Goal: Task Accomplishment & Management: Use online tool/utility

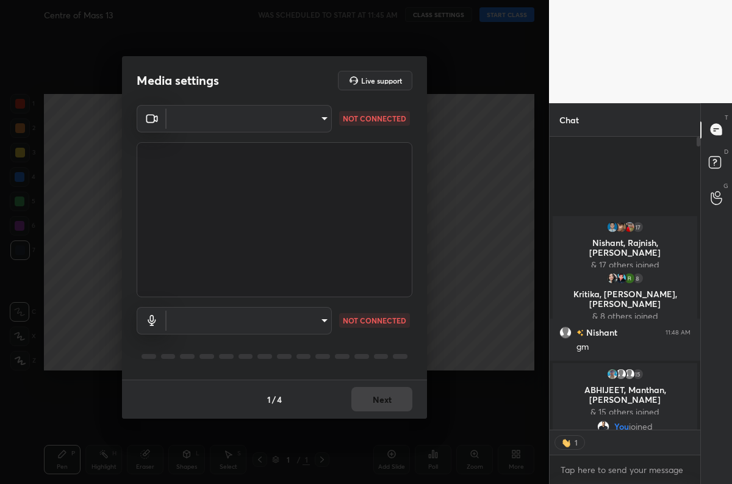
scroll to position [4, 4]
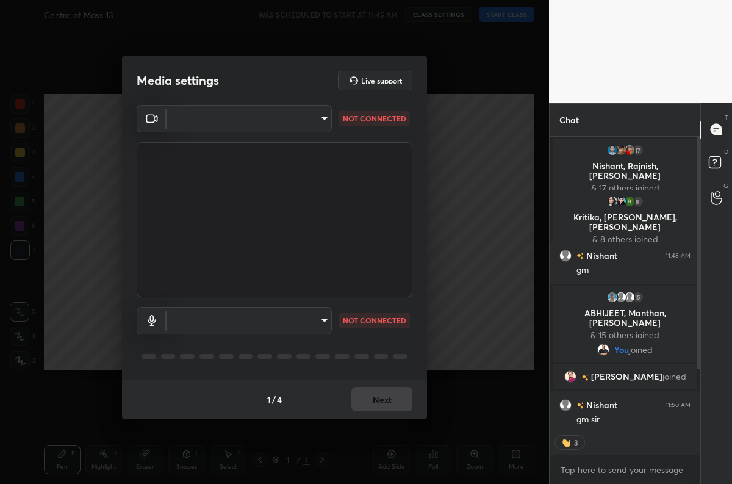
click at [300, 118] on body "1 2 3 4 5 6 7 C X Z C X Z E E Erase all H H Centre of Mass 13 WAS SCHEDULED TO …" at bounding box center [366, 242] width 732 height 484
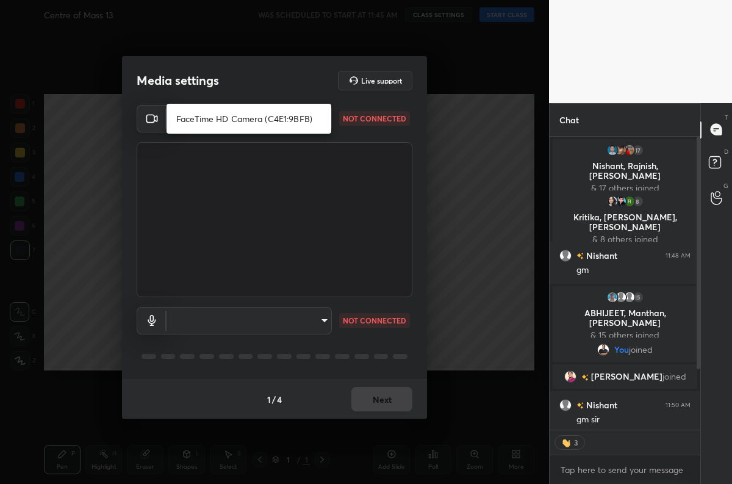
type textarea "x"
click at [256, 118] on li "FaceTime HD Camera (C4E1:9BFB)" at bounding box center [249, 119] width 165 height 20
type input "659912564eda554639fcee3a3a664738a37b4316681fb5667cf892139bbf971f"
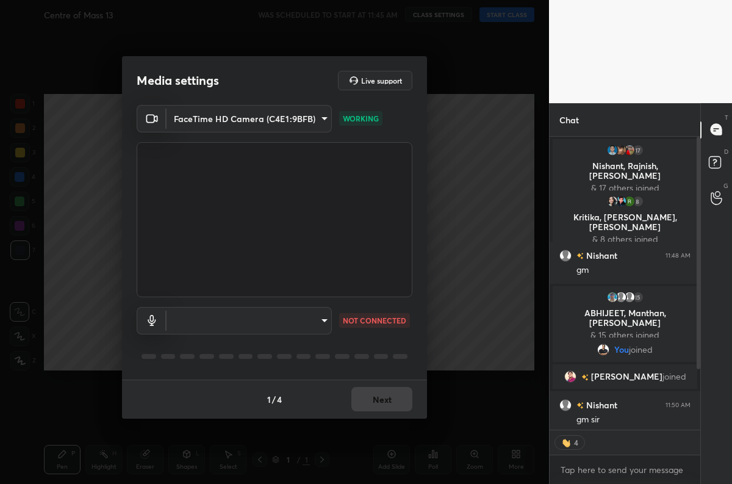
type textarea "x"
click at [320, 319] on body "1 2 3 4 5 6 7 C X Z C X Z E E Erase all H H Centre of Mass 13 WAS SCHEDULED TO …" at bounding box center [366, 242] width 732 height 484
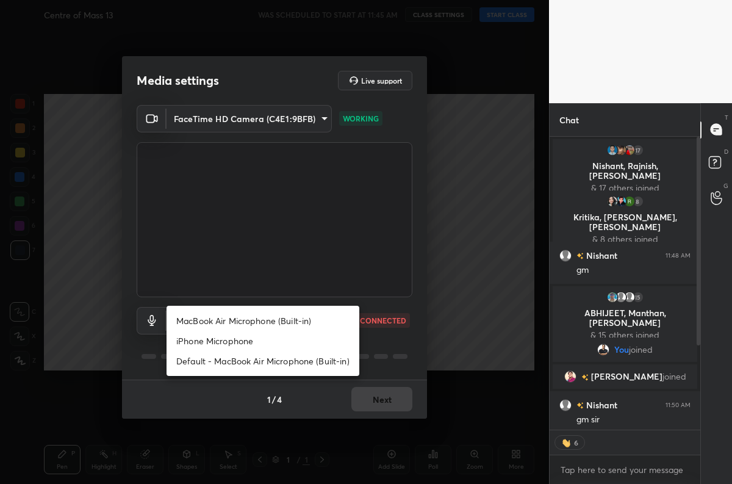
click at [278, 326] on li "MacBook Air Microphone (Built-in)" at bounding box center [263, 321] width 193 height 20
type input "33e599cbe3545fa2a20cfd94d5939c2783ad5959e975e6315e3554c2b5bea43f"
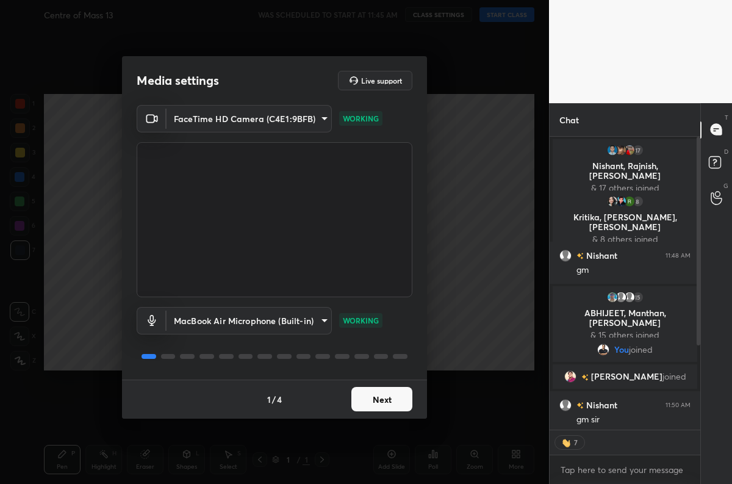
click at [360, 392] on button "Next" at bounding box center [382, 399] width 61 height 24
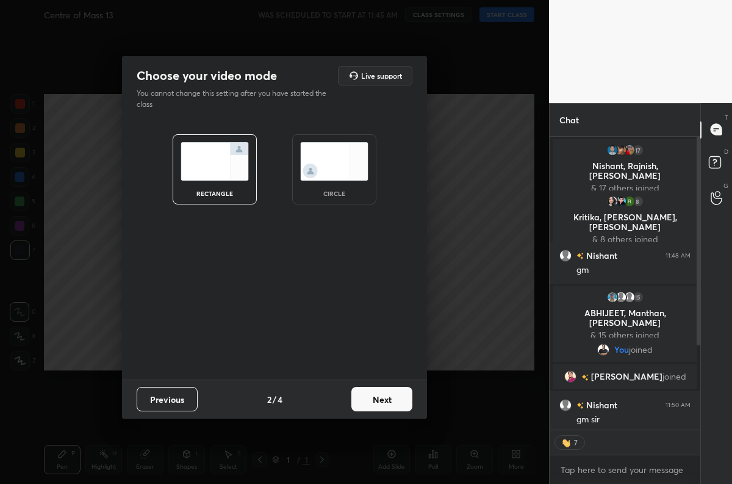
click at [379, 393] on button "Next" at bounding box center [382, 399] width 61 height 24
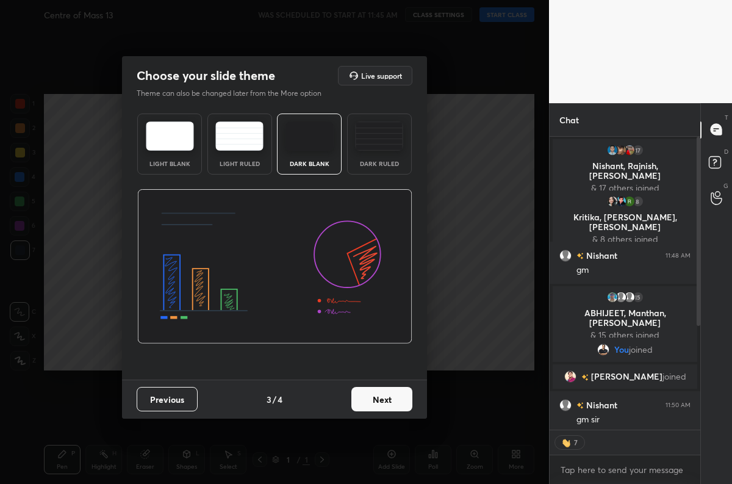
click at [369, 392] on button "Next" at bounding box center [382, 399] width 61 height 24
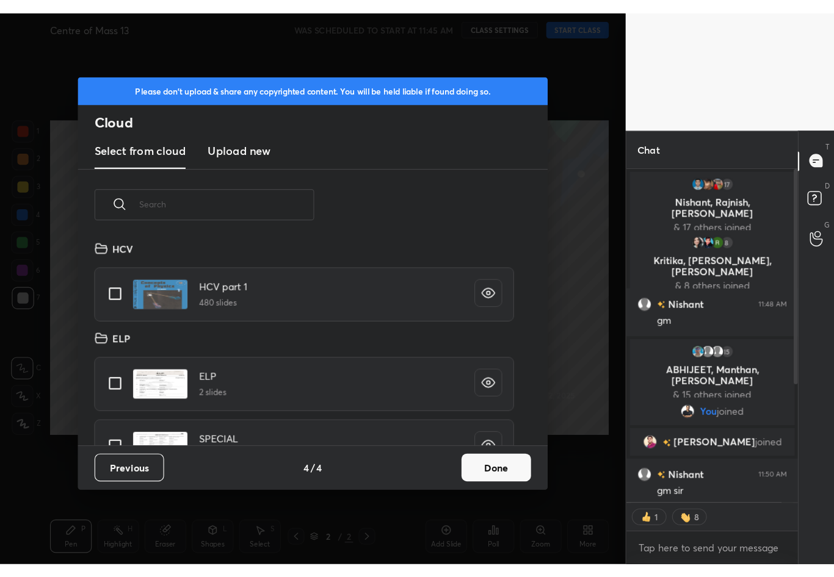
scroll to position [180, 392]
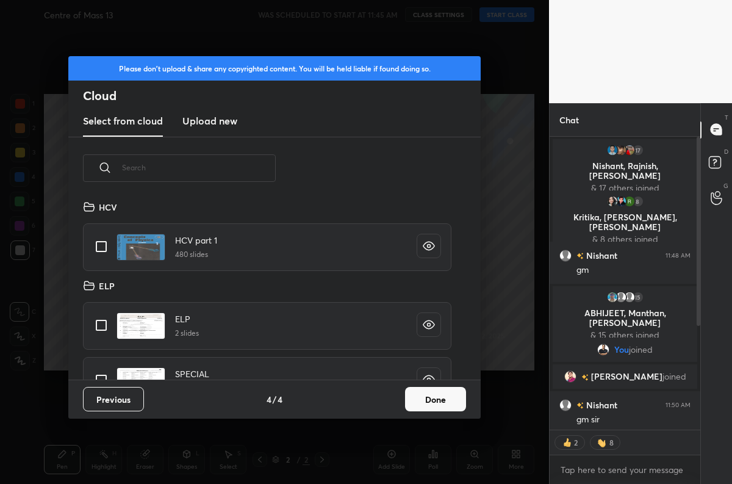
click at [212, 124] on h3 "Upload new" at bounding box center [209, 121] width 55 height 15
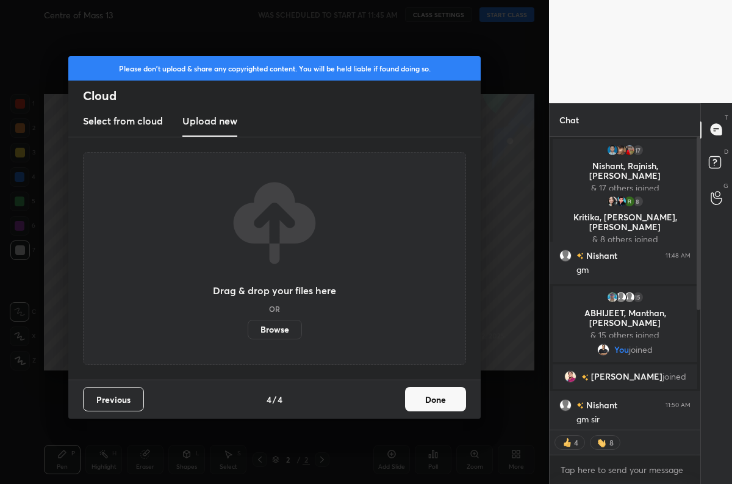
click at [282, 333] on label "Browse" at bounding box center [275, 330] width 54 height 20
click at [248, 333] on input "Browse" at bounding box center [248, 330] width 0 height 20
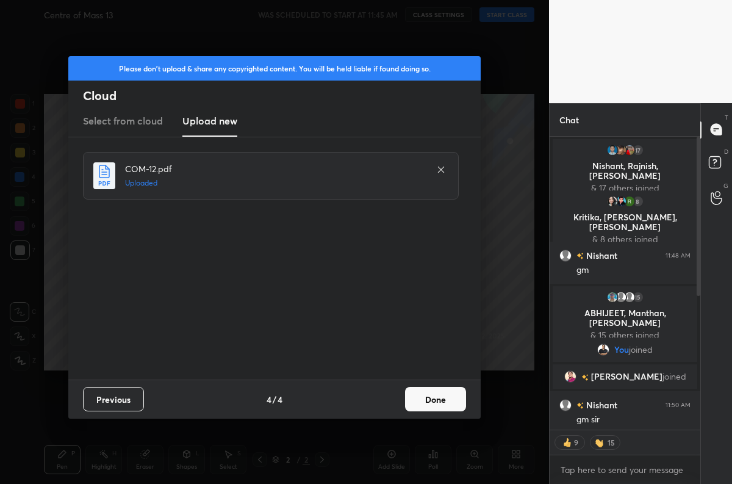
click at [417, 397] on button "Done" at bounding box center [435, 399] width 61 height 24
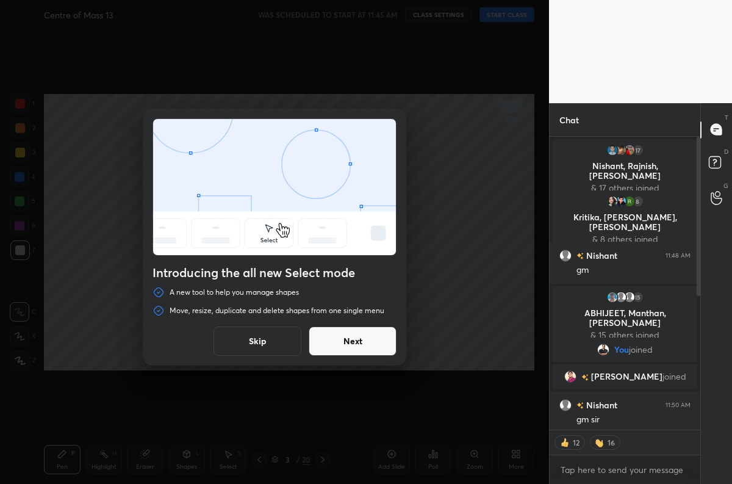
click at [245, 338] on button "Skip" at bounding box center [258, 341] width 88 height 29
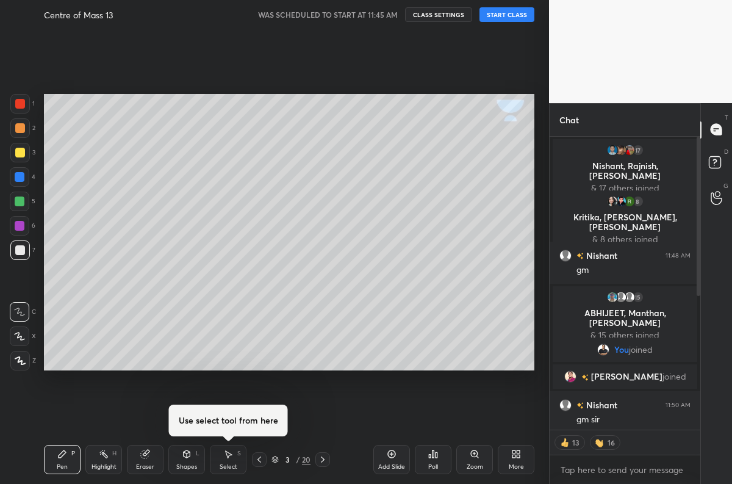
click at [508, 461] on div "More" at bounding box center [516, 459] width 37 height 29
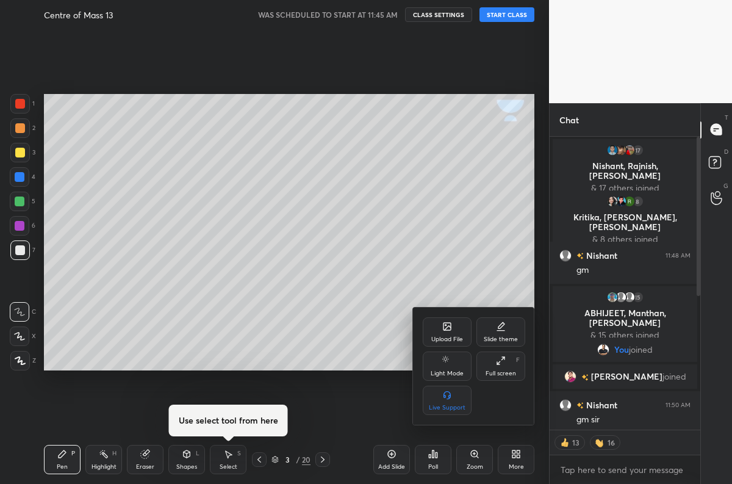
click at [499, 377] on div "Full screen" at bounding box center [501, 373] width 31 height 6
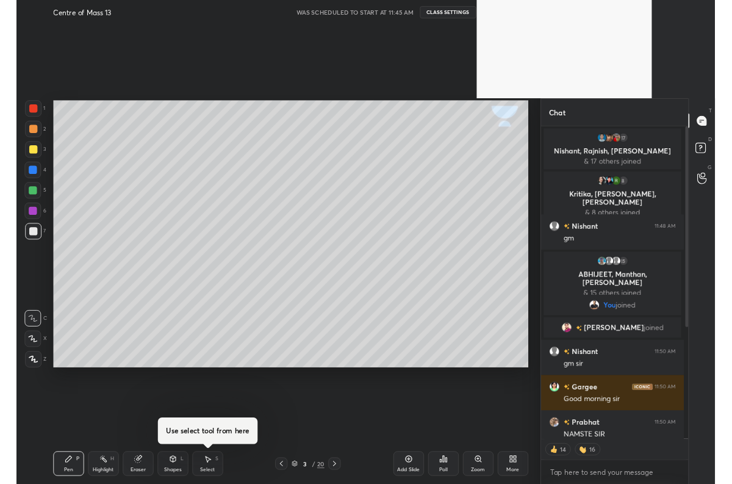
scroll to position [292, 172]
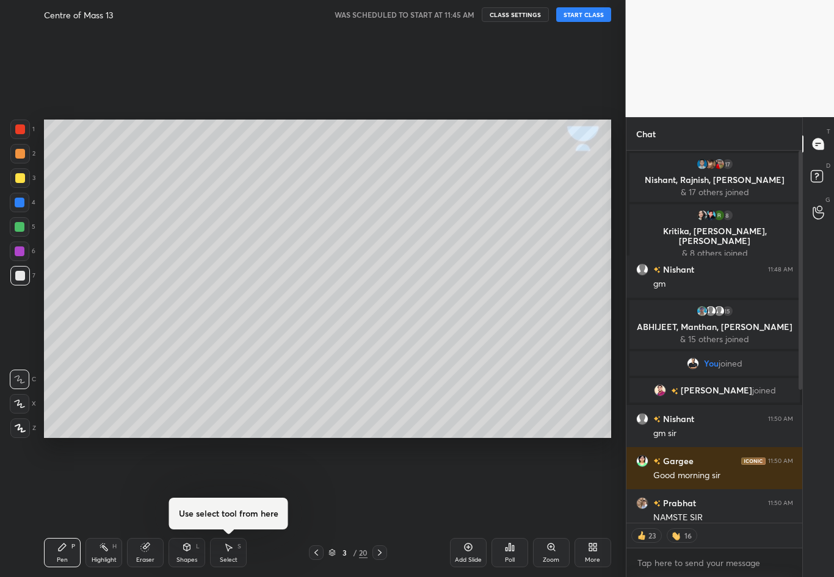
click at [589, 483] on icon at bounding box center [590, 549] width 3 height 3
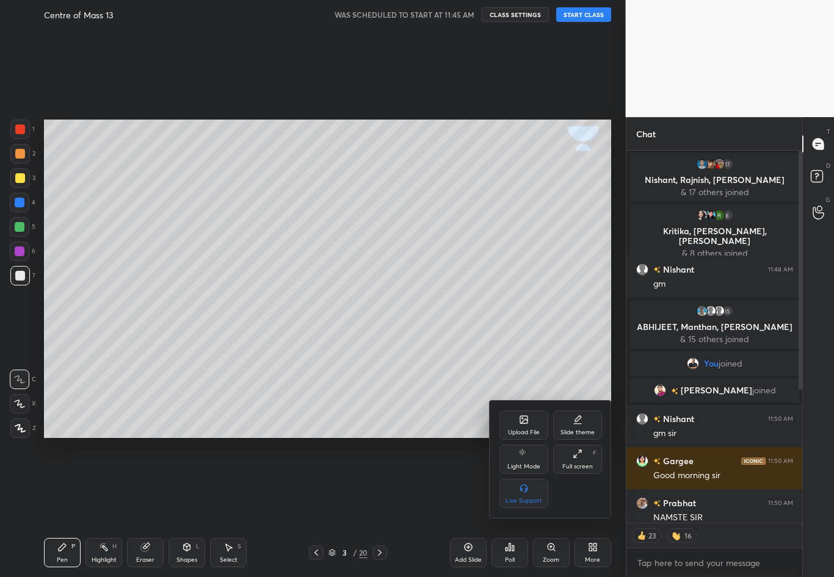
click at [579, 460] on div "Full screen F" at bounding box center [577, 459] width 49 height 29
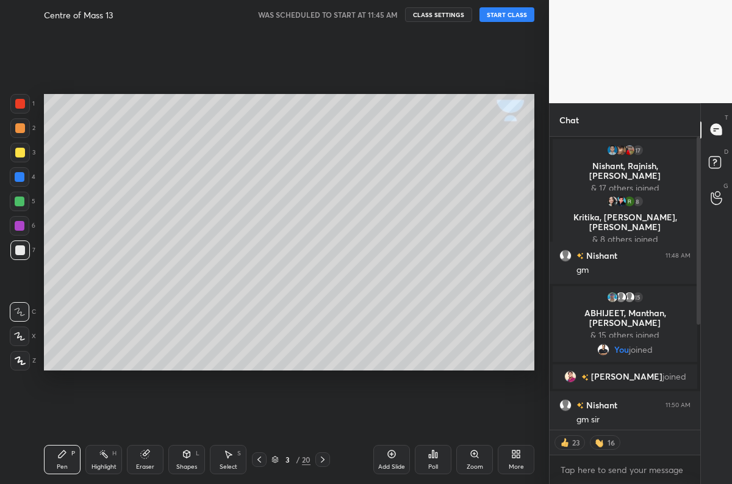
scroll to position [0, 0]
click at [513, 461] on div "More" at bounding box center [516, 459] width 37 height 29
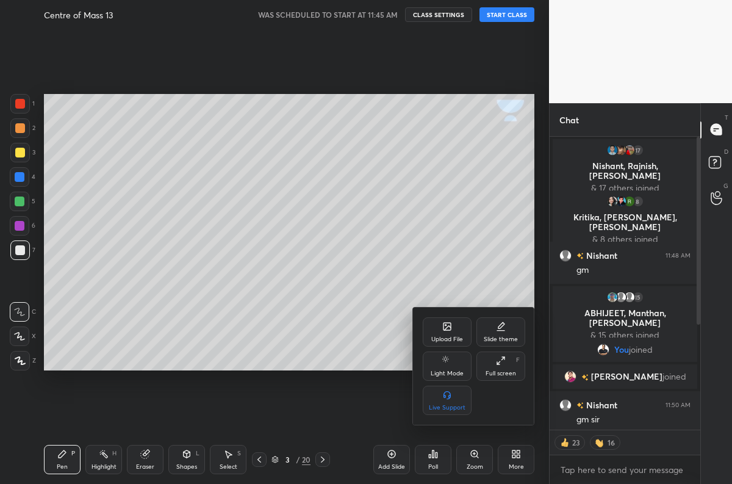
click at [505, 365] on icon at bounding box center [501, 361] width 10 height 10
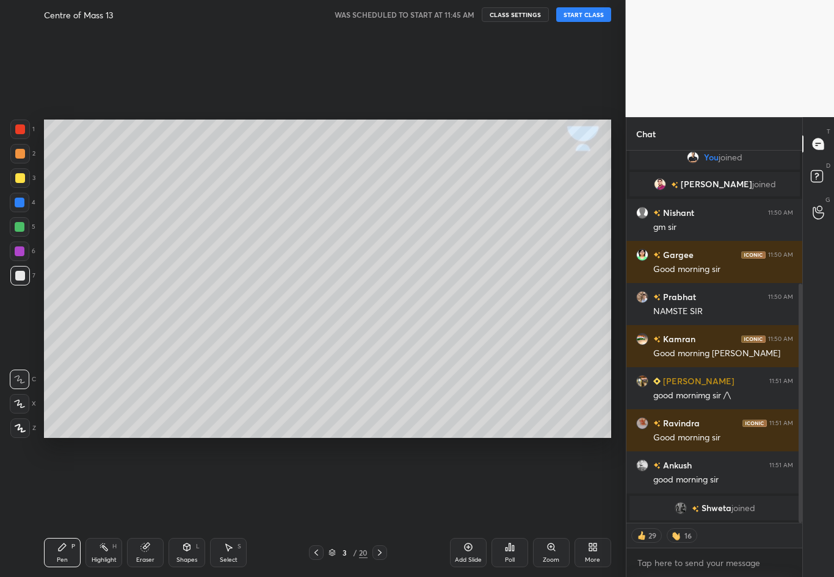
drag, startPoint x: 801, startPoint y: 307, endPoint x: 805, endPoint y: 242, distance: 65.4
click at [732, 242] on div "Chat 15 ABHIJEET, Manthan, [PERSON_NAME] & 15 others joined You joined [PERSON_…" at bounding box center [730, 347] width 209 height 460
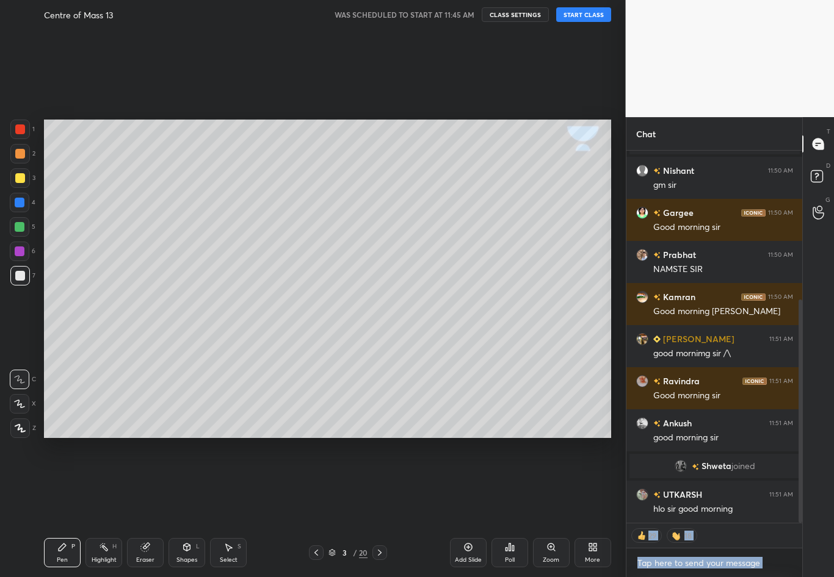
drag, startPoint x: 800, startPoint y: 295, endPoint x: 802, endPoint y: 326, distance: 31.2
click at [732, 326] on div "Chat You joined [PERSON_NAME] joined [PERSON_NAME] 11:50 AM gm [PERSON_NAME] 11…" at bounding box center [730, 347] width 209 height 460
click at [317, 483] on icon at bounding box center [316, 553] width 4 height 6
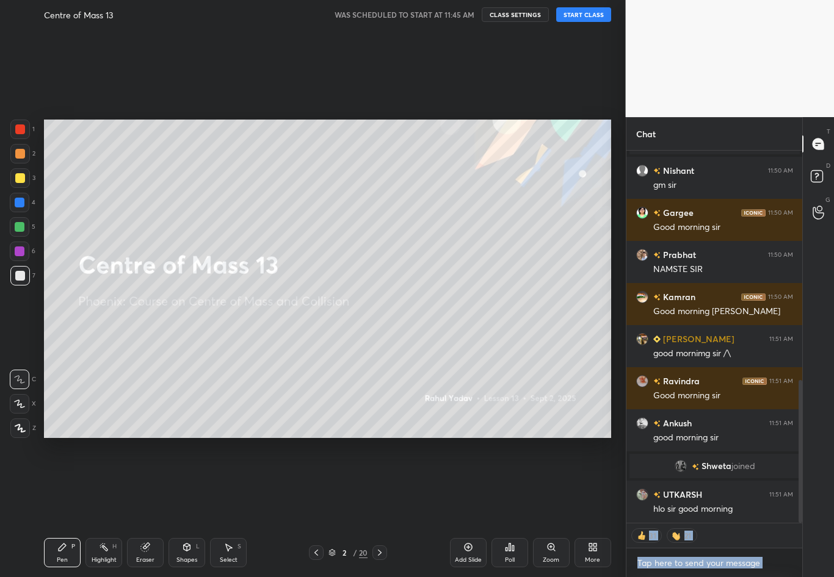
click at [570, 15] on button "START CLASS" at bounding box center [583, 14] width 55 height 15
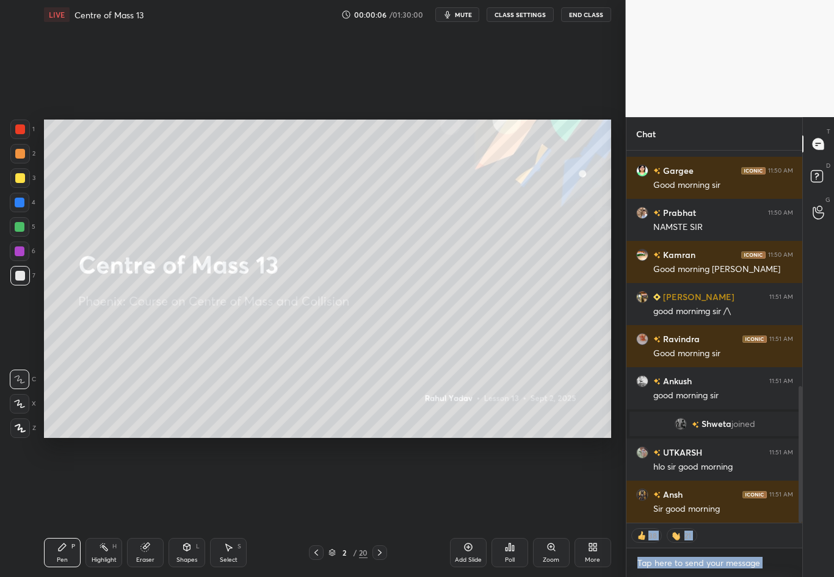
click at [20, 410] on div at bounding box center [20, 404] width 20 height 20
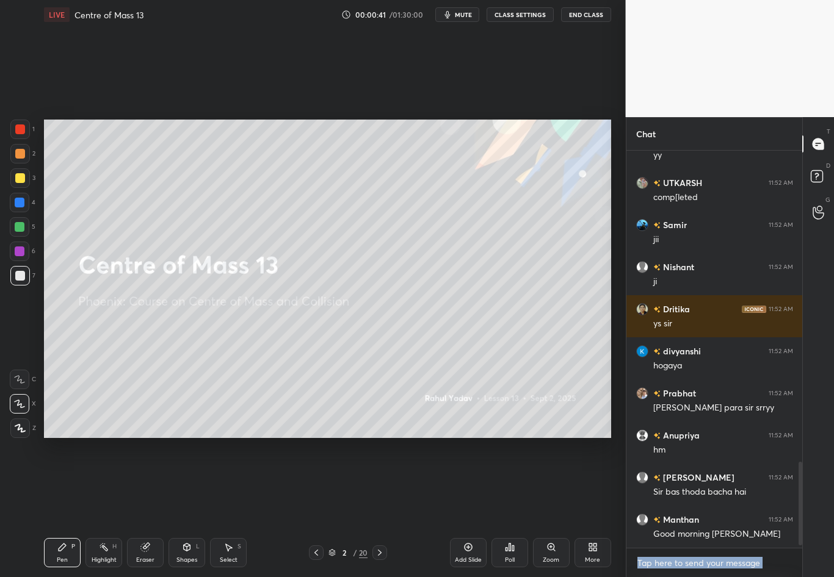
click at [20, 184] on div at bounding box center [20, 178] width 20 height 20
click at [21, 431] on icon at bounding box center [20, 428] width 11 height 9
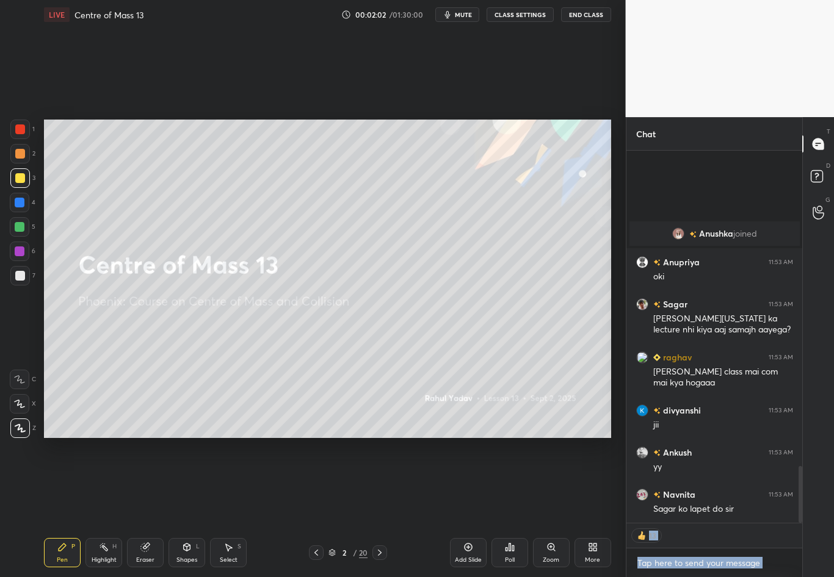
scroll to position [2062, 0]
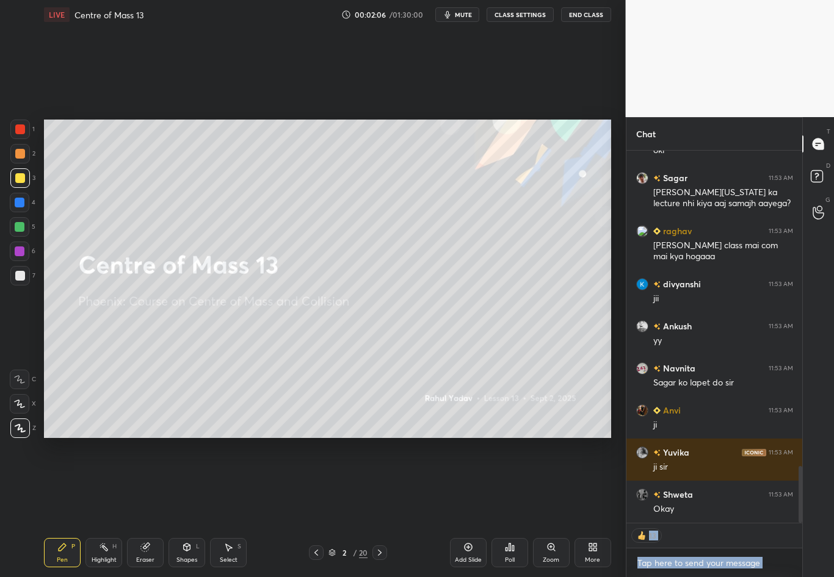
click at [21, 278] on div at bounding box center [20, 276] width 10 height 10
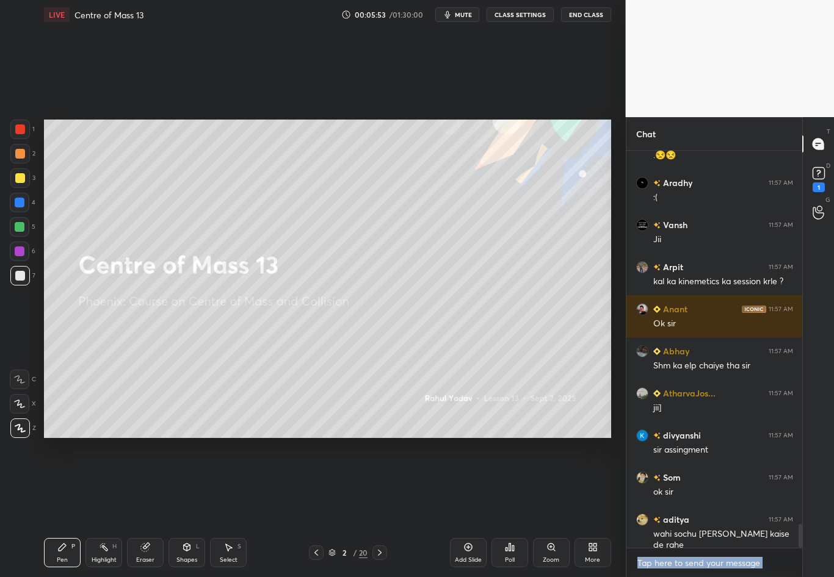
scroll to position [6224, 0]
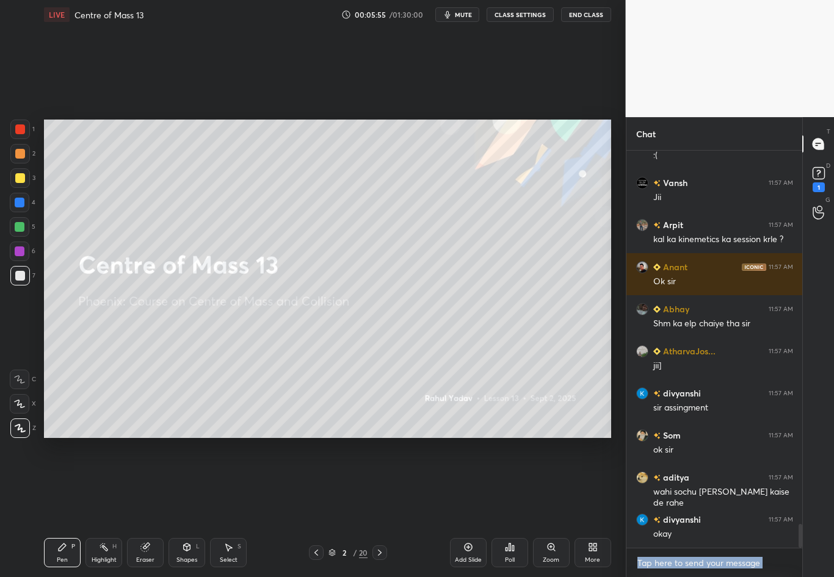
click at [20, 157] on div at bounding box center [20, 154] width 10 height 10
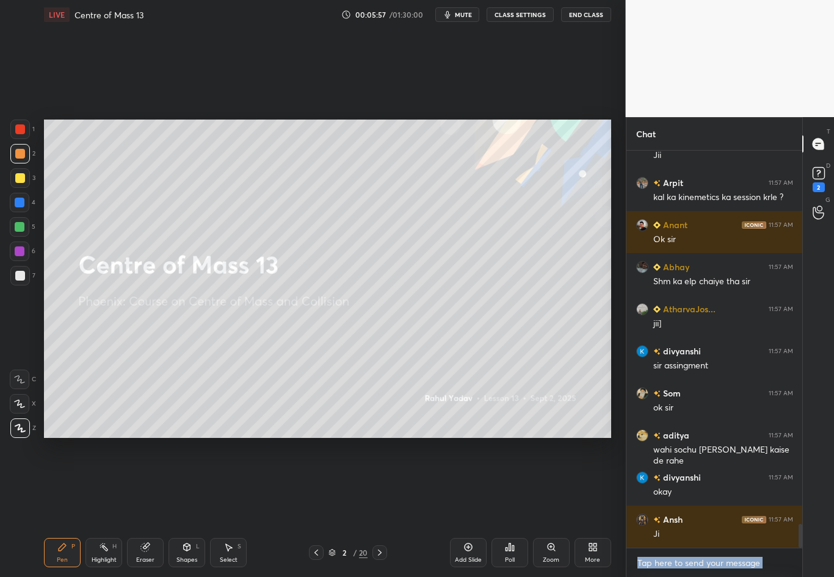
scroll to position [6319, 0]
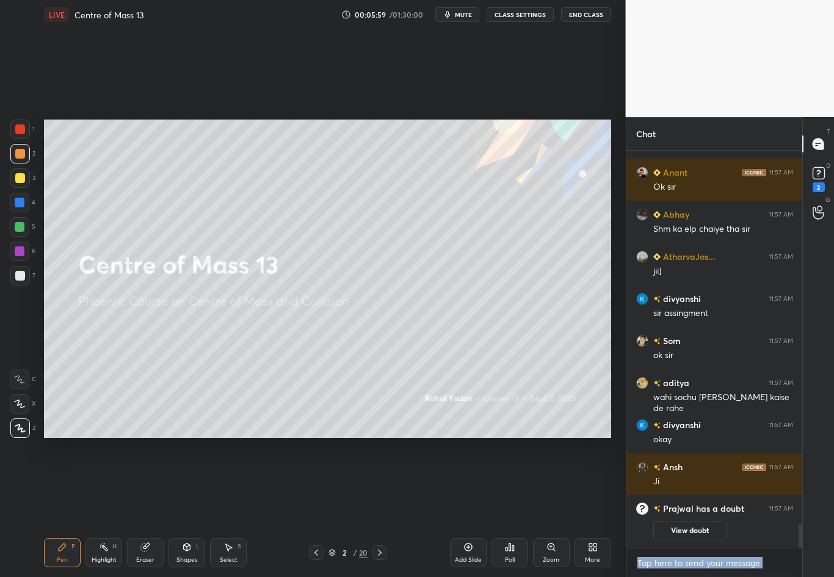
click at [380, 483] on icon at bounding box center [380, 553] width 10 height 10
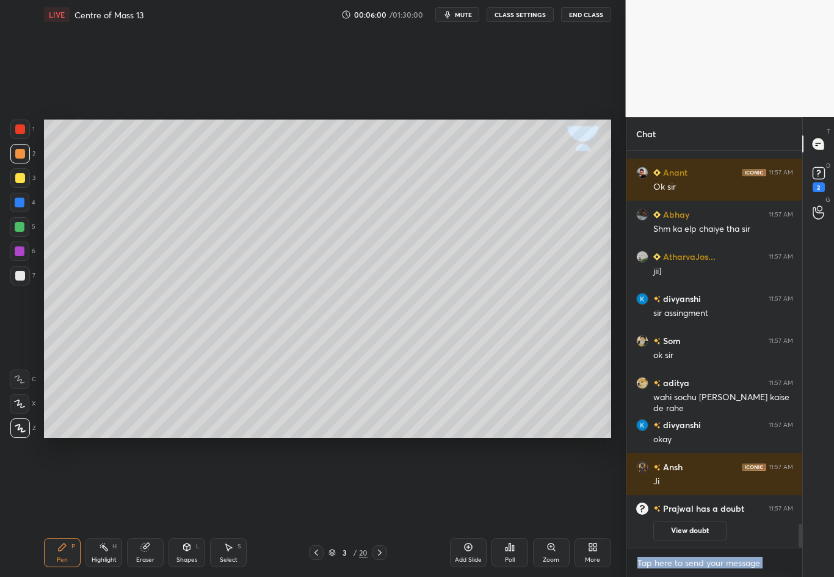
click at [21, 280] on div at bounding box center [20, 276] width 10 height 10
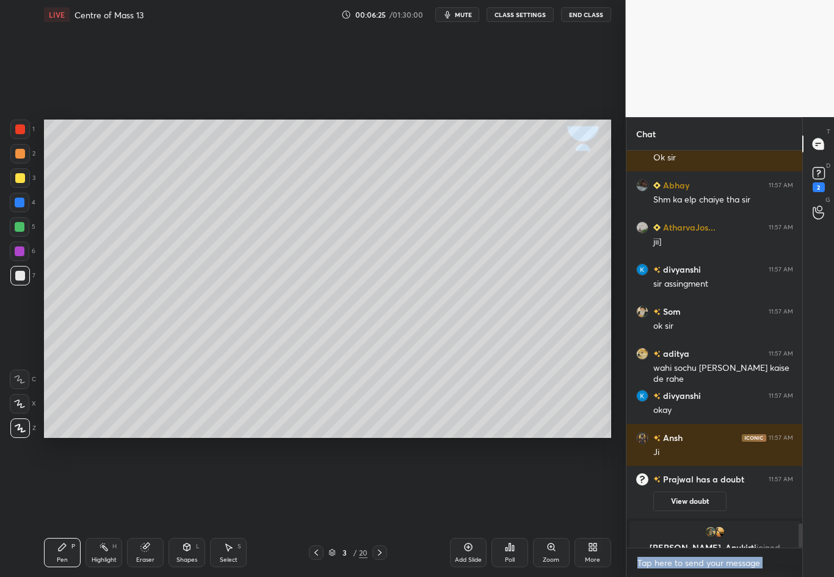
scroll to position [6126, 0]
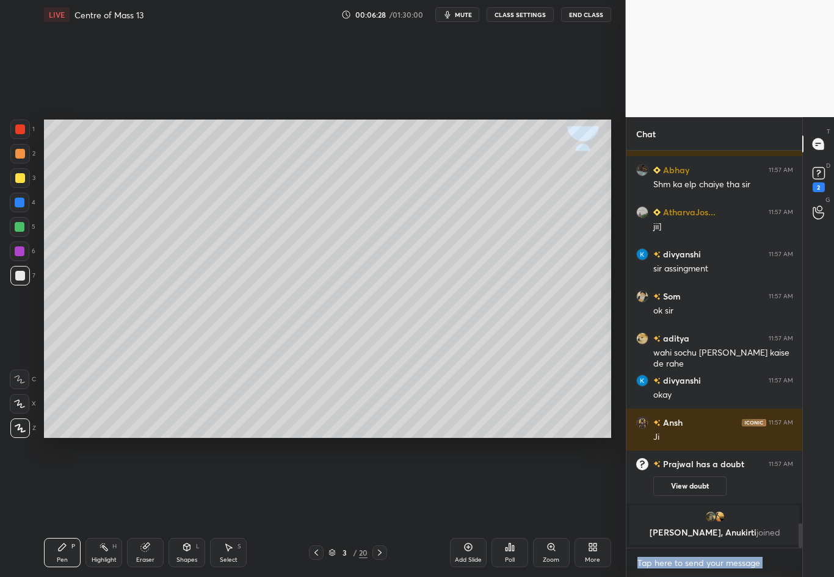
click at [153, 483] on div "Eraser" at bounding box center [145, 560] width 18 height 6
click at [63, 483] on div "Pen" at bounding box center [62, 560] width 11 height 6
click at [21, 179] on div at bounding box center [20, 178] width 10 height 10
click at [146, 483] on div "Eraser" at bounding box center [145, 560] width 18 height 6
click at [95, 483] on div "Highlight H" at bounding box center [103, 552] width 37 height 29
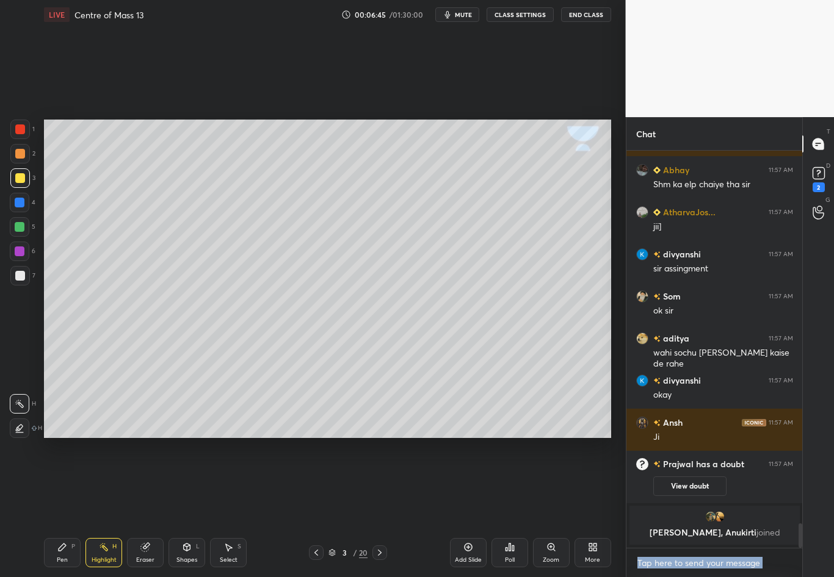
click at [65, 483] on div "Pen P" at bounding box center [62, 552] width 37 height 29
click at [20, 276] on div at bounding box center [20, 276] width 10 height 10
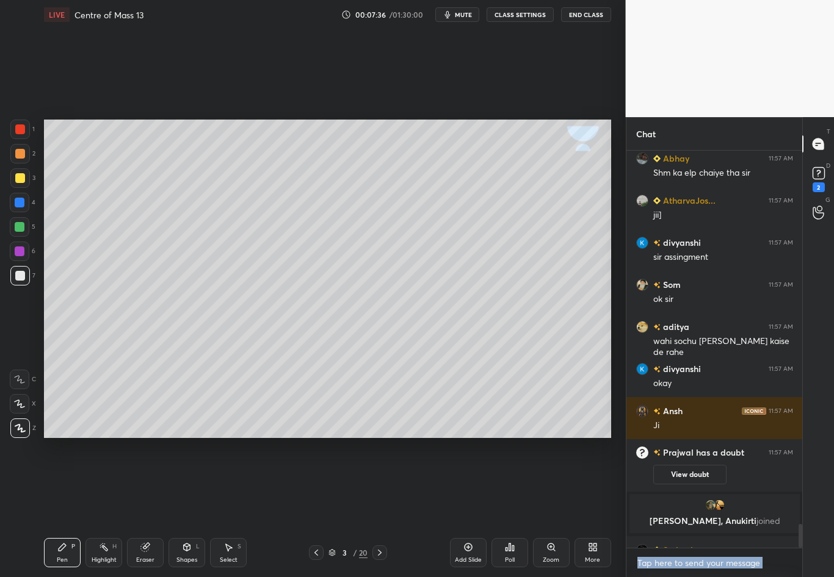
scroll to position [6157, 0]
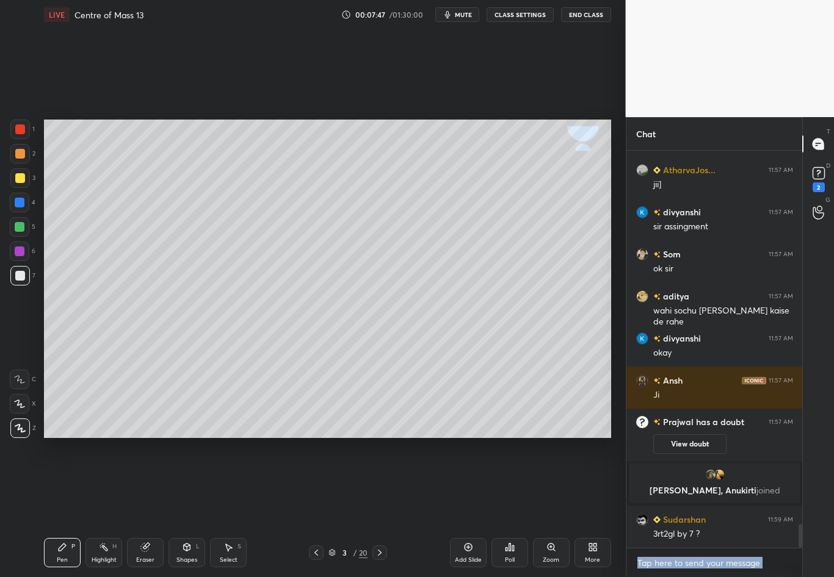
click at [16, 181] on div at bounding box center [20, 178] width 10 height 10
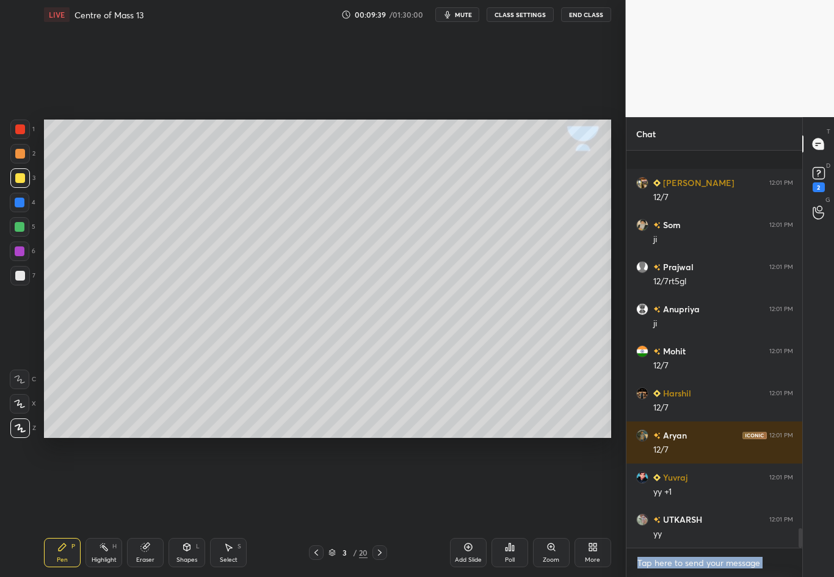
scroll to position [7586, 0]
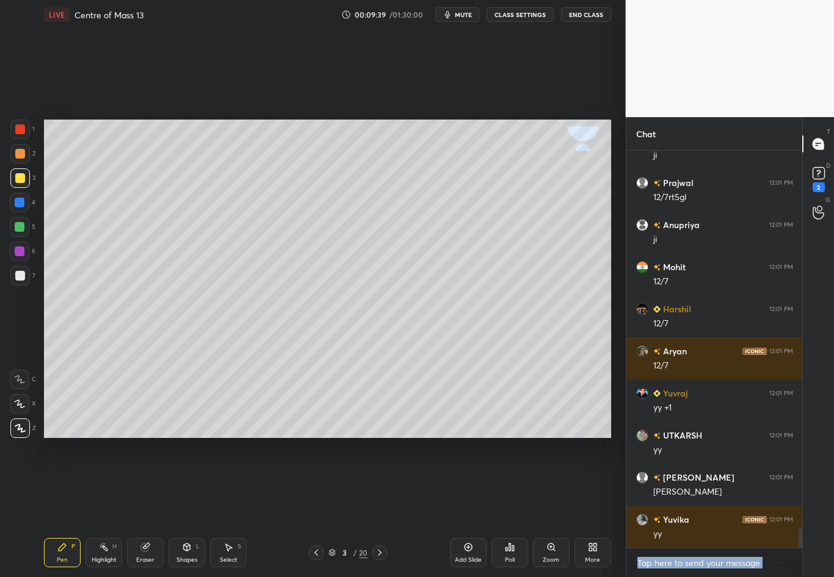
click at [382, 483] on icon at bounding box center [380, 553] width 10 height 10
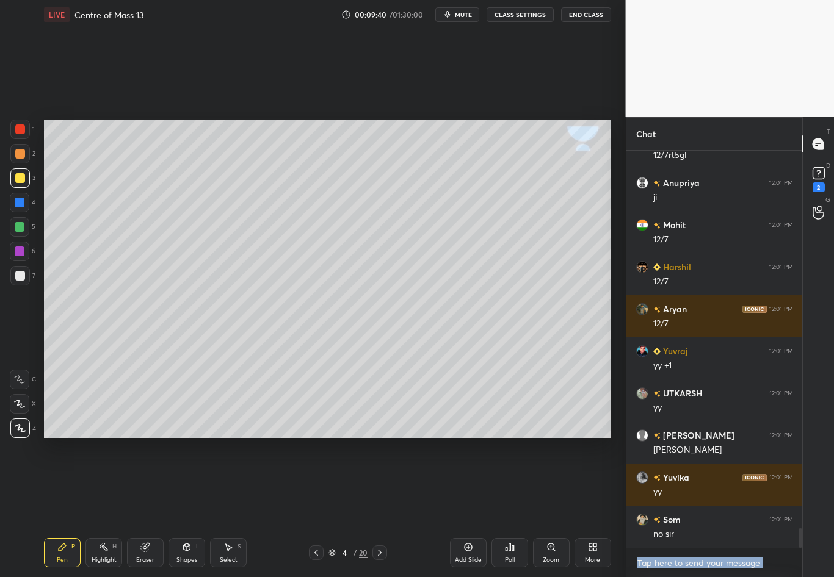
click at [18, 275] on div at bounding box center [20, 276] width 10 height 10
click at [25, 182] on div at bounding box center [20, 178] width 20 height 20
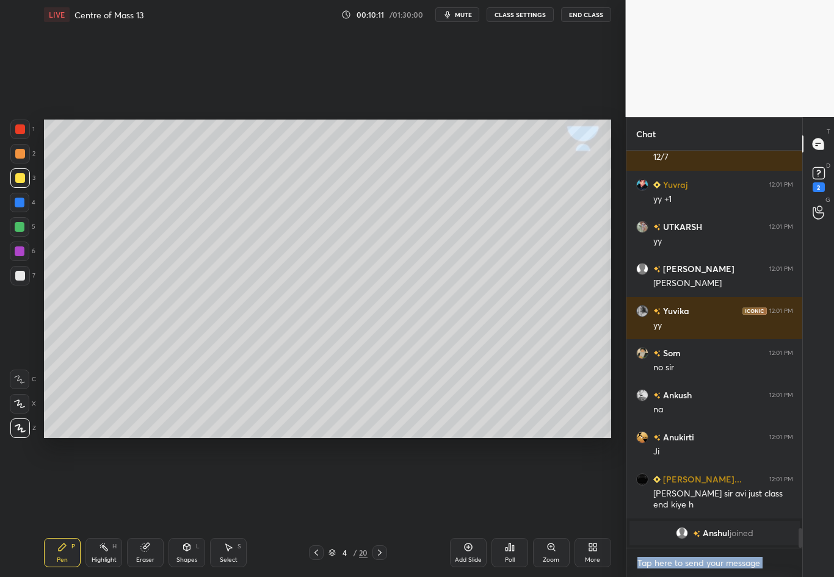
scroll to position [7810, 0]
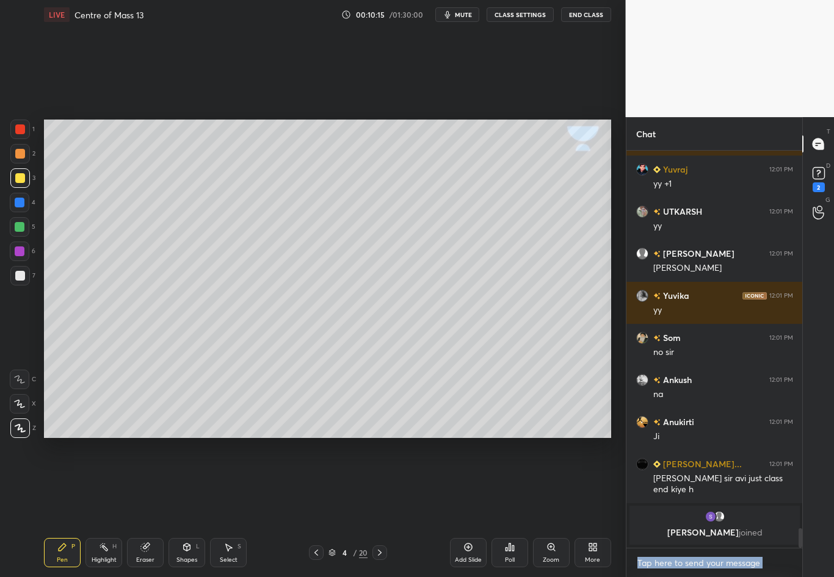
click at [23, 276] on div at bounding box center [20, 276] width 10 height 10
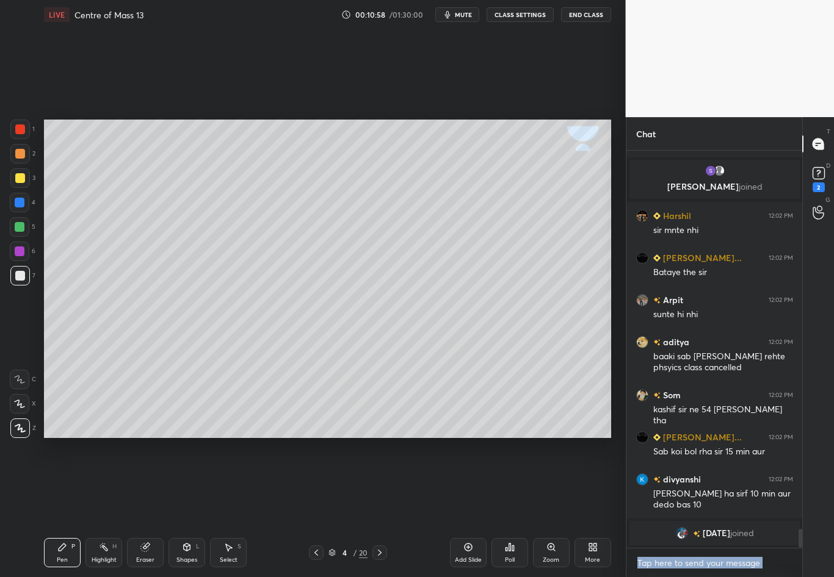
scroll to position [7825, 0]
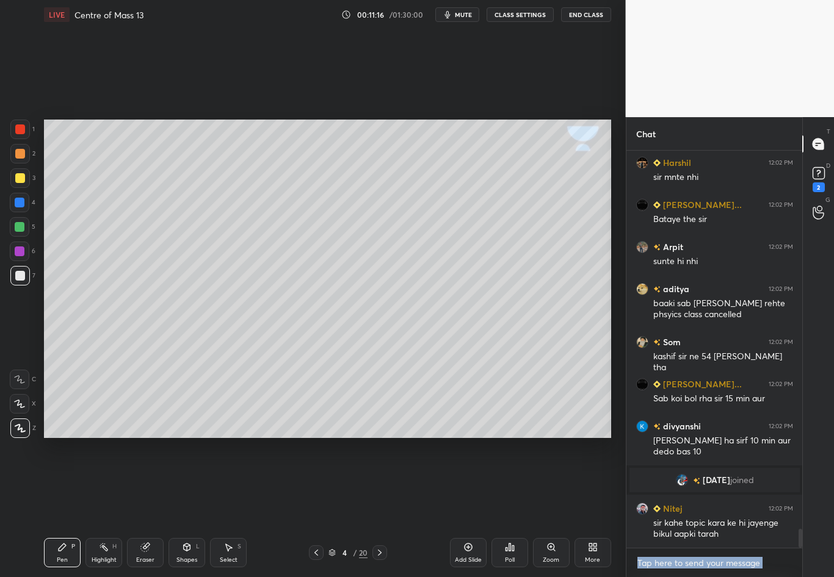
click at [150, 483] on div "Eraser" at bounding box center [145, 560] width 18 height 6
click at [68, 483] on div "Pen P" at bounding box center [62, 552] width 37 height 29
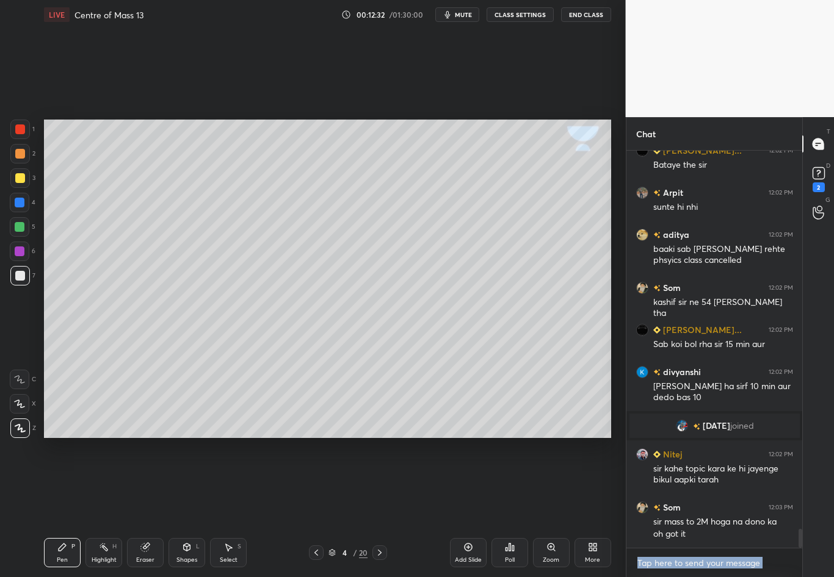
scroll to position [7909, 0]
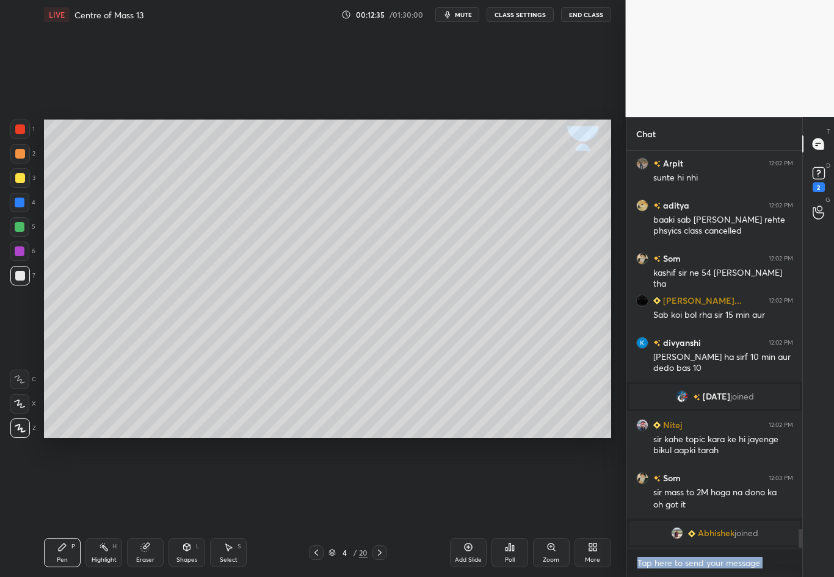
click at [231, 483] on div "Select S" at bounding box center [228, 552] width 37 height 29
drag, startPoint x: 48, startPoint y: 116, endPoint x: 56, endPoint y: 187, distance: 71.9
click at [55, 186] on div "0 ° Undo Copy Duplicate Duplicate to new slide Delete Setting up your live clas…" at bounding box center [327, 278] width 577 height 499
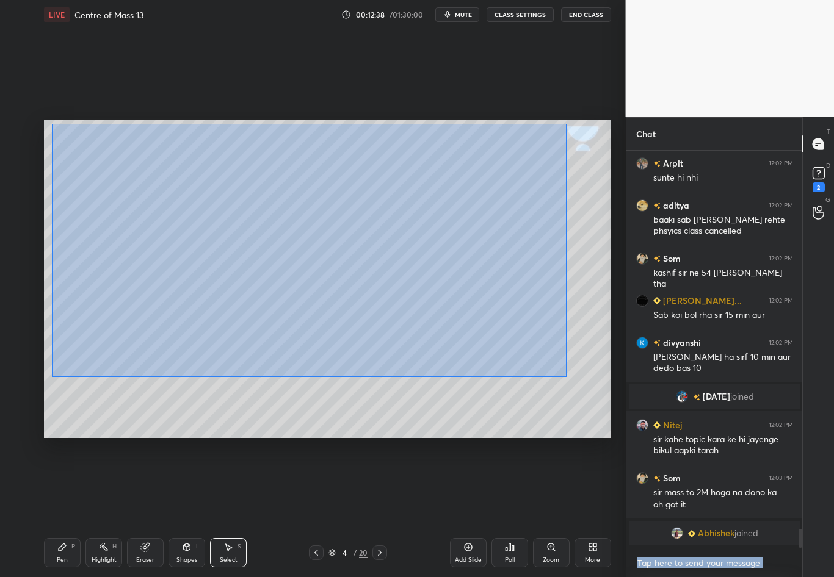
drag, startPoint x: 54, startPoint y: 135, endPoint x: 566, endPoint y: 377, distance: 567.0
click at [566, 377] on div "0 ° Undo Copy Duplicate Duplicate to new slide Delete" at bounding box center [327, 279] width 567 height 319
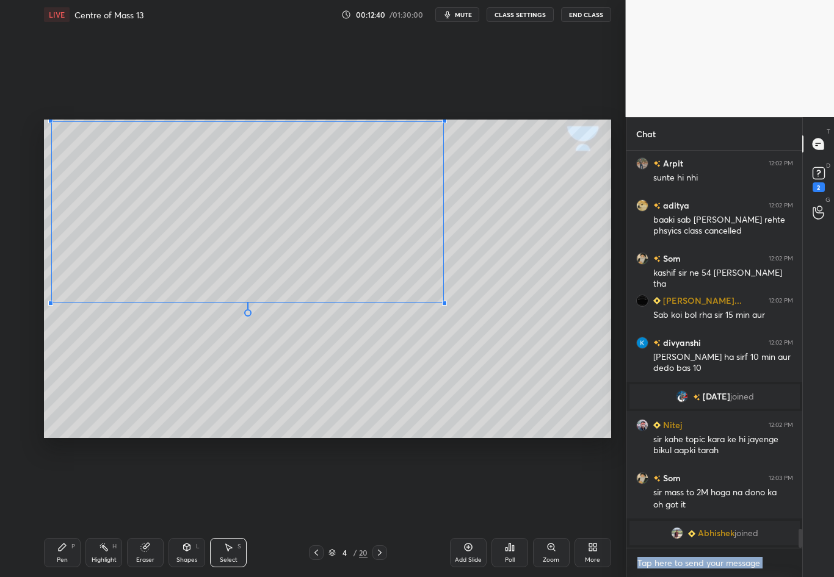
drag, startPoint x: 532, startPoint y: 341, endPoint x: 442, endPoint y: 301, distance: 97.8
click at [442, 301] on div at bounding box center [444, 303] width 5 height 5
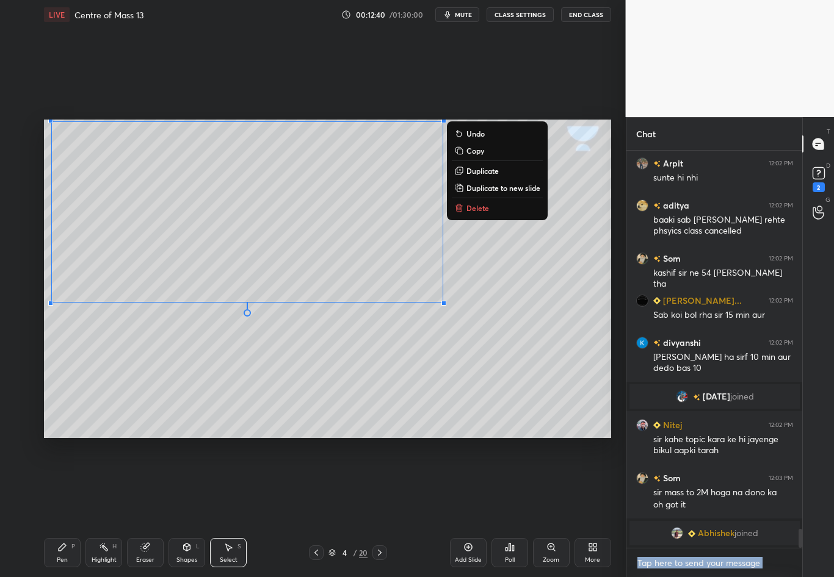
click at [535, 297] on div "0 ° Undo Copy Duplicate Duplicate to new slide Delete" at bounding box center [327, 279] width 567 height 319
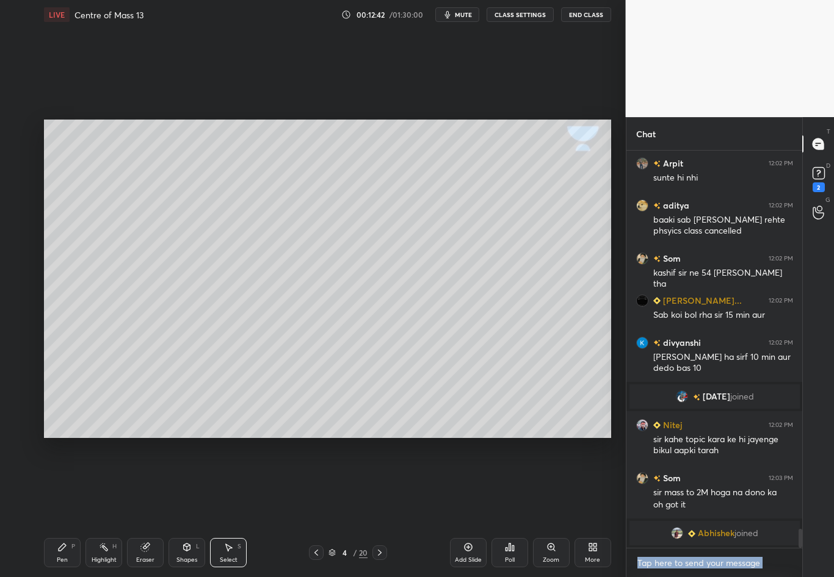
scroll to position [7928, 0]
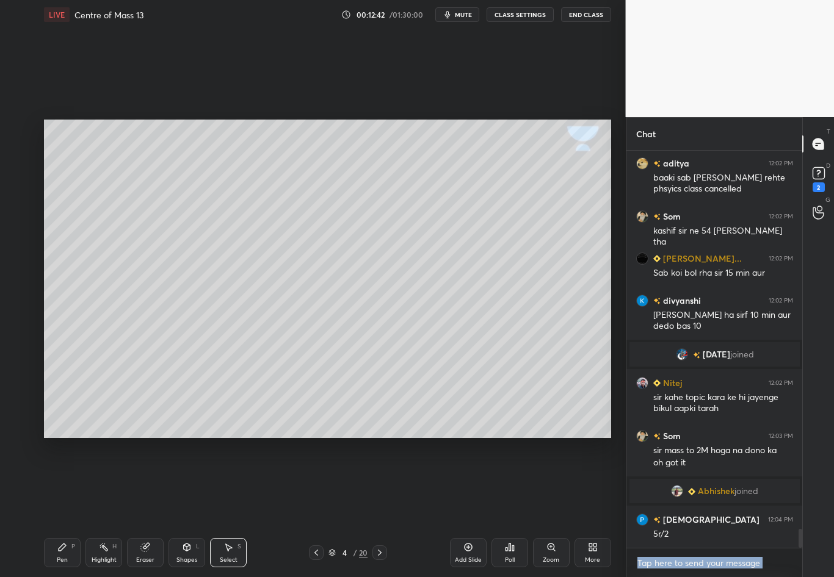
click at [59, 483] on div "Pen P" at bounding box center [62, 552] width 37 height 29
click at [18, 181] on div at bounding box center [20, 178] width 10 height 10
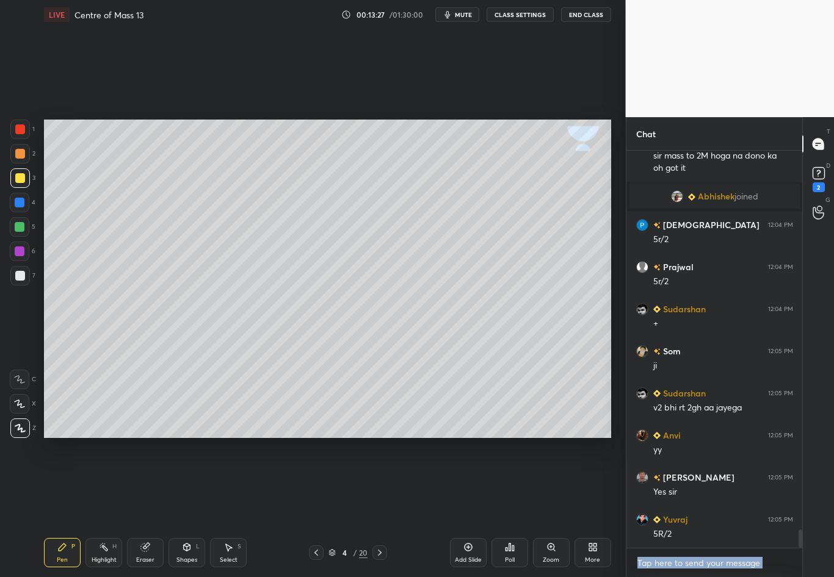
scroll to position [8265, 0]
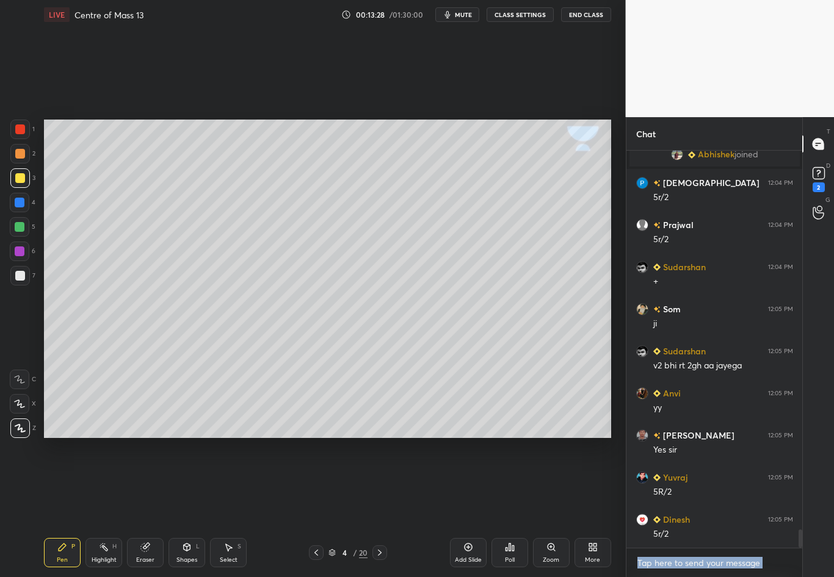
click at [22, 276] on div at bounding box center [20, 276] width 10 height 10
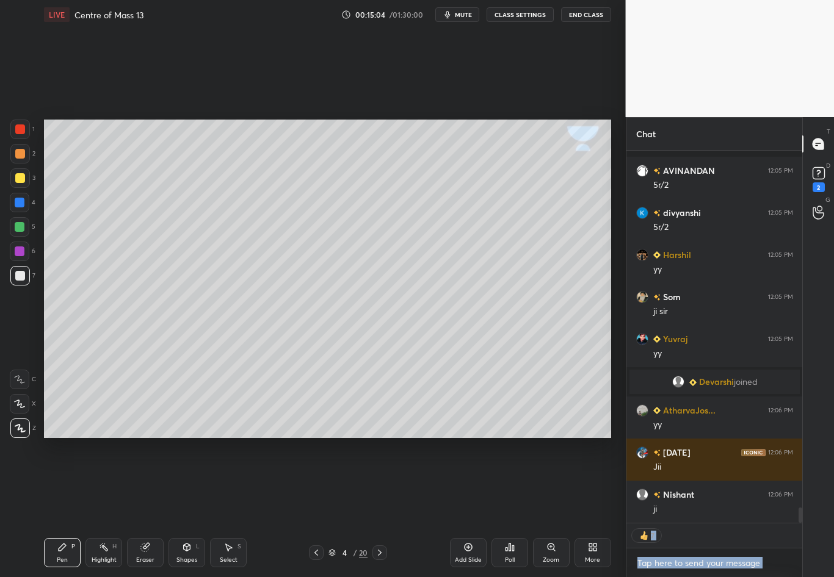
scroll to position [8561, 0]
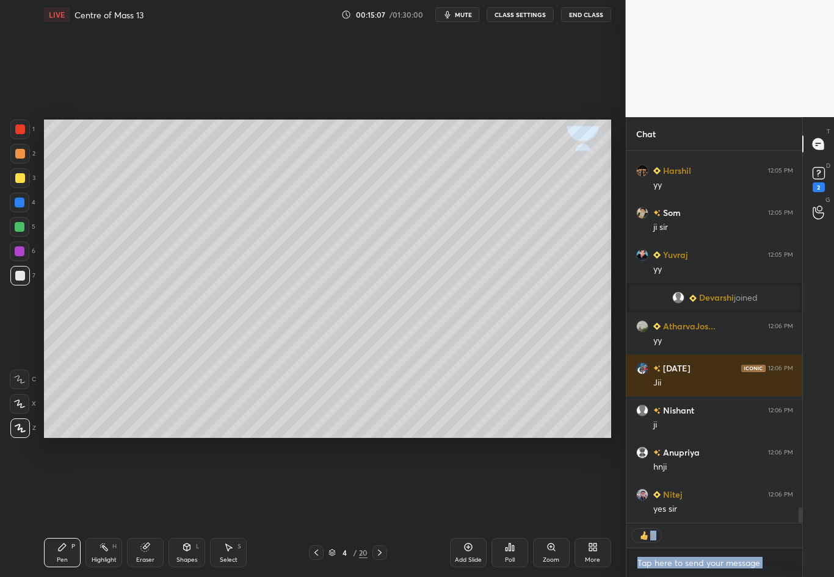
click at [104, 483] on div "Highlight H" at bounding box center [103, 552] width 37 height 29
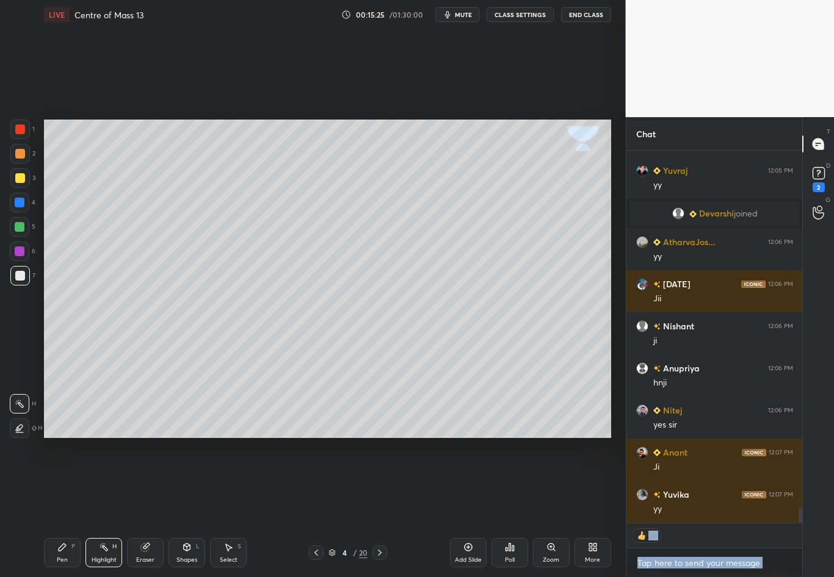
scroll to position [8687, 0]
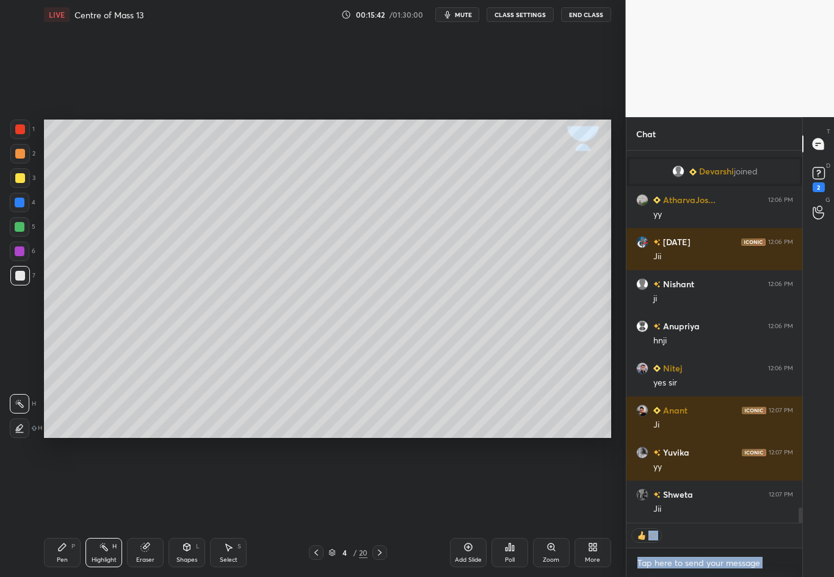
click at [374, 483] on div at bounding box center [379, 553] width 15 height 15
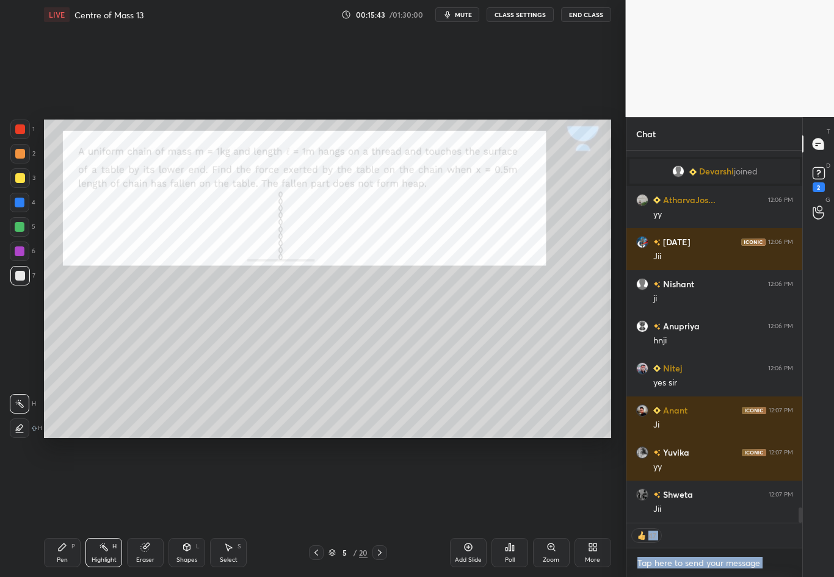
click at [324, 483] on div "5 / 20" at bounding box center [348, 553] width 78 height 15
click at [315, 483] on icon at bounding box center [316, 553] width 10 height 10
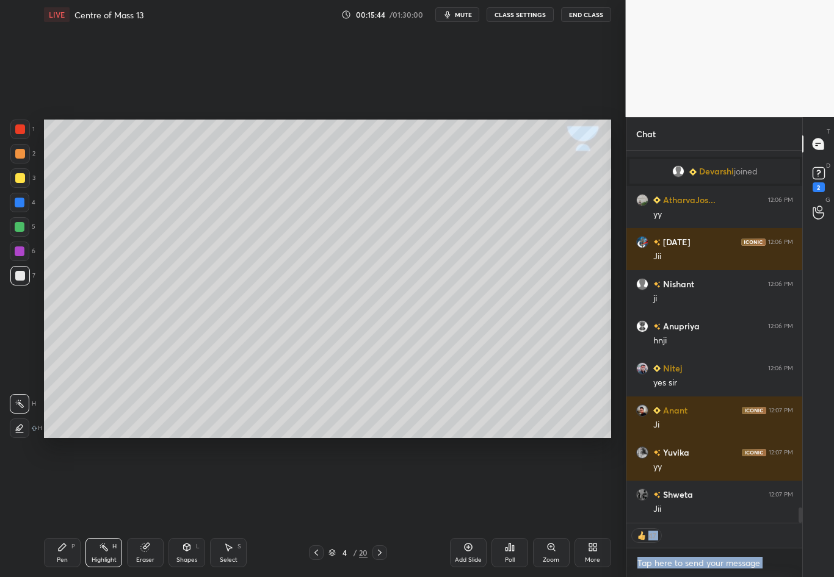
click at [464, 483] on icon at bounding box center [468, 548] width 10 height 10
click at [17, 276] on div at bounding box center [20, 276] width 10 height 10
click at [67, 483] on div "Pen P" at bounding box center [62, 552] width 37 height 29
click at [20, 276] on div at bounding box center [20, 276] width 10 height 10
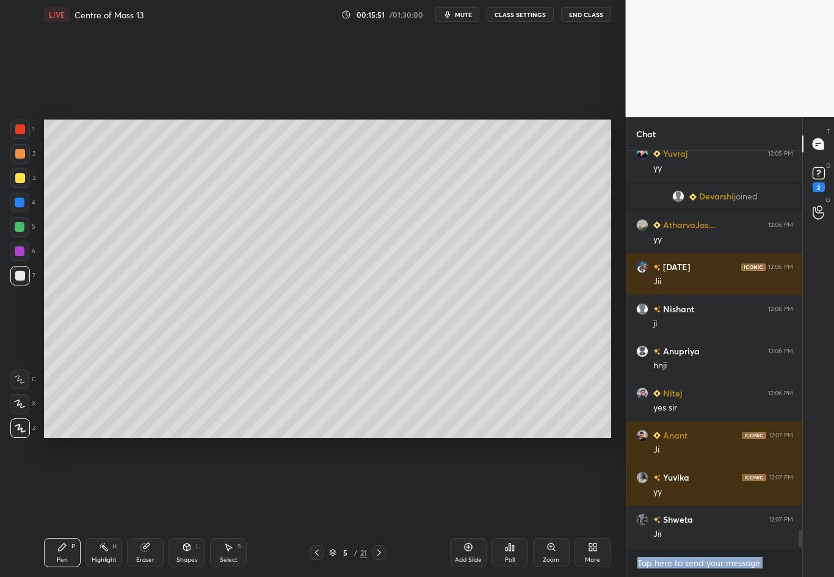
scroll to position [8715, 0]
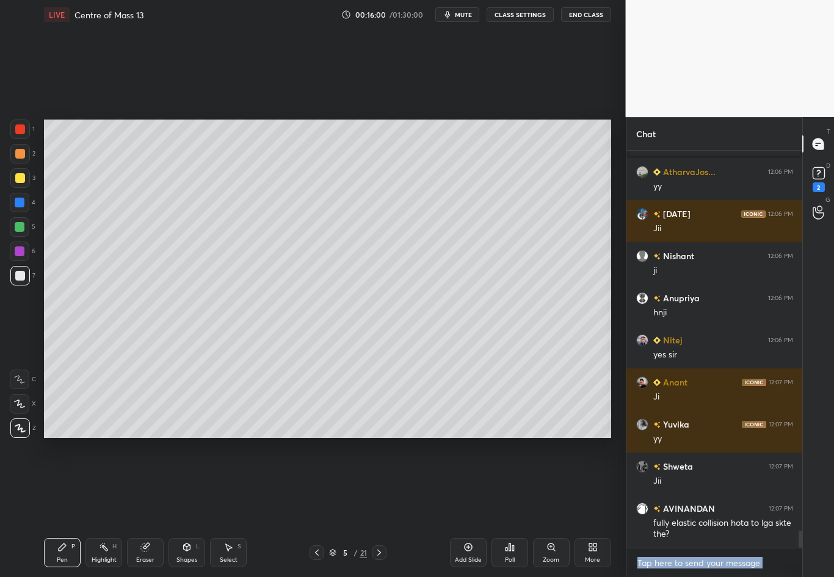
click at [23, 178] on div at bounding box center [20, 178] width 20 height 20
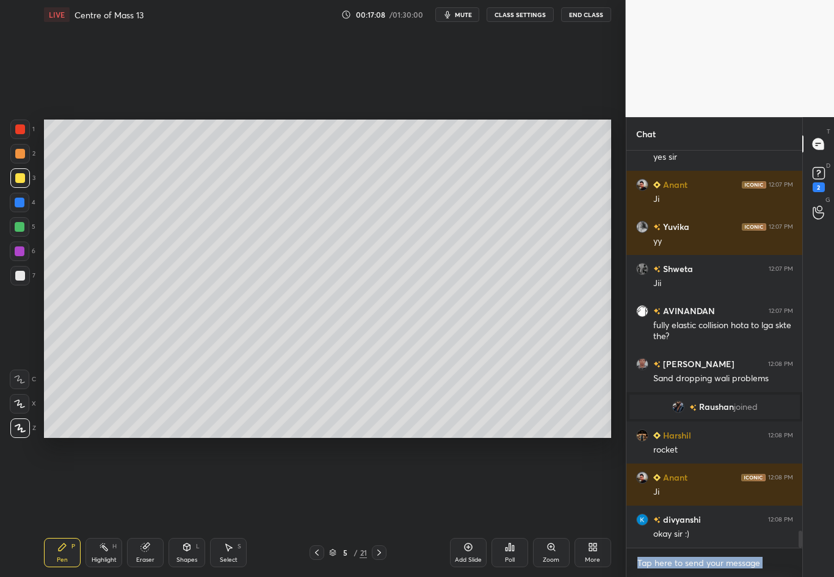
scroll to position [8819, 0]
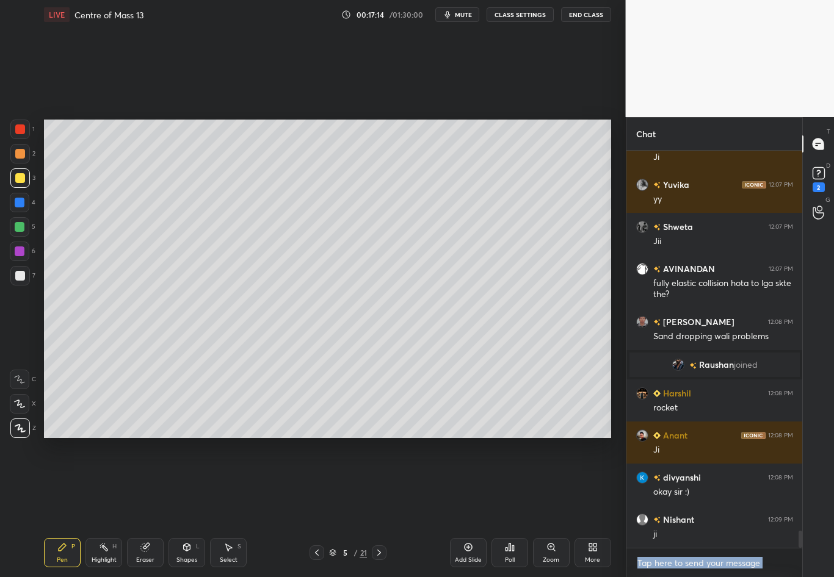
click at [18, 278] on div at bounding box center [20, 276] width 10 height 10
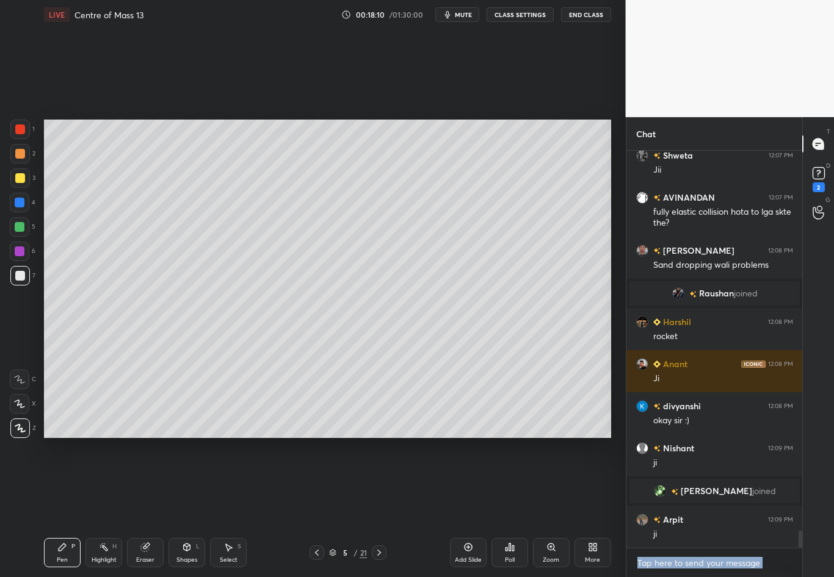
scroll to position [8874, 0]
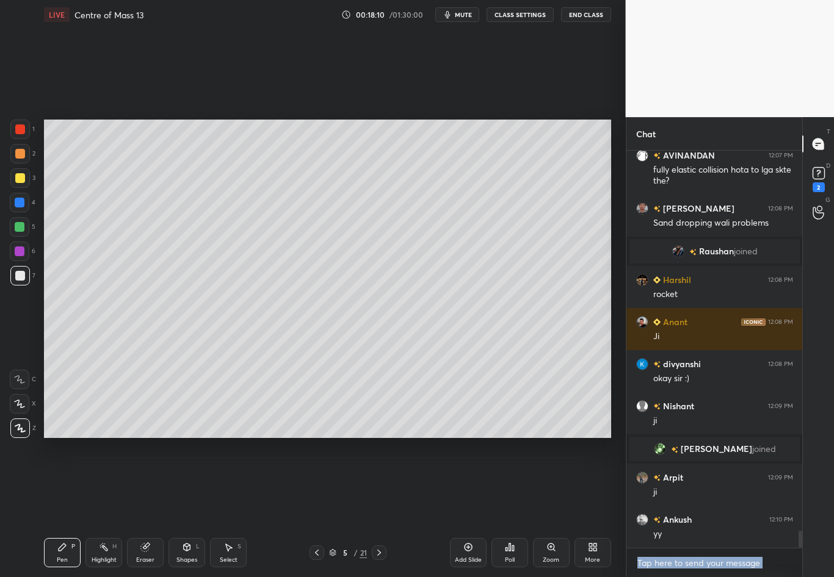
click at [102, 483] on div "Highlight" at bounding box center [104, 560] width 25 height 6
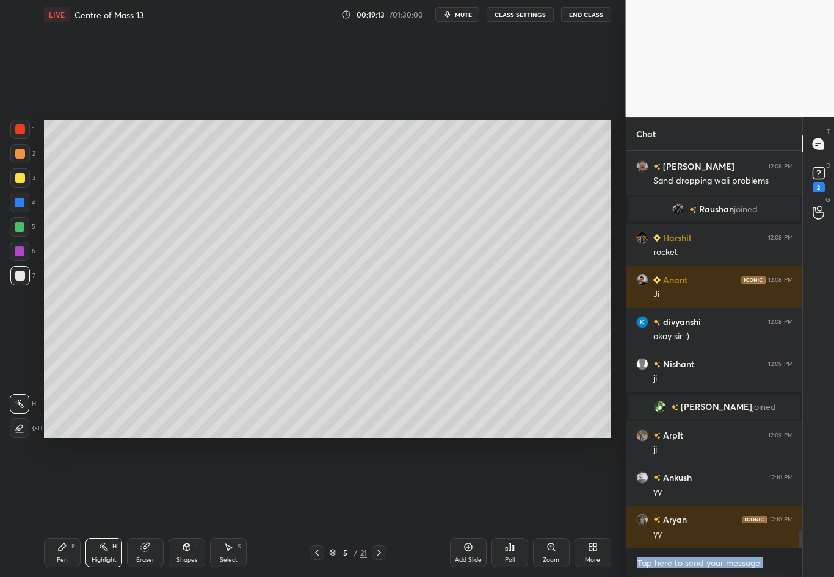
click at [67, 483] on div "Pen P" at bounding box center [62, 552] width 37 height 29
click at [20, 178] on div at bounding box center [20, 178] width 10 height 10
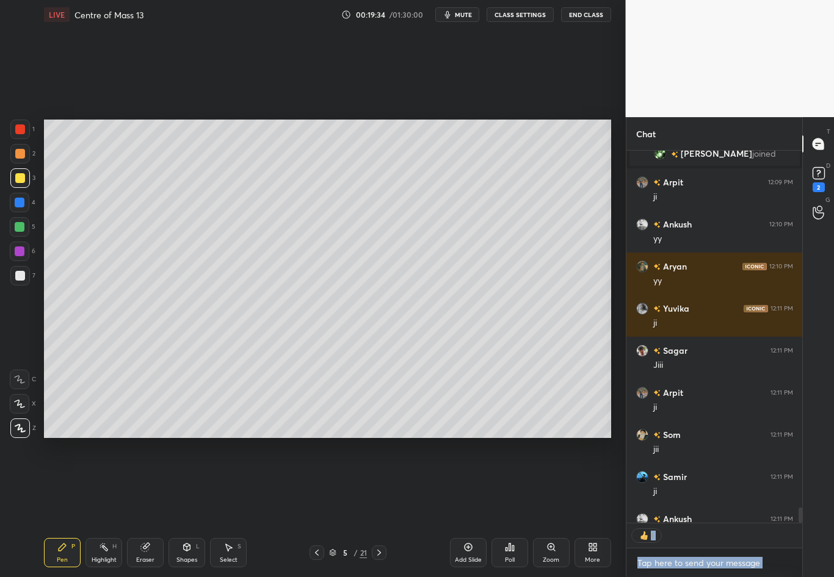
scroll to position [369, 172]
click at [21, 177] on div at bounding box center [20, 178] width 10 height 10
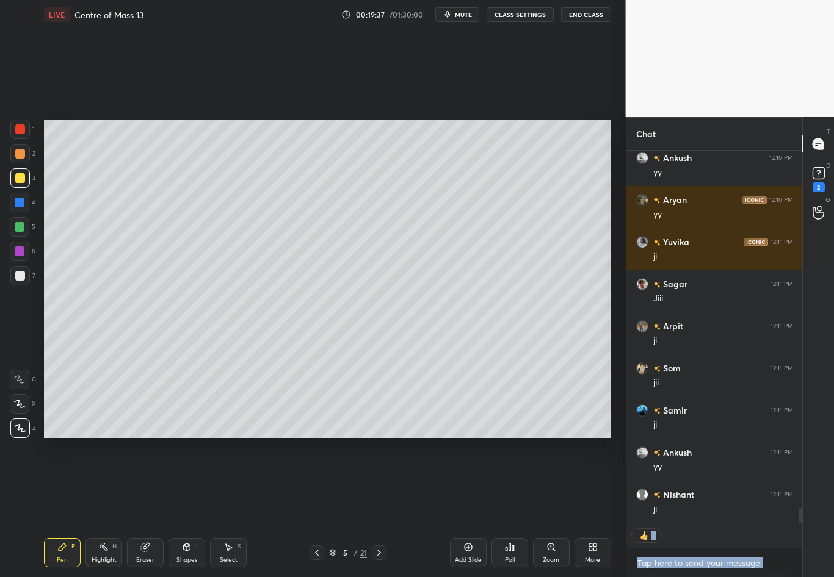
scroll to position [9320, 0]
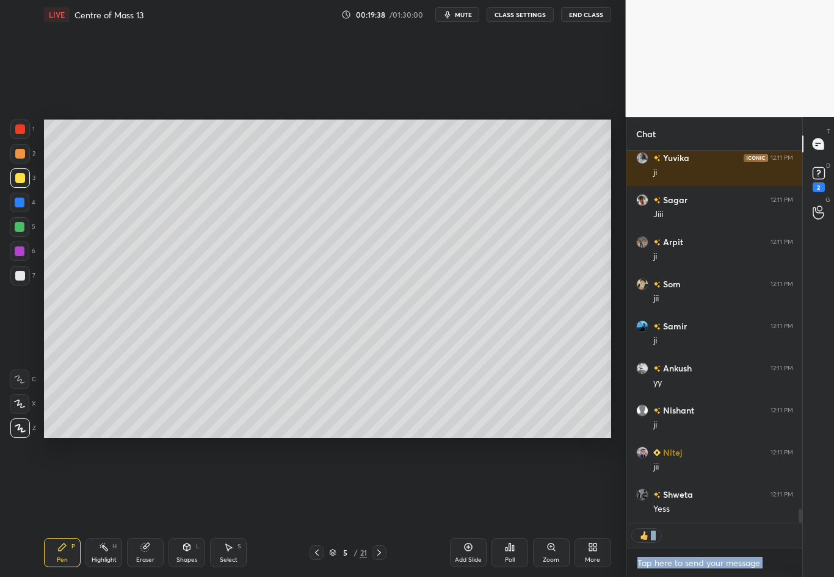
click at [20, 276] on div at bounding box center [20, 276] width 10 height 10
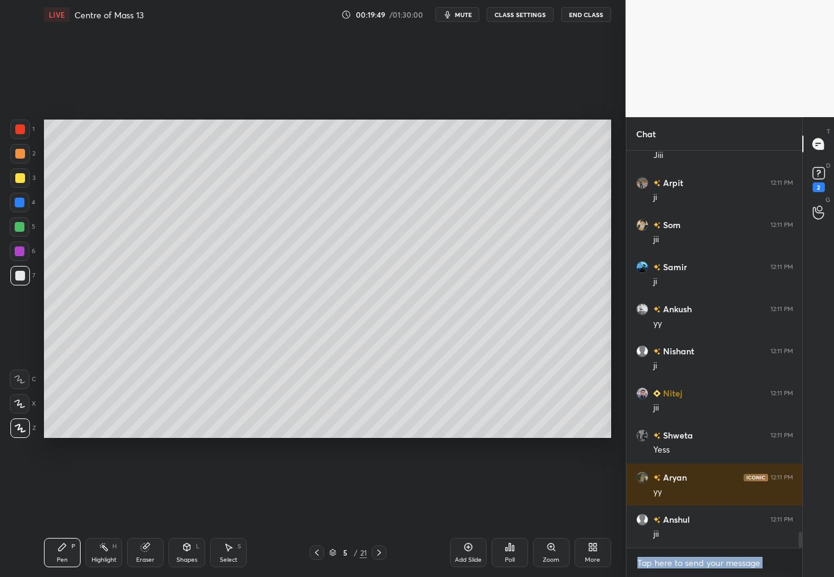
scroll to position [9422, 0]
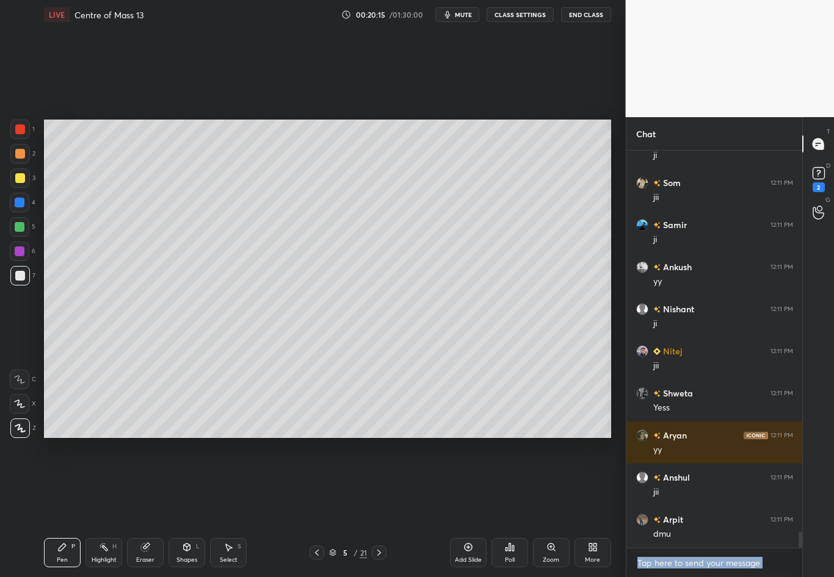
click at [147, 483] on div "Eraser" at bounding box center [145, 552] width 37 height 29
click at [65, 483] on div "Pen P" at bounding box center [62, 552] width 37 height 29
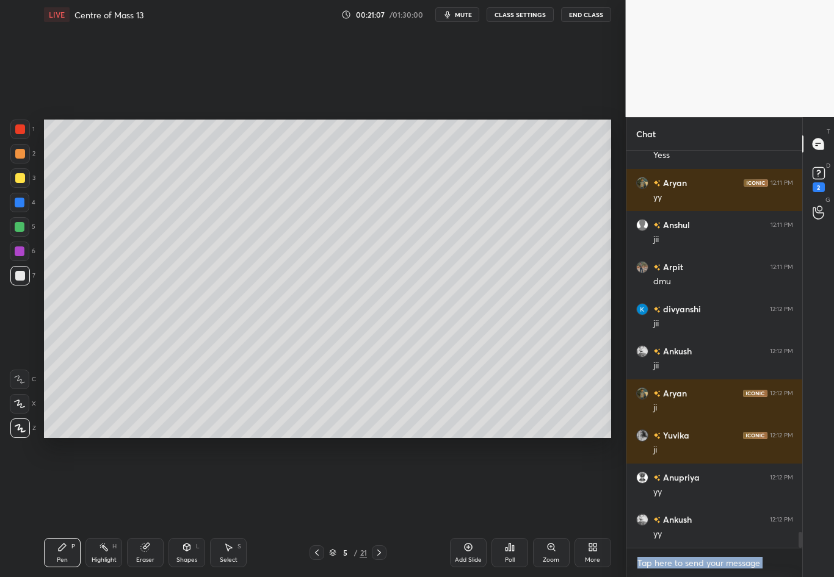
scroll to position [9729, 0]
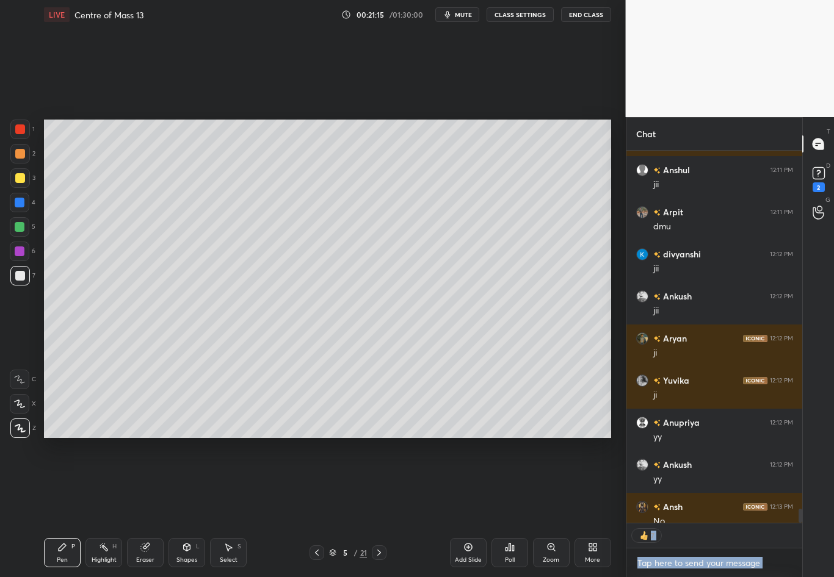
click at [21, 184] on div at bounding box center [20, 178] width 20 height 20
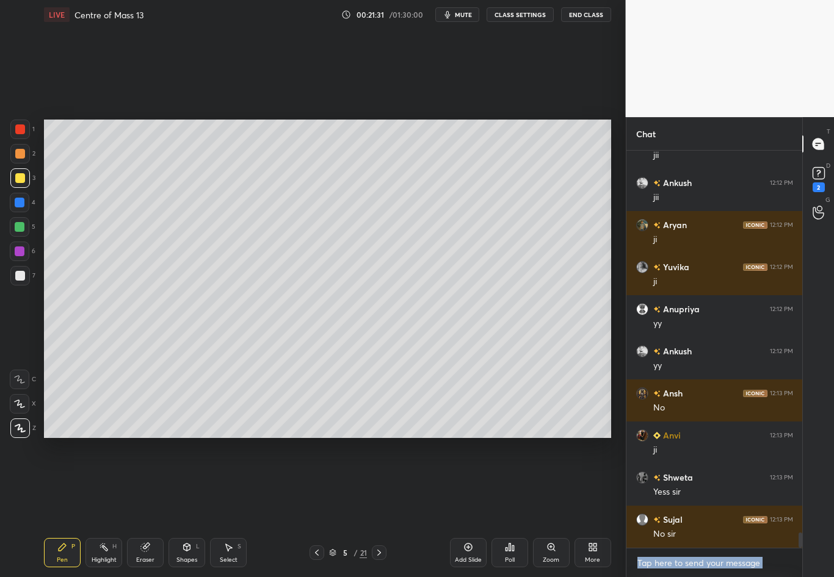
scroll to position [9885, 0]
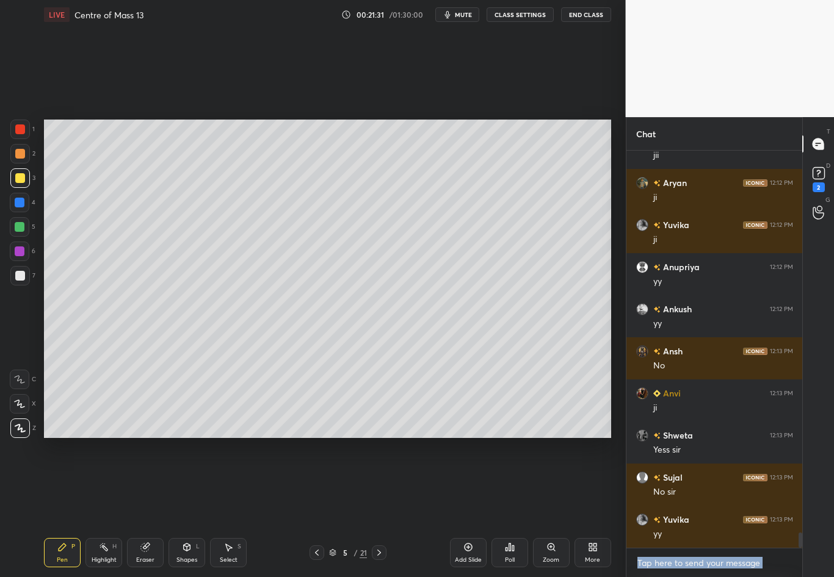
click at [21, 276] on div at bounding box center [20, 276] width 10 height 10
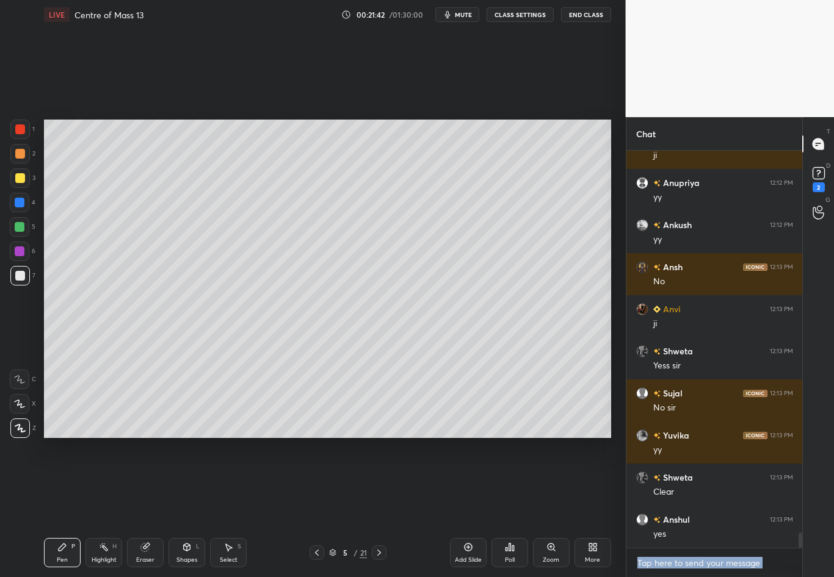
scroll to position [10011, 0]
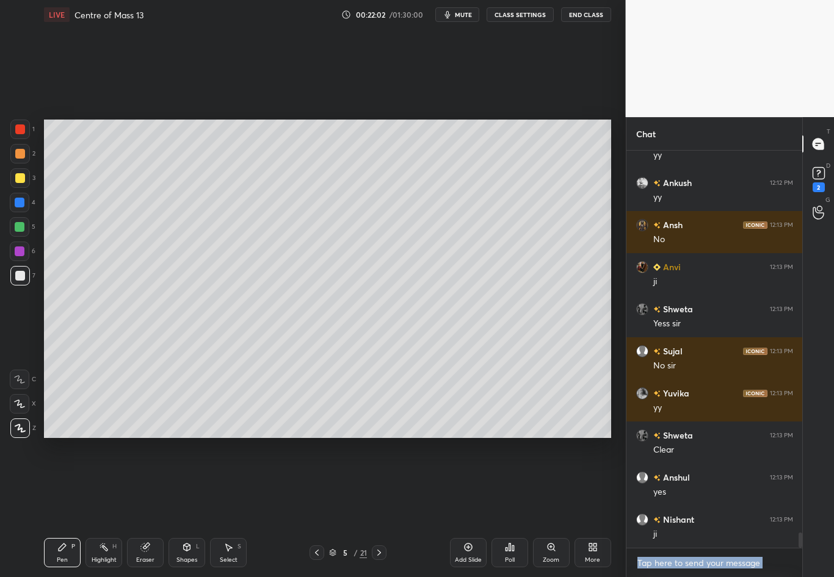
click at [20, 178] on div at bounding box center [20, 178] width 10 height 10
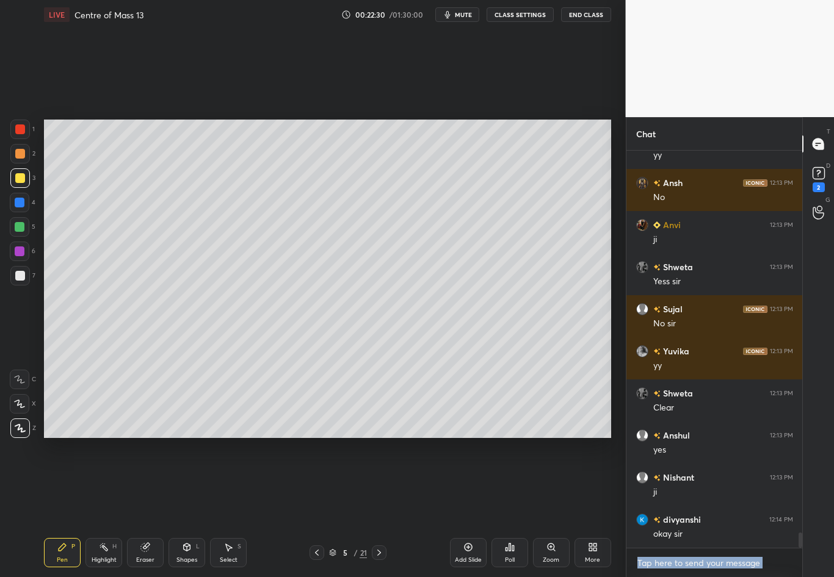
click at [110, 483] on div "Highlight H" at bounding box center [103, 552] width 37 height 29
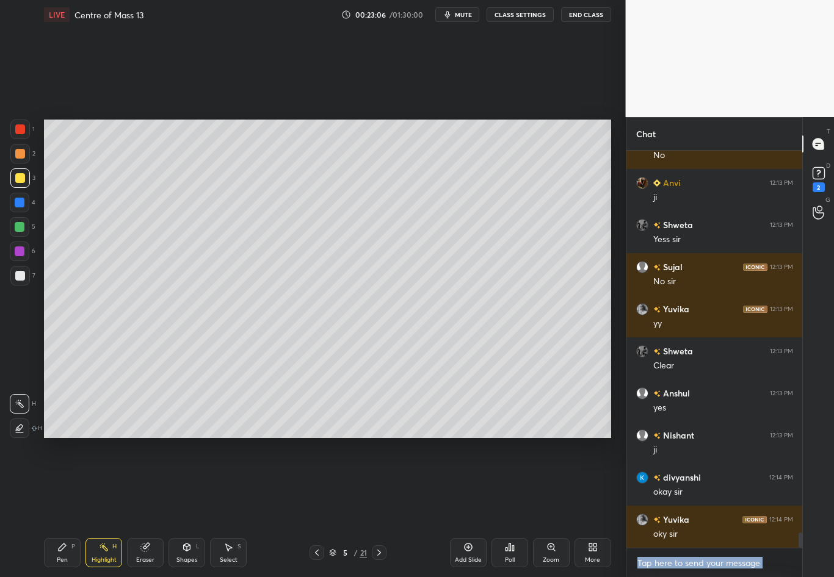
click at [16, 277] on div at bounding box center [20, 276] width 10 height 10
click at [59, 483] on div "Pen" at bounding box center [62, 560] width 11 height 6
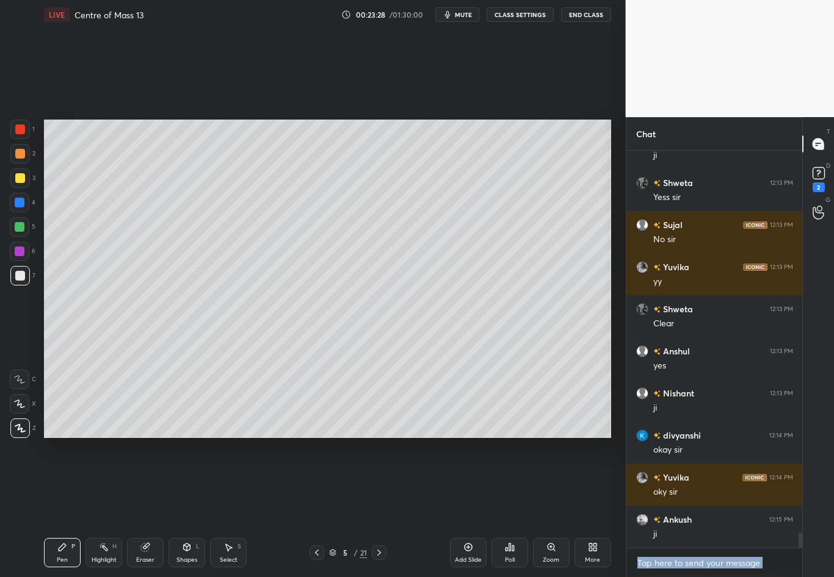
click at [151, 483] on div "Eraser" at bounding box center [145, 552] width 37 height 29
click at [66, 483] on icon at bounding box center [62, 548] width 10 height 10
click at [461, 483] on div "Add Slide" at bounding box center [468, 552] width 37 height 29
click at [17, 181] on div at bounding box center [20, 178] width 10 height 10
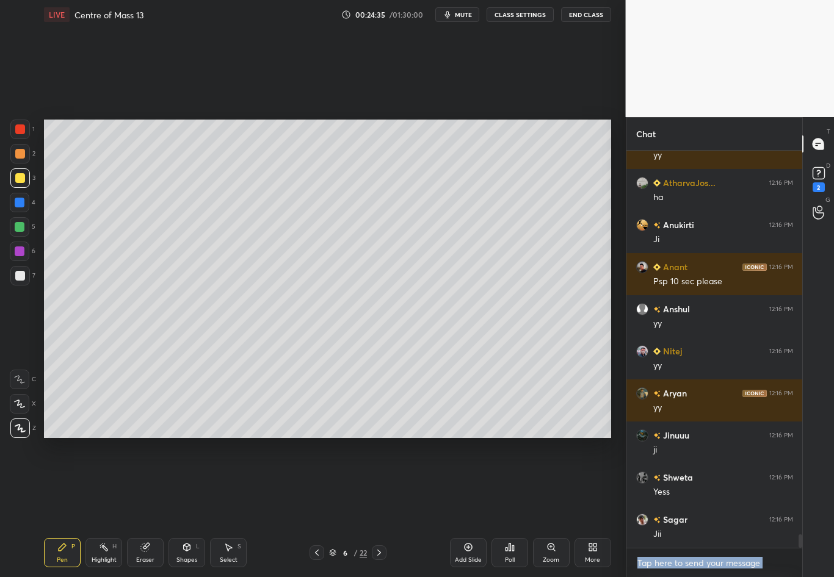
scroll to position [11317, 0]
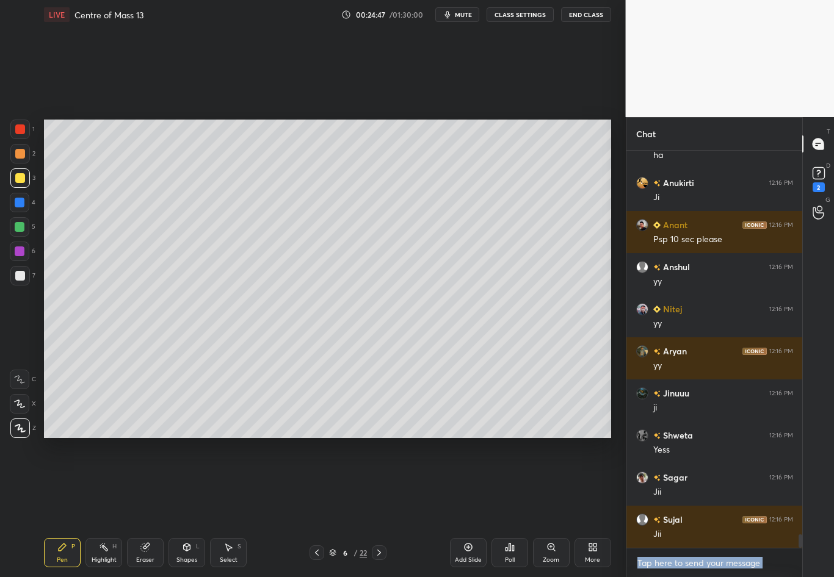
click at [314, 483] on icon at bounding box center [317, 553] width 10 height 10
click at [104, 483] on div "Highlight" at bounding box center [104, 560] width 25 height 6
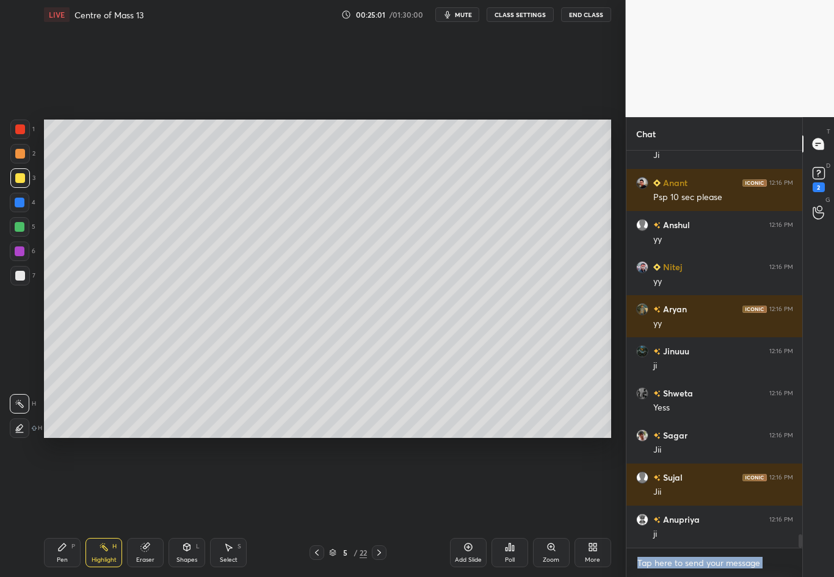
click at [378, 483] on div at bounding box center [379, 553] width 15 height 15
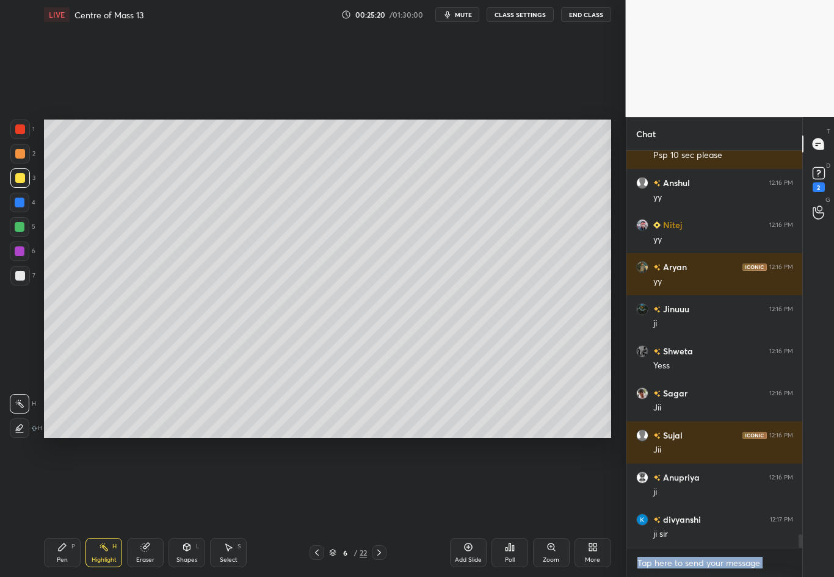
click at [24, 176] on div at bounding box center [20, 178] width 20 height 20
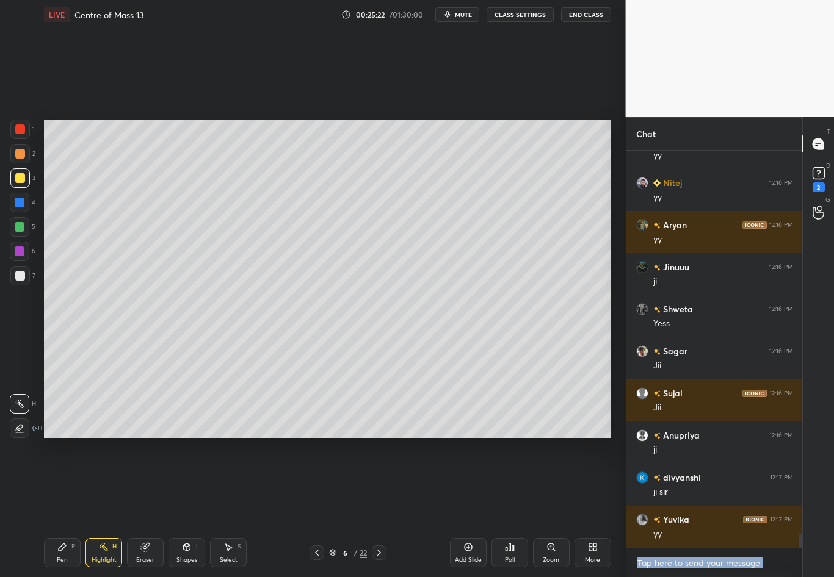
click at [61, 483] on icon at bounding box center [62, 547] width 7 height 7
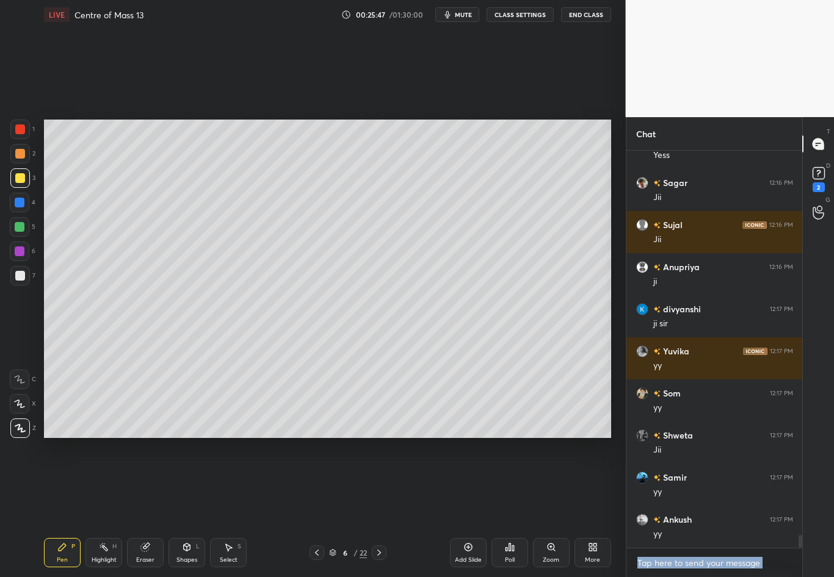
scroll to position [11654, 0]
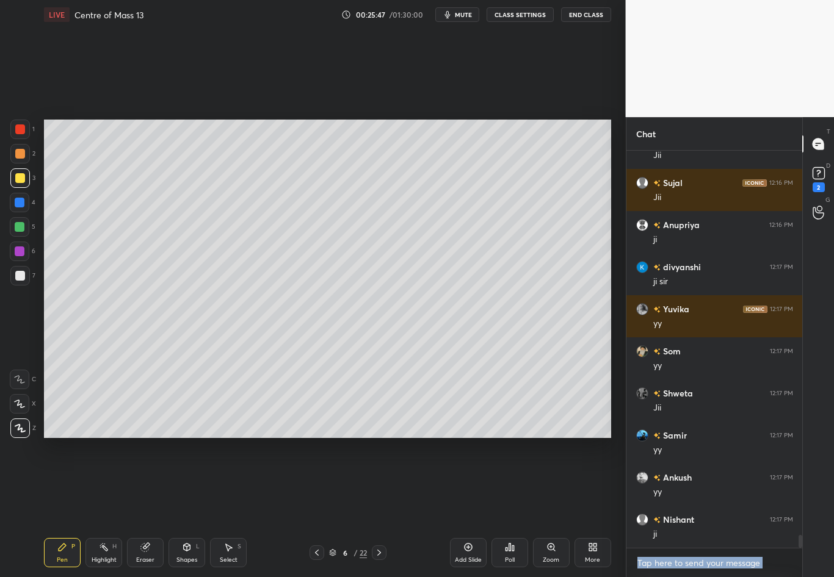
click at [319, 483] on icon at bounding box center [317, 553] width 10 height 10
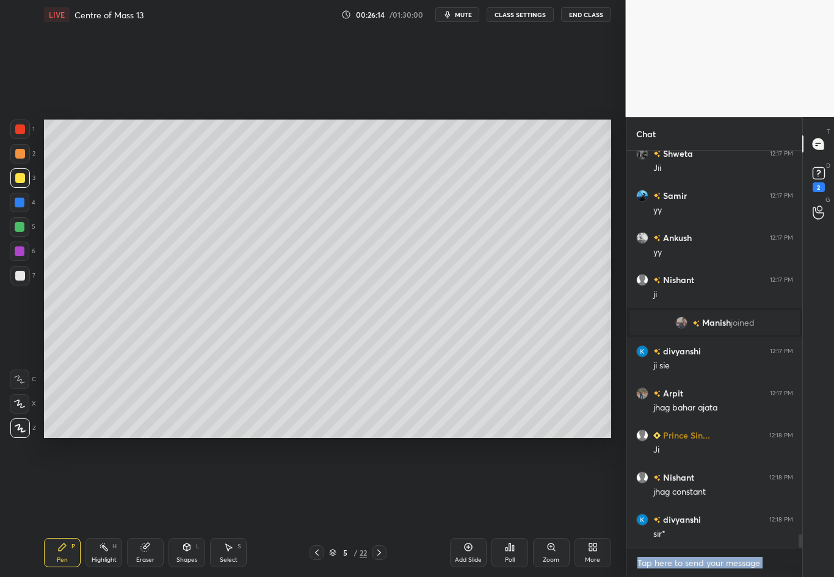
scroll to position [11175, 0]
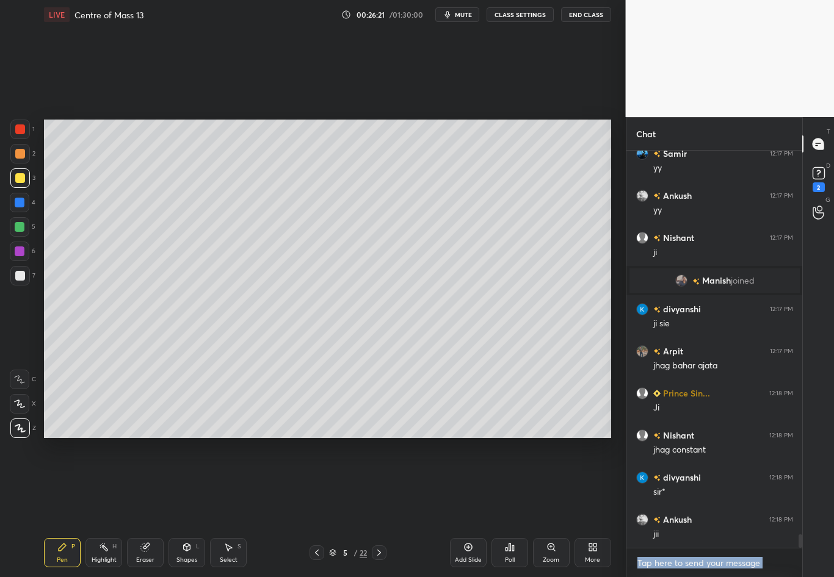
click at [106, 483] on div "Highlight" at bounding box center [104, 560] width 25 height 6
click at [446, 472] on div "Setting up your live class Poll for secs No correct answer Start poll" at bounding box center [327, 278] width 577 height 499
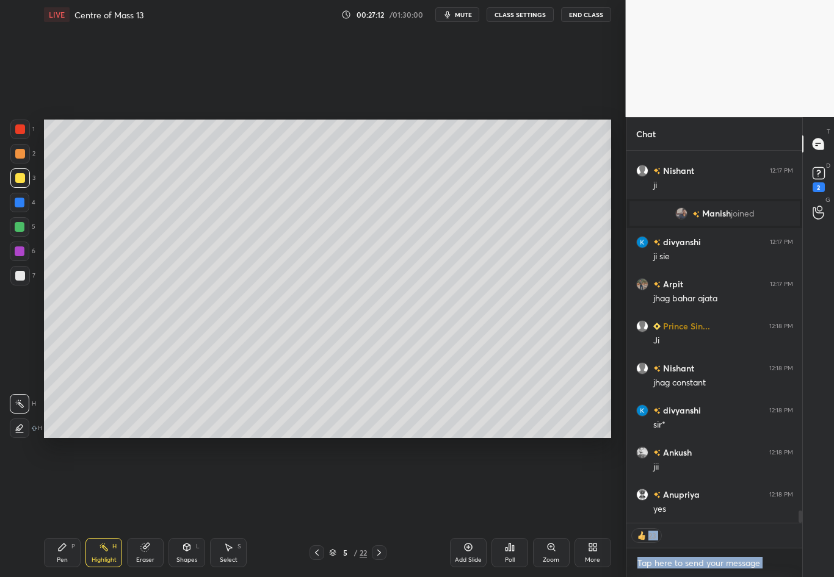
click at [376, 483] on icon at bounding box center [379, 553] width 10 height 10
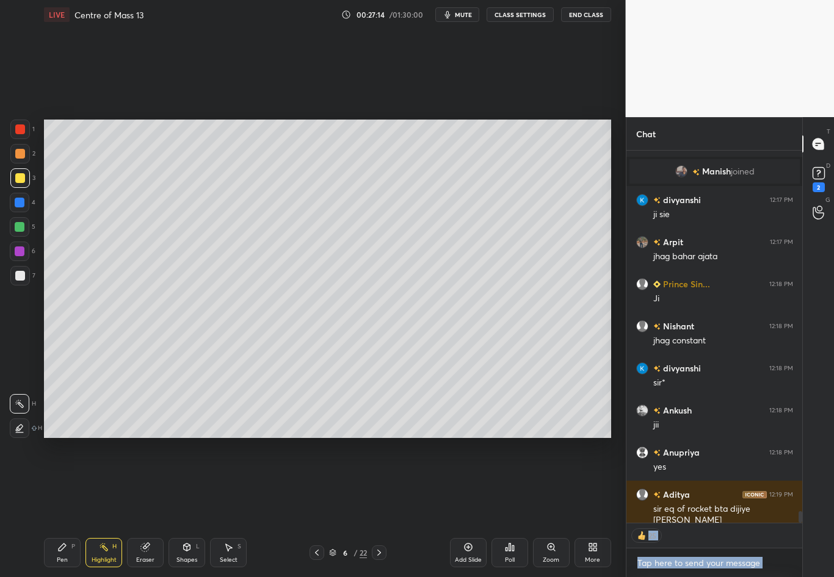
click at [179, 483] on div "Shapes L" at bounding box center [186, 552] width 37 height 29
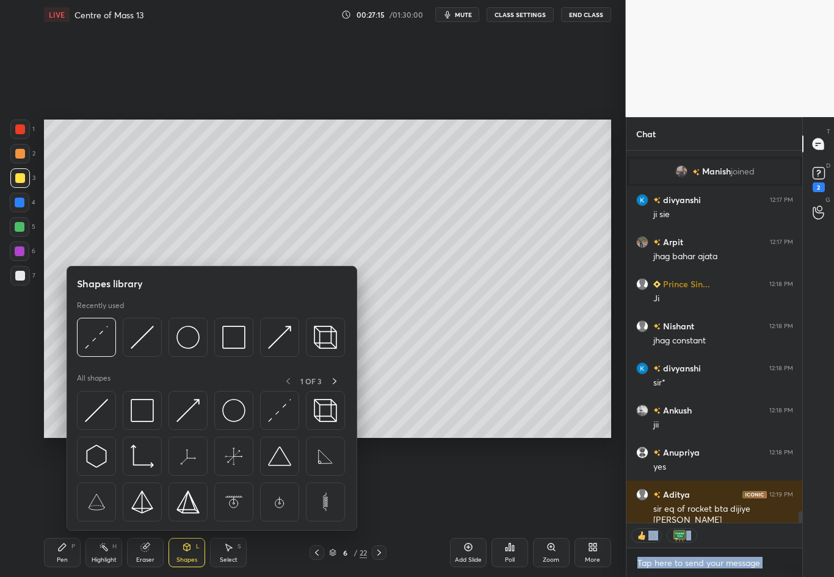
drag, startPoint x: 103, startPoint y: 342, endPoint x: 22, endPoint y: 345, distance: 81.2
click at [101, 342] on img at bounding box center [96, 337] width 23 height 23
click at [23, 346] on div "1 2 3 4 5 6 7 C X Z C X Z E E Erase all H H" at bounding box center [19, 279] width 39 height 319
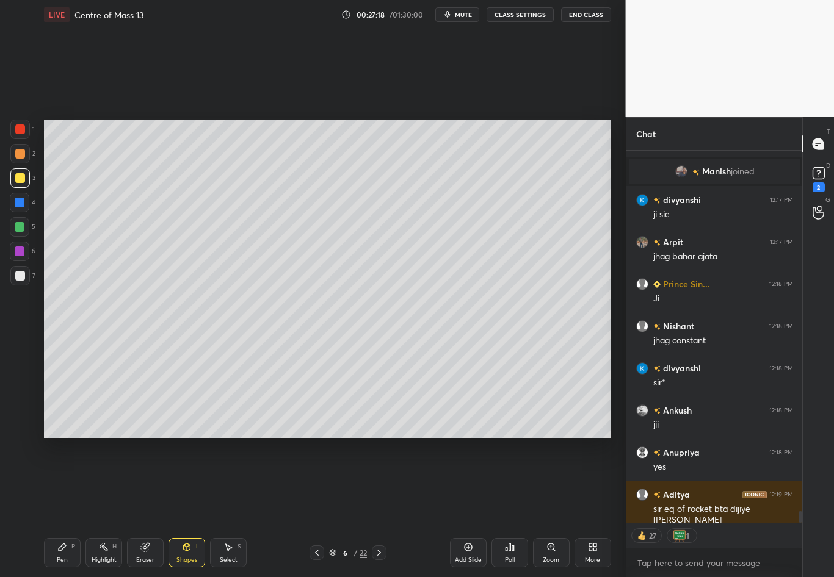
click at [185, 483] on icon at bounding box center [187, 547] width 7 height 2
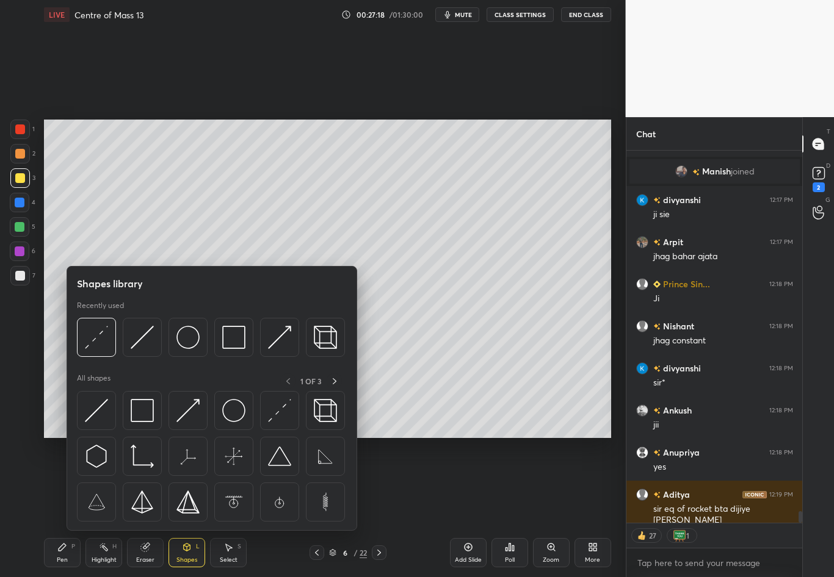
scroll to position [11326, 0]
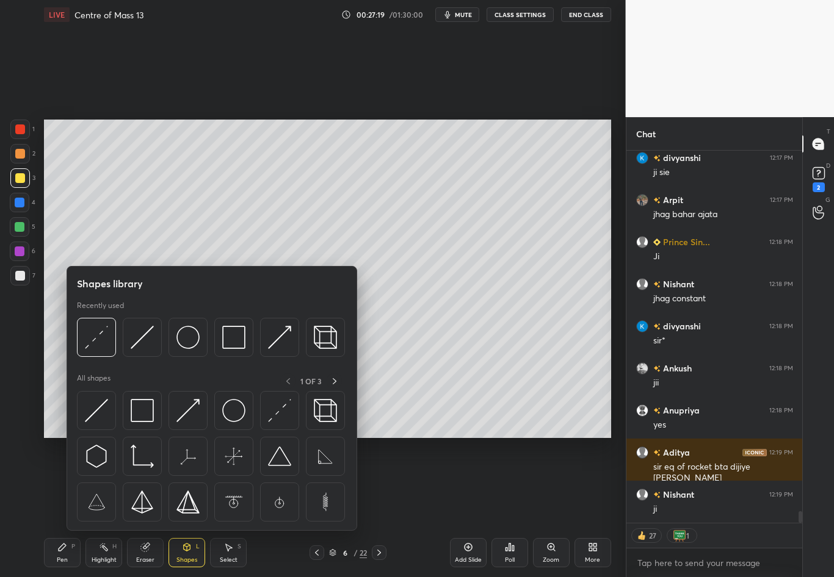
click at [29, 363] on div "1 2 3 4 5 6 7 C X Z C X Z E E Erase all H H" at bounding box center [19, 279] width 39 height 319
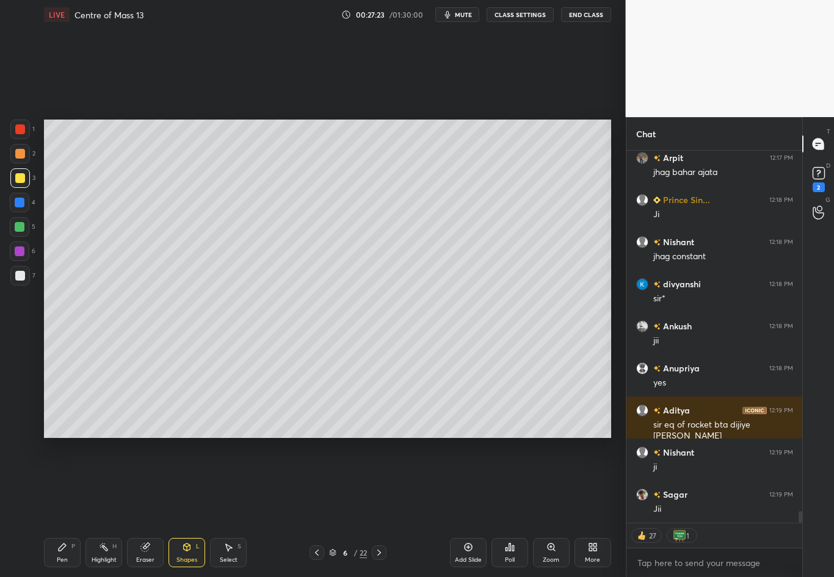
scroll to position [11410, 0]
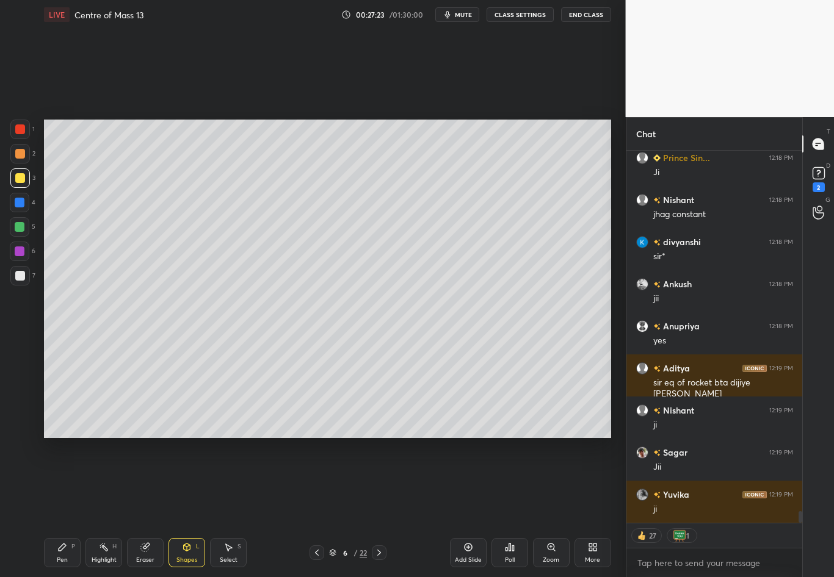
click at [68, 483] on div "Pen P" at bounding box center [62, 552] width 37 height 29
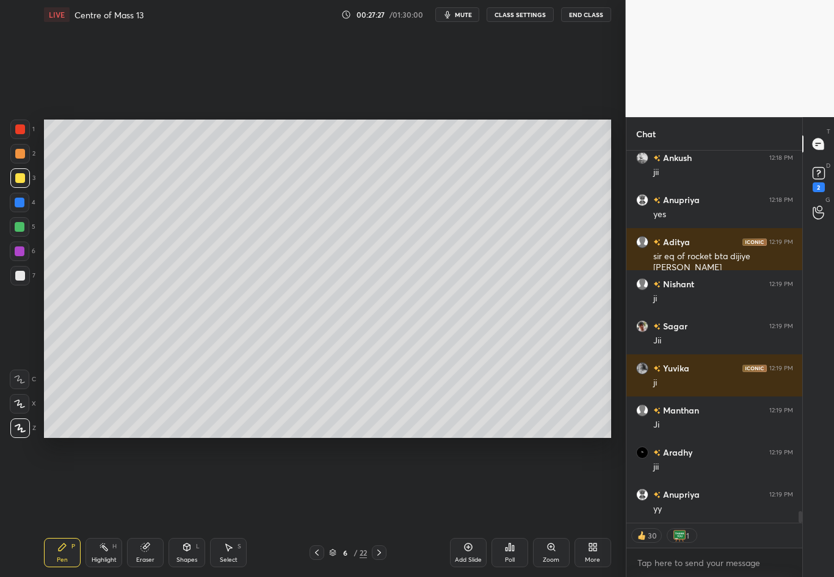
scroll to position [11579, 0]
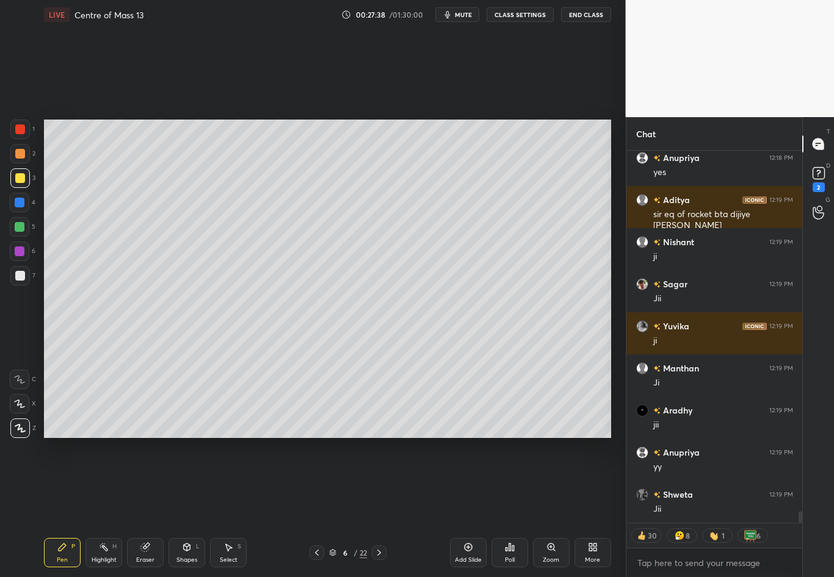
click at [142, 483] on icon at bounding box center [145, 548] width 8 height 8
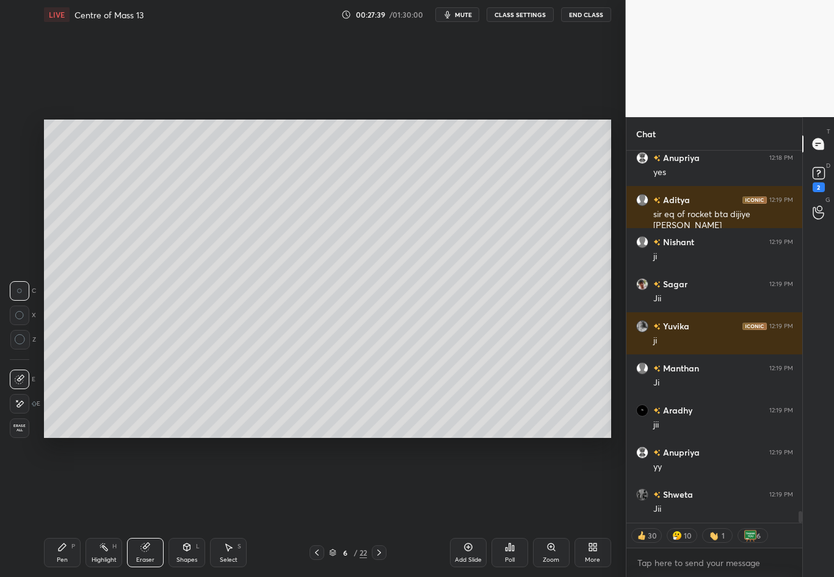
click at [65, 483] on div "Pen P" at bounding box center [62, 552] width 37 height 29
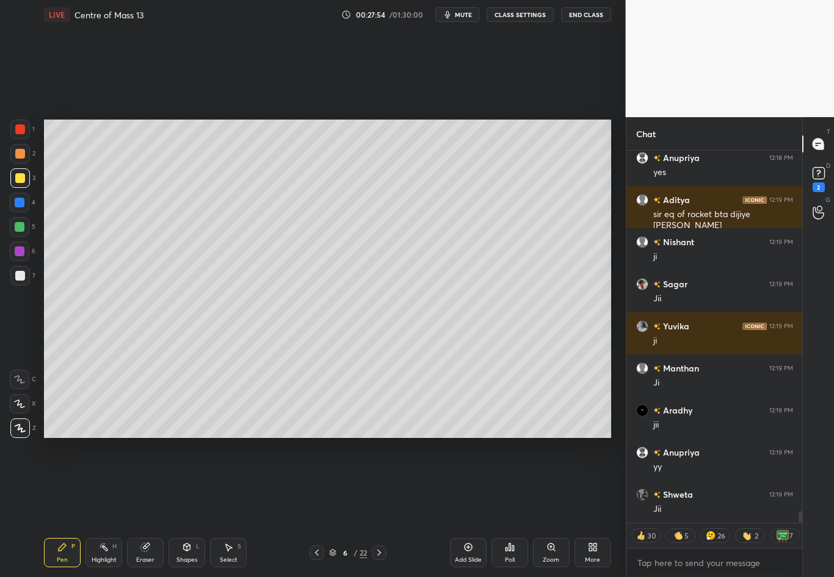
scroll to position [11608, 0]
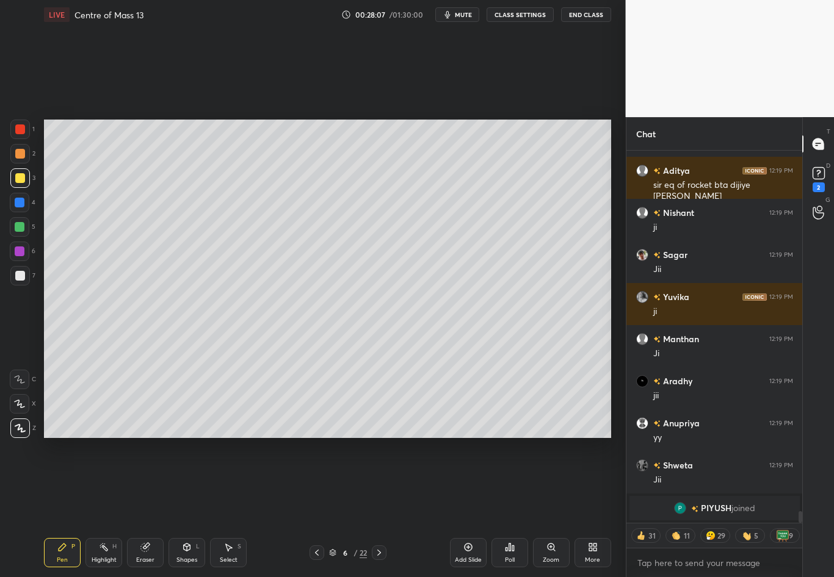
click at [21, 275] on div at bounding box center [20, 276] width 10 height 10
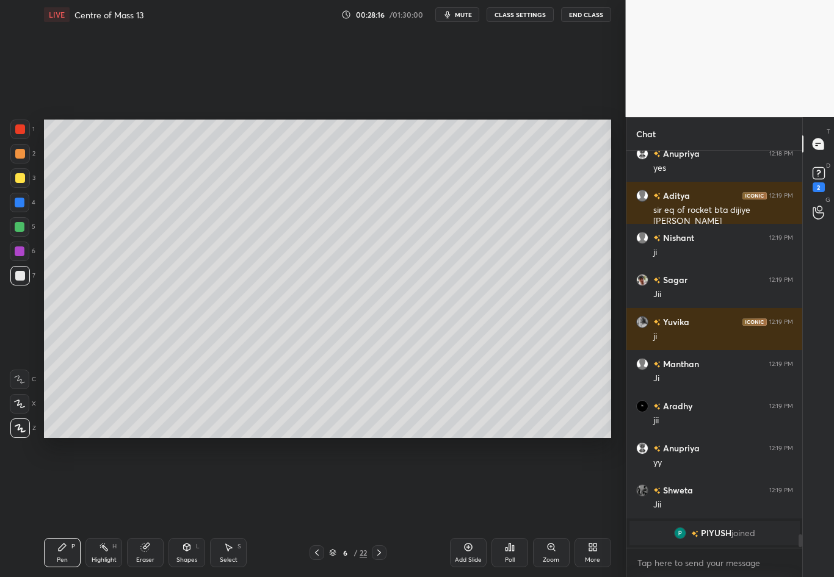
scroll to position [11583, 0]
click at [21, 183] on div at bounding box center [20, 178] width 20 height 20
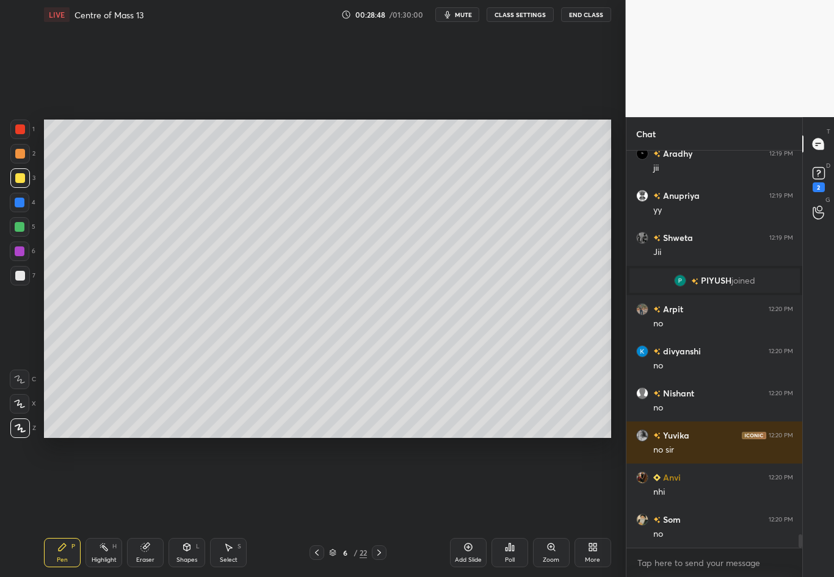
scroll to position [4, 4]
click at [24, 279] on div at bounding box center [20, 276] width 20 height 20
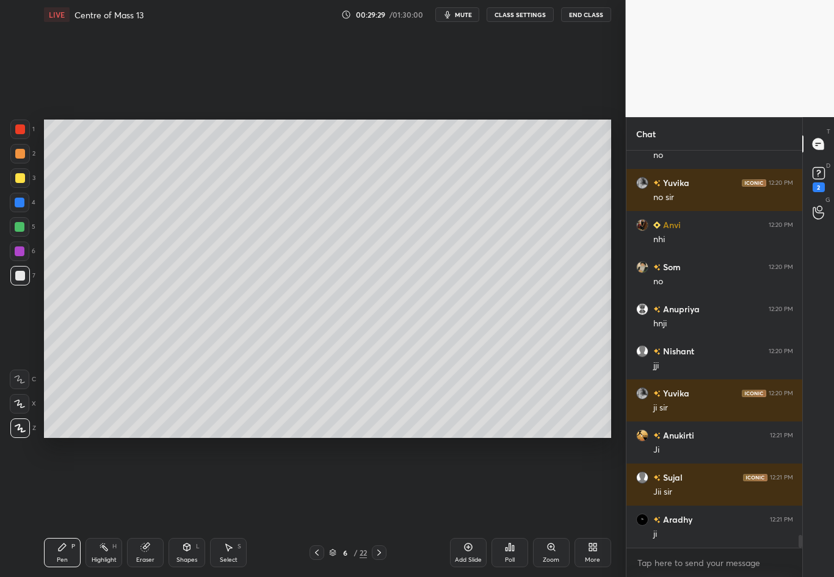
scroll to position [11922, 0]
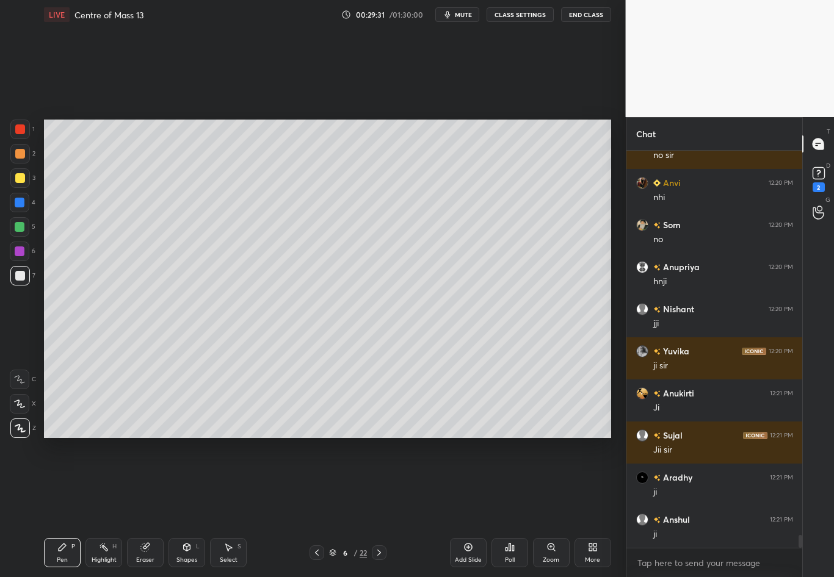
click at [319, 483] on icon at bounding box center [317, 553] width 10 height 10
click at [107, 483] on icon at bounding box center [104, 548] width 10 height 10
click at [375, 483] on icon at bounding box center [379, 553] width 10 height 10
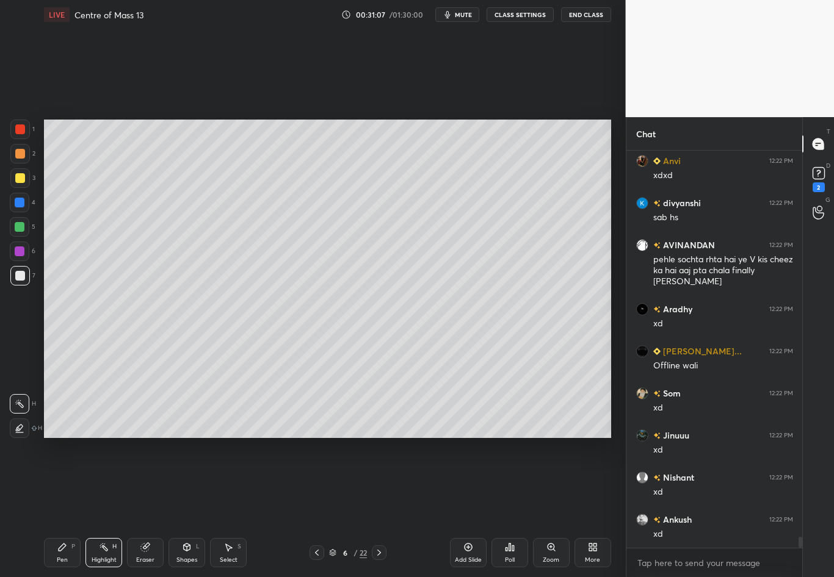
scroll to position [13723, 0]
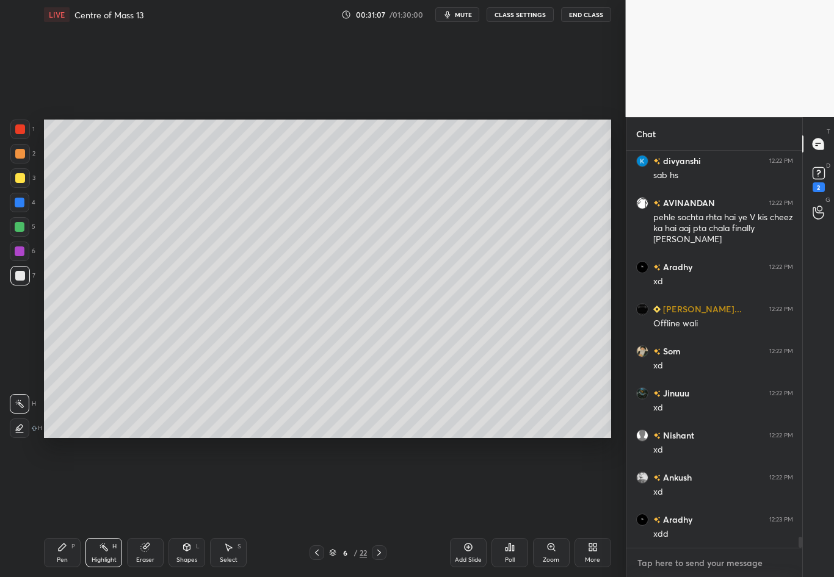
type textarea "x"
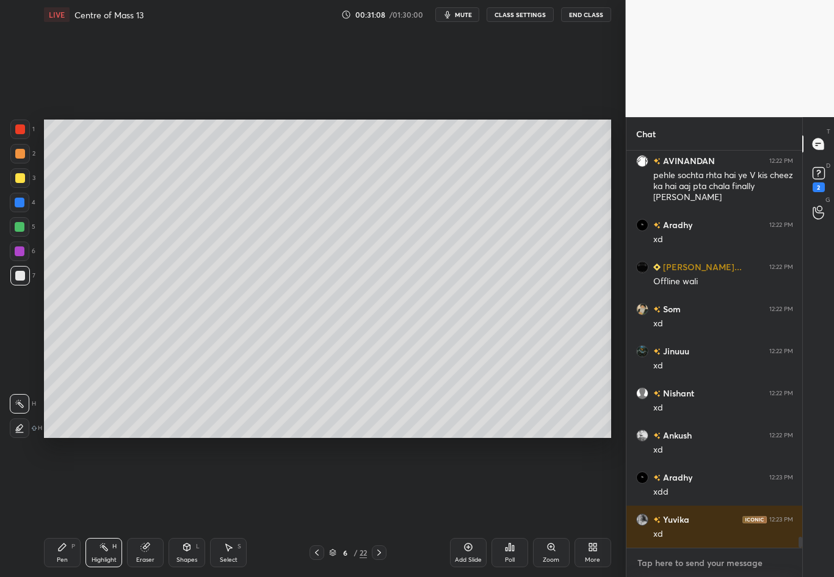
scroll to position [13807, 0]
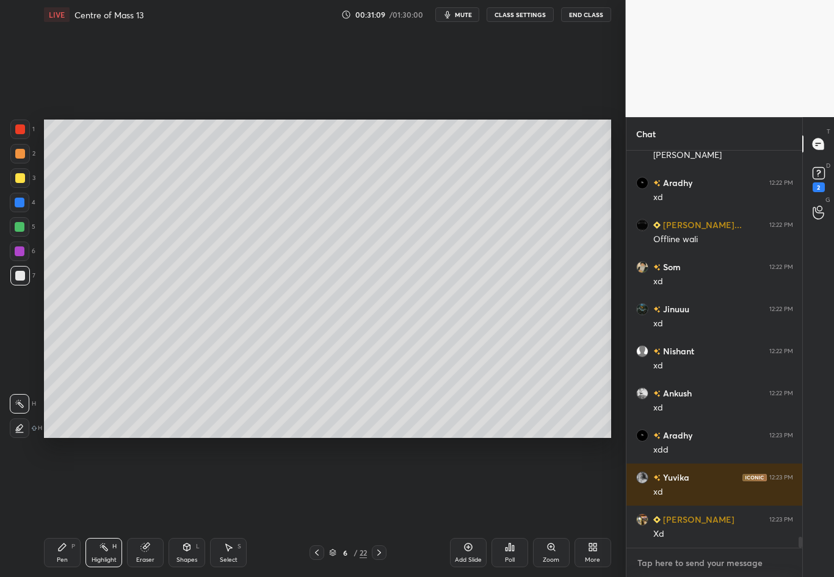
paste textarea "[URL][DOMAIN_NAME]"
type textarea "[URL][DOMAIN_NAME]"
type textarea "x"
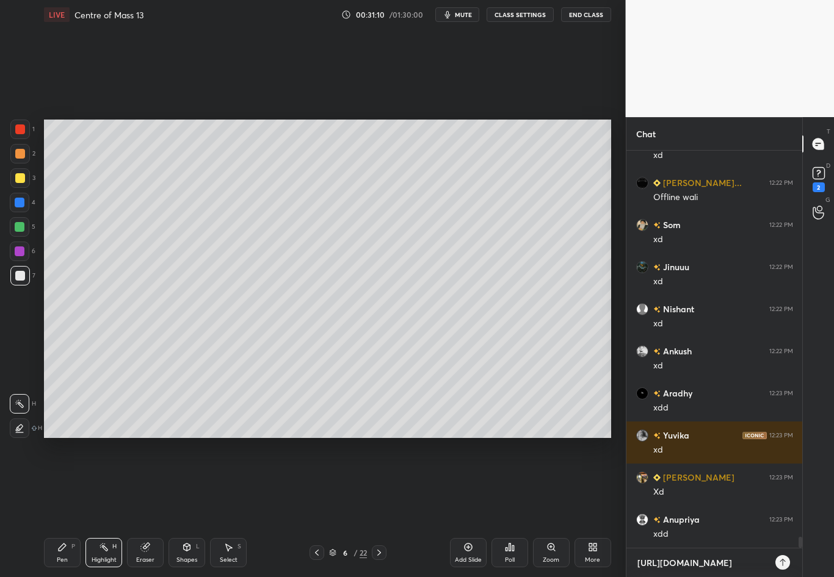
scroll to position [13850, 0]
type textarea "[URL][DOMAIN_NAME]"
type textarea "x"
click at [732, 483] on icon at bounding box center [783, 563] width 10 height 10
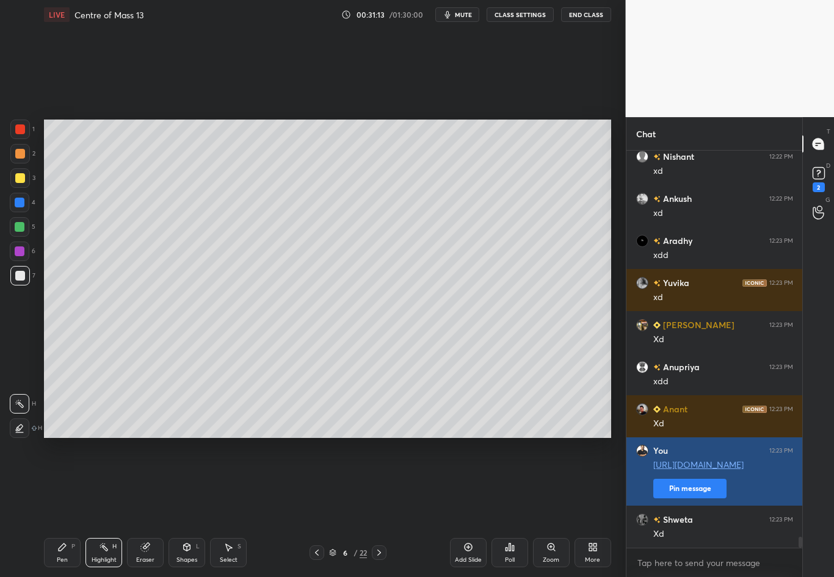
click at [694, 483] on div "Xd" at bounding box center [723, 535] width 140 height 12
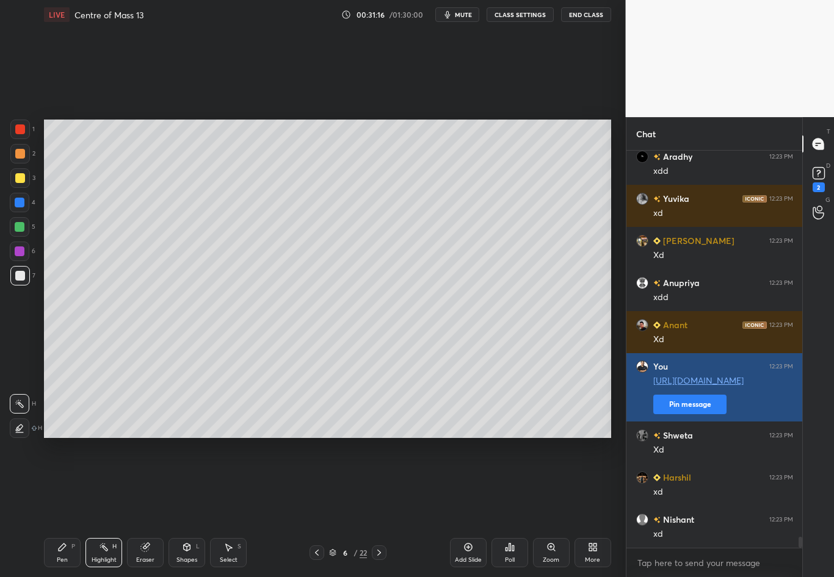
click at [679, 401] on button "Pin message" at bounding box center [689, 405] width 73 height 20
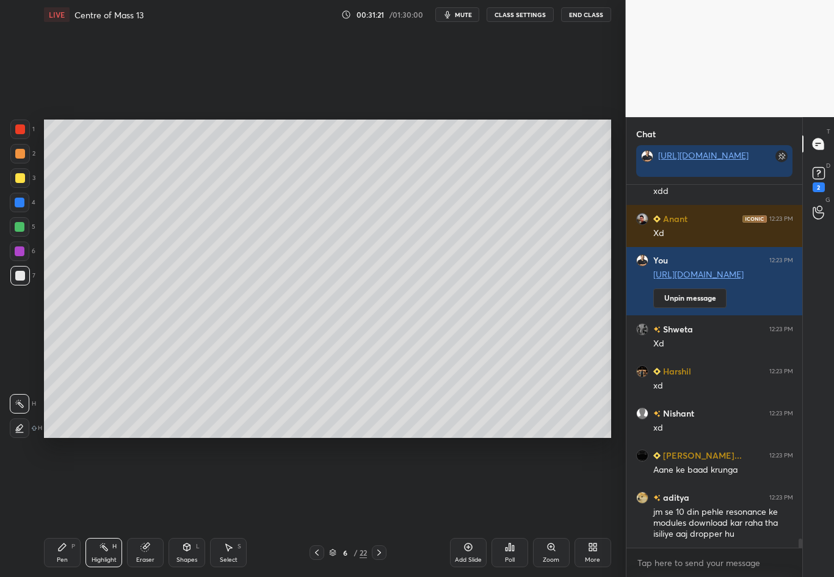
click at [375, 483] on icon at bounding box center [379, 553] width 10 height 10
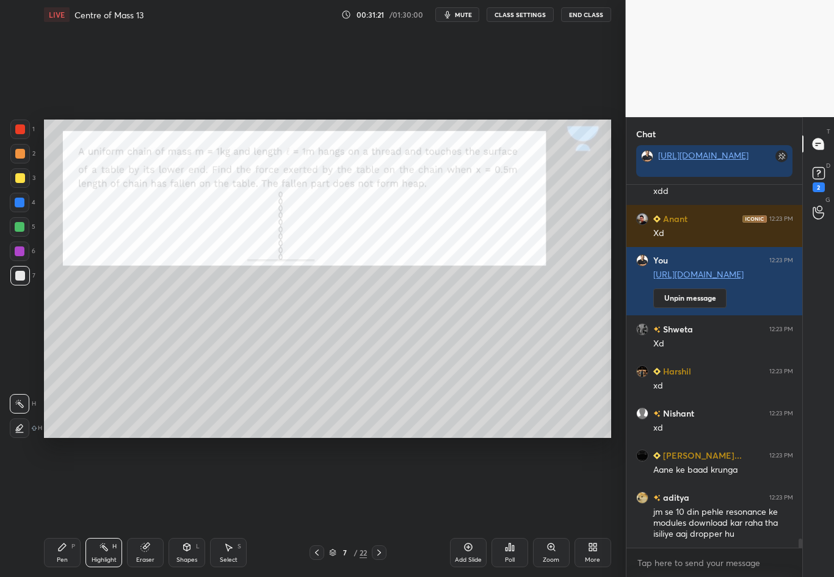
click at [378, 483] on icon at bounding box center [379, 553] width 10 height 10
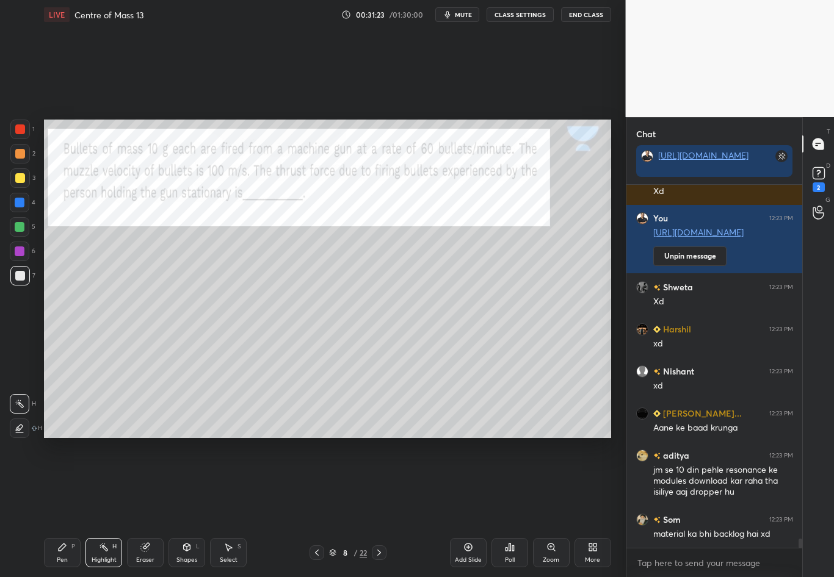
click at [379, 483] on icon at bounding box center [379, 553] width 10 height 10
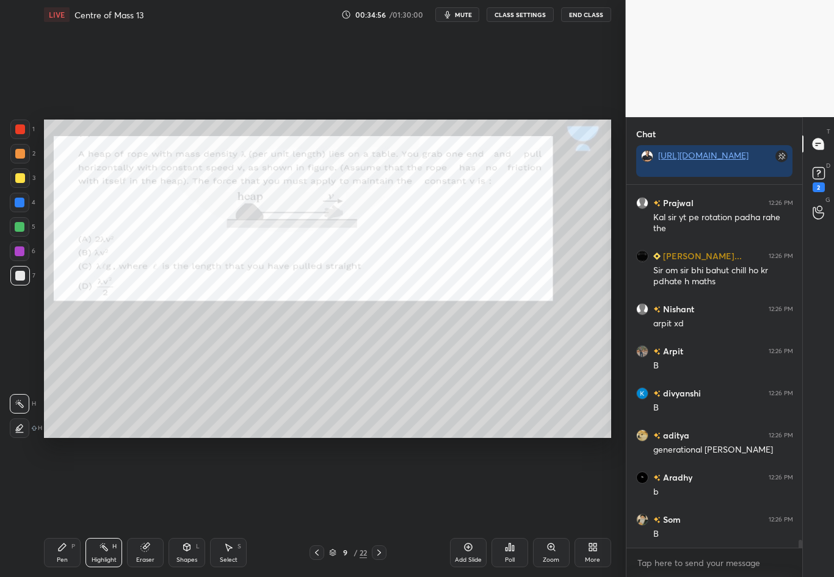
scroll to position [16158, 0]
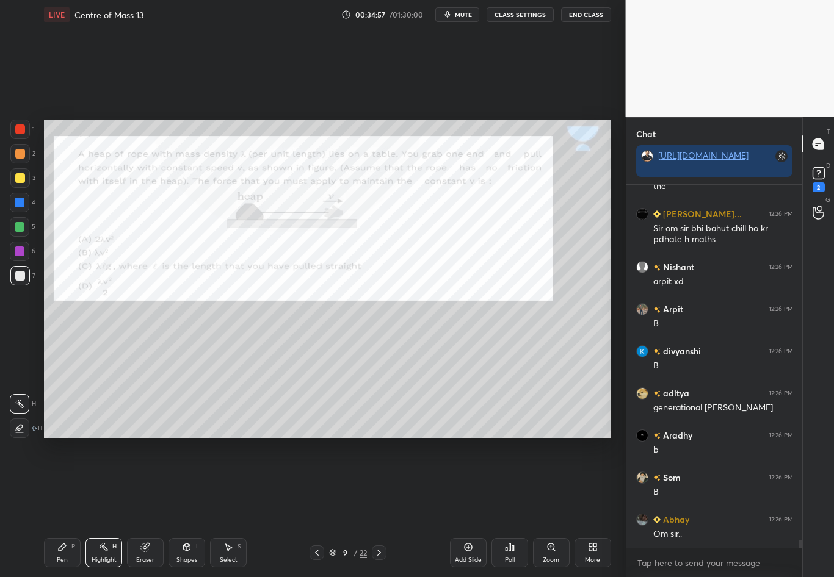
click at [21, 130] on div at bounding box center [20, 130] width 10 height 10
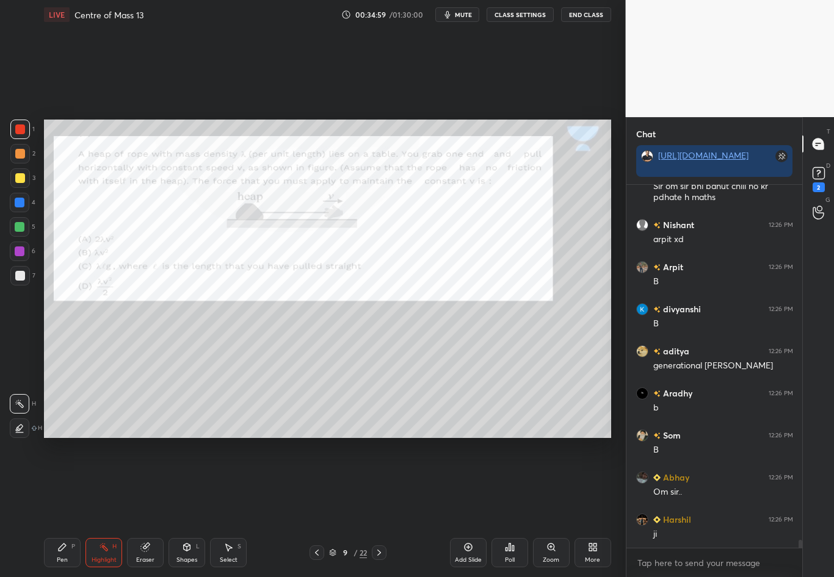
click at [62, 483] on div "Pen" at bounding box center [62, 560] width 11 height 6
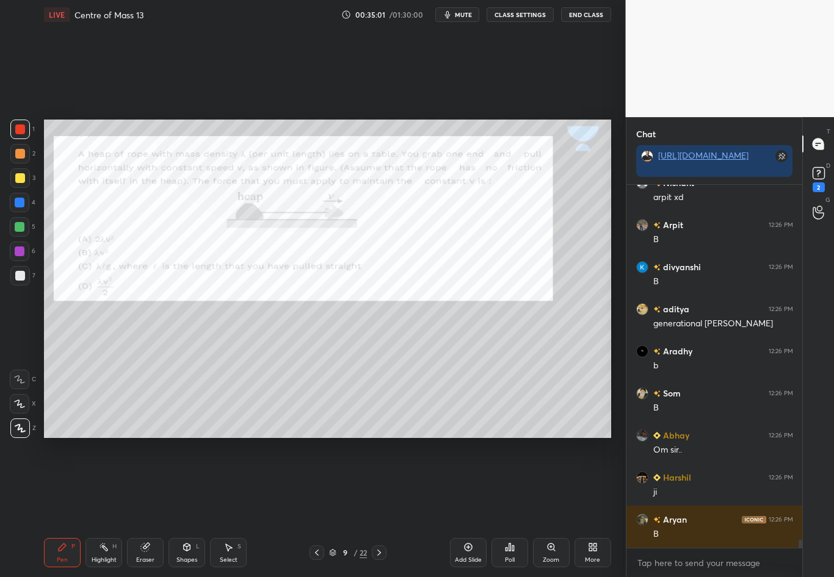
scroll to position [16284, 0]
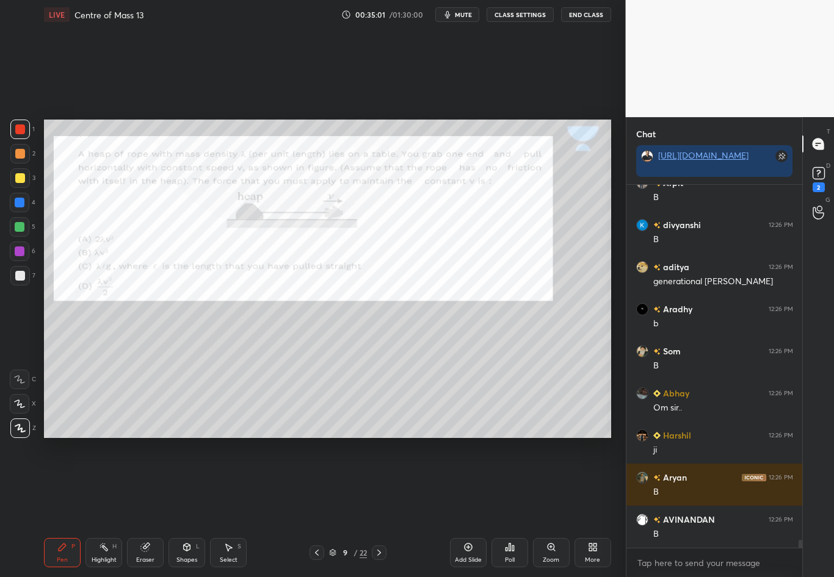
click at [21, 204] on div at bounding box center [20, 203] width 10 height 10
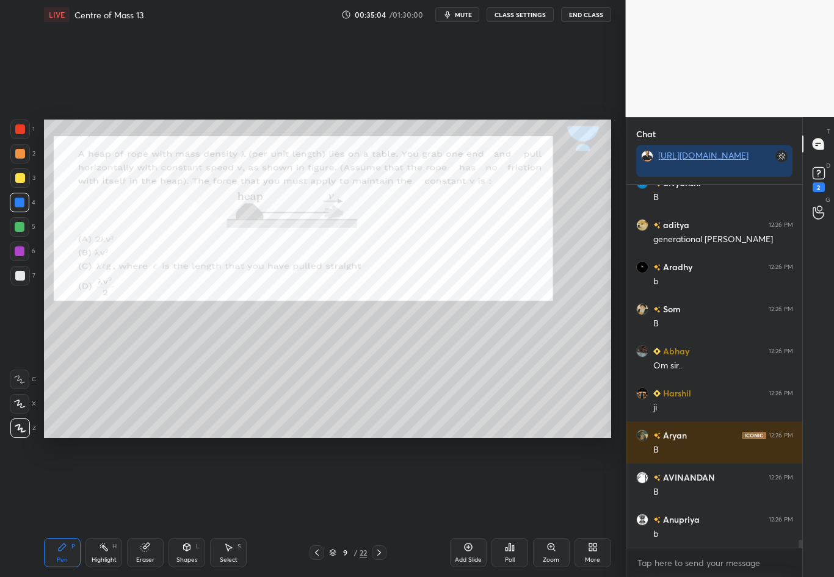
click at [22, 277] on div at bounding box center [20, 276] width 10 height 10
click at [19, 178] on div at bounding box center [20, 178] width 10 height 10
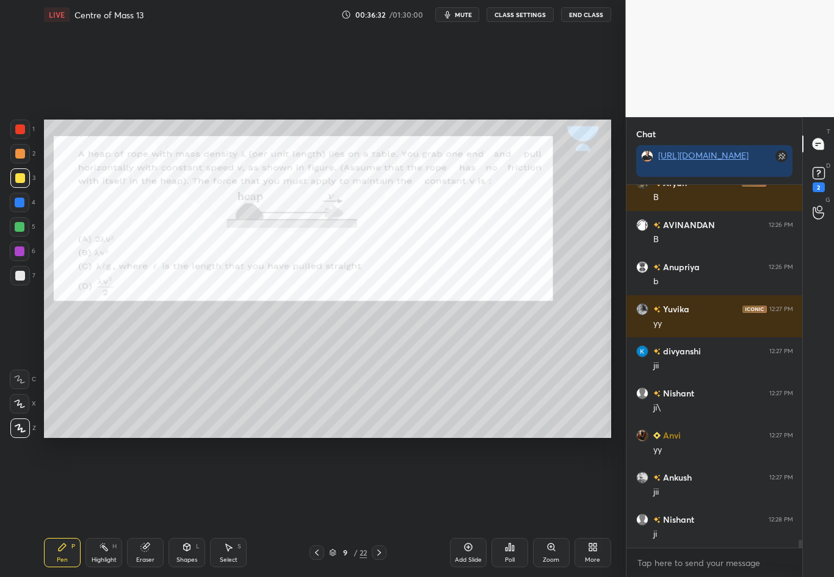
scroll to position [16621, 0]
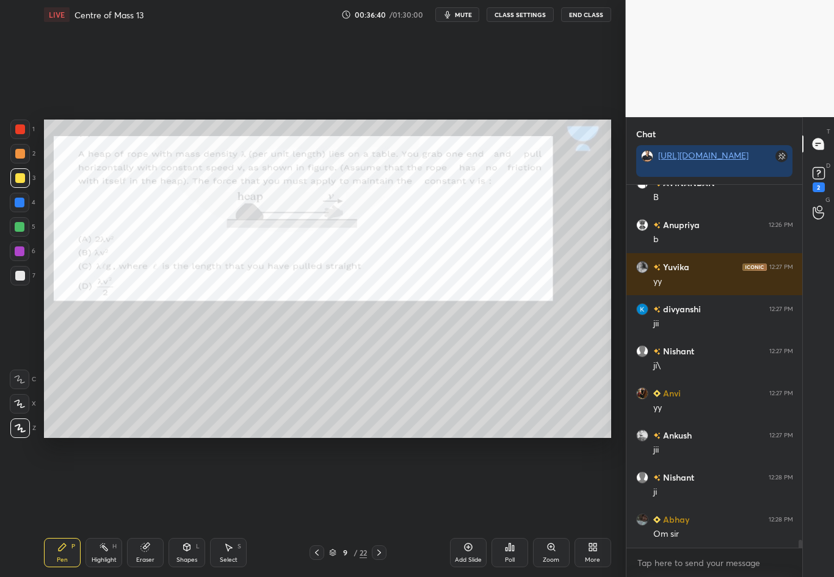
click at [20, 271] on div at bounding box center [20, 276] width 10 height 10
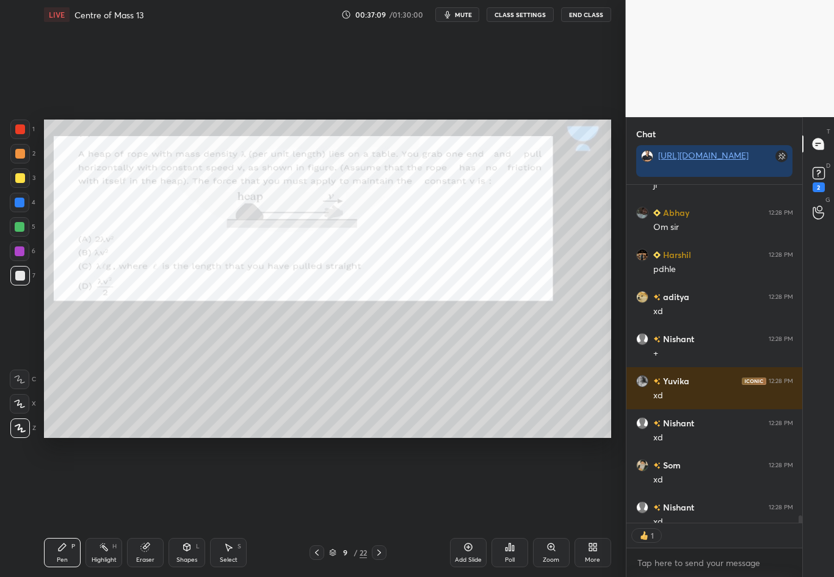
scroll to position [4, 4]
click at [18, 206] on div at bounding box center [20, 203] width 10 height 10
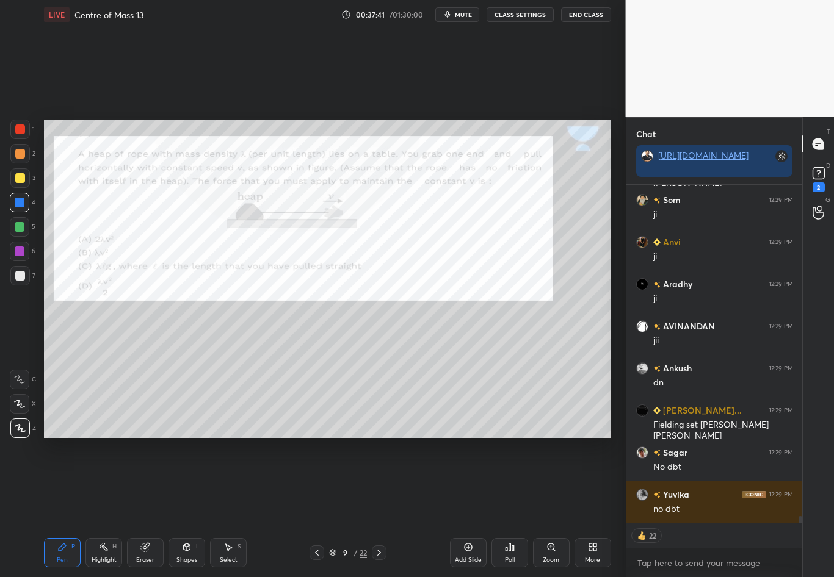
scroll to position [17500, 0]
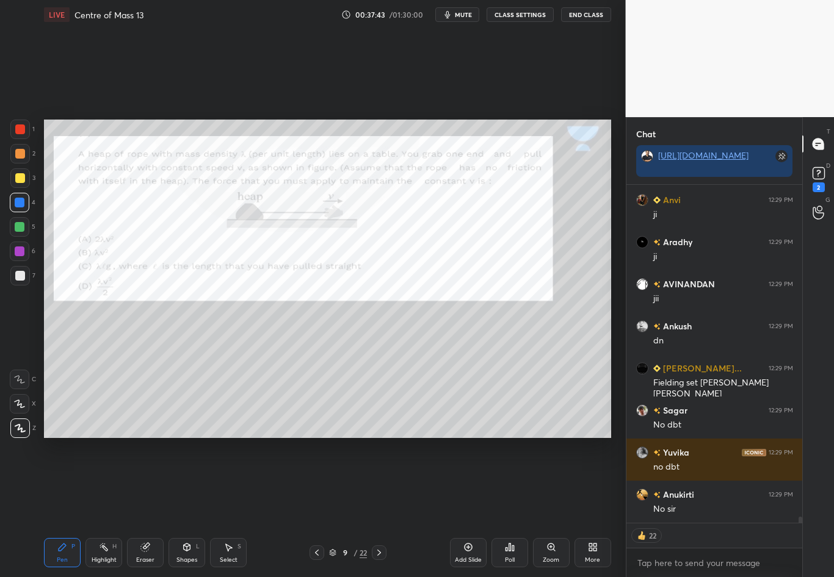
click at [315, 483] on icon at bounding box center [317, 553] width 10 height 10
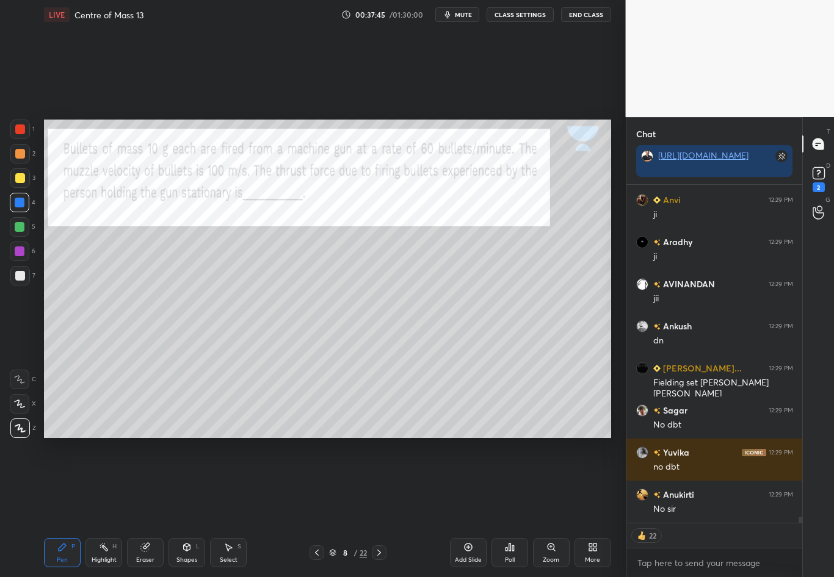
scroll to position [17542, 0]
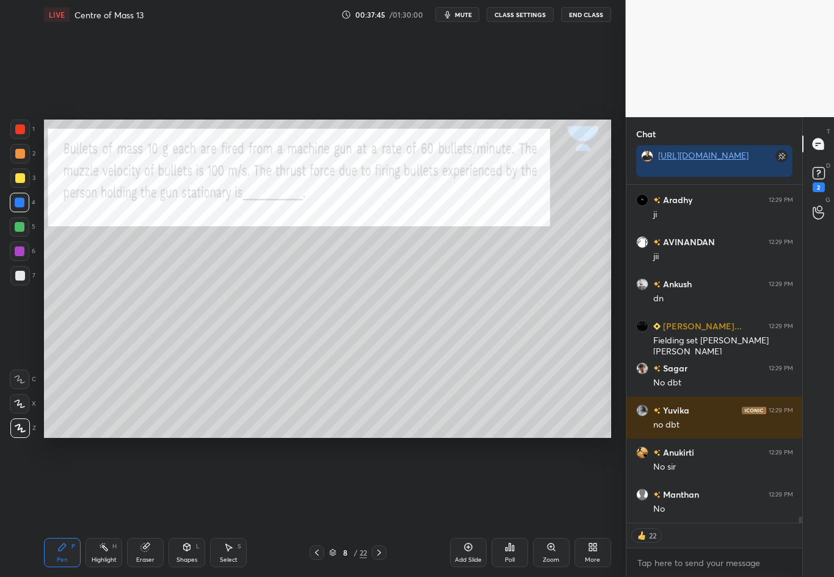
click at [27, 129] on div at bounding box center [20, 130] width 20 height 20
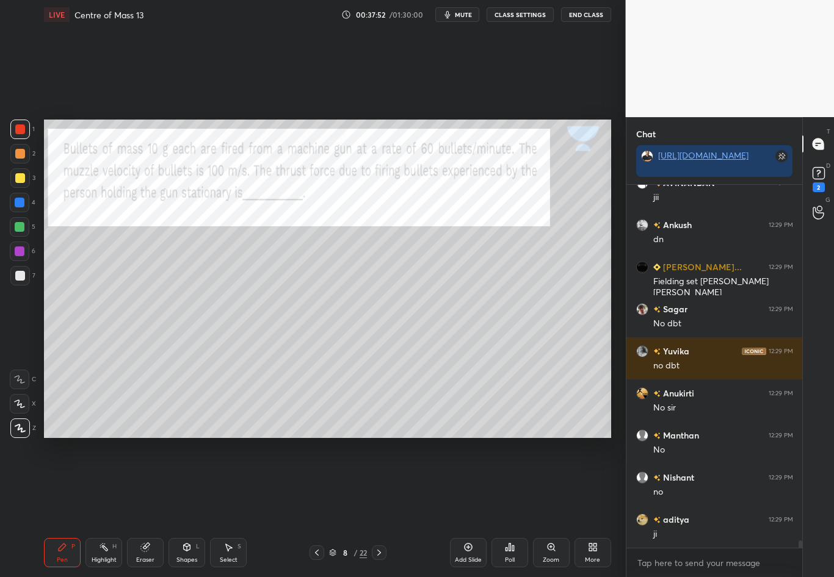
scroll to position [17644, 0]
click at [22, 276] on div at bounding box center [20, 276] width 10 height 10
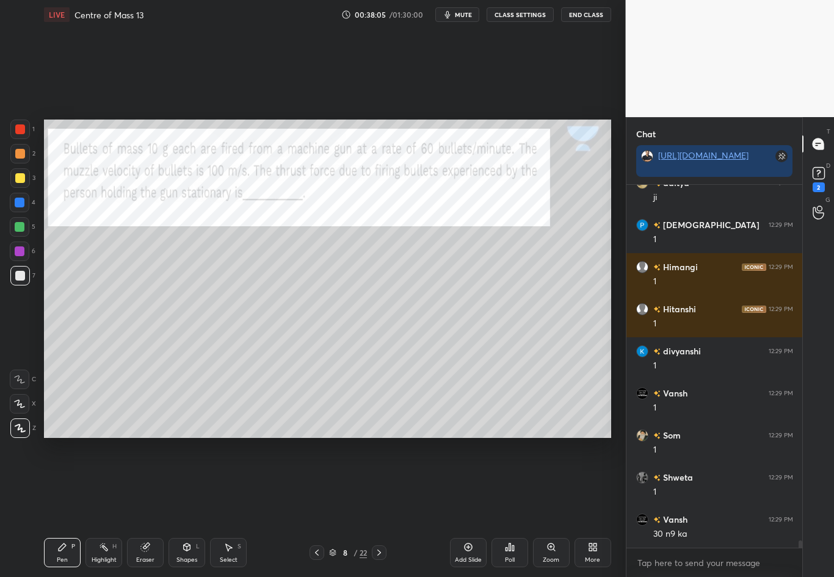
scroll to position [17981, 0]
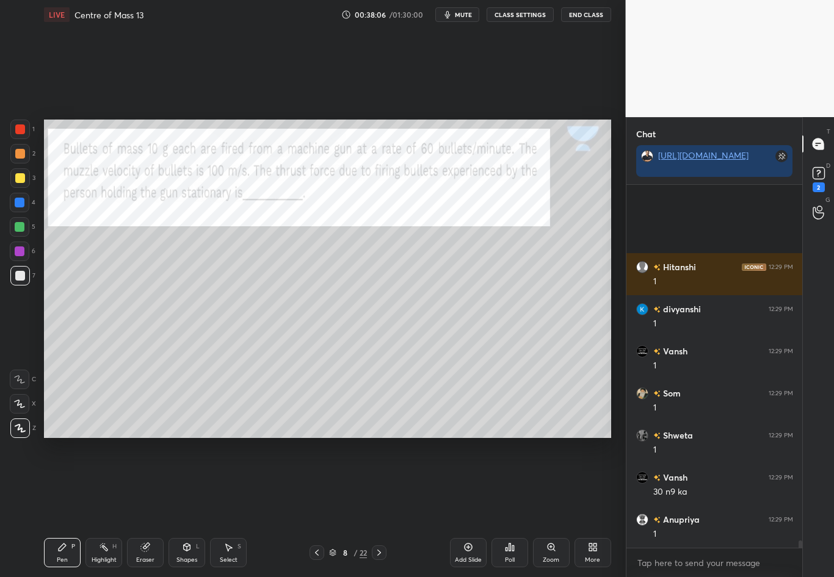
click at [17, 278] on div at bounding box center [20, 276] width 10 height 10
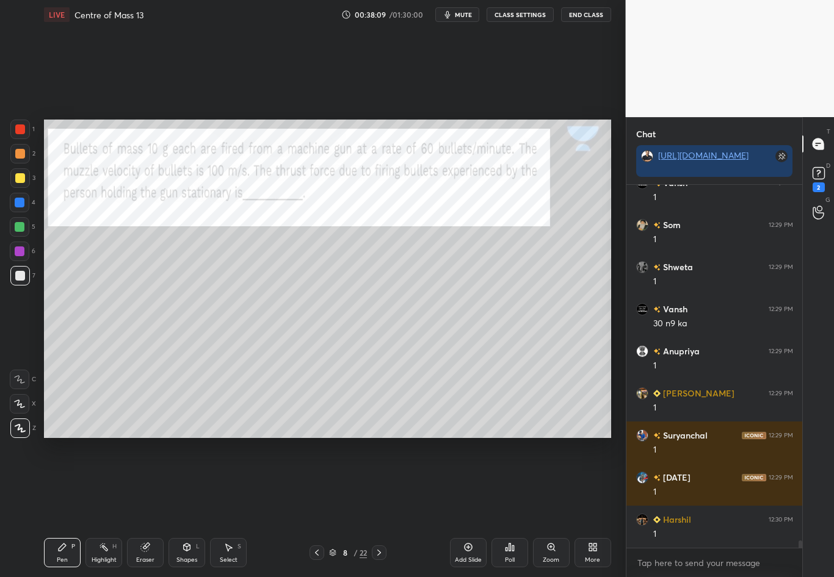
scroll to position [18191, 0]
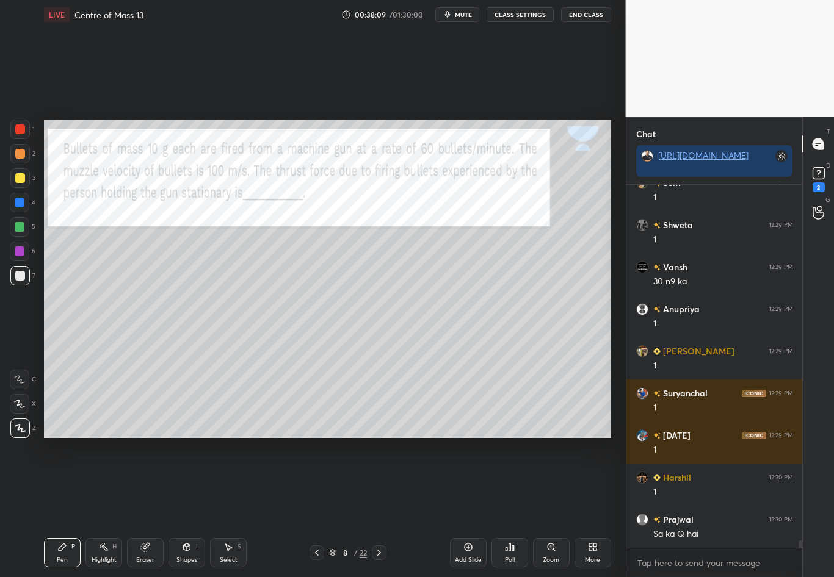
click at [20, 132] on div at bounding box center [20, 130] width 10 height 10
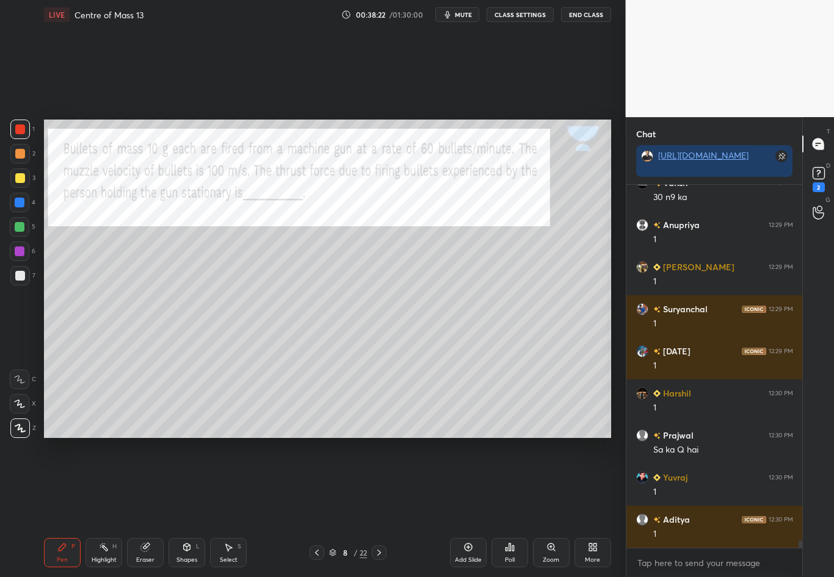
click at [20, 275] on div at bounding box center [20, 276] width 10 height 10
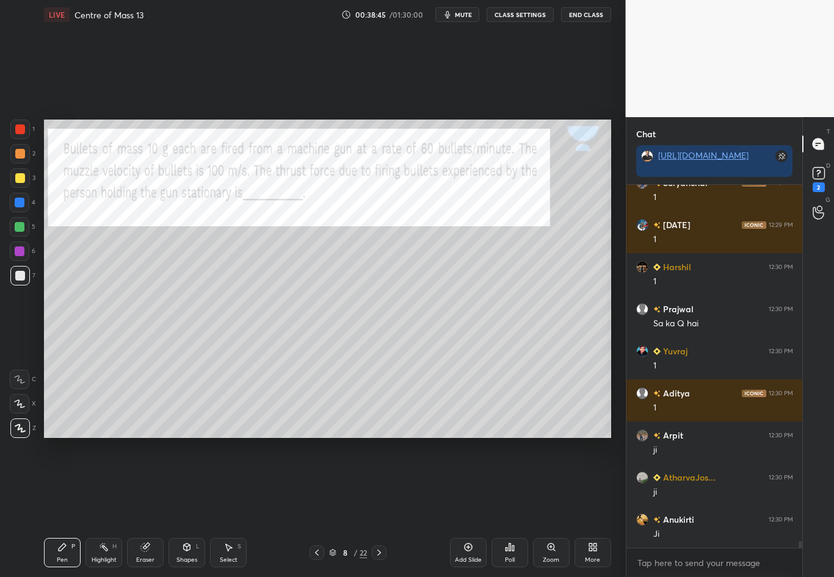
scroll to position [18444, 0]
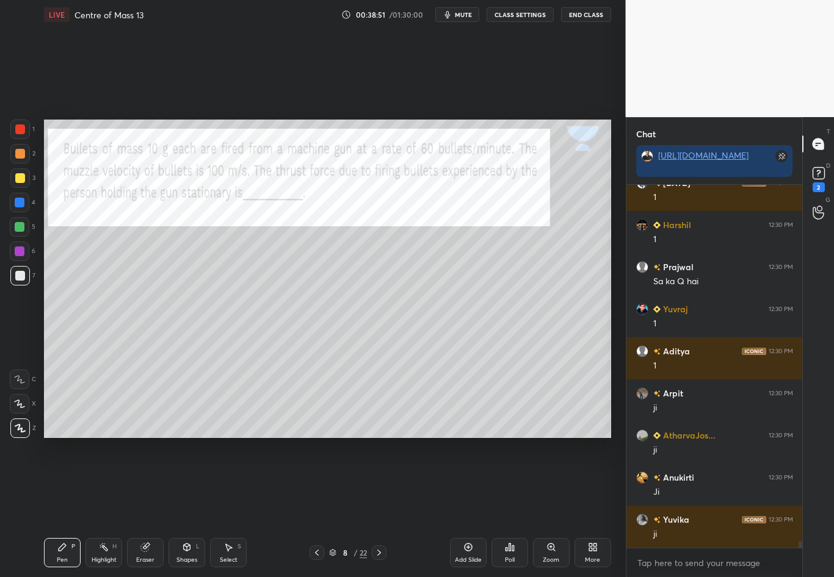
click at [22, 128] on div at bounding box center [20, 130] width 10 height 10
click at [318, 483] on icon at bounding box center [317, 553] width 10 height 10
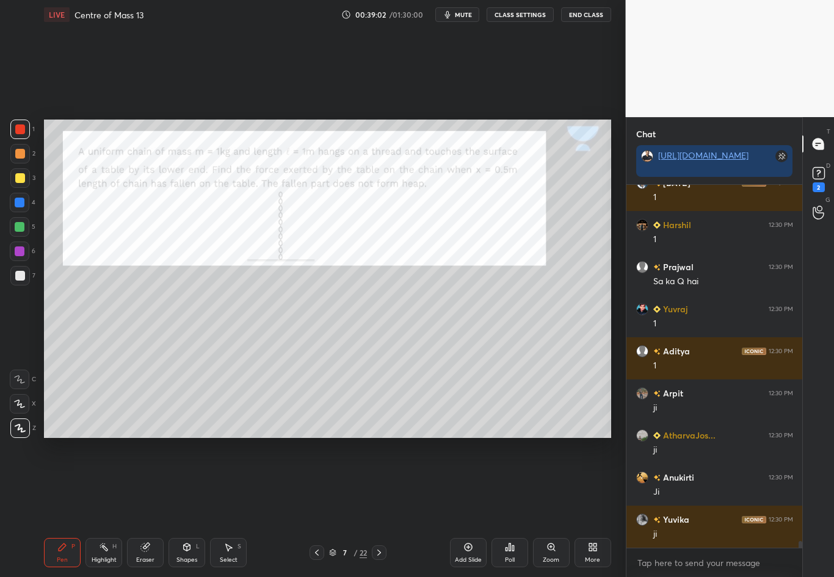
click at [21, 275] on div at bounding box center [20, 276] width 10 height 10
click at [21, 132] on div at bounding box center [20, 130] width 10 height 10
click at [21, 277] on div at bounding box center [20, 276] width 10 height 10
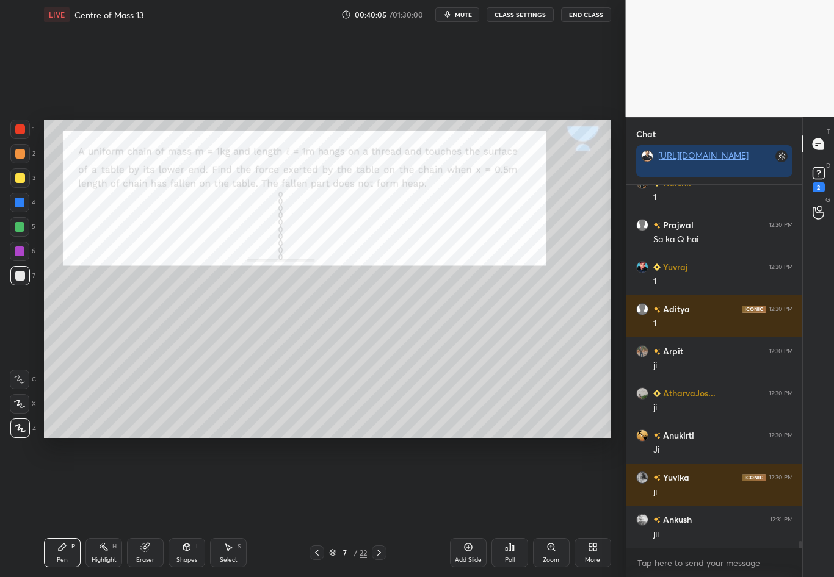
click at [23, 179] on div at bounding box center [20, 178] width 10 height 10
click at [20, 278] on div at bounding box center [20, 276] width 10 height 10
click at [21, 156] on div at bounding box center [20, 154] width 10 height 10
click at [21, 205] on div at bounding box center [20, 203] width 10 height 10
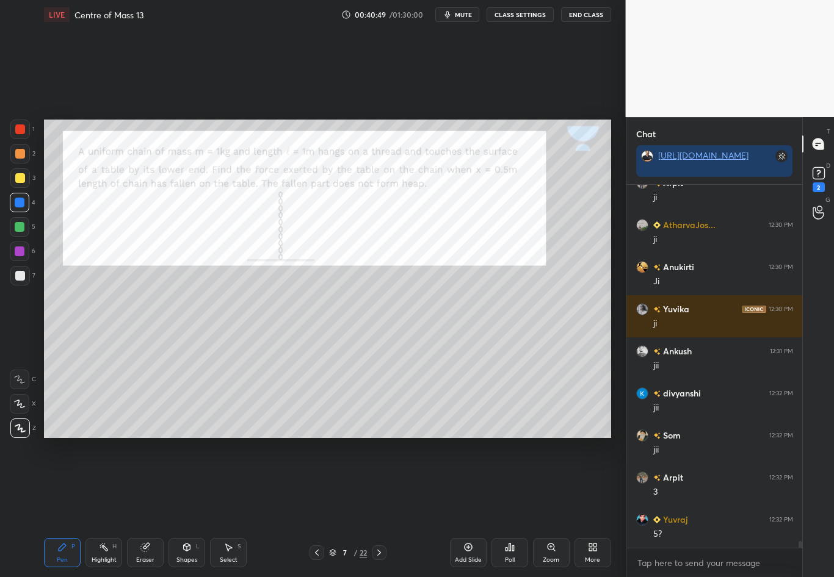
scroll to position [18697, 0]
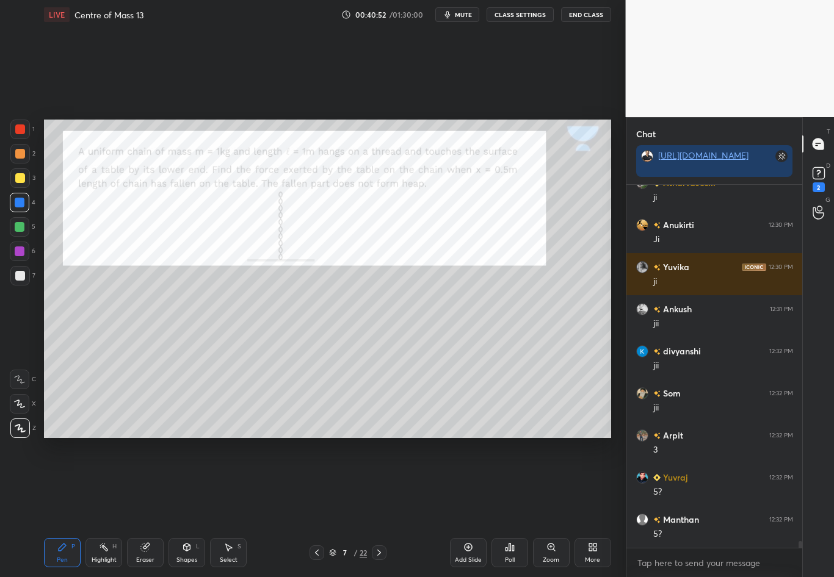
click at [23, 156] on div at bounding box center [20, 154] width 10 height 10
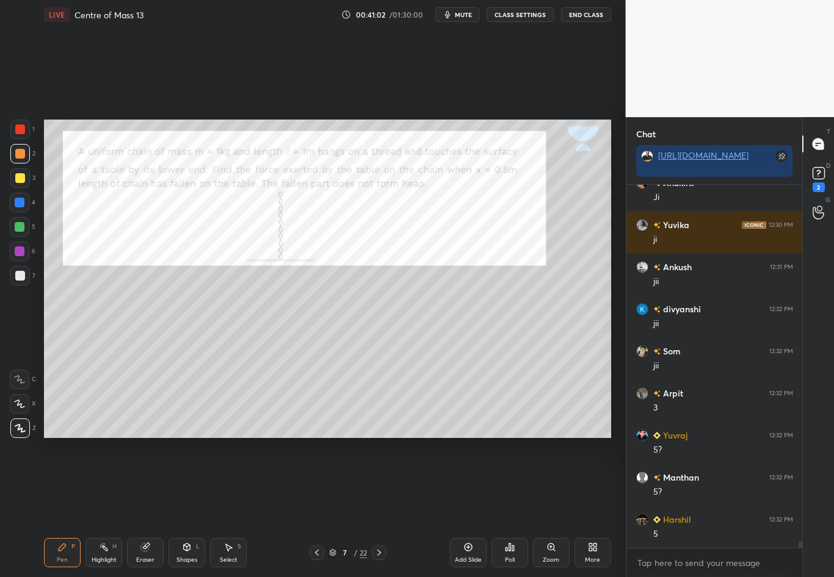
click at [23, 280] on div at bounding box center [20, 276] width 10 height 10
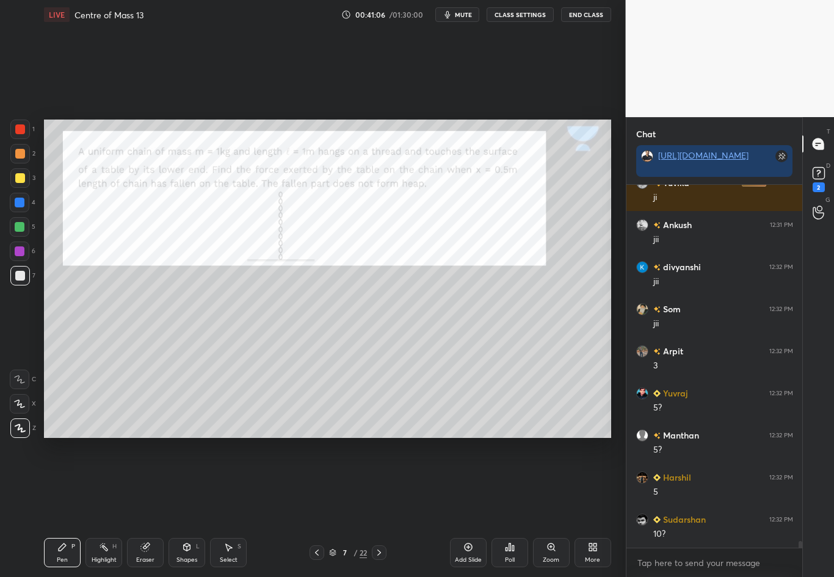
click at [23, 134] on div at bounding box center [20, 130] width 20 height 20
click at [21, 276] on div at bounding box center [20, 276] width 10 height 10
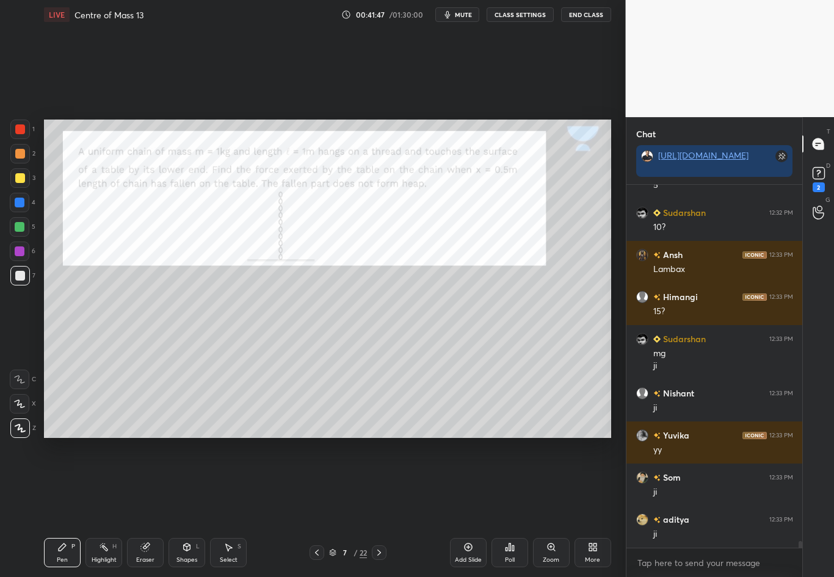
scroll to position [19130, 0]
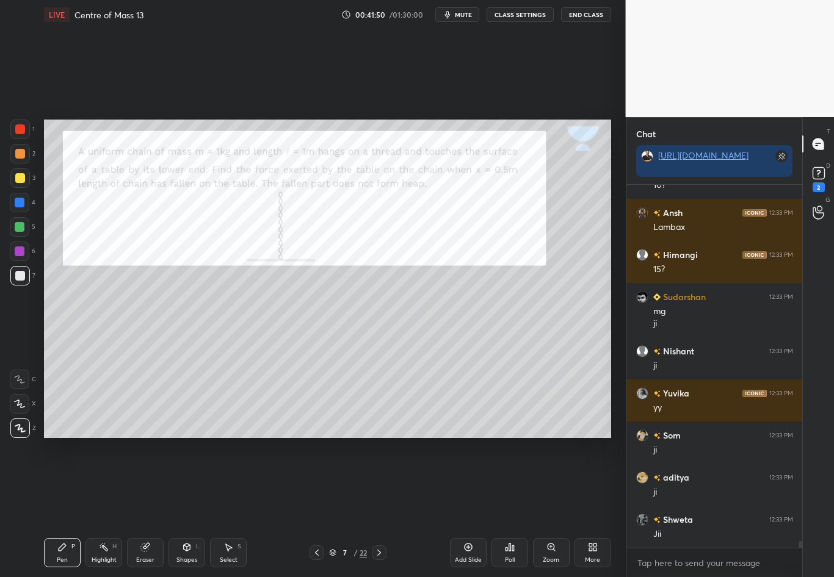
click at [23, 157] on div at bounding box center [20, 154] width 10 height 10
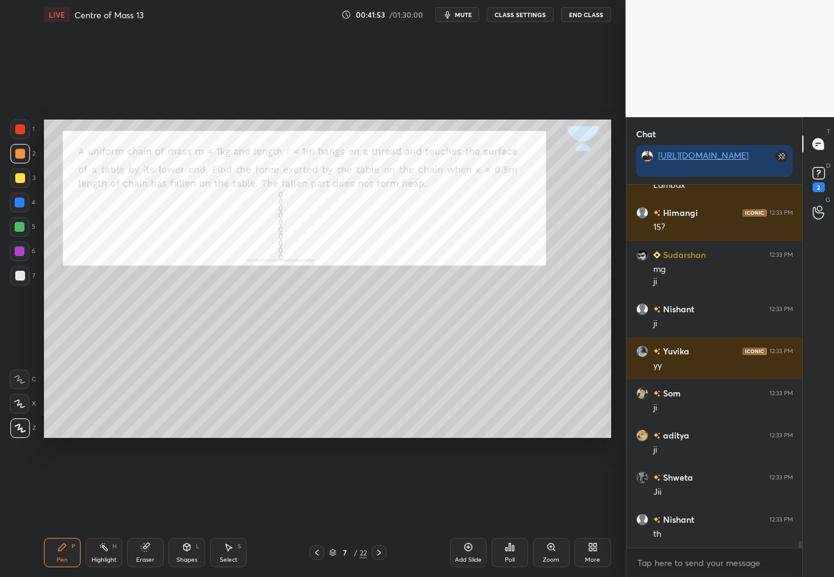
click at [23, 131] on div at bounding box center [20, 130] width 10 height 10
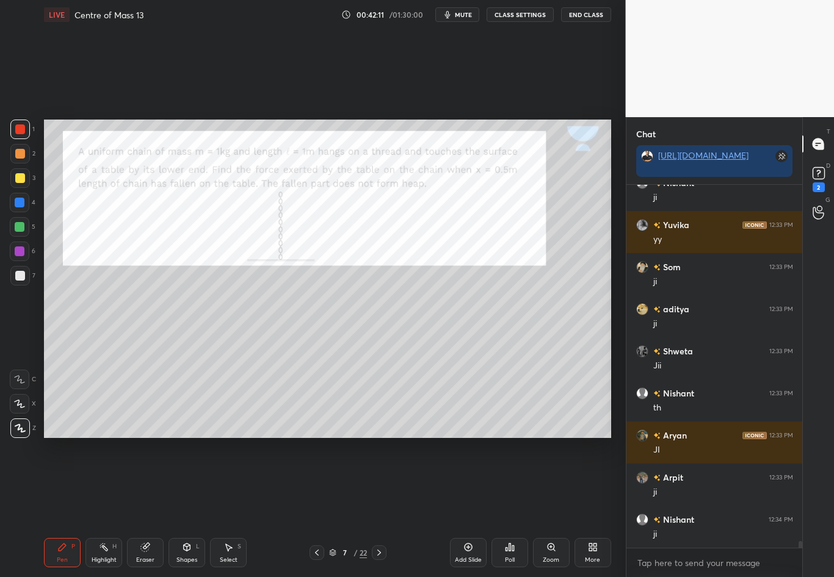
scroll to position [19340, 0]
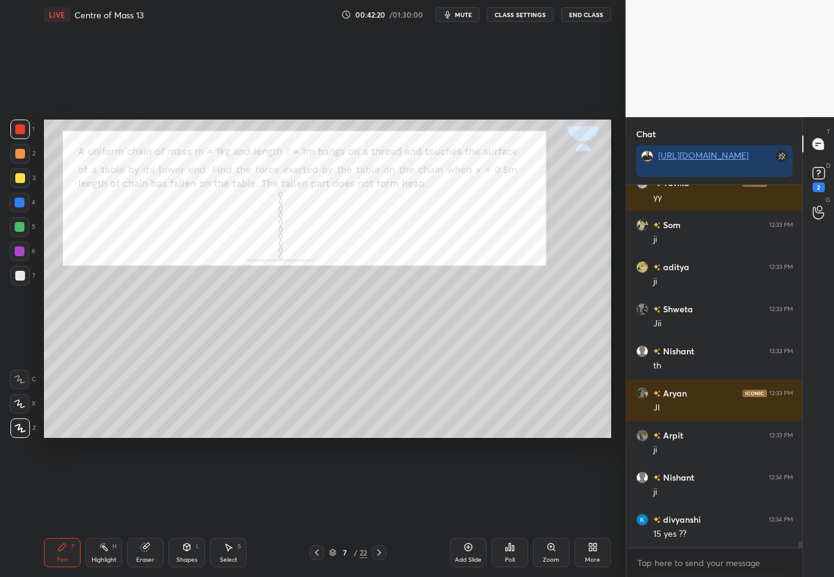
click at [23, 130] on div at bounding box center [20, 130] width 10 height 10
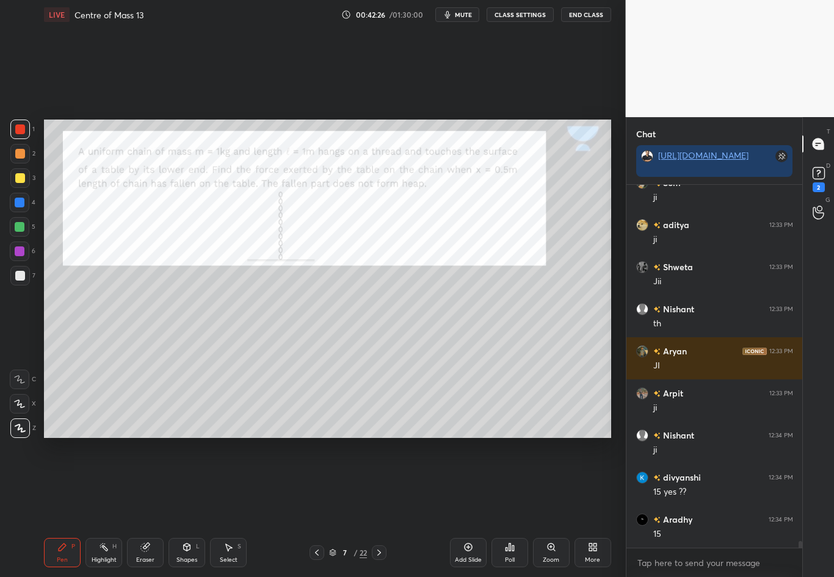
click at [24, 274] on div at bounding box center [20, 276] width 10 height 10
click at [24, 132] on div at bounding box center [20, 130] width 10 height 10
click at [23, 279] on div at bounding box center [20, 276] width 20 height 20
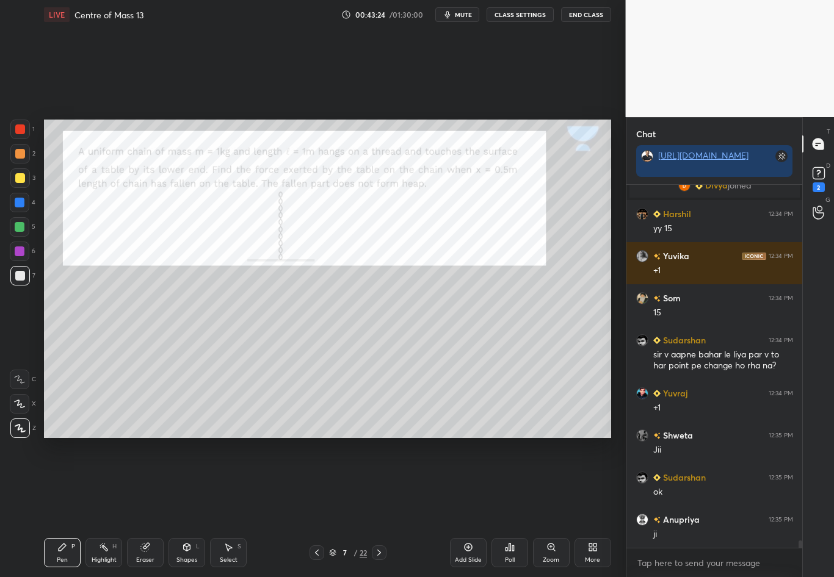
scroll to position [18090, 0]
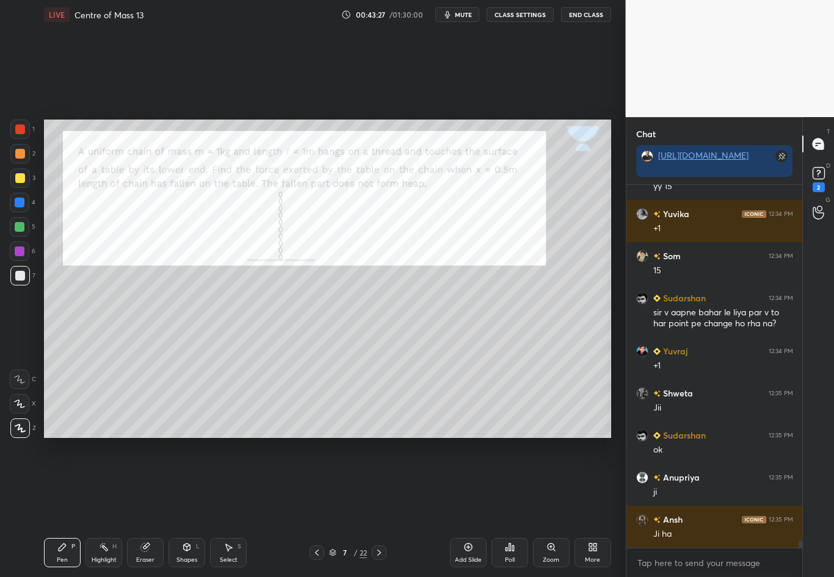
click at [24, 130] on div at bounding box center [20, 130] width 20 height 20
click at [154, 483] on div "Eraser" at bounding box center [145, 552] width 37 height 29
click at [67, 483] on div "Pen P" at bounding box center [62, 552] width 37 height 29
click at [28, 283] on div at bounding box center [20, 276] width 20 height 20
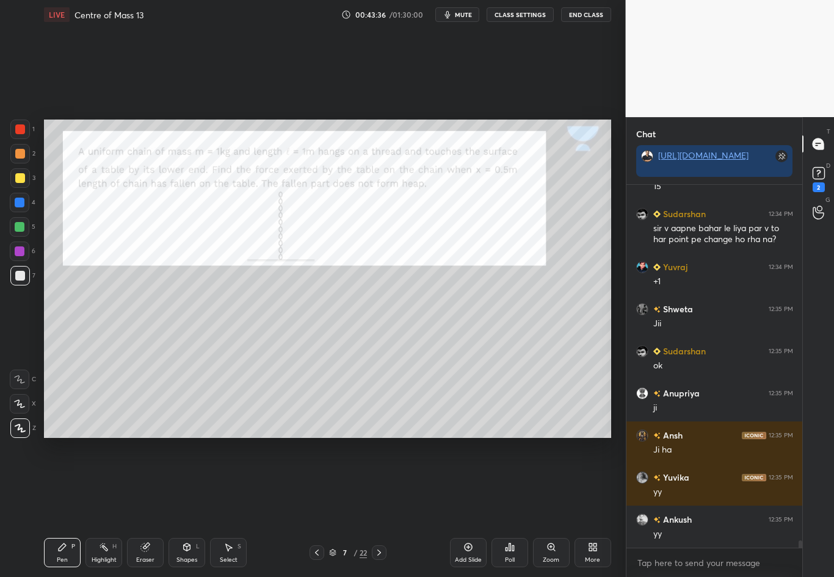
scroll to position [18217, 0]
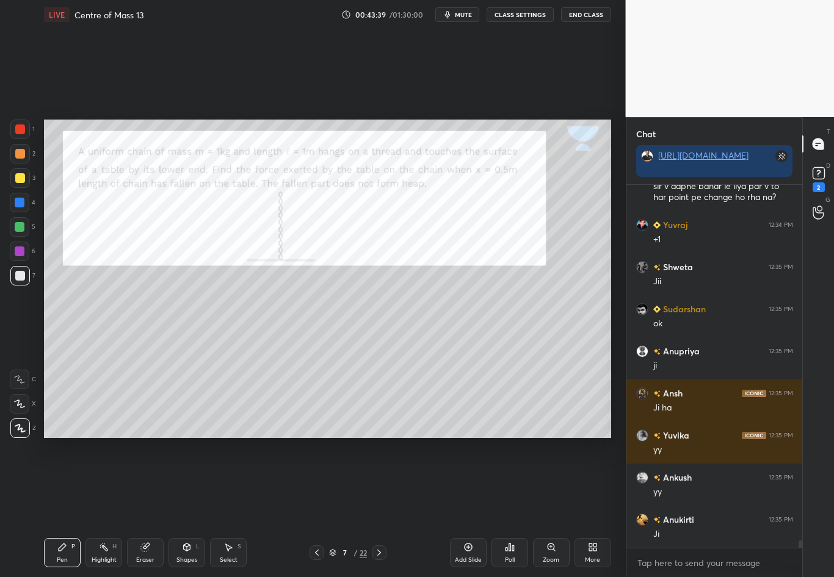
click at [97, 483] on div "Highlight H" at bounding box center [103, 552] width 37 height 29
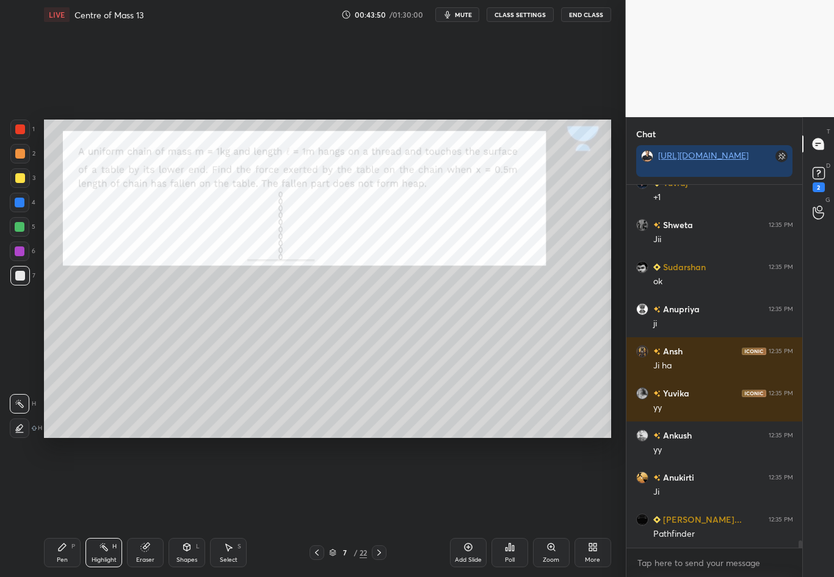
scroll to position [18271, 0]
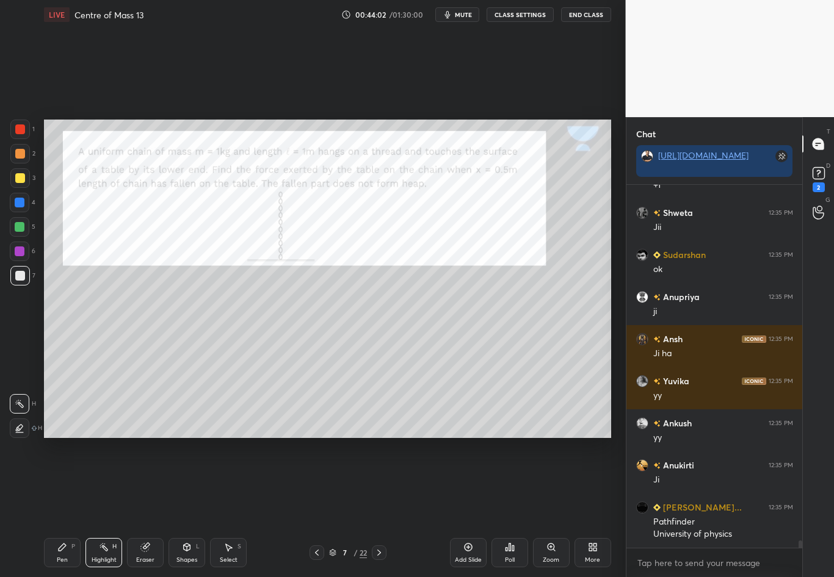
click at [17, 276] on div at bounding box center [20, 276] width 10 height 10
click at [16, 251] on div at bounding box center [20, 252] width 10 height 10
click at [24, 179] on div at bounding box center [20, 178] width 20 height 20
click at [66, 483] on div "Pen P" at bounding box center [62, 552] width 37 height 29
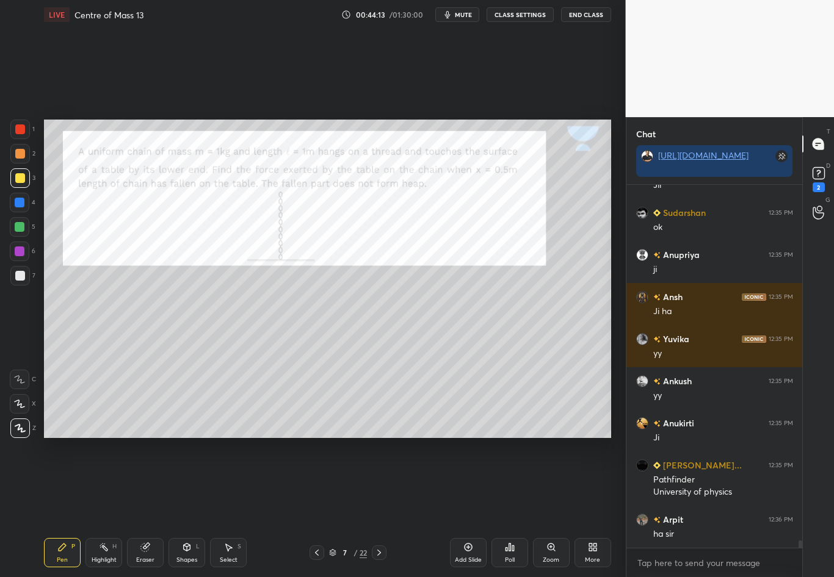
scroll to position [18355, 0]
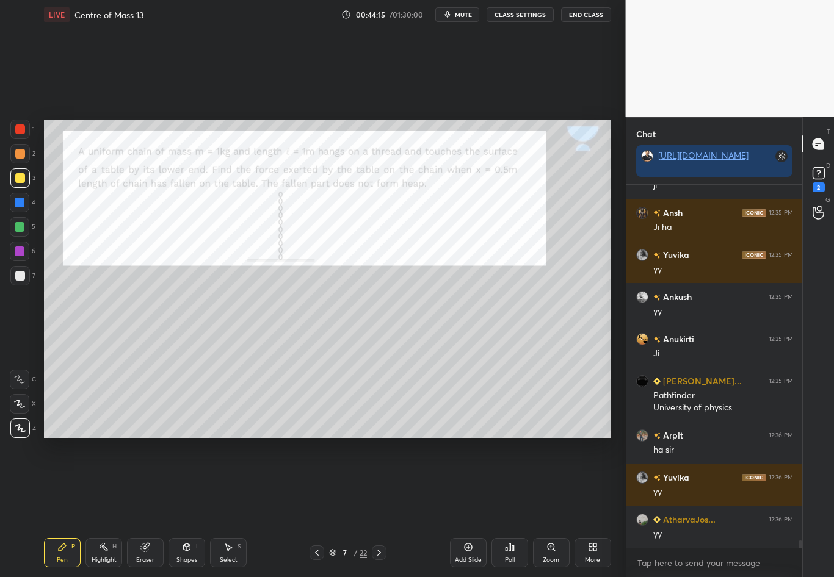
click at [309, 483] on div at bounding box center [316, 553] width 15 height 15
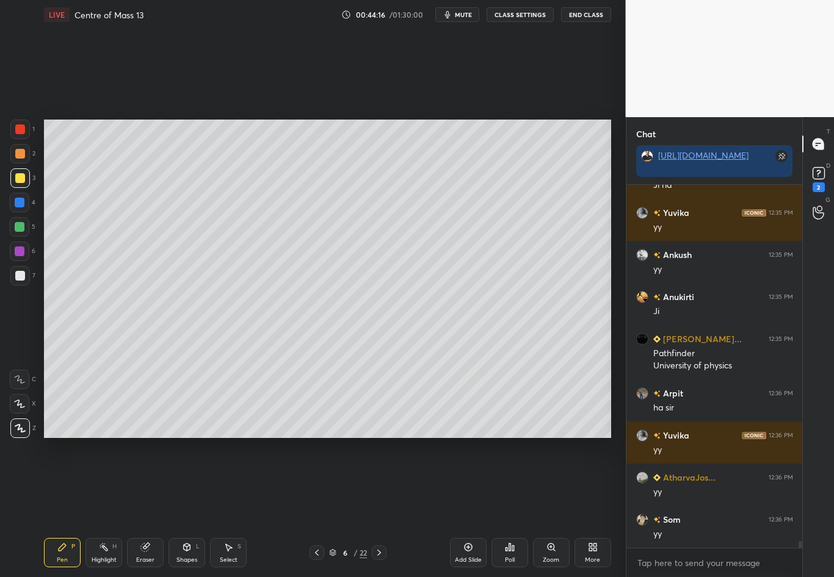
scroll to position [18482, 0]
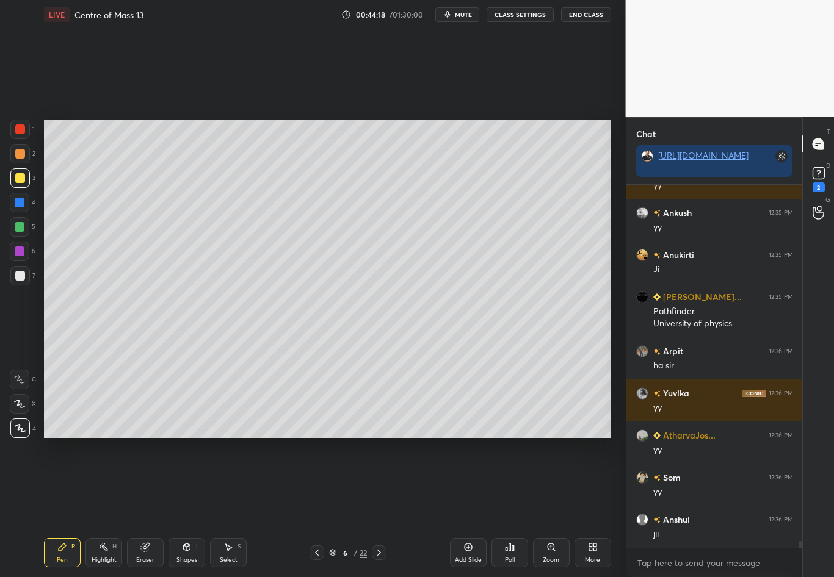
click at [304, 483] on div "6 / 22" at bounding box center [348, 553] width 203 height 15
click at [313, 483] on icon at bounding box center [317, 553] width 10 height 10
click at [374, 483] on icon at bounding box center [379, 553] width 10 height 10
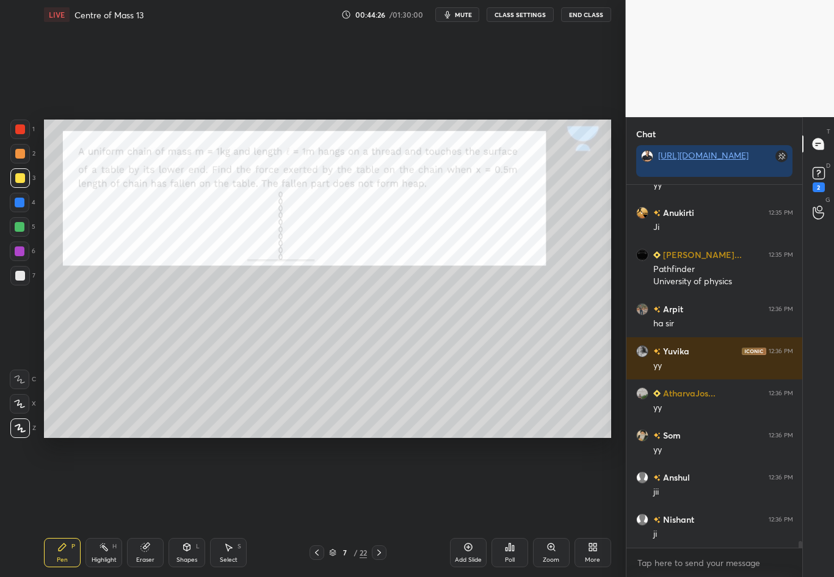
scroll to position [18566, 0]
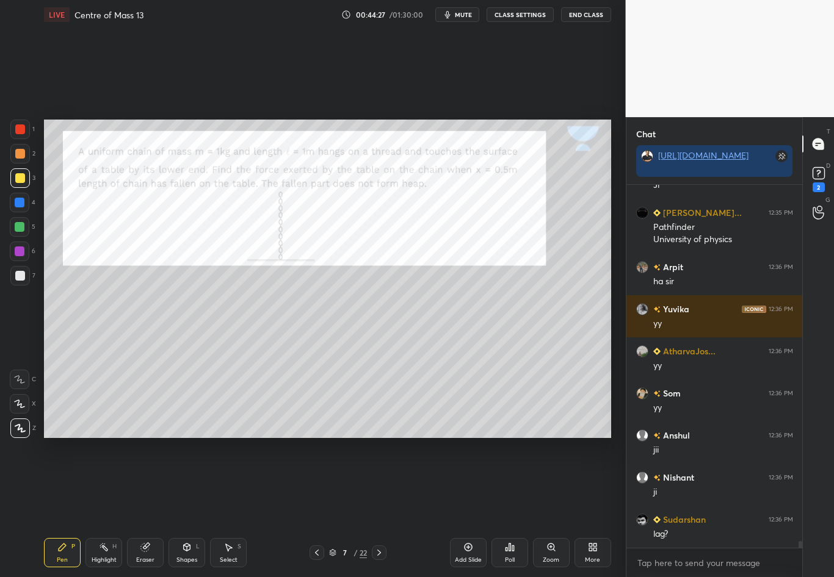
click at [376, 483] on icon at bounding box center [379, 553] width 10 height 10
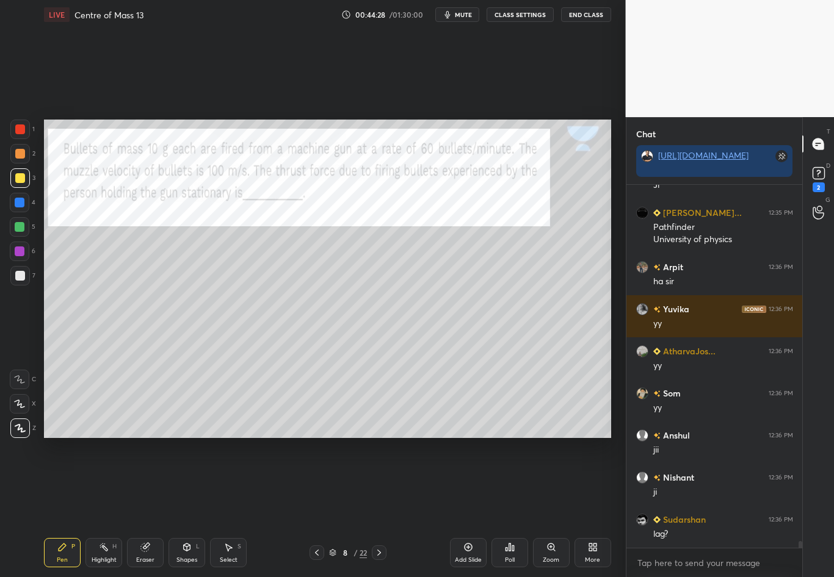
click at [378, 483] on icon at bounding box center [379, 553] width 10 height 10
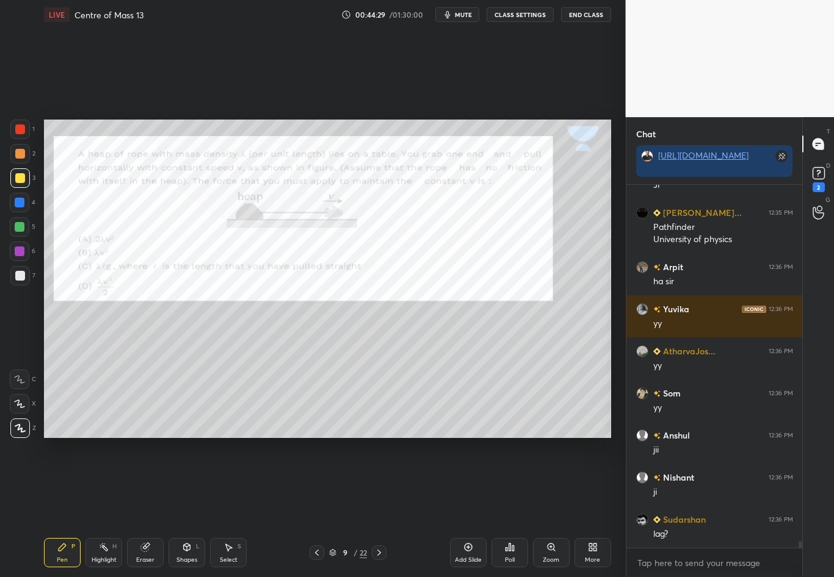
click at [372, 483] on div at bounding box center [379, 553] width 15 height 15
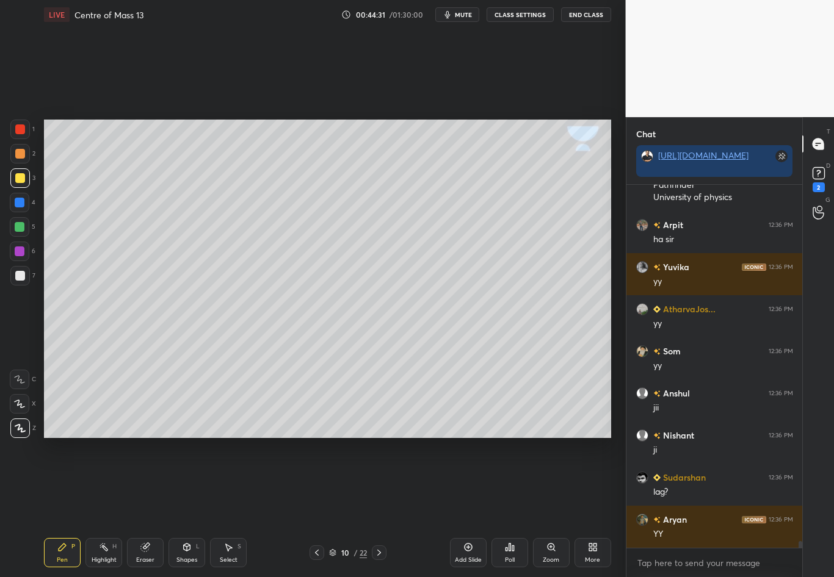
click at [21, 283] on div at bounding box center [20, 276] width 20 height 20
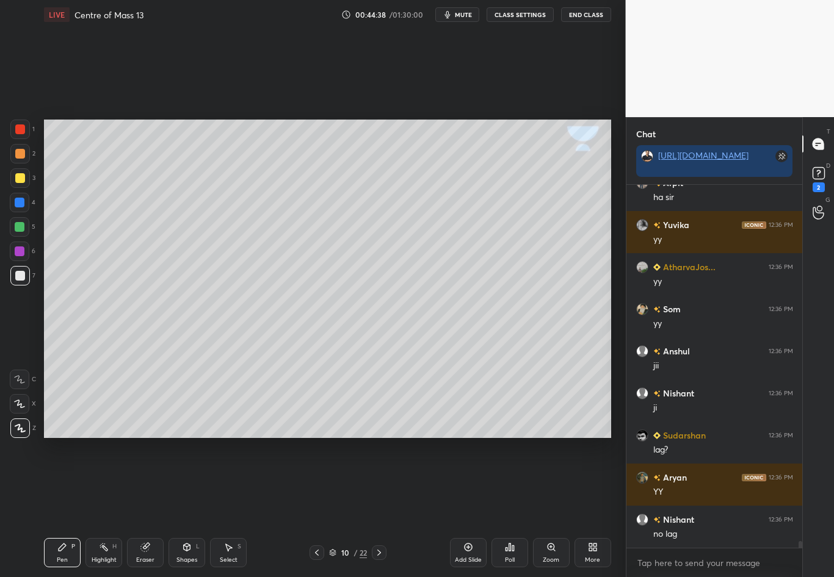
click at [23, 280] on div at bounding box center [20, 276] width 10 height 10
click at [105, 483] on div "Highlight" at bounding box center [104, 560] width 25 height 6
click at [67, 483] on div "Pen P" at bounding box center [62, 552] width 37 height 29
click at [23, 277] on div at bounding box center [20, 276] width 10 height 10
click at [312, 483] on icon at bounding box center [317, 553] width 10 height 10
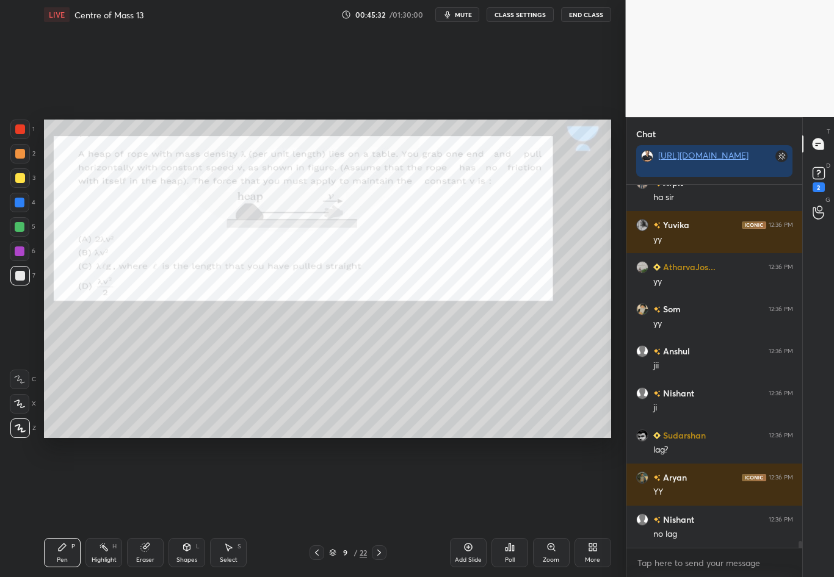
click at [98, 483] on div "Highlight" at bounding box center [104, 560] width 25 height 6
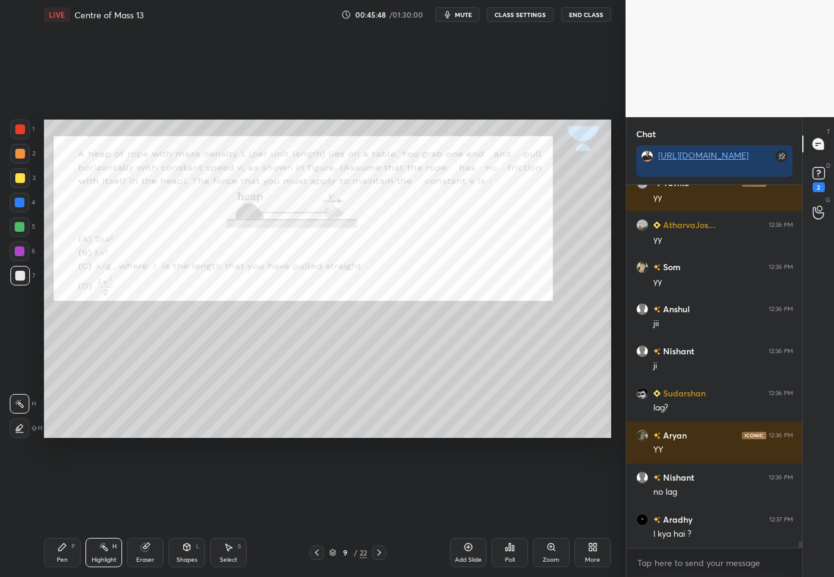
click at [380, 483] on div at bounding box center [379, 553] width 15 height 15
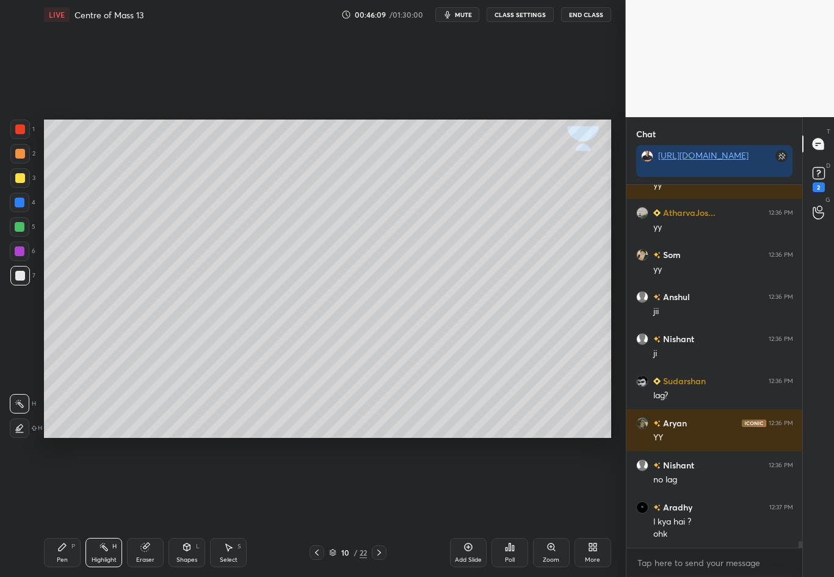
scroll to position [18747, 0]
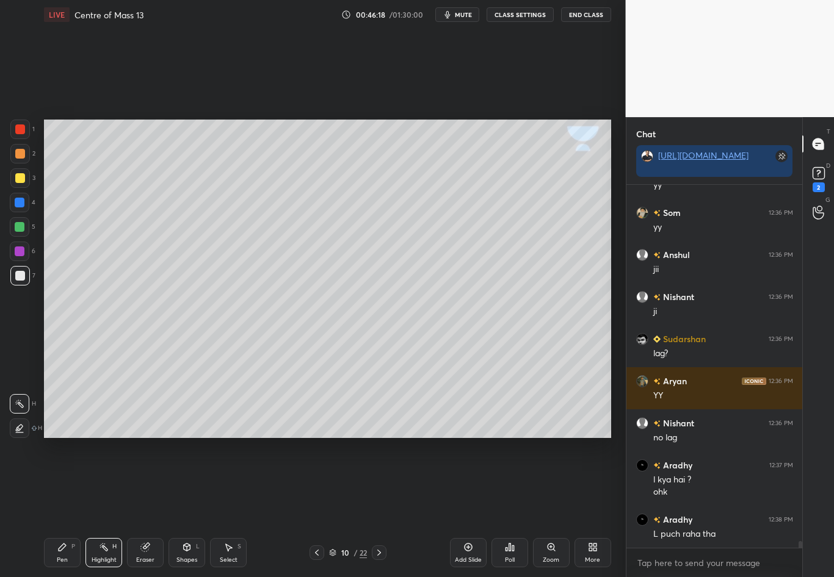
click at [61, 483] on icon at bounding box center [62, 548] width 10 height 10
click at [20, 178] on div at bounding box center [20, 178] width 10 height 10
click at [21, 280] on div at bounding box center [20, 276] width 20 height 20
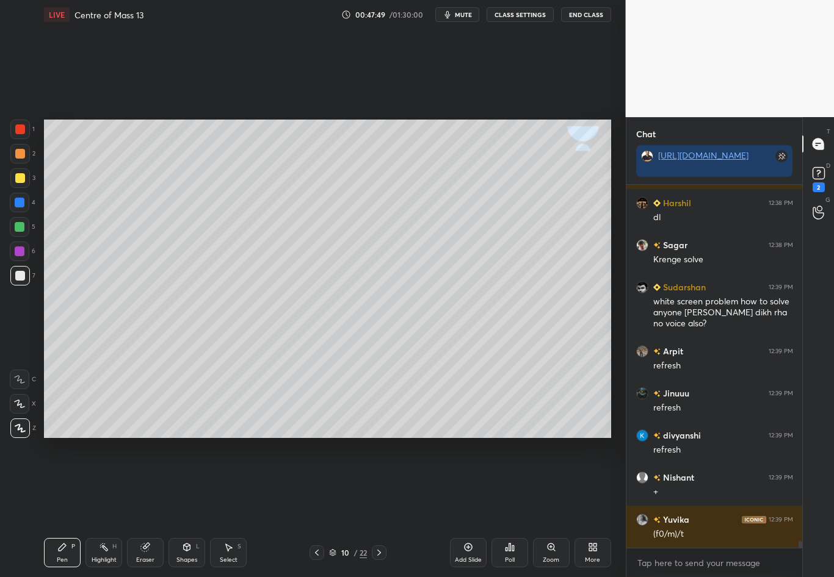
scroll to position [19316, 0]
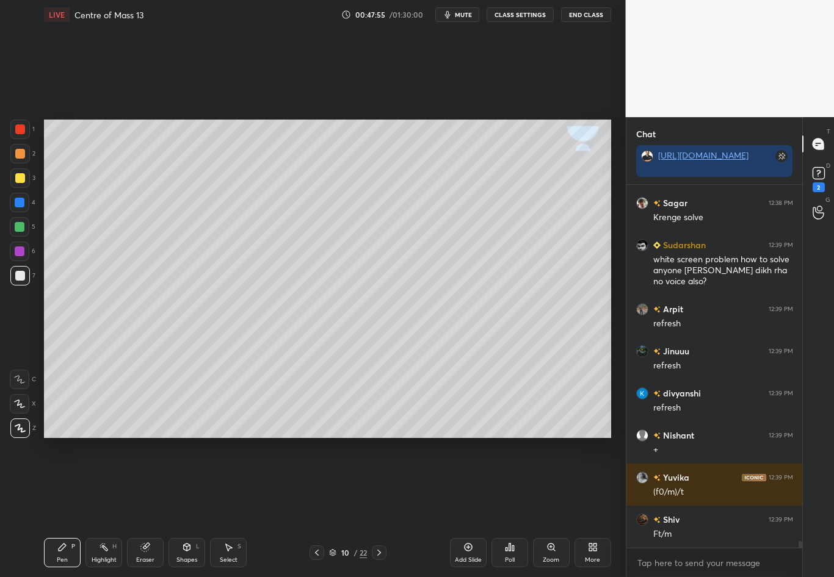
click at [21, 179] on div at bounding box center [20, 178] width 10 height 10
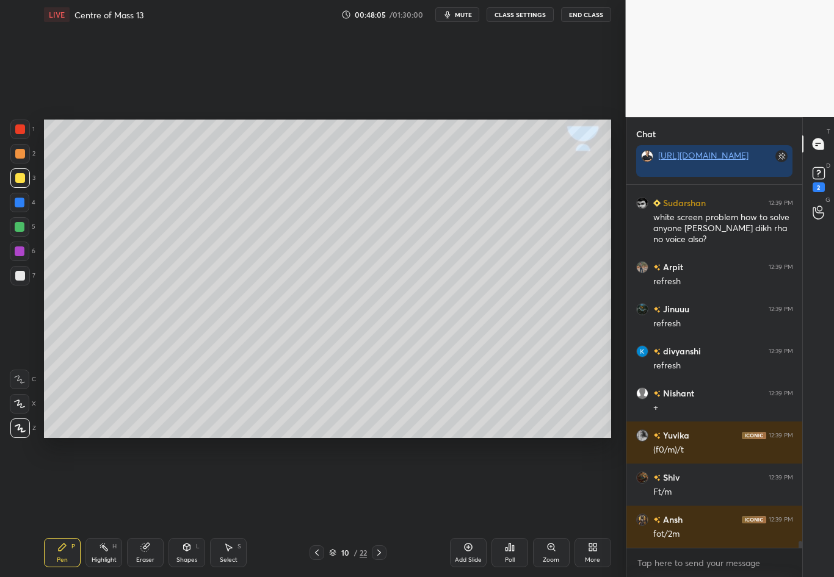
click at [23, 275] on div at bounding box center [20, 276] width 10 height 10
click at [24, 179] on div at bounding box center [20, 178] width 10 height 10
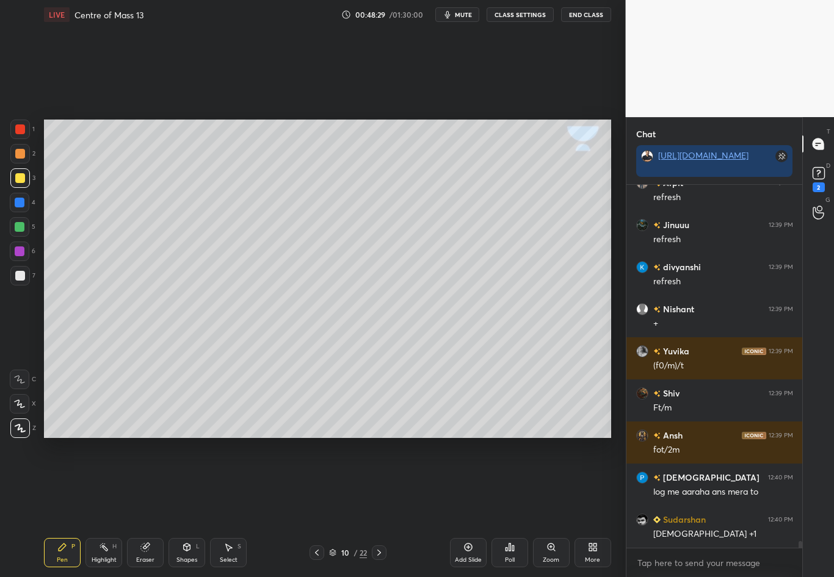
scroll to position [19484, 0]
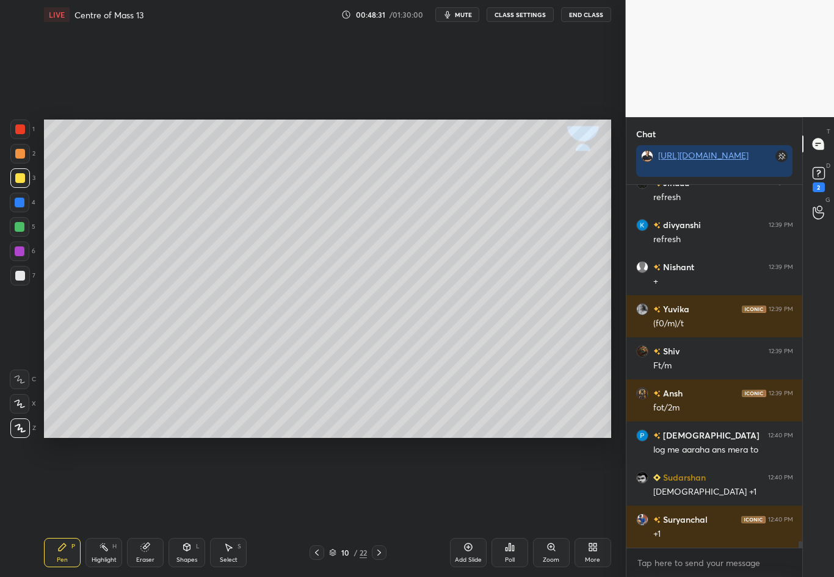
click at [15, 279] on div at bounding box center [20, 276] width 10 height 10
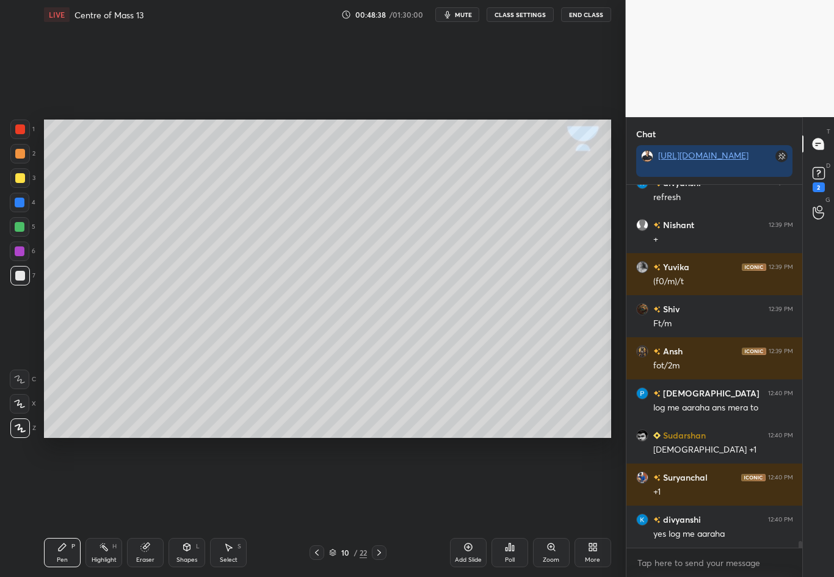
click at [234, 483] on div "Select S" at bounding box center [228, 552] width 37 height 29
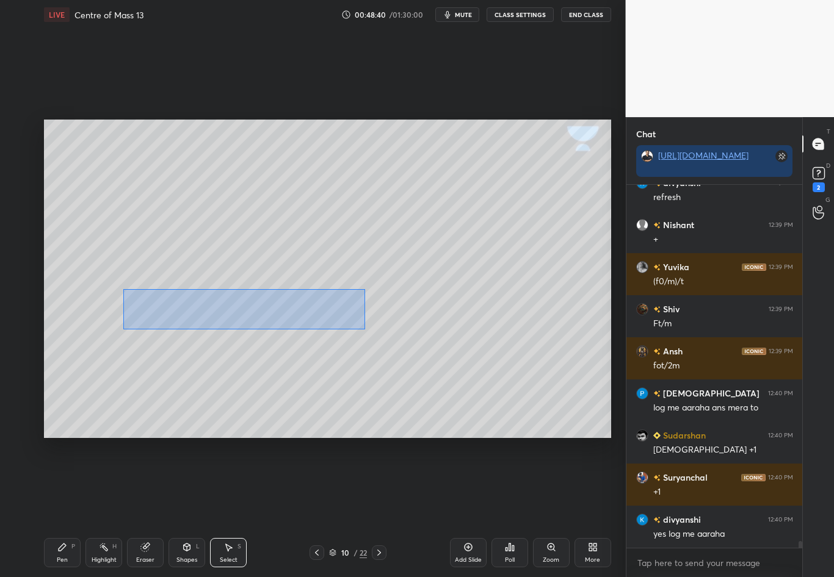
drag, startPoint x: 126, startPoint y: 289, endPoint x: 364, endPoint y: 330, distance: 242.0
click at [364, 330] on div "0 ° Undo Copy Duplicate Duplicate to new slide Delete" at bounding box center [327, 279] width 567 height 319
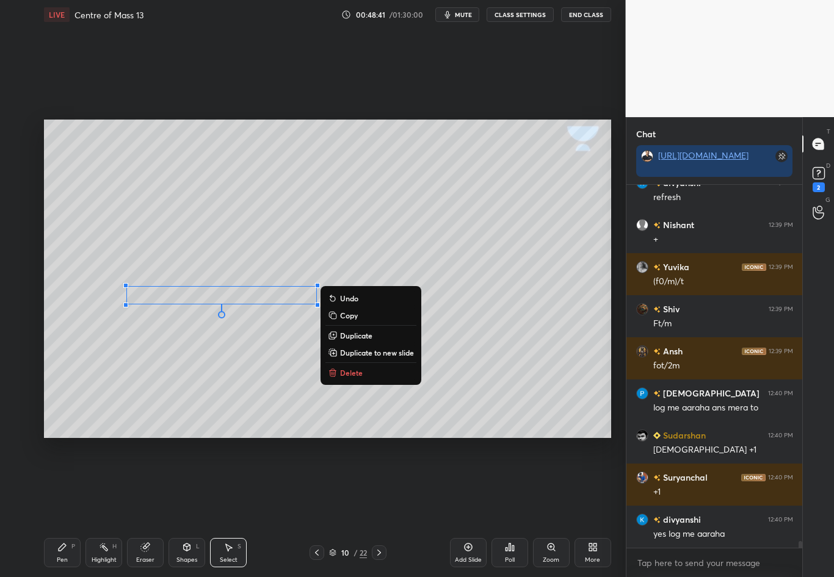
click at [317, 373] on div "0 ° Undo Copy Duplicate Duplicate to new slide Delete" at bounding box center [327, 279] width 567 height 319
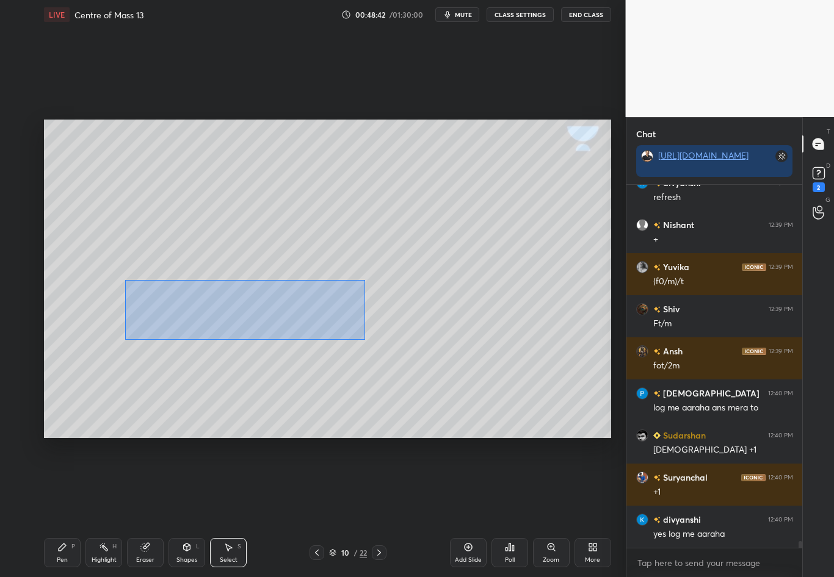
drag, startPoint x: 119, startPoint y: 312, endPoint x: 381, endPoint y: 341, distance: 264.0
click at [381, 341] on div "0 ° Undo Copy Duplicate Duplicate to new slide Delete" at bounding box center [327, 279] width 567 height 319
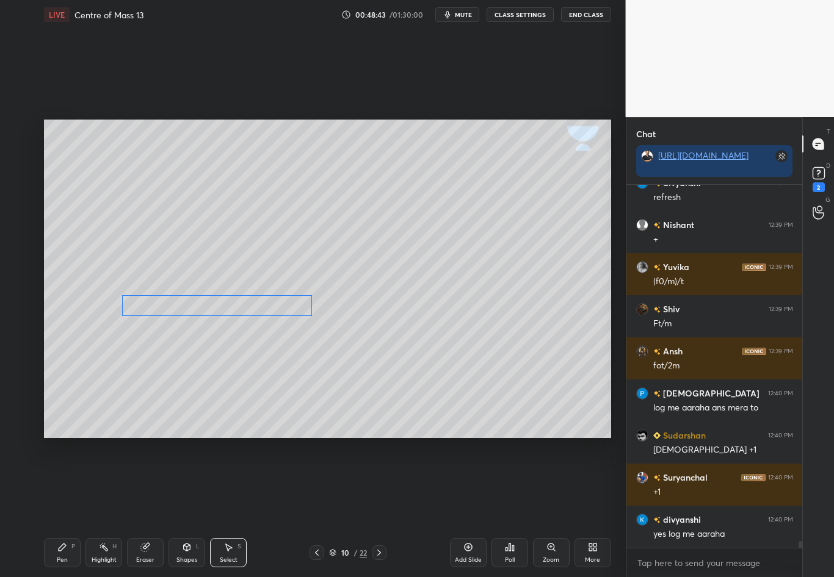
drag, startPoint x: 218, startPoint y: 290, endPoint x: 228, endPoint y: 296, distance: 11.5
click at [228, 296] on div "0 ° Undo Copy Duplicate Duplicate to new slide Delete" at bounding box center [327, 279] width 567 height 319
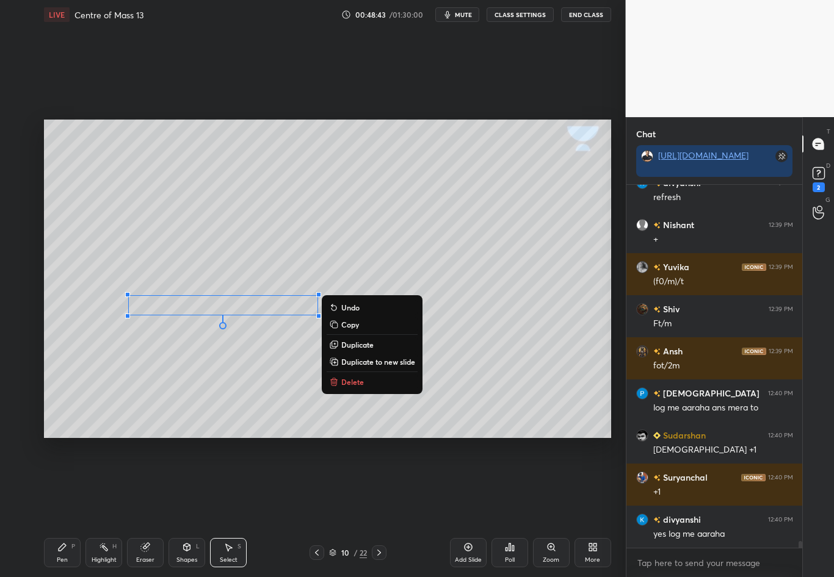
click at [238, 377] on div "0 ° Undo Copy Duplicate Duplicate to new slide Delete" at bounding box center [327, 279] width 567 height 319
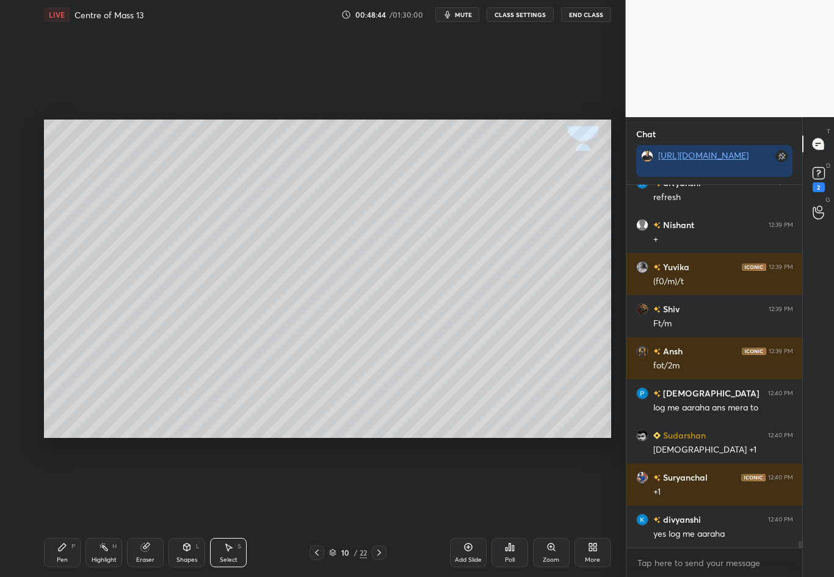
click at [62, 483] on div "Pen" at bounding box center [62, 560] width 11 height 6
click at [19, 182] on div at bounding box center [20, 178] width 20 height 20
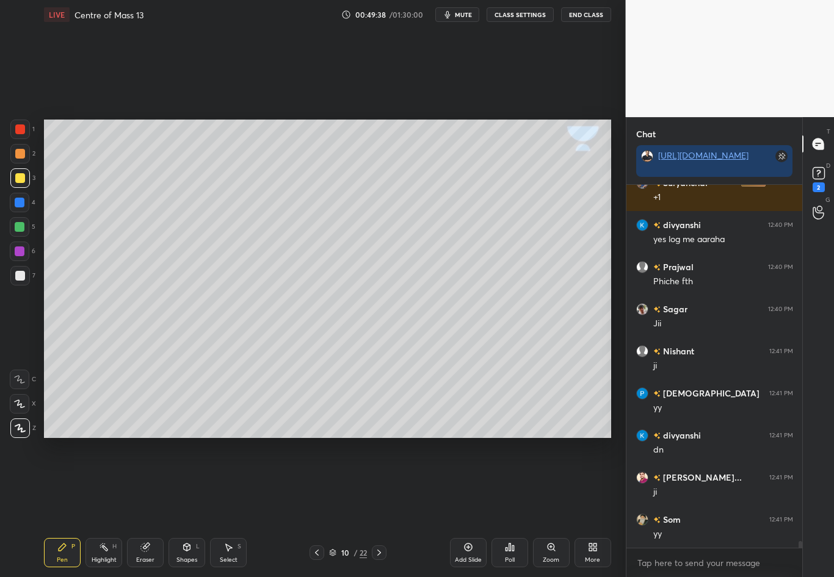
scroll to position [19863, 0]
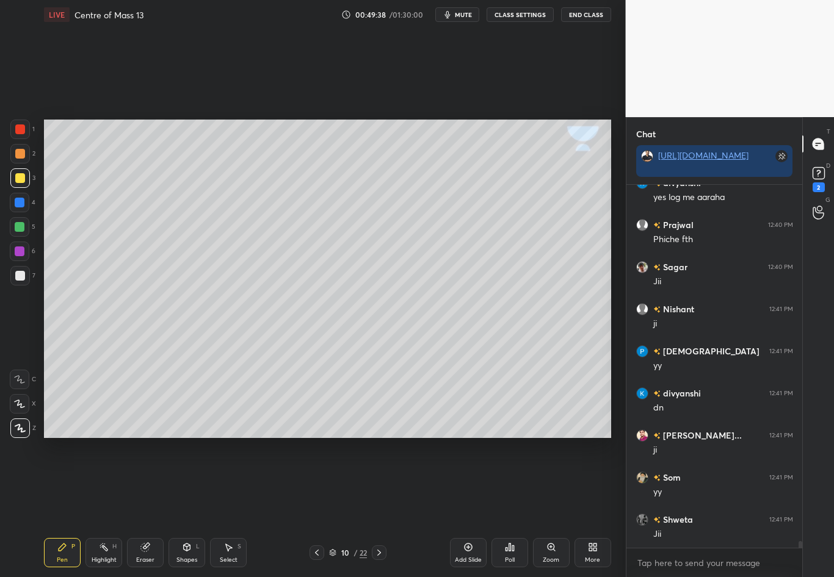
click at [23, 275] on div at bounding box center [20, 276] width 10 height 10
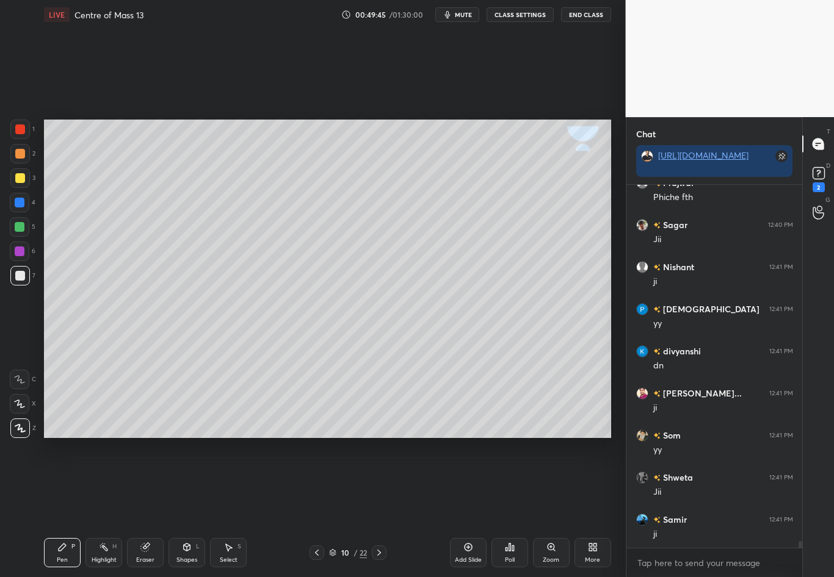
scroll to position [19948, 0]
click at [150, 483] on div "Eraser" at bounding box center [145, 552] width 37 height 29
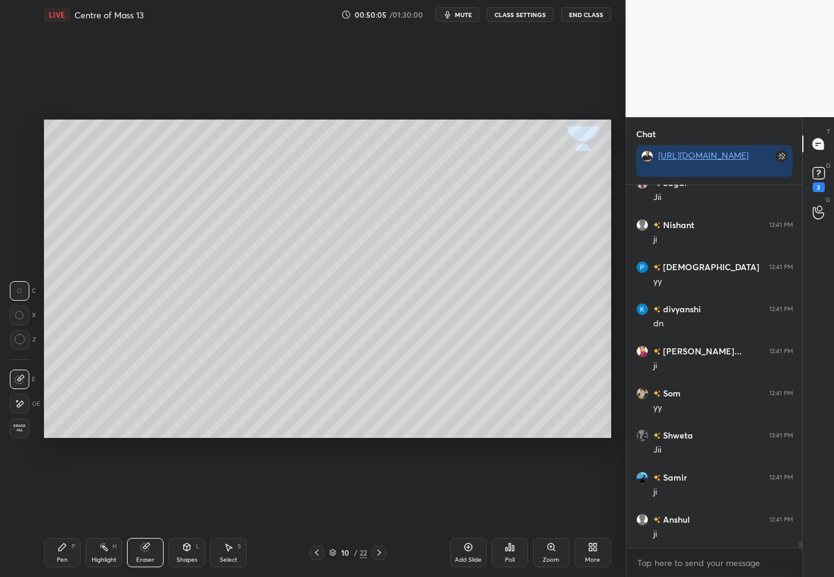
click at [57, 483] on div "Pen P" at bounding box center [62, 552] width 37 height 29
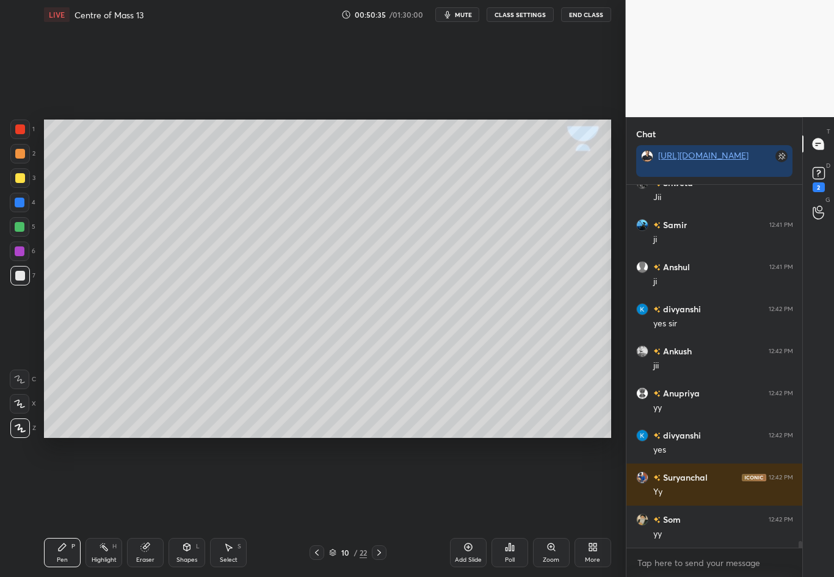
scroll to position [20242, 0]
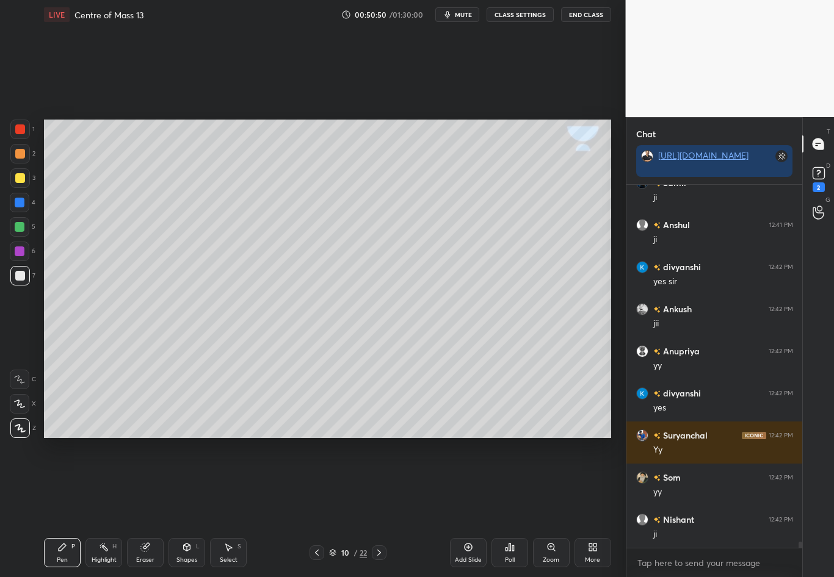
click at [103, 483] on div "Highlight" at bounding box center [104, 560] width 25 height 6
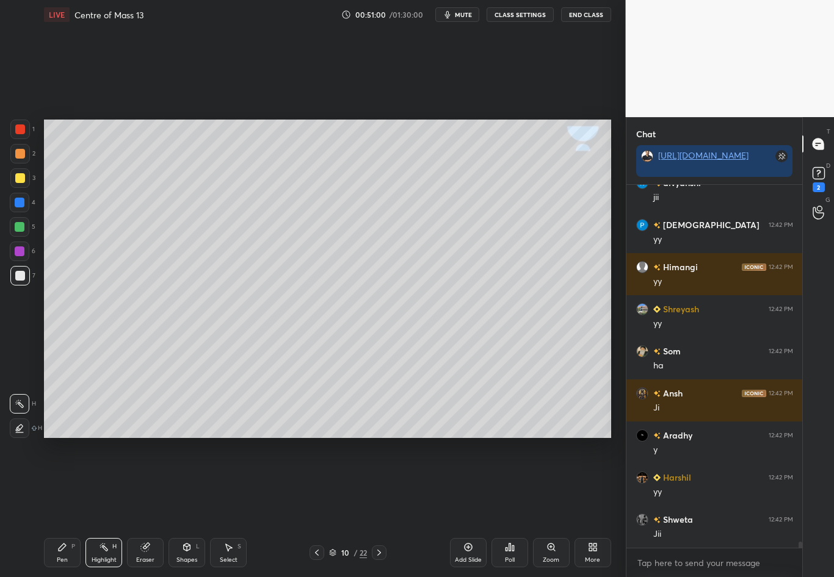
scroll to position [20706, 0]
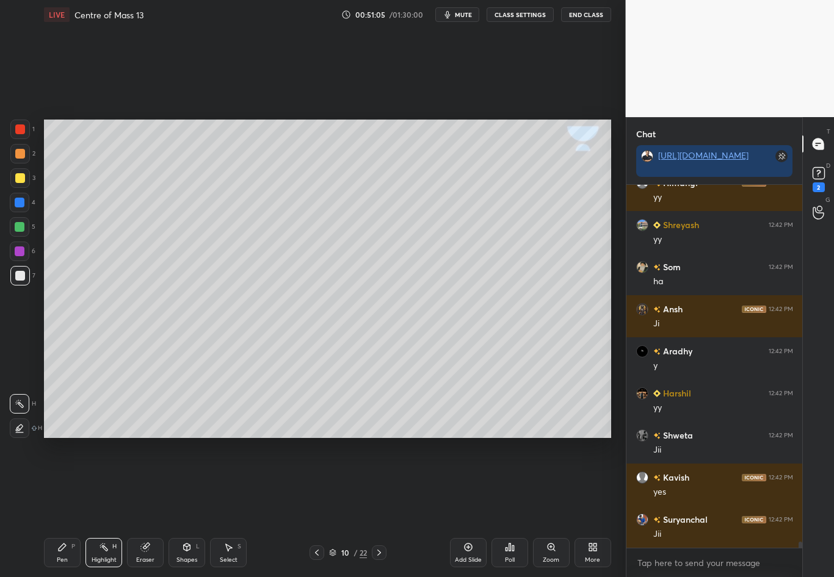
click at [65, 483] on div "Pen" at bounding box center [62, 560] width 11 height 6
click at [18, 280] on div at bounding box center [20, 276] width 20 height 20
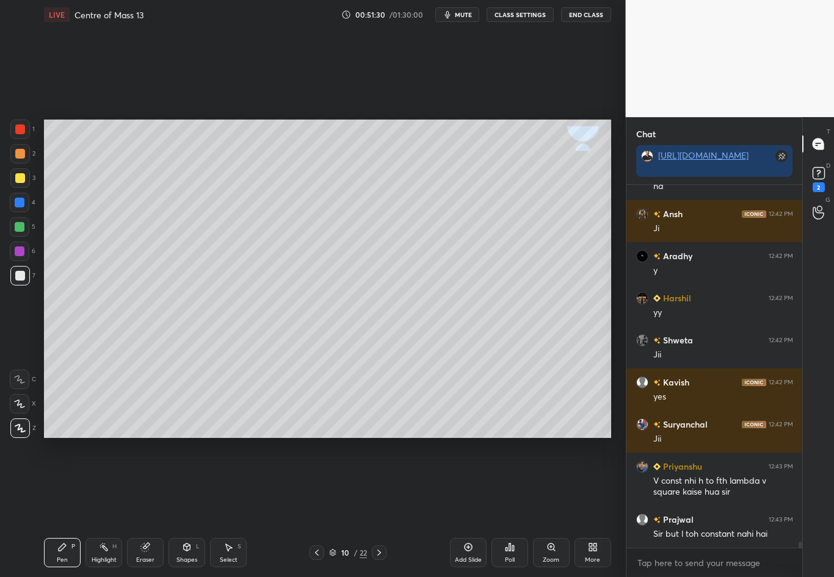
scroll to position [20865, 0]
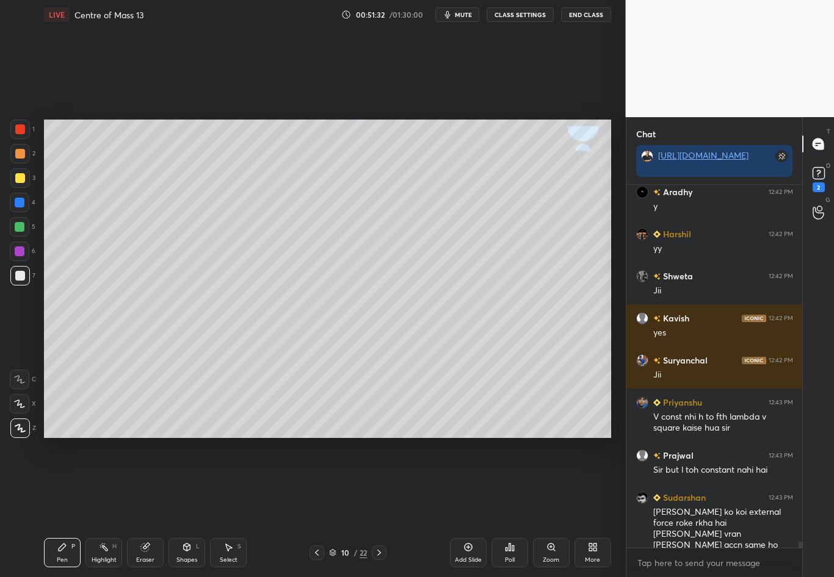
click at [319, 483] on icon at bounding box center [317, 553] width 10 height 10
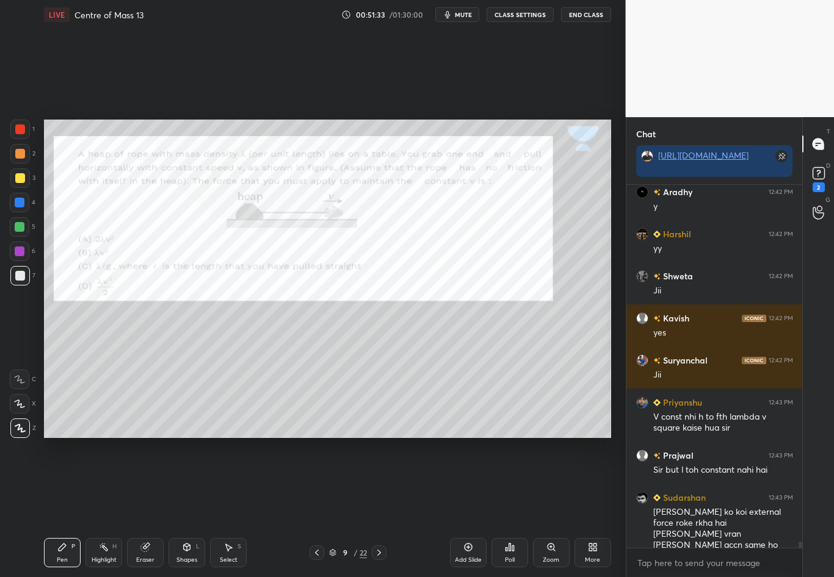
click at [316, 483] on icon at bounding box center [317, 553] width 10 height 10
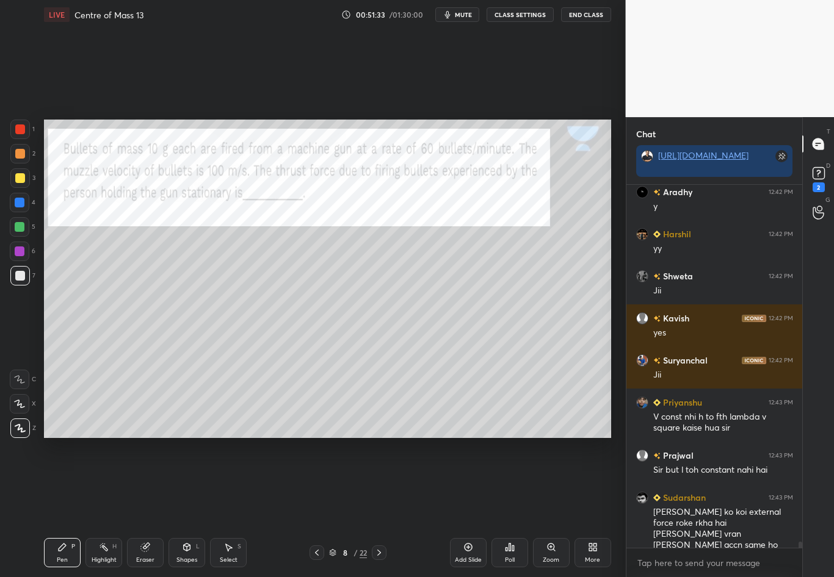
click at [321, 483] on icon at bounding box center [317, 553] width 10 height 10
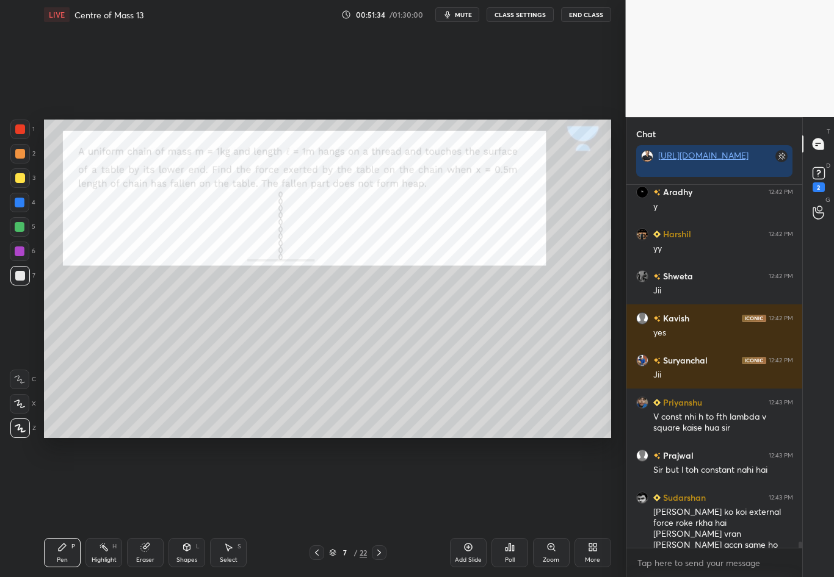
click at [112, 483] on div "H" at bounding box center [114, 547] width 4 height 6
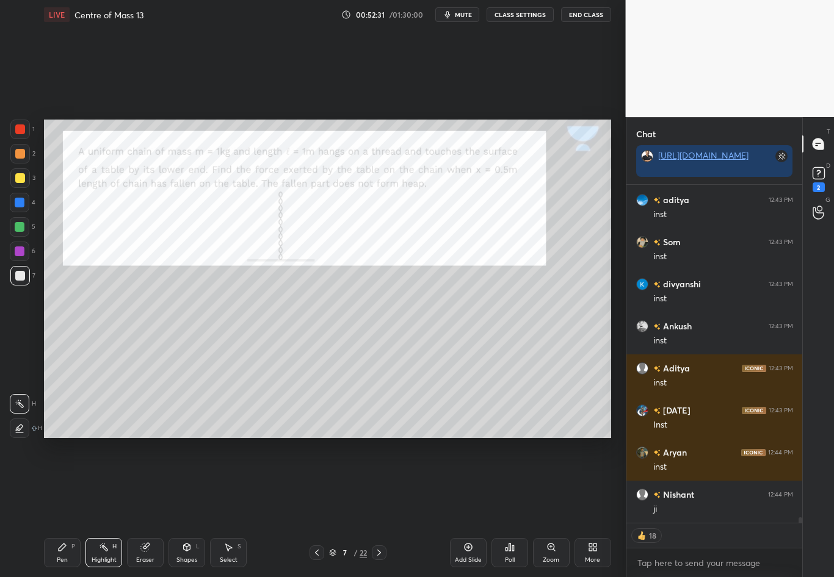
scroll to position [21395, 0]
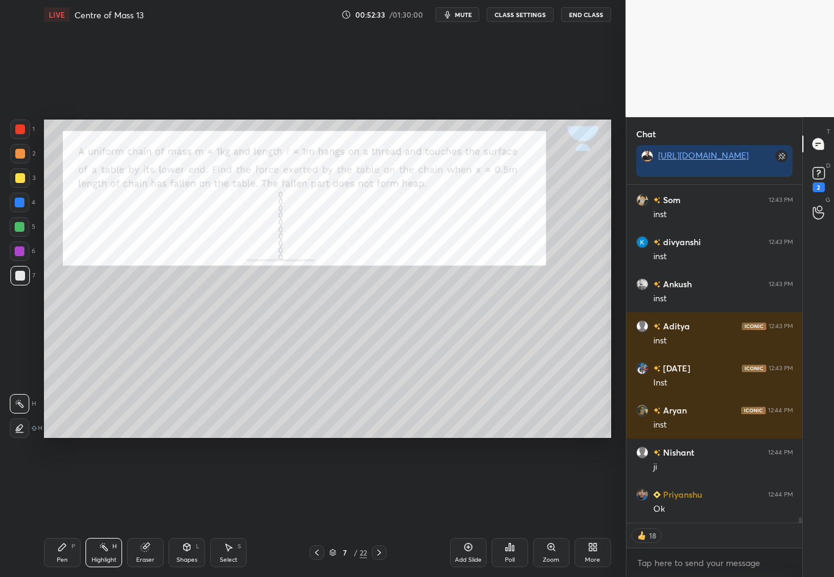
click at [378, 483] on icon at bounding box center [379, 553] width 10 height 10
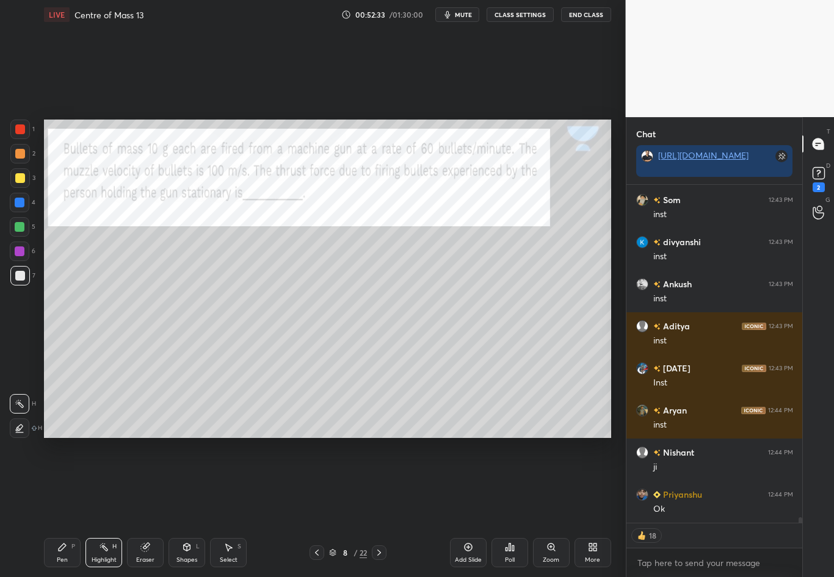
click at [376, 483] on icon at bounding box center [379, 553] width 10 height 10
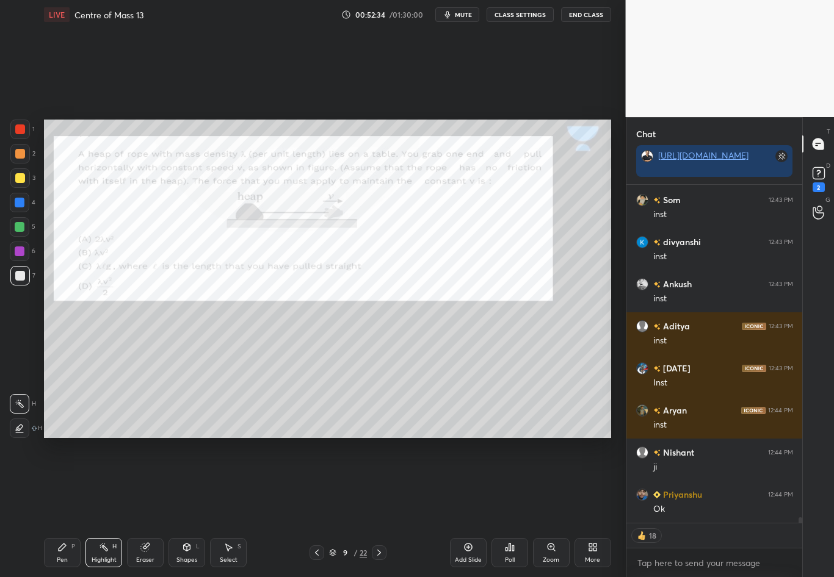
click at [377, 483] on icon at bounding box center [379, 553] width 10 height 10
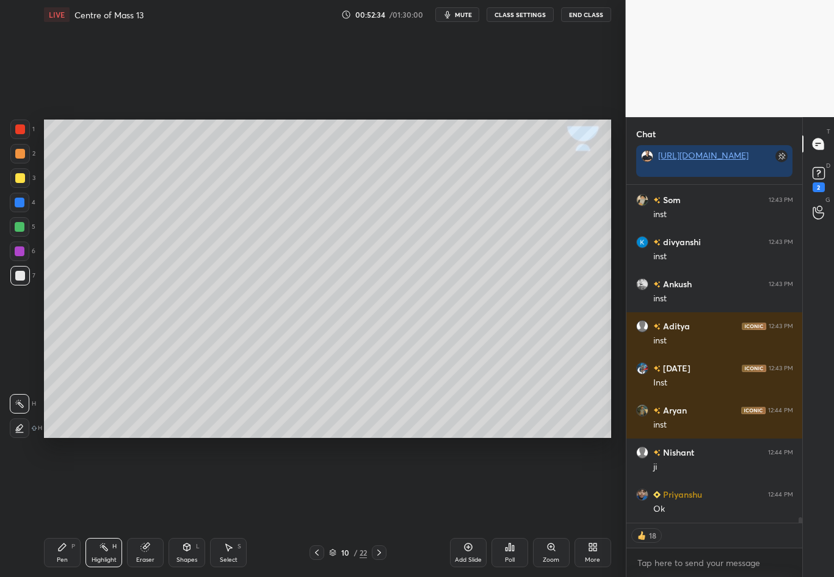
click at [384, 483] on div at bounding box center [379, 553] width 15 height 15
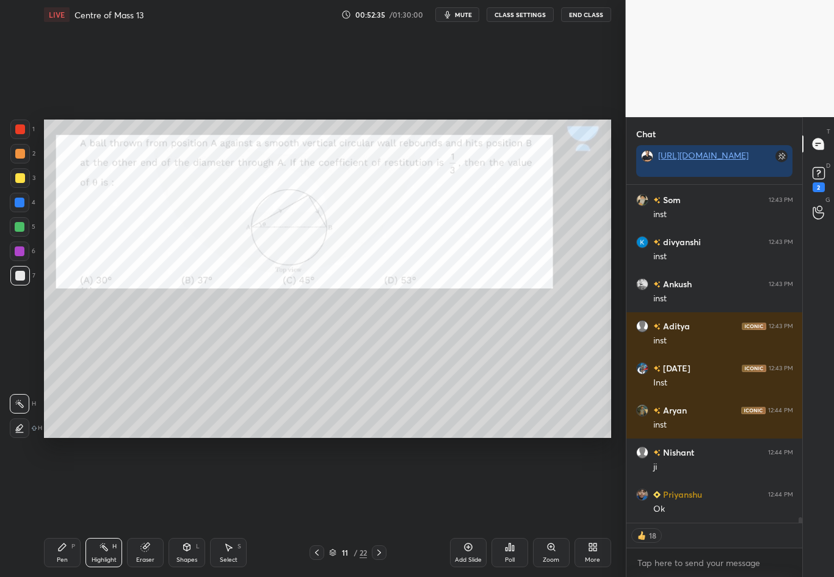
click at [312, 483] on icon at bounding box center [317, 553] width 10 height 10
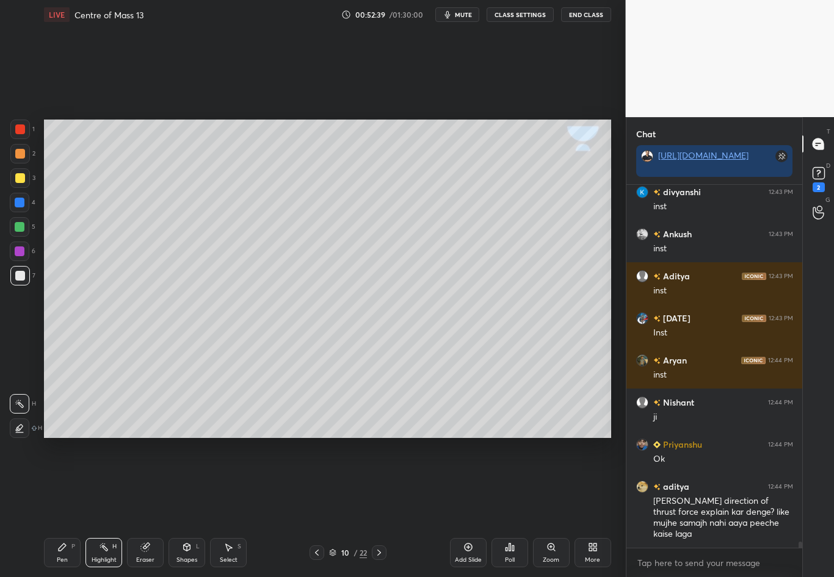
scroll to position [21487, 0]
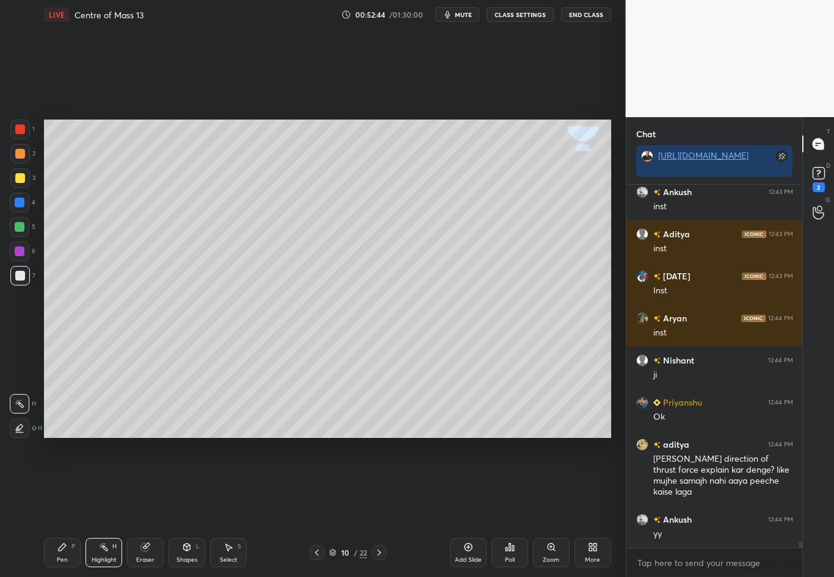
click at [145, 483] on div "Eraser" at bounding box center [145, 560] width 18 height 6
click at [184, 483] on div "Shapes" at bounding box center [186, 560] width 21 height 6
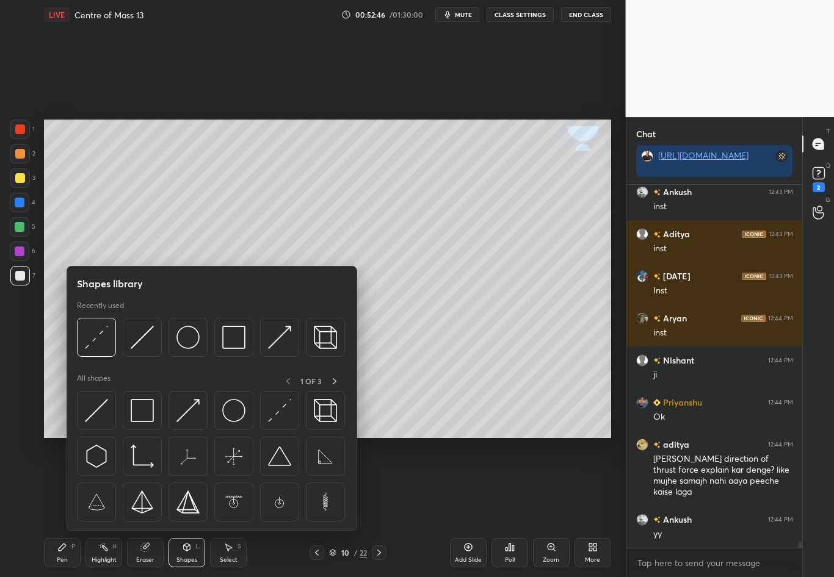
click at [99, 337] on img at bounding box center [96, 337] width 23 height 23
click at [24, 351] on div "1 2 3 4 5 6 7 C X Z C X Z E E Erase all H H" at bounding box center [19, 279] width 39 height 319
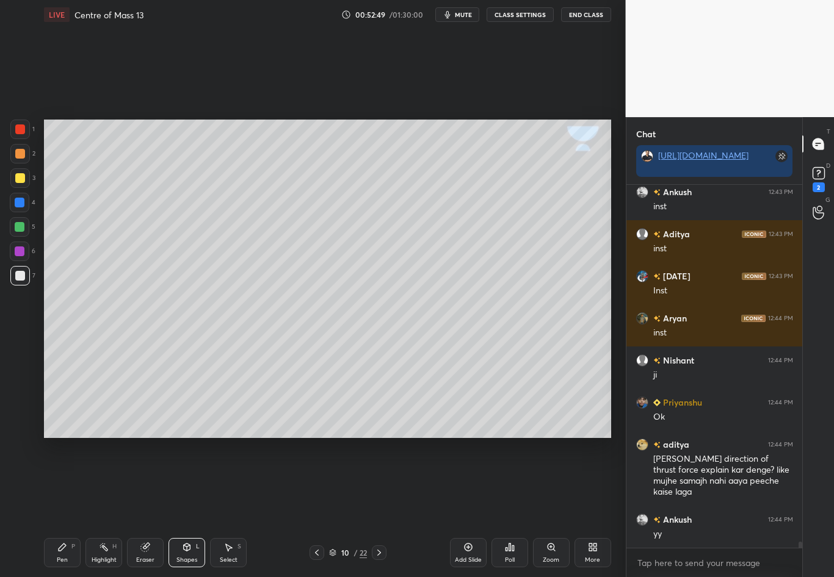
click at [66, 483] on div "Pen P" at bounding box center [62, 552] width 37 height 29
click at [21, 275] on div at bounding box center [20, 276] width 10 height 10
click at [18, 157] on div at bounding box center [20, 154] width 10 height 10
click at [23, 278] on div at bounding box center [20, 276] width 10 height 10
click at [18, 152] on div at bounding box center [20, 154] width 10 height 10
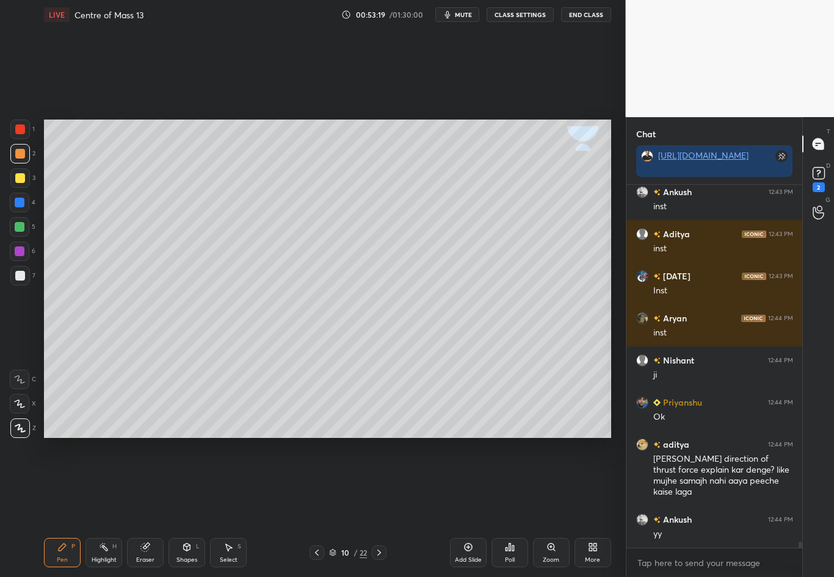
scroll to position [21530, 0]
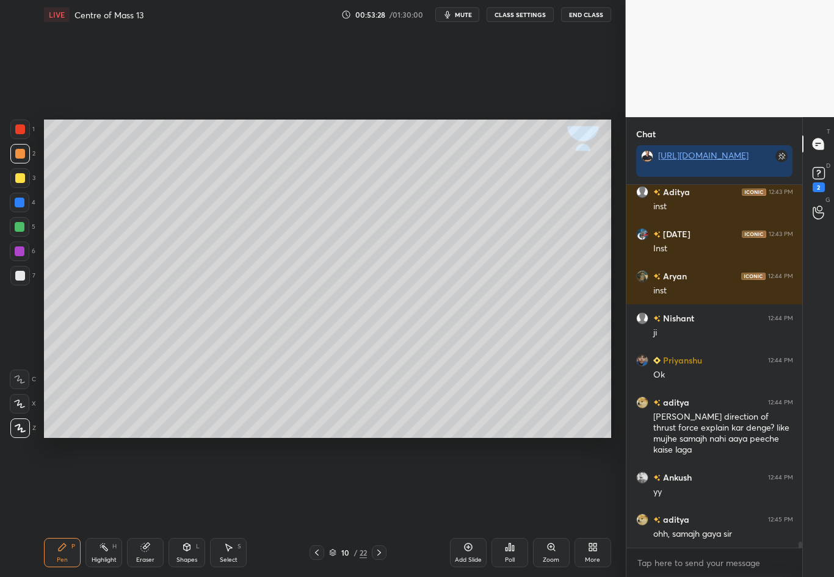
click at [373, 483] on div at bounding box center [379, 553] width 15 height 15
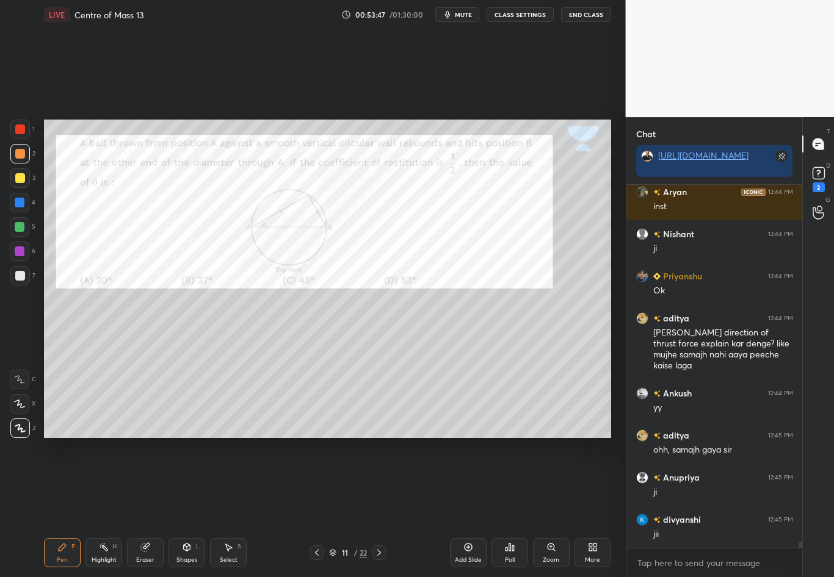
scroll to position [21656, 0]
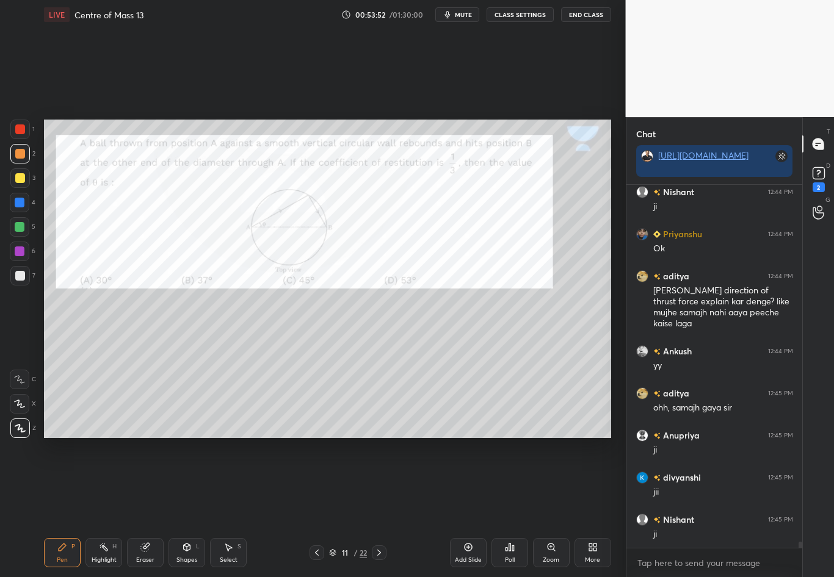
click at [26, 128] on div at bounding box center [20, 130] width 20 height 20
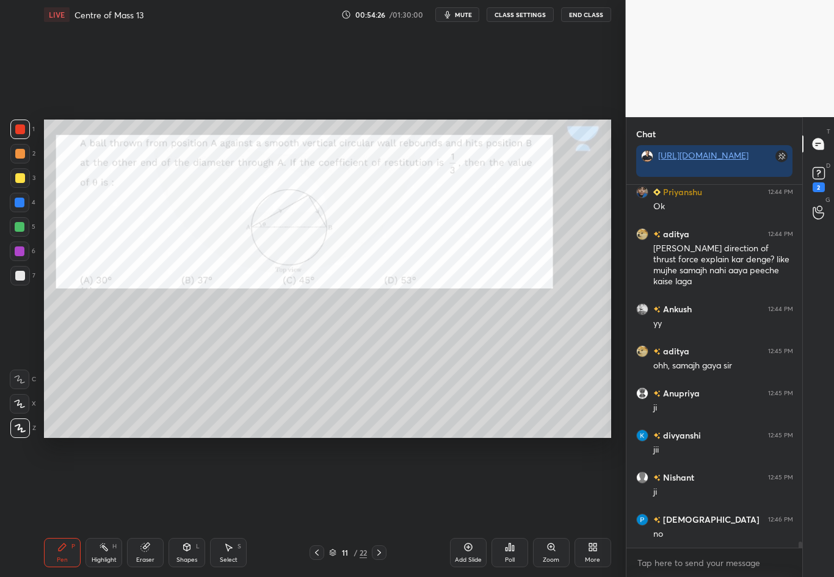
click at [184, 483] on div "Shapes L" at bounding box center [186, 552] width 37 height 29
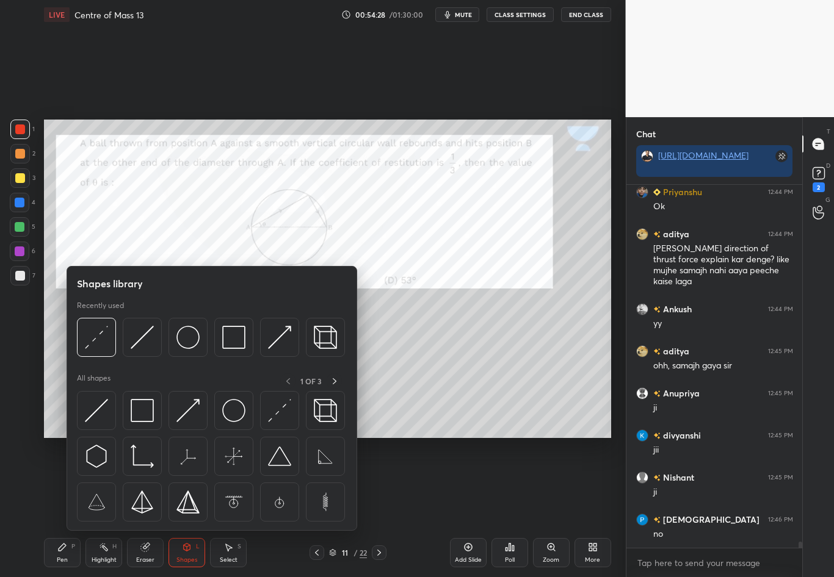
scroll to position [21740, 0]
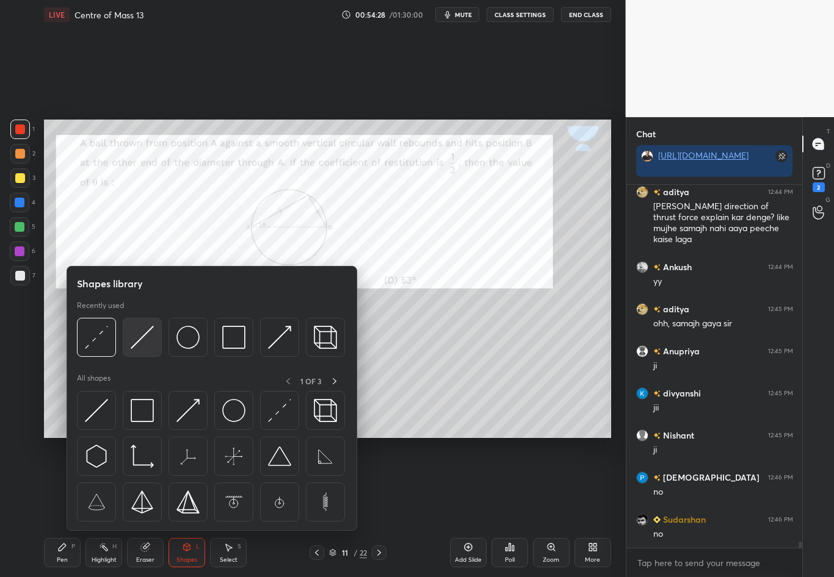
click at [139, 336] on img at bounding box center [142, 337] width 23 height 23
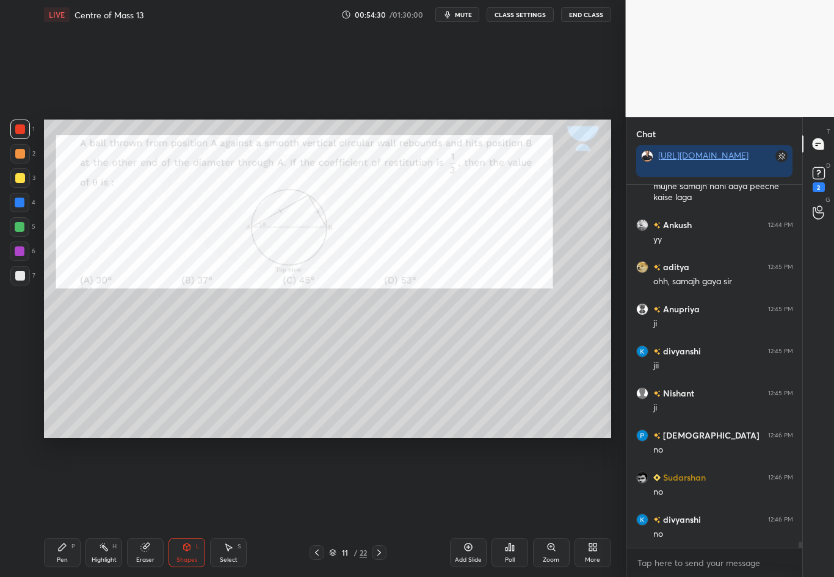
scroll to position [21824, 0]
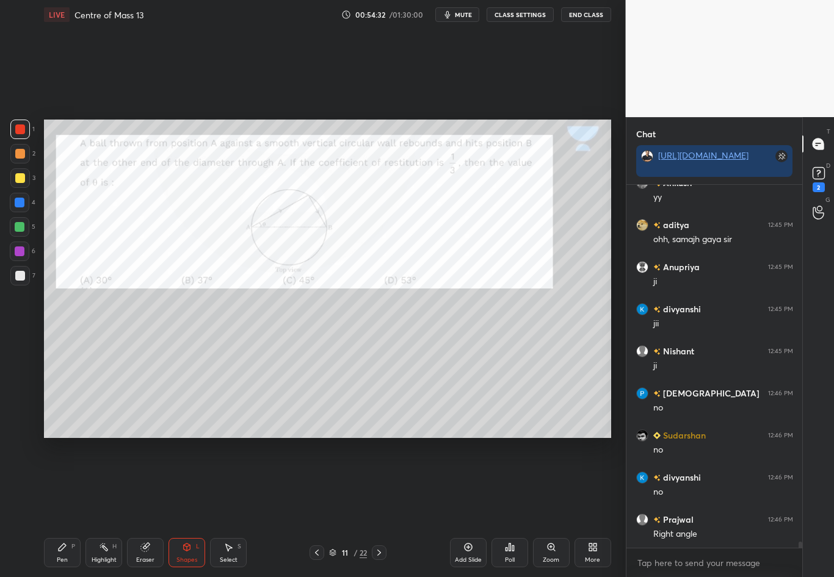
click at [185, 483] on div "Shapes L" at bounding box center [186, 552] width 37 height 29
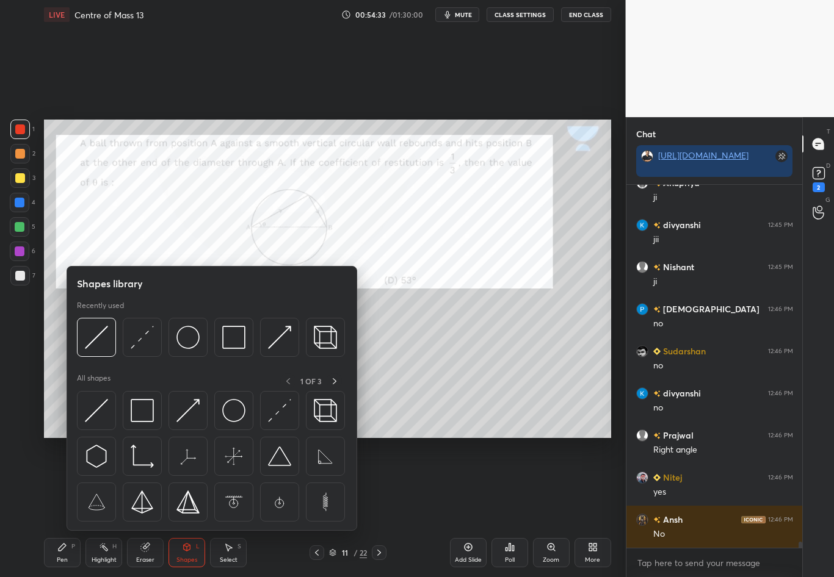
scroll to position [21951, 0]
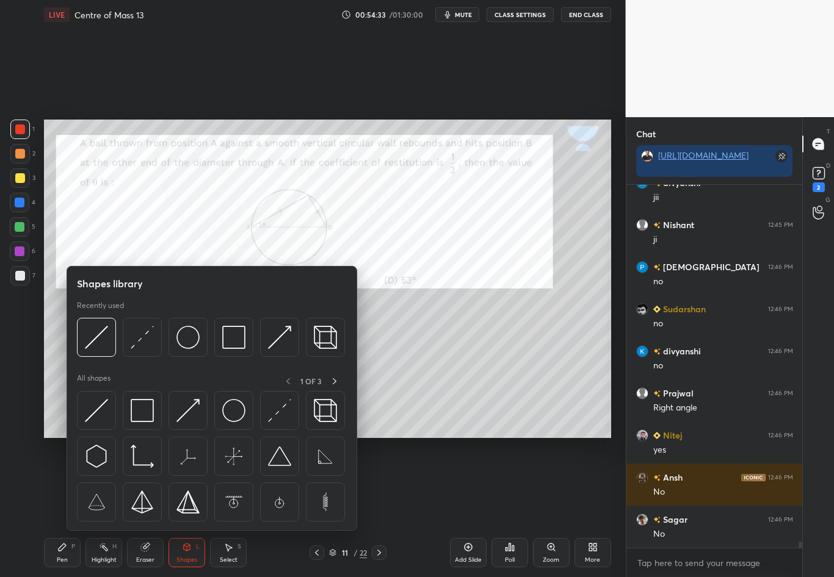
click at [24, 281] on div at bounding box center [20, 276] width 20 height 20
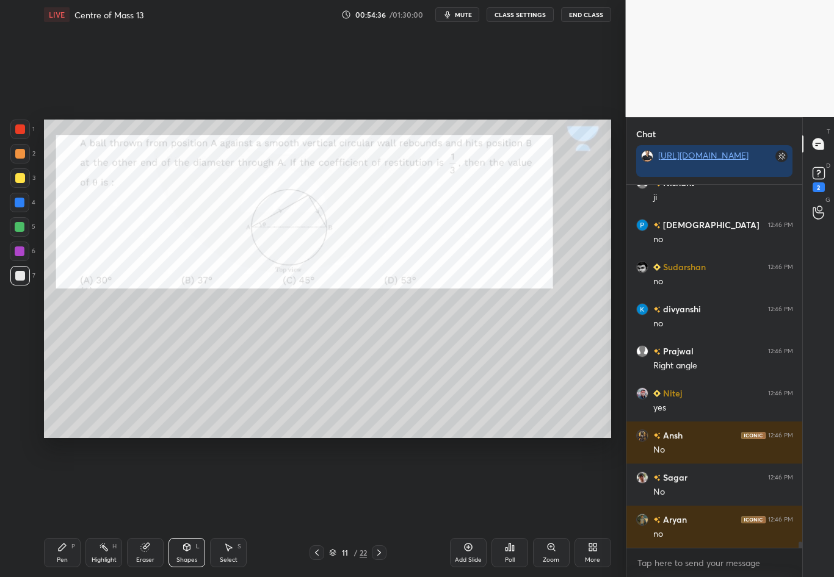
scroll to position [22035, 0]
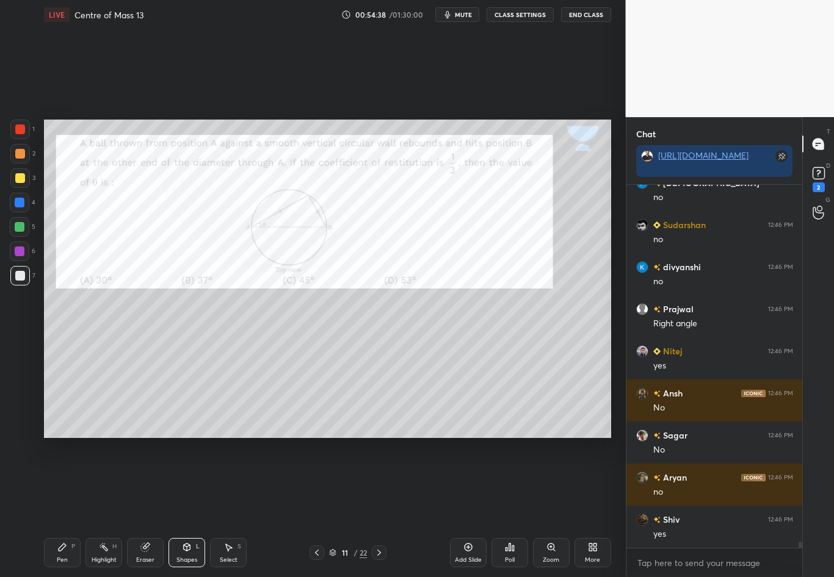
click at [190, 483] on div "Shapes L" at bounding box center [186, 552] width 37 height 29
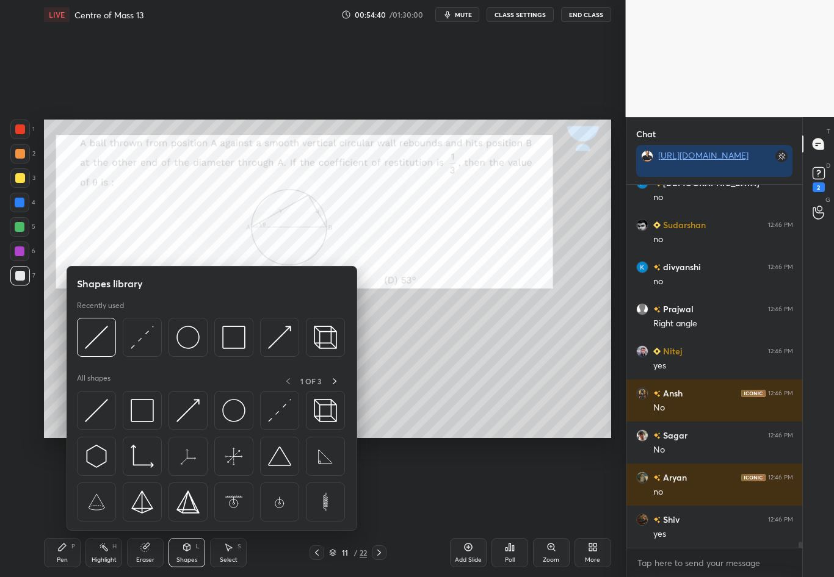
drag, startPoint x: 99, startPoint y: 340, endPoint x: 57, endPoint y: 555, distance: 218.9
click at [98, 338] on img at bounding box center [96, 337] width 23 height 23
click at [57, 483] on div "Pen P" at bounding box center [62, 552] width 37 height 29
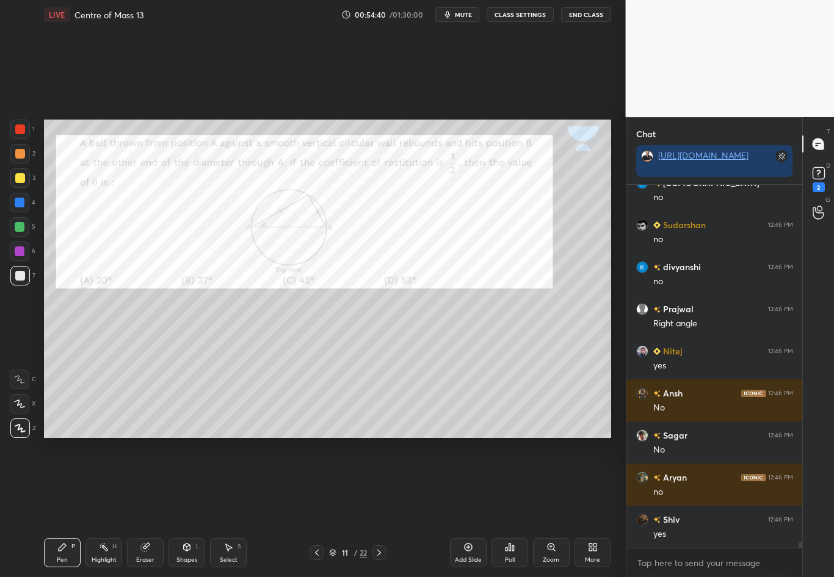
click at [14, 278] on div at bounding box center [20, 276] width 20 height 20
click at [189, 483] on icon at bounding box center [187, 547] width 7 height 7
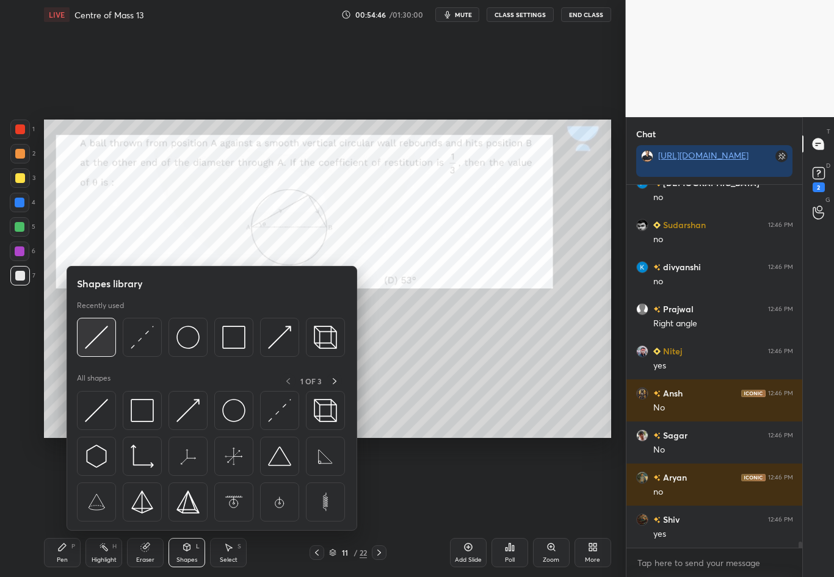
click at [95, 340] on img at bounding box center [96, 337] width 23 height 23
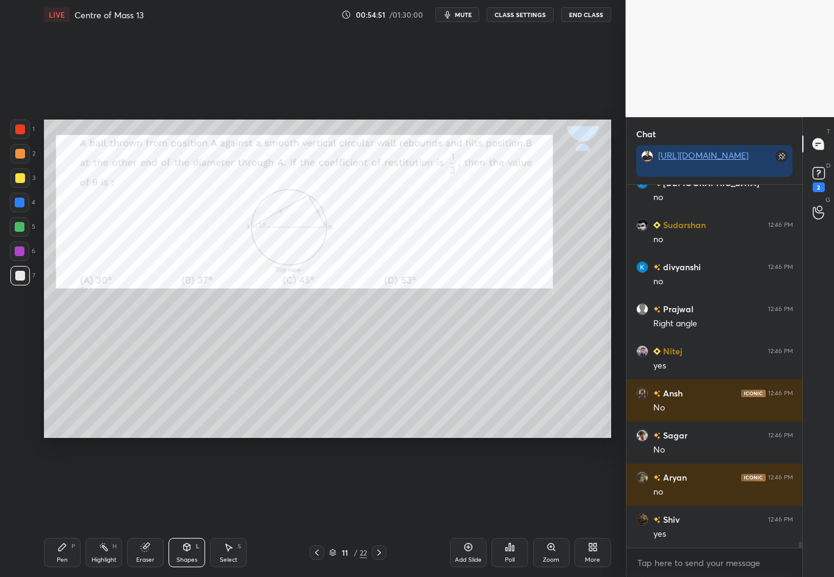
click at [189, 483] on icon at bounding box center [187, 547] width 7 height 7
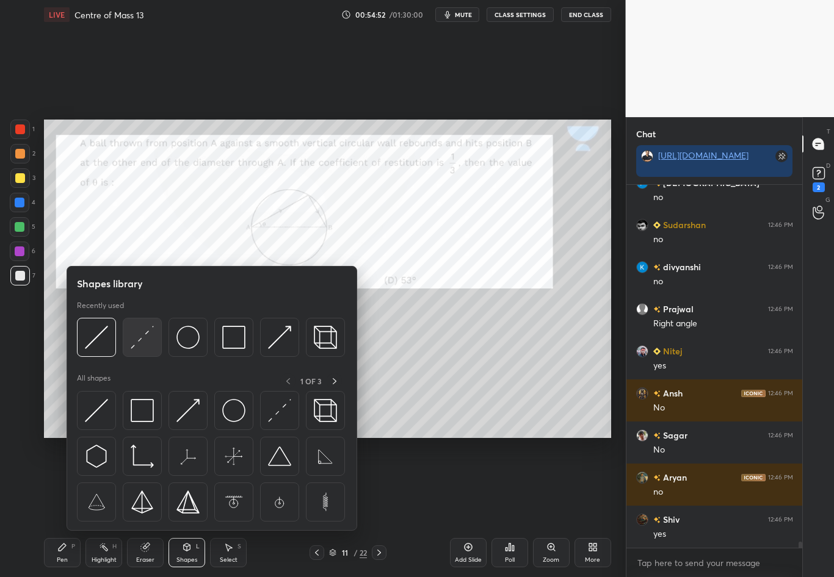
click at [146, 338] on img at bounding box center [142, 337] width 23 height 23
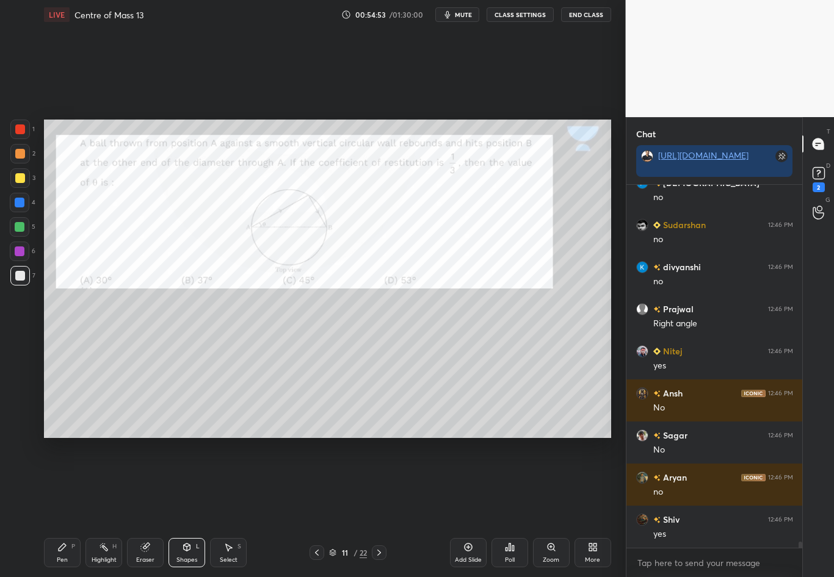
click at [11, 367] on div "1 2 3 4 5 6 7 C X Z C X Z E E Erase all H H" at bounding box center [19, 279] width 39 height 319
click at [60, 483] on div "Pen P" at bounding box center [62, 552] width 37 height 29
click at [27, 283] on div "7" at bounding box center [22, 276] width 25 height 20
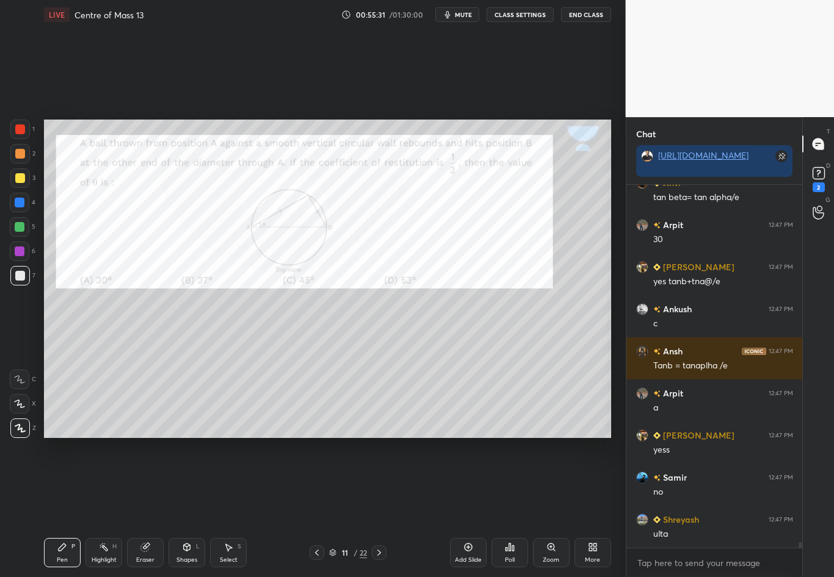
scroll to position [22961, 0]
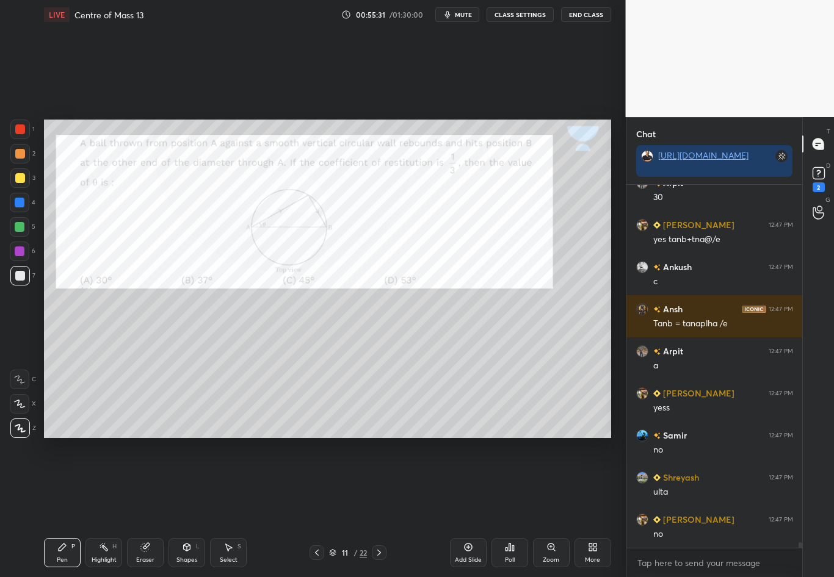
click at [158, 483] on div "Eraser" at bounding box center [145, 552] width 37 height 29
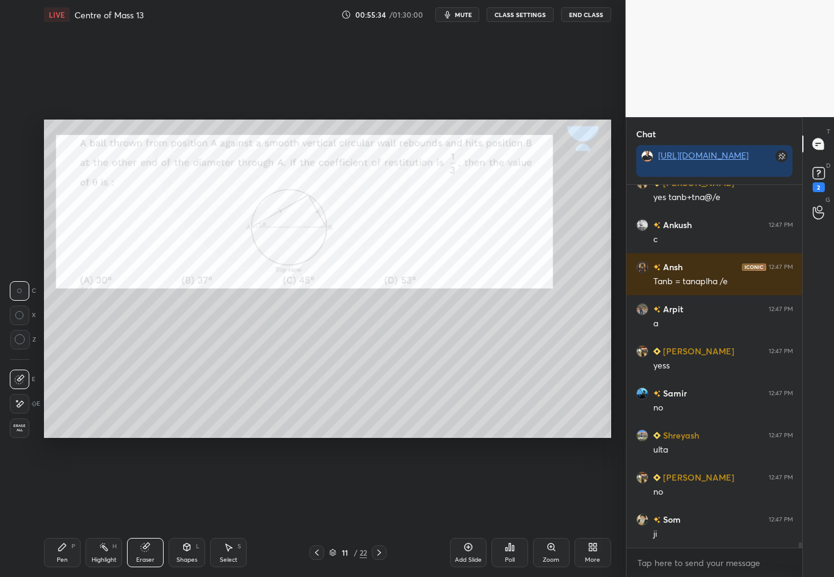
click at [62, 483] on div "Pen P" at bounding box center [62, 552] width 37 height 29
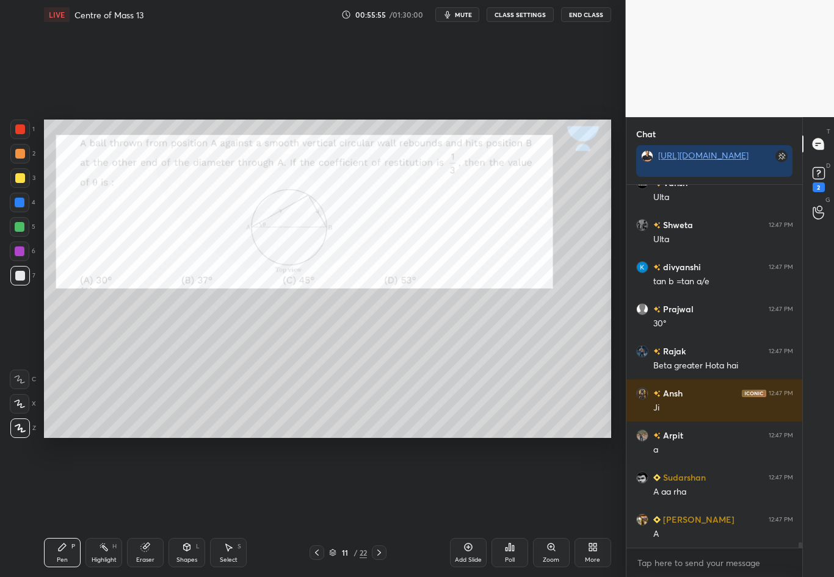
scroll to position [23467, 0]
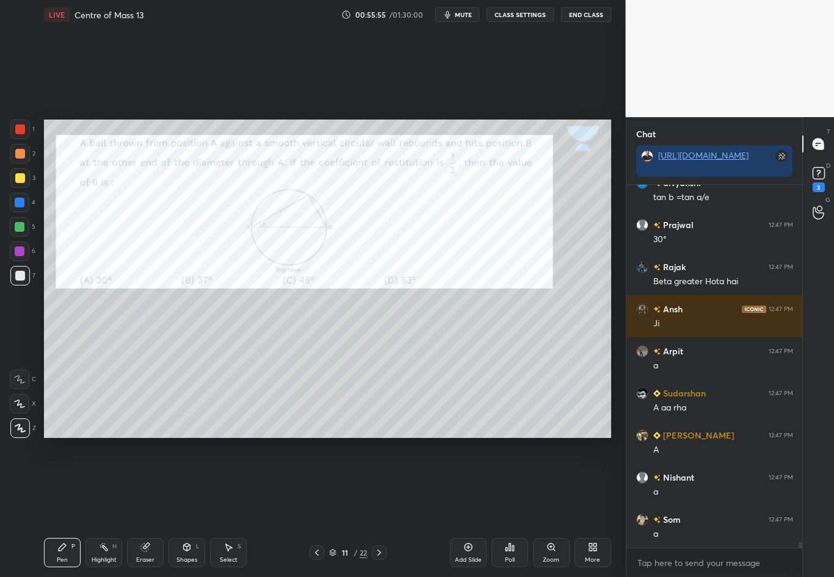
click at [179, 483] on div "Shapes" at bounding box center [186, 560] width 21 height 6
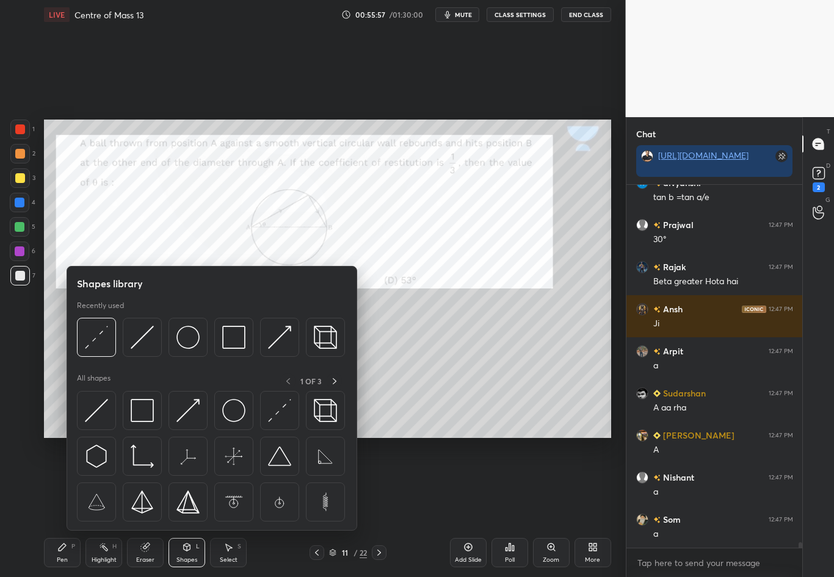
click at [94, 342] on img at bounding box center [96, 337] width 23 height 23
click at [24, 334] on div "1 2 3 4 5 6 7 C X Z C X Z E E Erase all H H" at bounding box center [19, 279] width 39 height 319
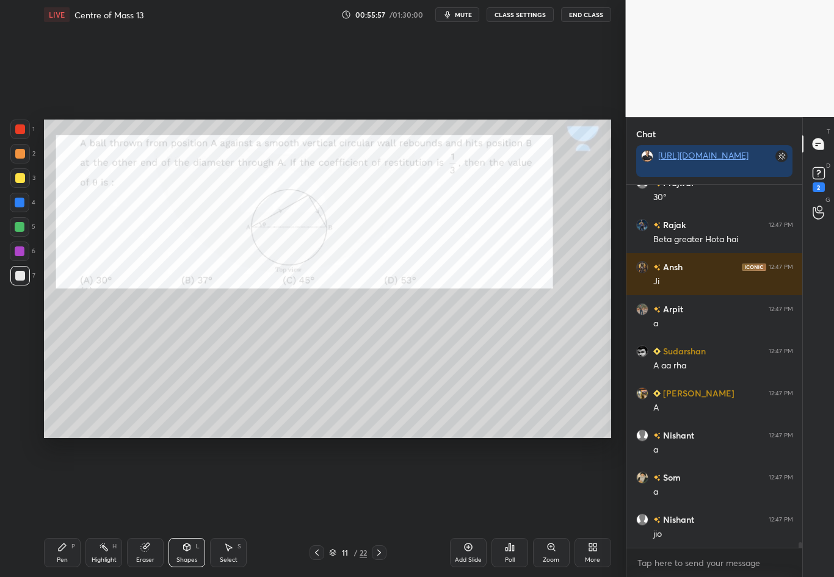
click at [23, 202] on div at bounding box center [20, 203] width 10 height 10
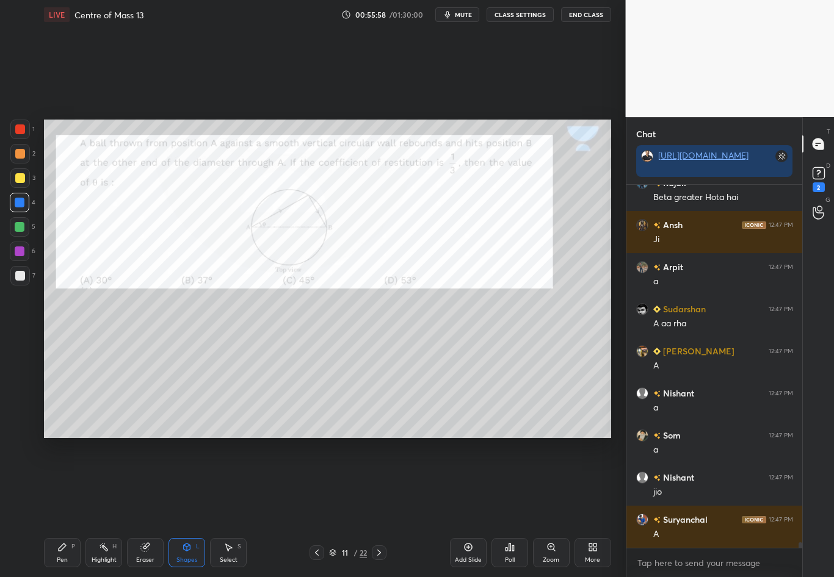
scroll to position [23593, 0]
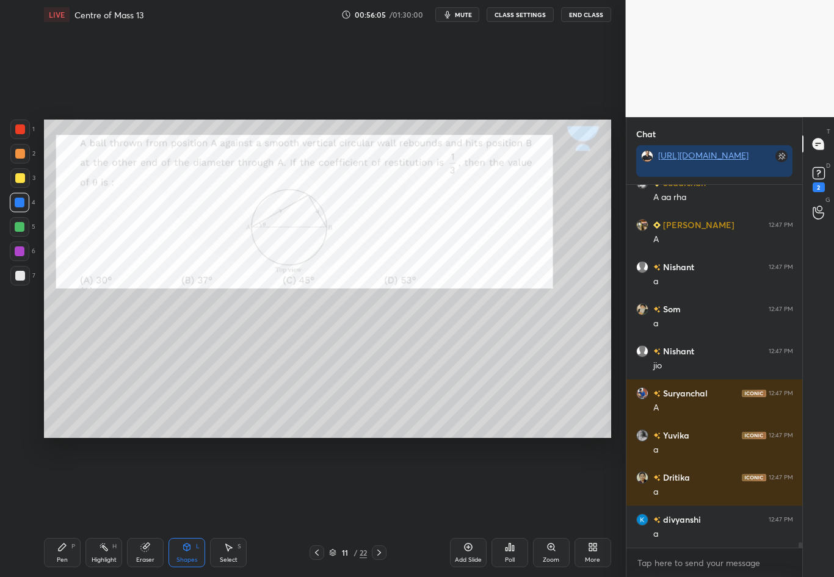
click at [65, 483] on div "Pen P" at bounding box center [62, 552] width 37 height 29
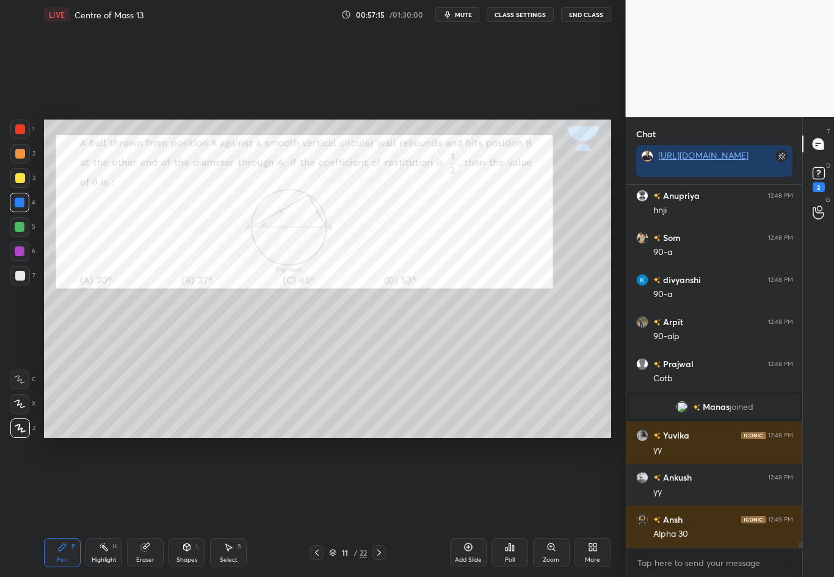
scroll to position [22342, 0]
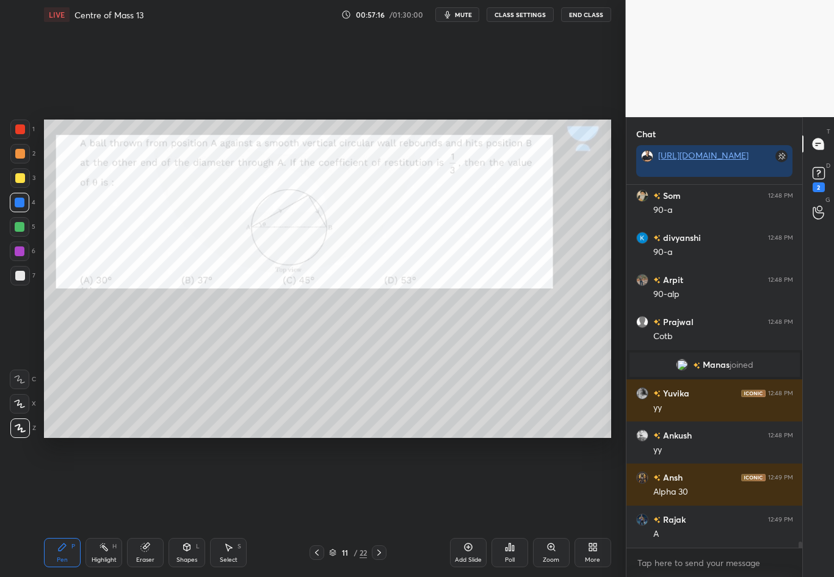
click at [25, 131] on div at bounding box center [20, 130] width 20 height 20
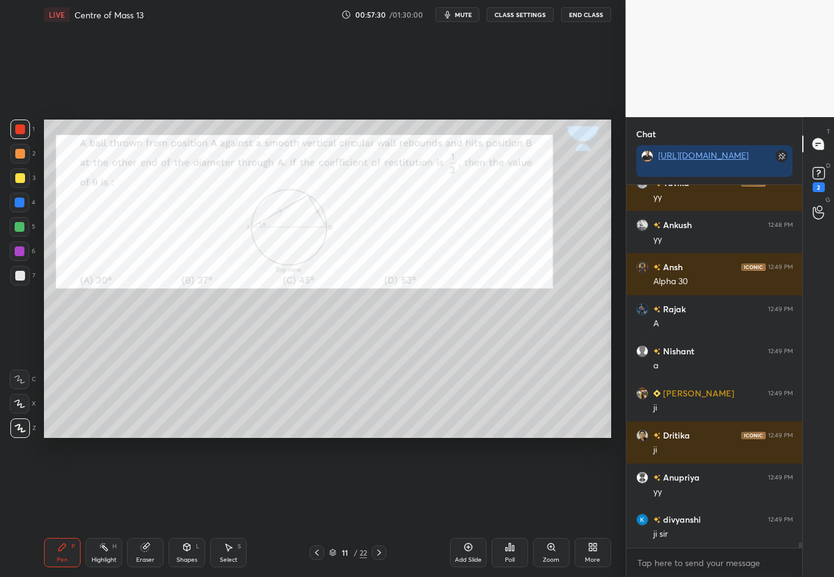
scroll to position [22595, 0]
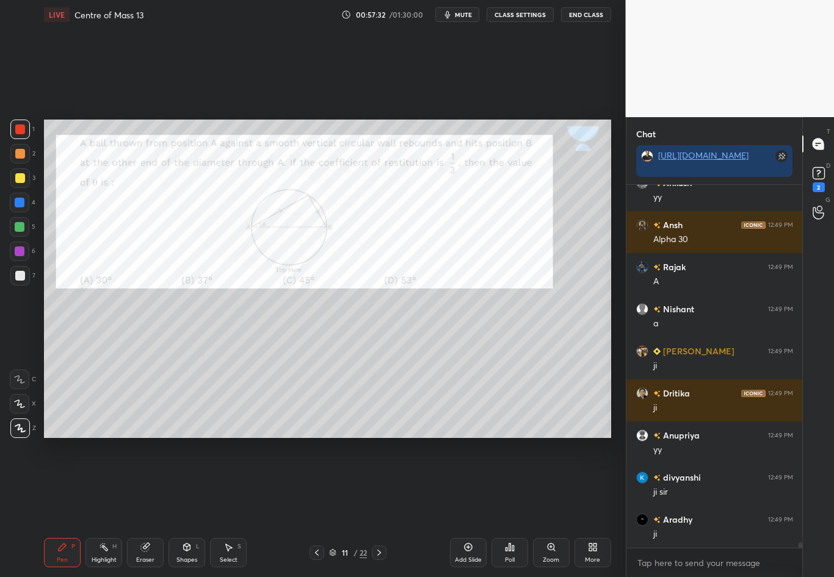
click at [23, 133] on div at bounding box center [20, 130] width 10 height 10
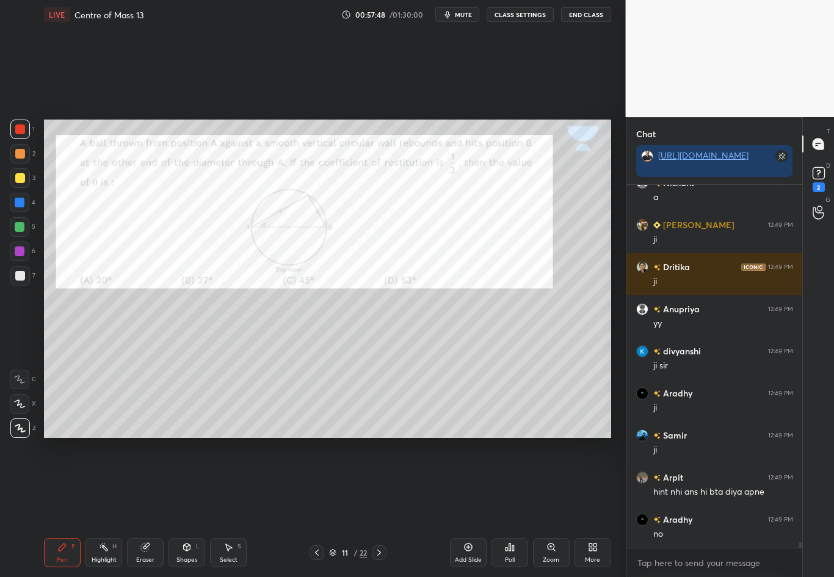
scroll to position [22764, 0]
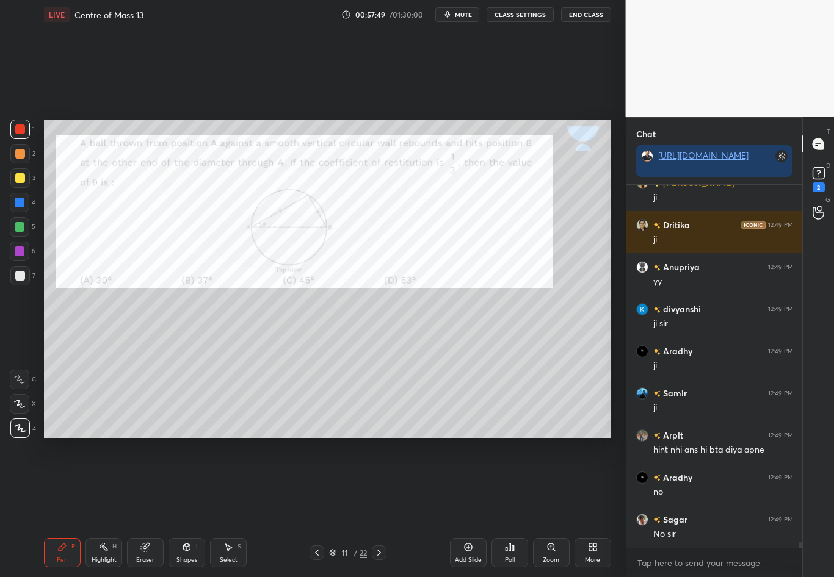
click at [374, 483] on icon at bounding box center [379, 553] width 10 height 10
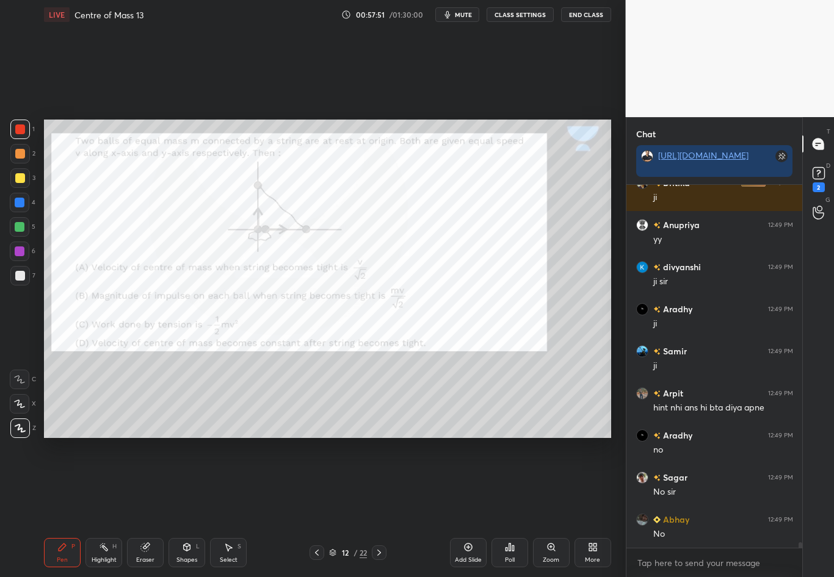
scroll to position [22848, 0]
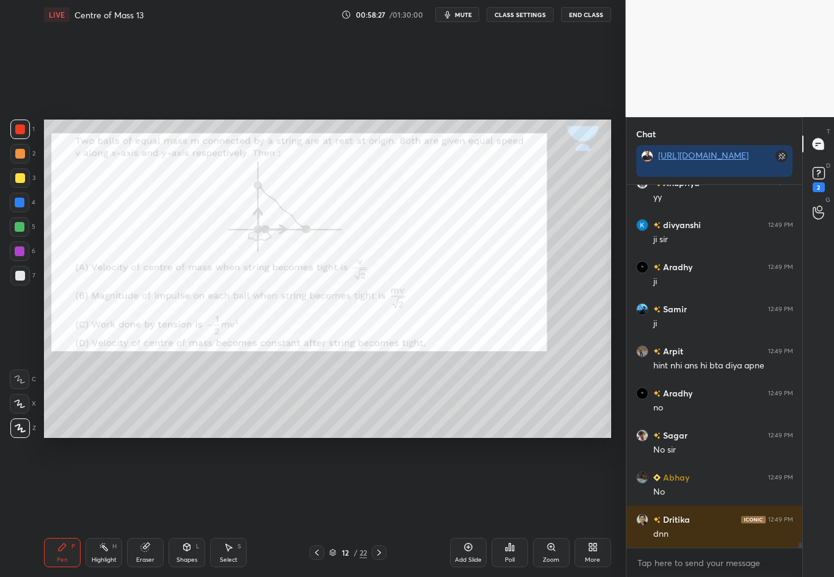
click at [20, 129] on div at bounding box center [20, 130] width 10 height 10
click at [24, 131] on div at bounding box center [20, 130] width 20 height 20
click at [21, 276] on div at bounding box center [20, 276] width 10 height 10
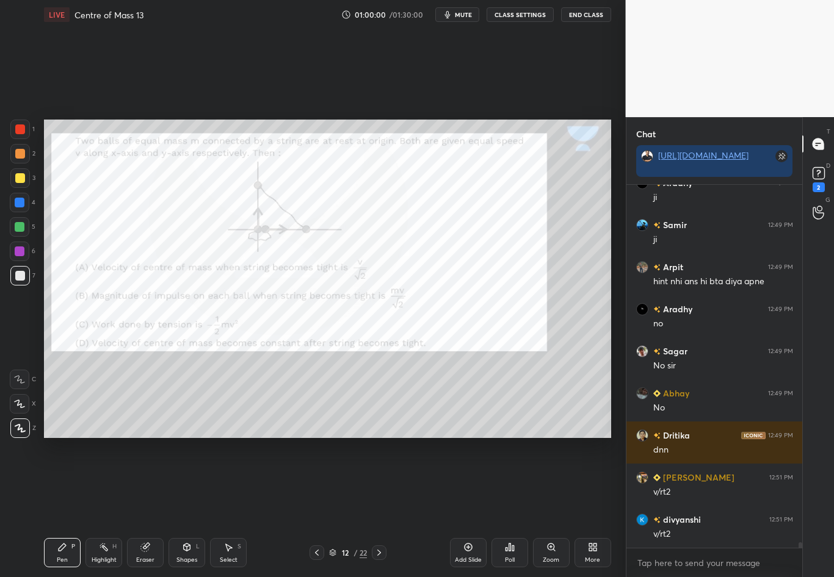
scroll to position [22974, 0]
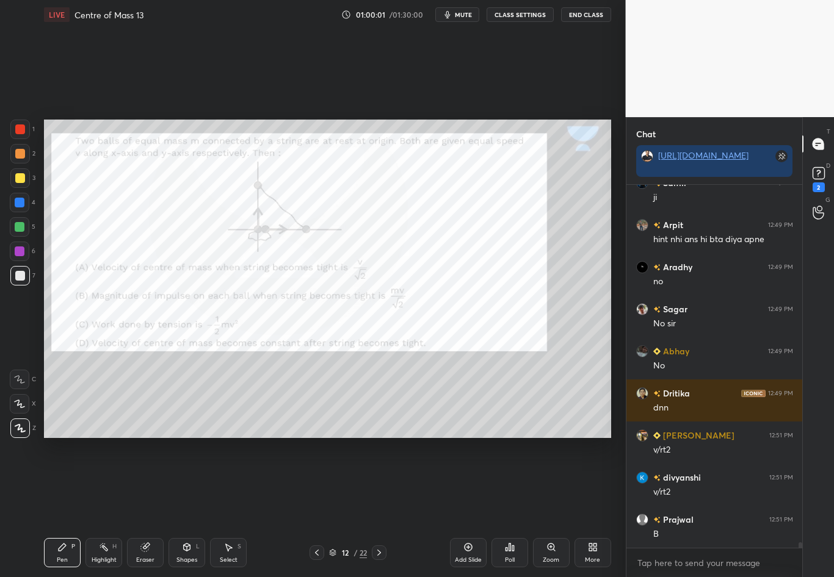
click at [148, 483] on icon at bounding box center [145, 548] width 10 height 10
click at [48, 483] on div "Pen P" at bounding box center [62, 552] width 37 height 29
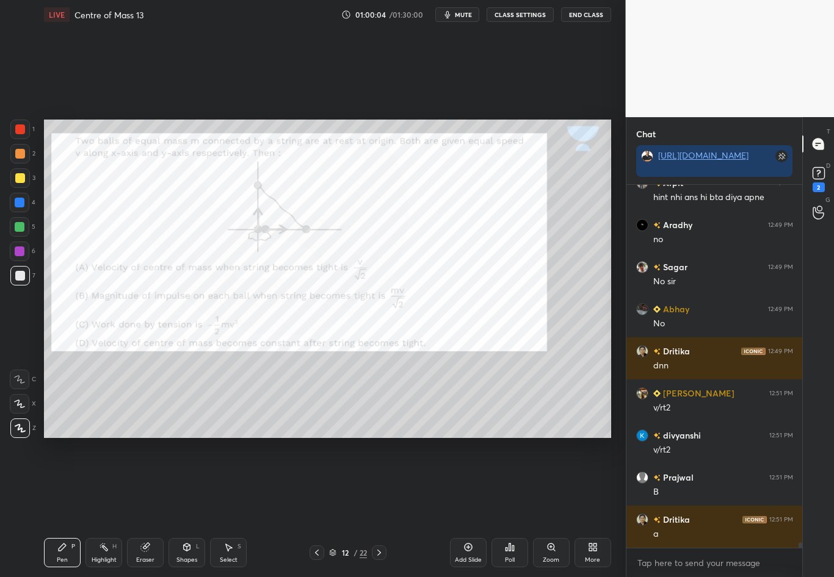
click at [21, 126] on div at bounding box center [20, 130] width 10 height 10
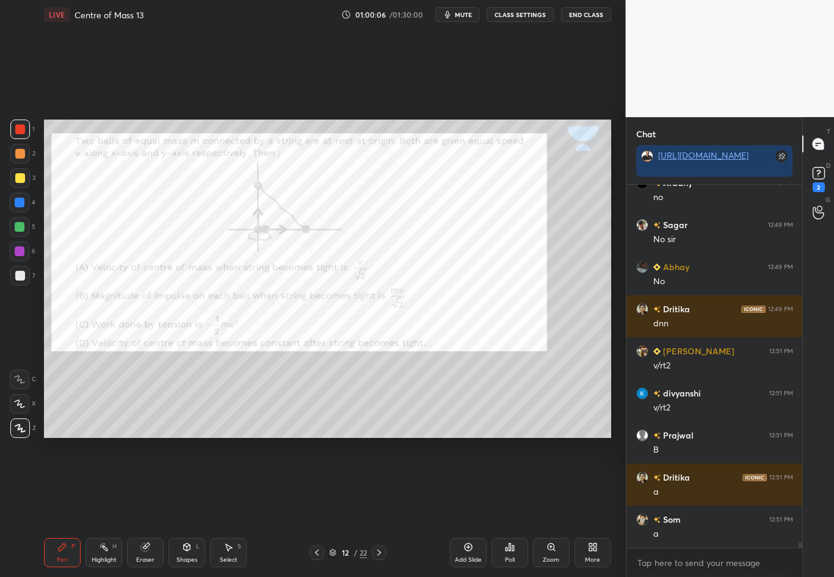
scroll to position [23100, 0]
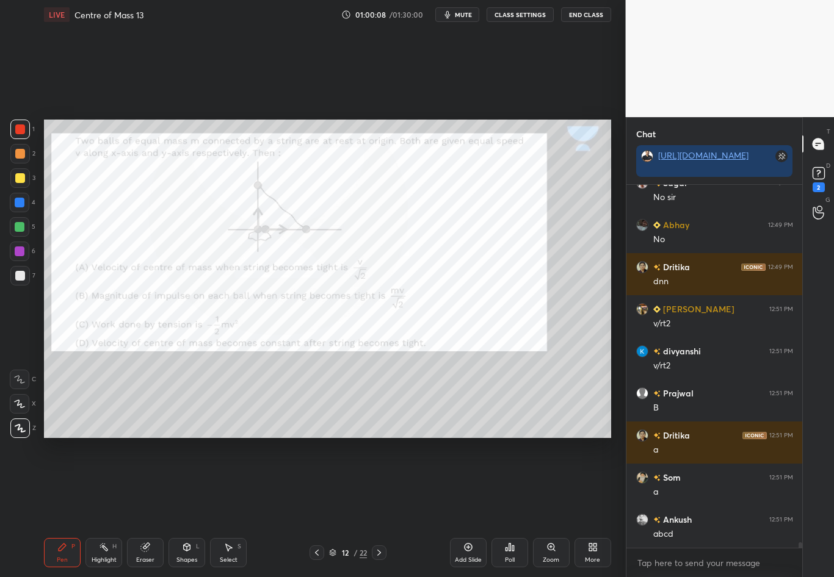
click at [18, 128] on div at bounding box center [20, 130] width 10 height 10
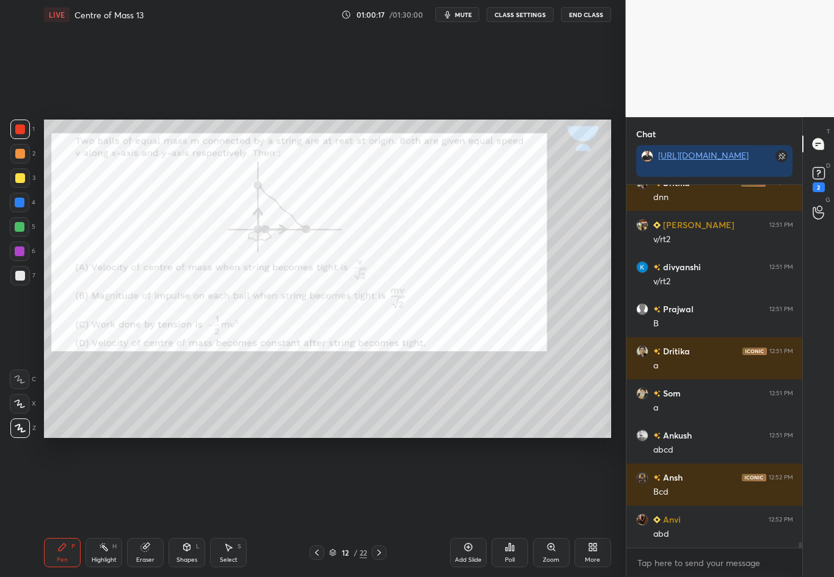
scroll to position [23227, 0]
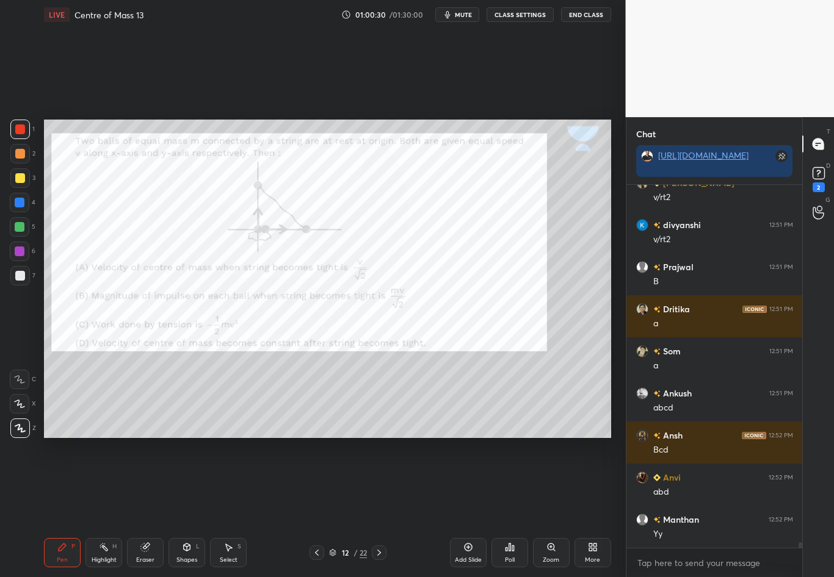
click at [23, 131] on div at bounding box center [20, 130] width 10 height 10
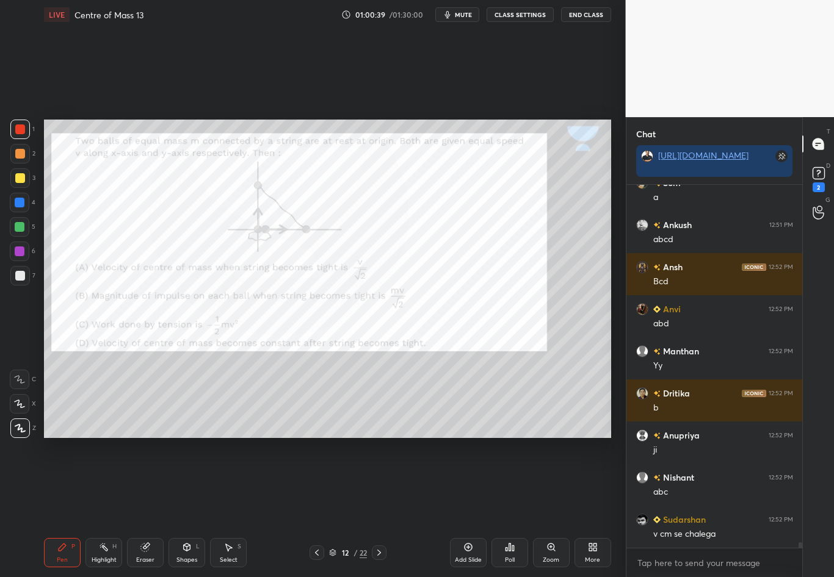
scroll to position [23437, 0]
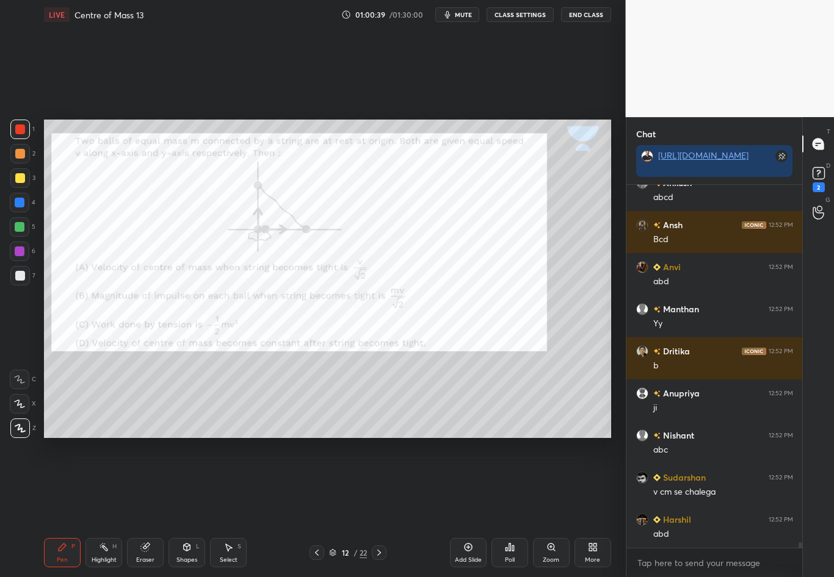
click at [19, 203] on div at bounding box center [20, 203] width 10 height 10
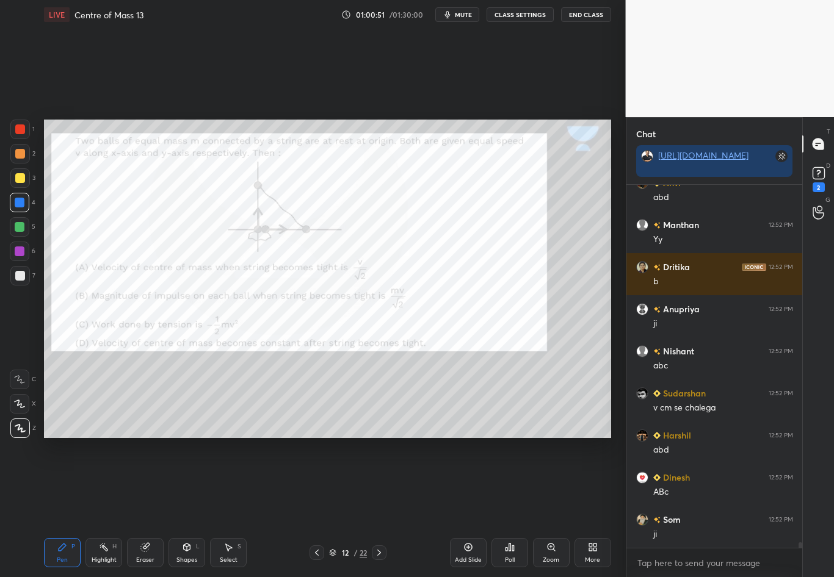
scroll to position [23564, 0]
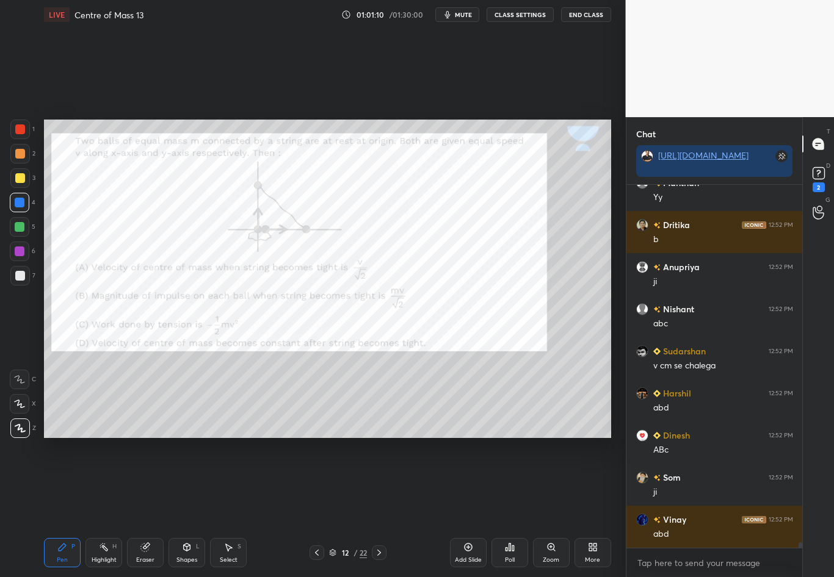
click at [104, 483] on div "Highlight" at bounding box center [104, 560] width 25 height 6
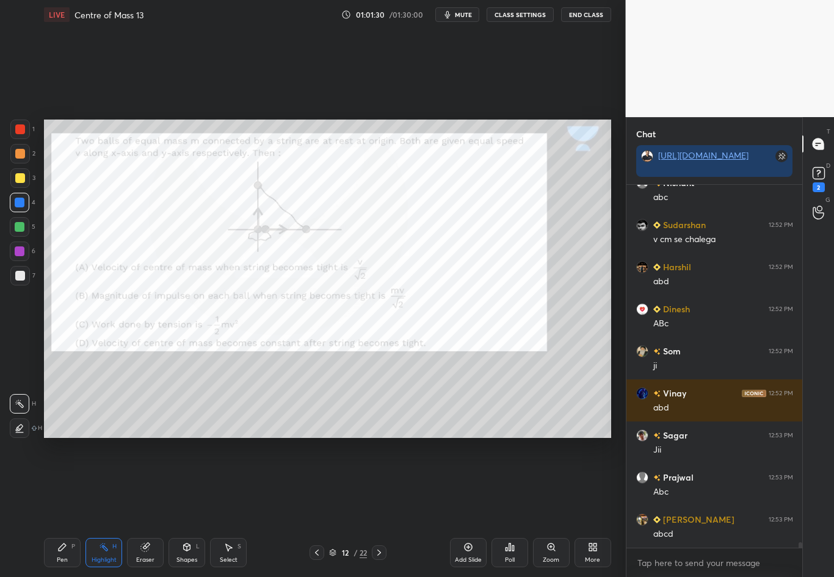
scroll to position [23732, 0]
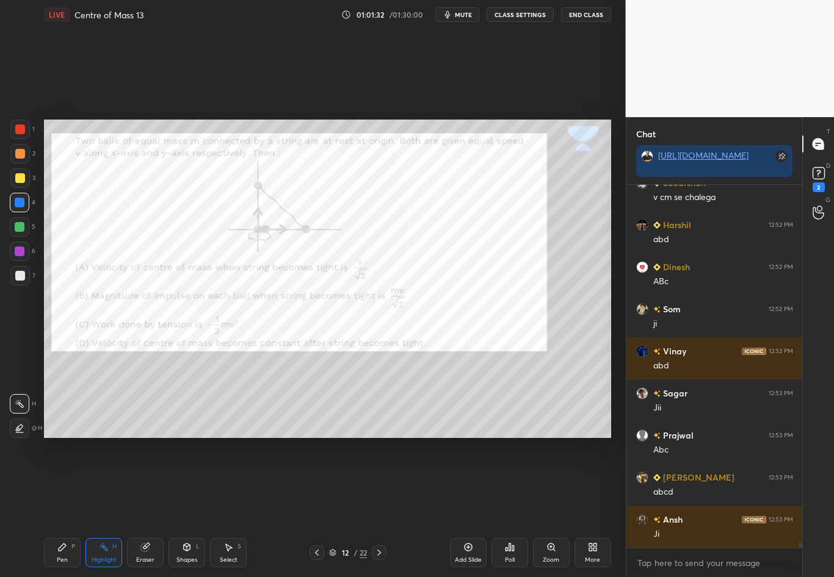
click at [21, 131] on div at bounding box center [20, 130] width 10 height 10
click at [22, 131] on div at bounding box center [20, 130] width 10 height 10
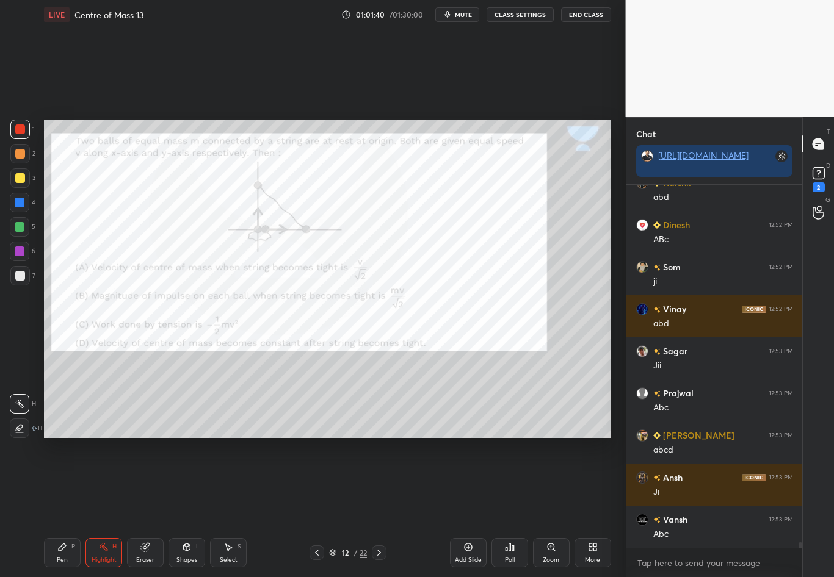
click at [21, 225] on div at bounding box center [20, 227] width 10 height 10
click at [71, 483] on div "P" at bounding box center [73, 547] width 4 height 6
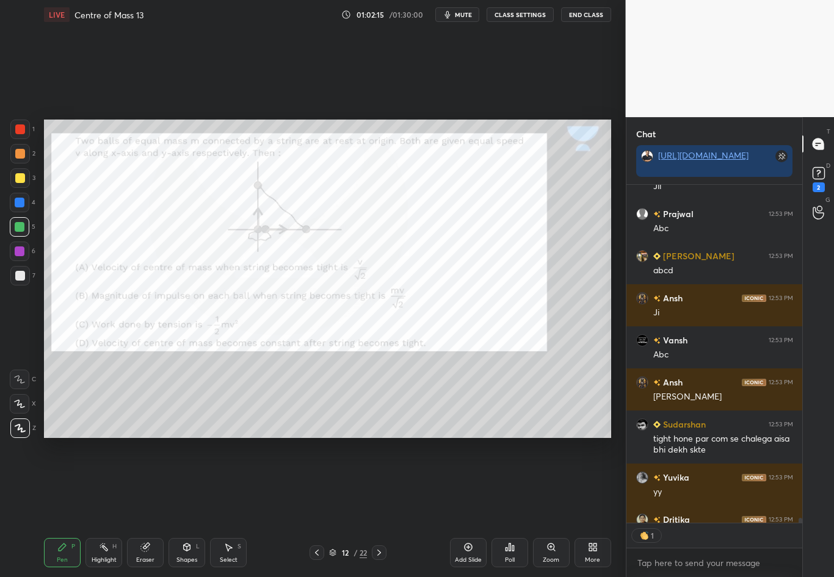
scroll to position [4, 4]
click at [109, 483] on div "Highlight H" at bounding box center [103, 552] width 37 height 29
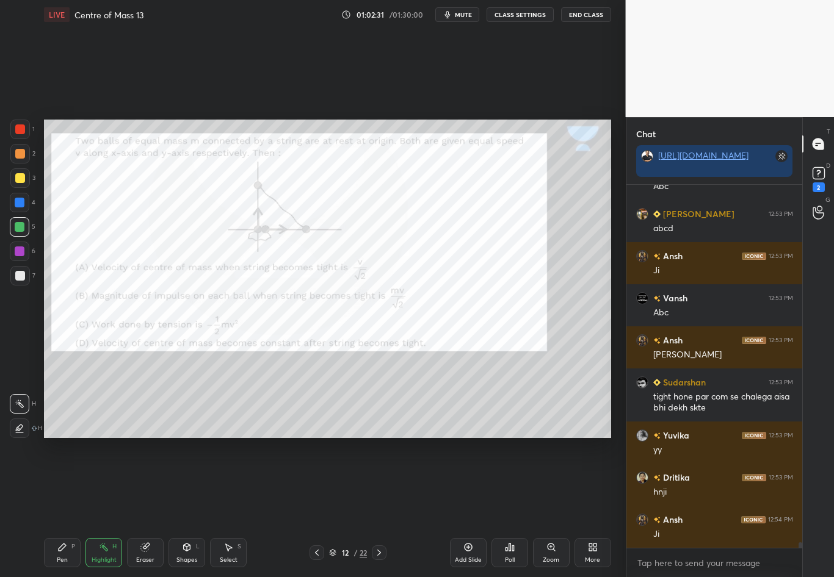
scroll to position [23996, 0]
click at [16, 134] on div at bounding box center [20, 130] width 20 height 20
click at [53, 483] on div "Pen P" at bounding box center [62, 552] width 37 height 29
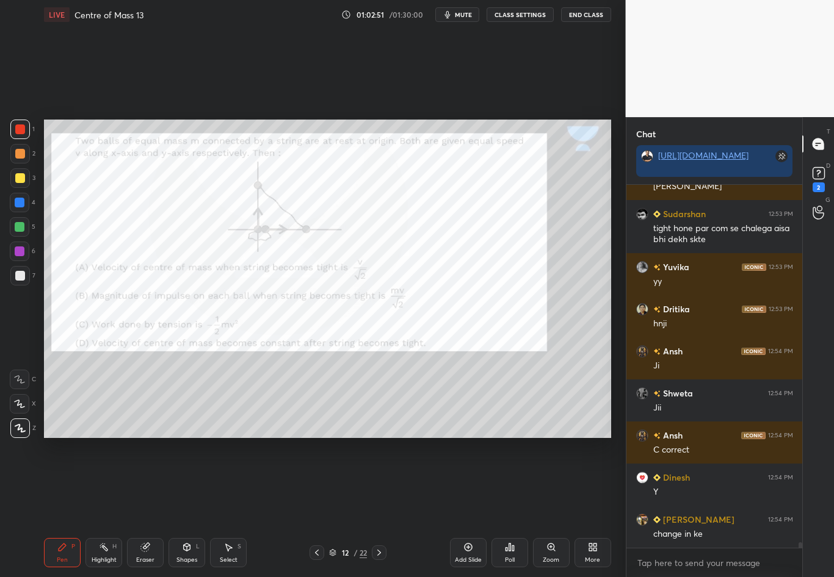
scroll to position [24206, 0]
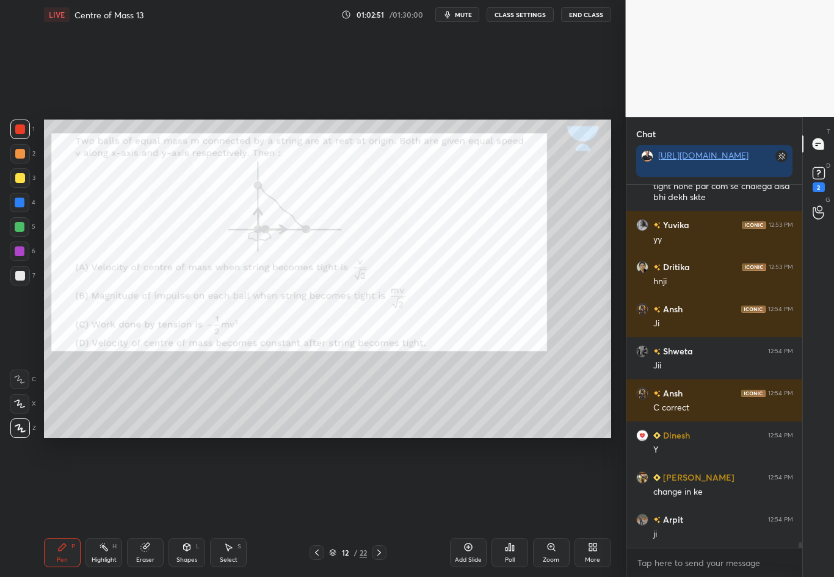
click at [20, 131] on div at bounding box center [20, 130] width 10 height 10
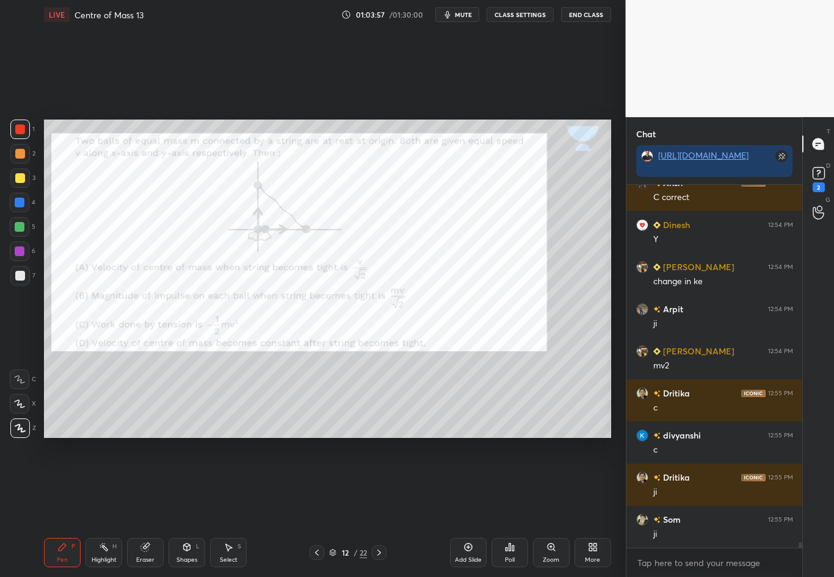
scroll to position [24459, 0]
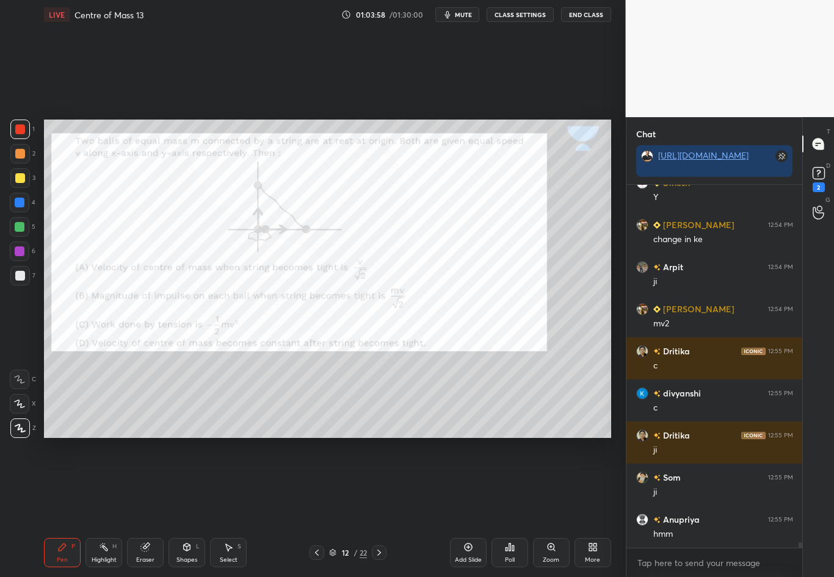
click at [145, 483] on icon at bounding box center [145, 548] width 8 height 8
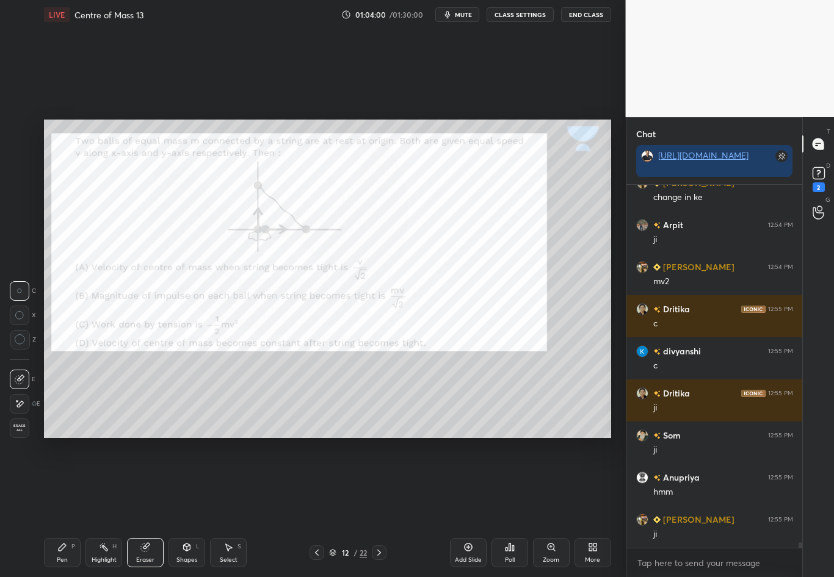
scroll to position [24543, 0]
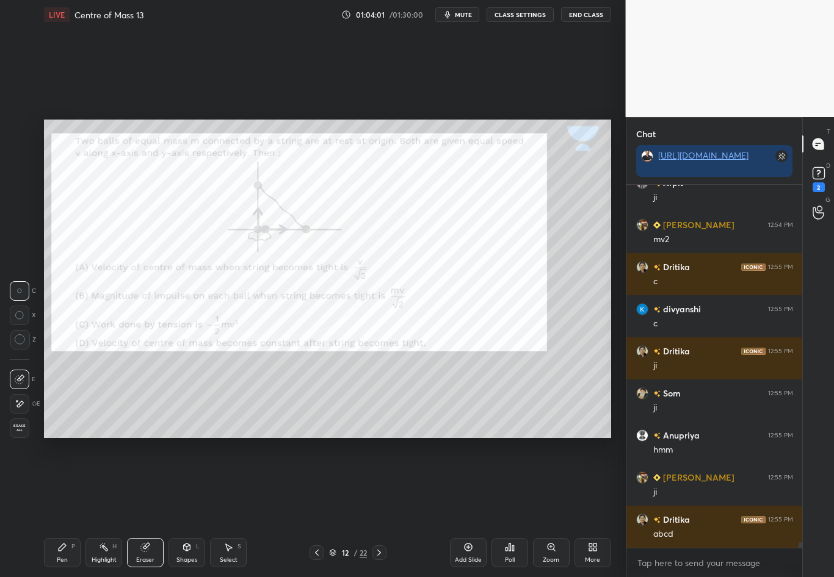
click at [57, 483] on div "Pen P" at bounding box center [62, 552] width 37 height 29
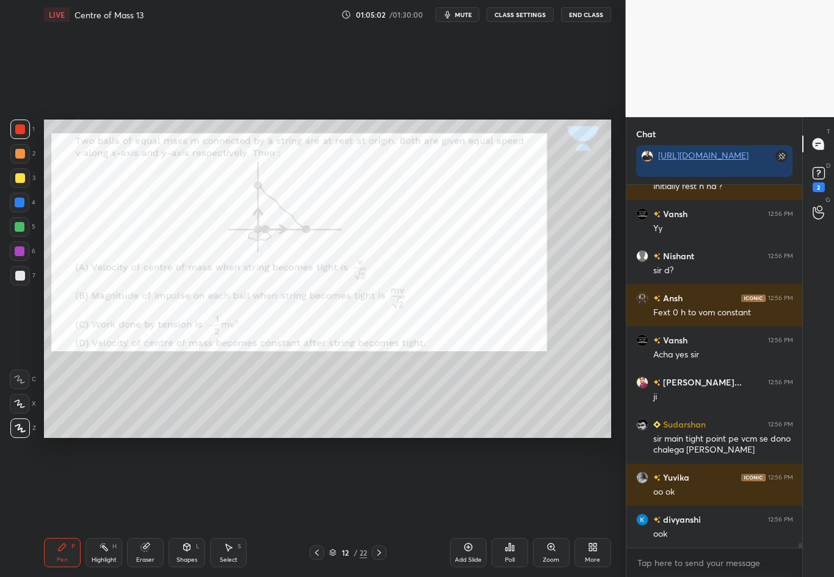
scroll to position [25270, 0]
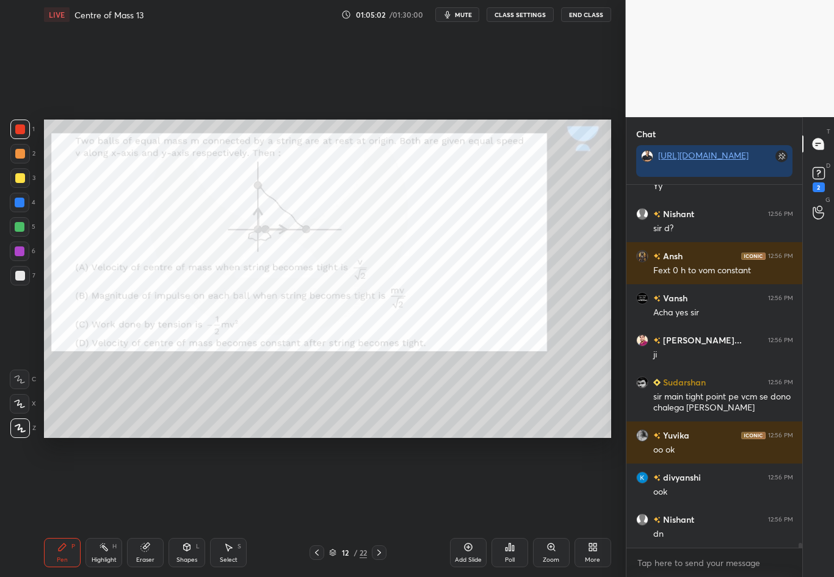
click at [375, 483] on icon at bounding box center [379, 553] width 10 height 10
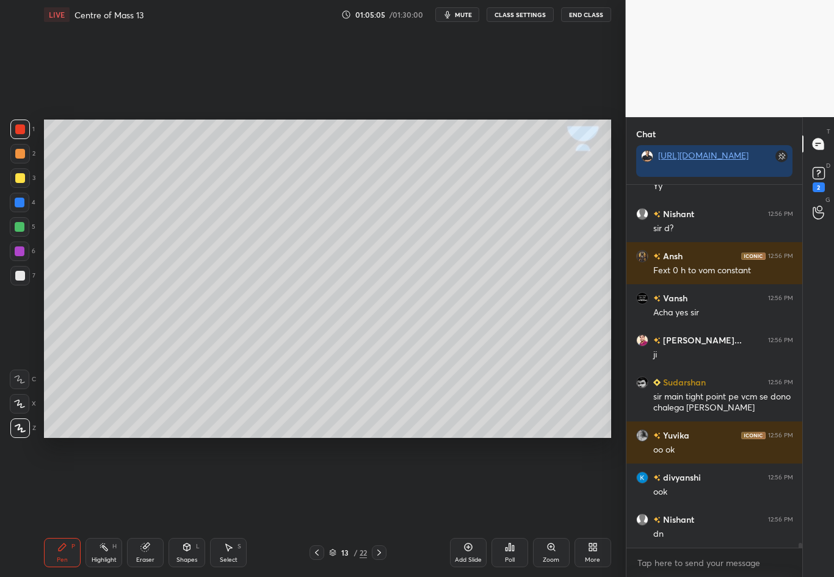
click at [320, 483] on icon at bounding box center [317, 553] width 10 height 10
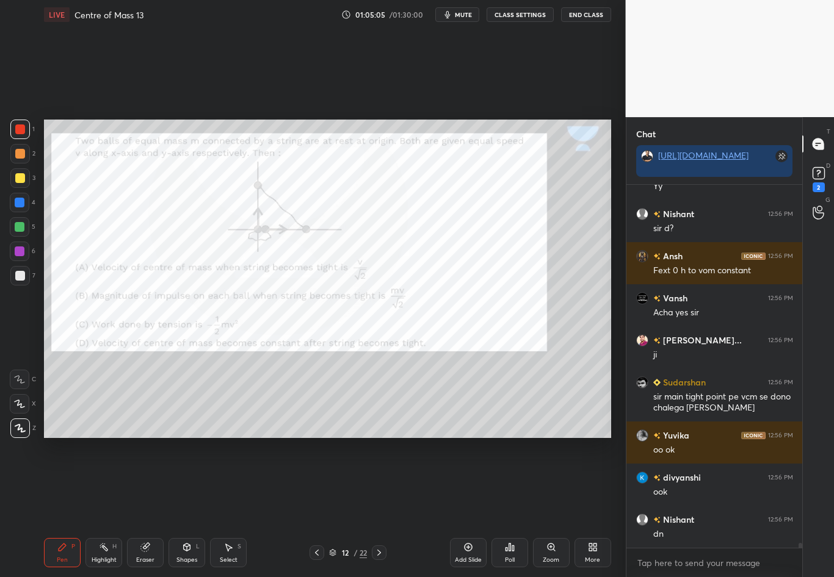
scroll to position [25312, 0]
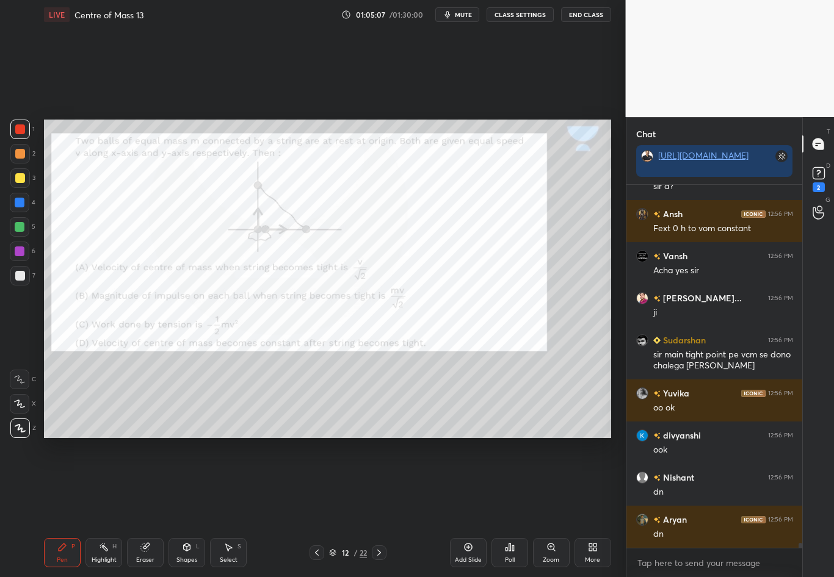
click at [382, 483] on icon at bounding box center [379, 553] width 10 height 10
click at [381, 483] on icon at bounding box center [379, 553] width 10 height 10
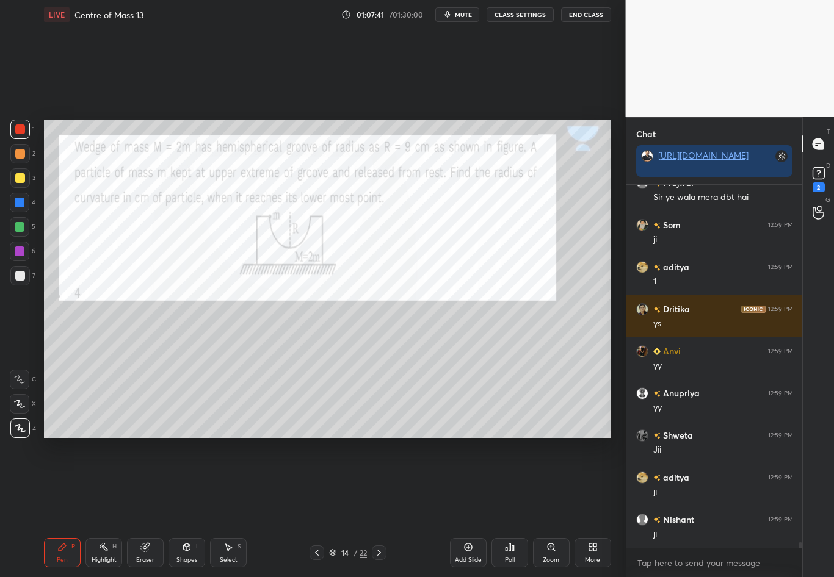
scroll to position [25028, 0]
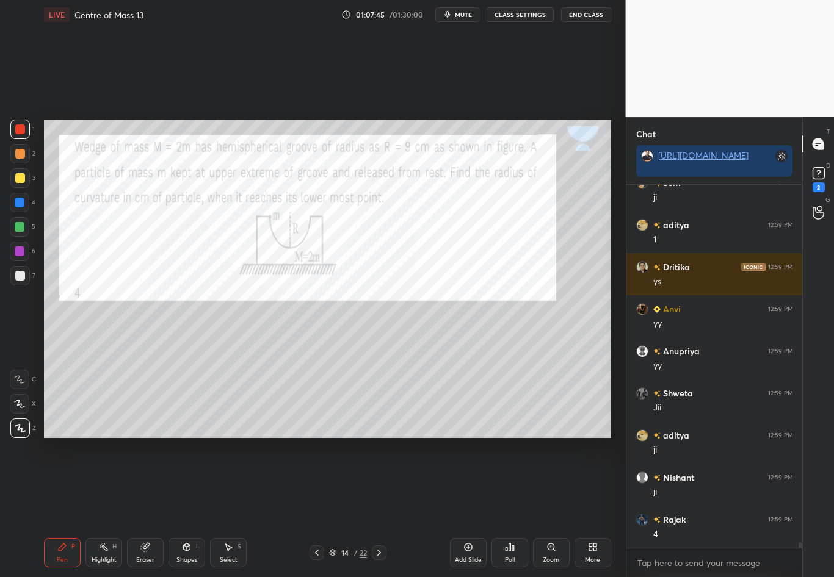
click at [146, 483] on icon at bounding box center [145, 548] width 10 height 10
click at [58, 483] on div "Pen" at bounding box center [62, 560] width 11 height 6
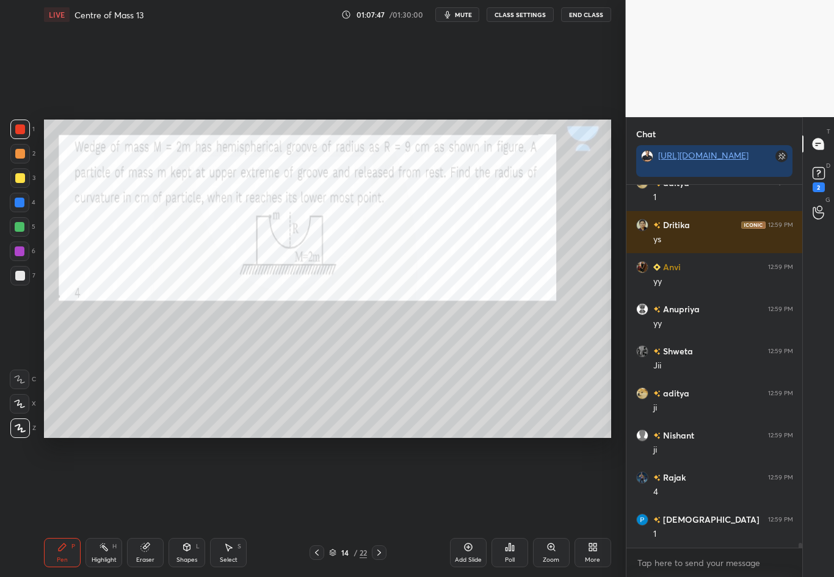
click at [19, 281] on div at bounding box center [20, 276] width 20 height 20
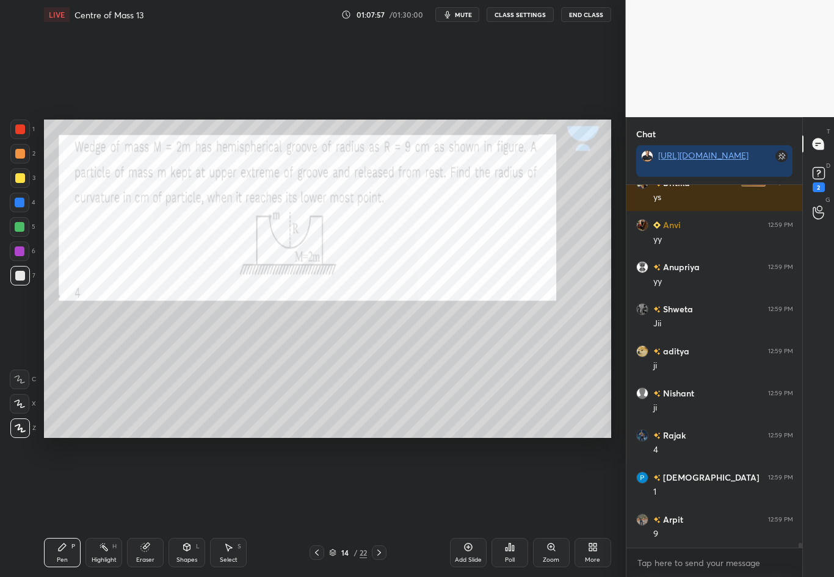
click at [21, 208] on div at bounding box center [20, 203] width 20 height 20
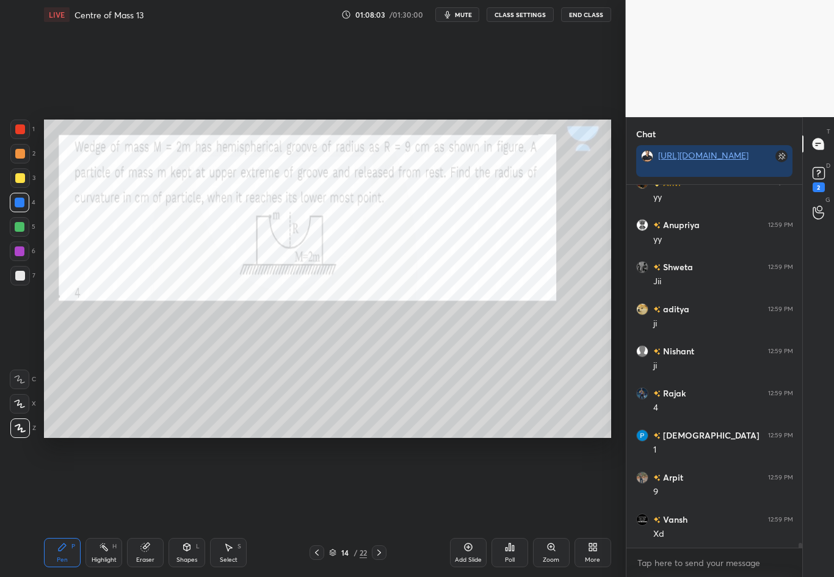
click at [25, 277] on div at bounding box center [20, 276] width 20 height 20
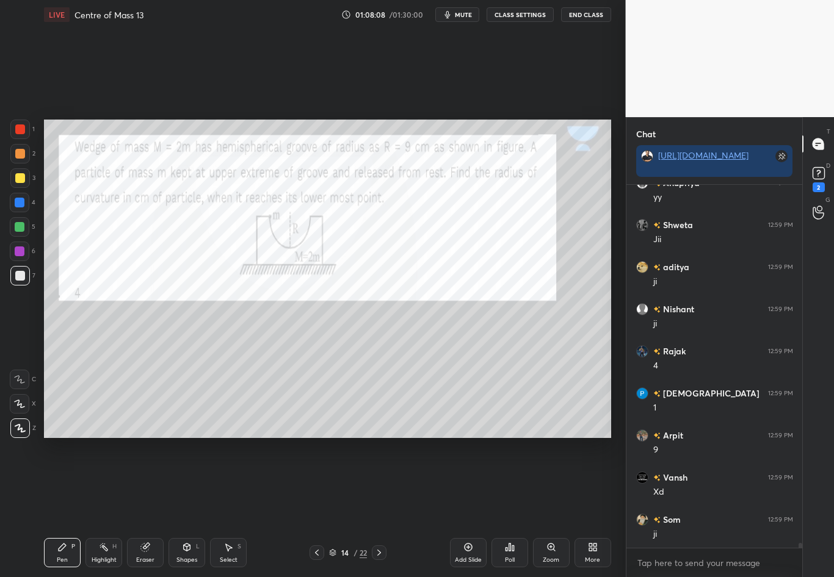
click at [21, 278] on div at bounding box center [20, 276] width 10 height 10
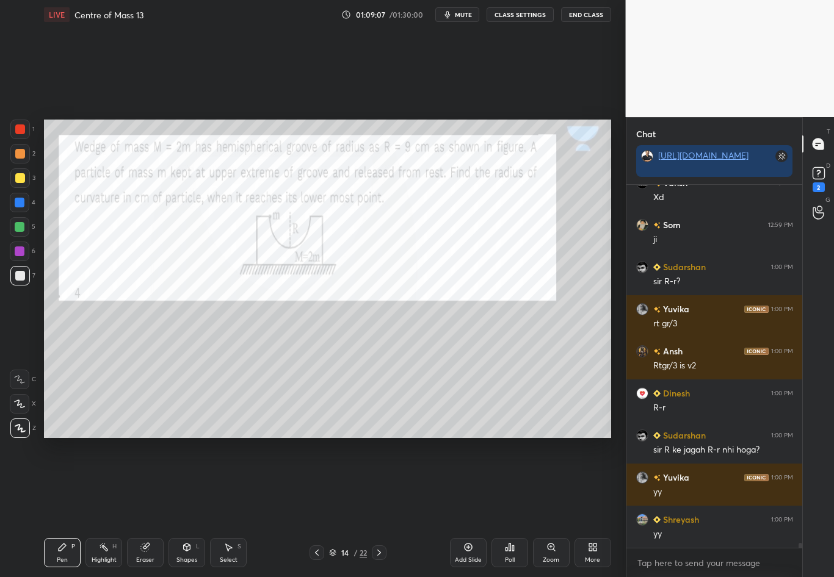
scroll to position [25534, 0]
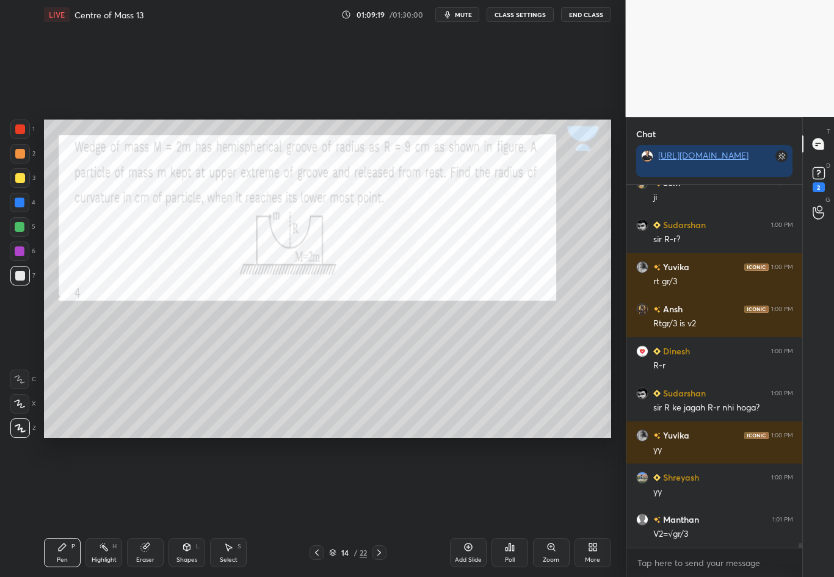
click at [20, 132] on div at bounding box center [20, 130] width 10 height 10
click at [109, 483] on div "Highlight" at bounding box center [104, 560] width 25 height 6
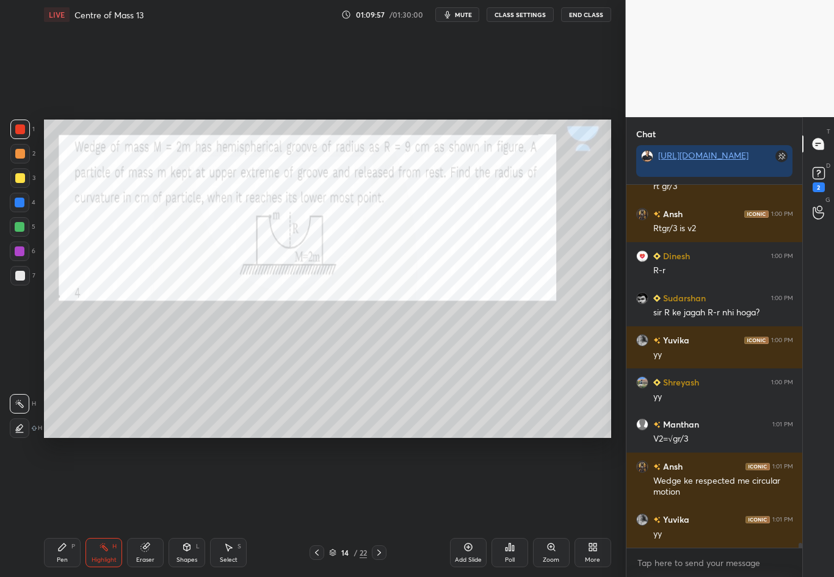
scroll to position [25671, 0]
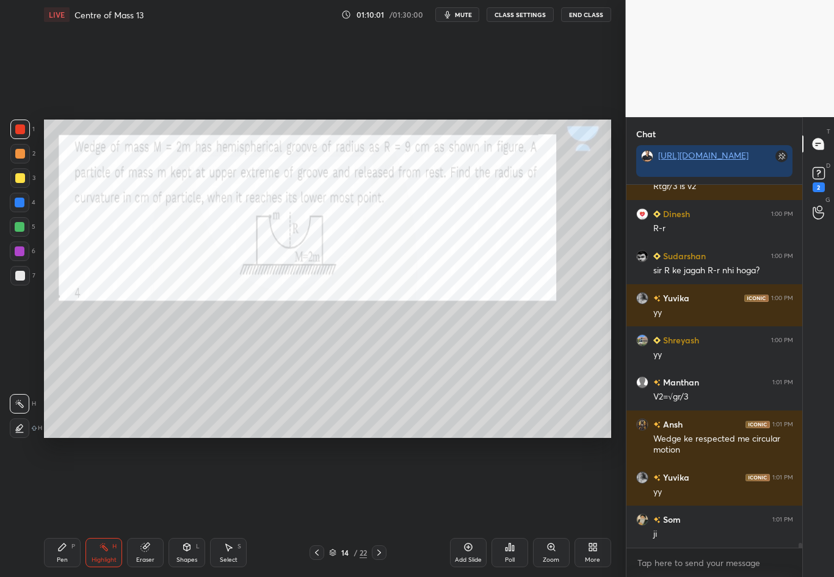
click at [23, 208] on div at bounding box center [20, 203] width 20 height 20
click at [20, 131] on div at bounding box center [20, 130] width 10 height 10
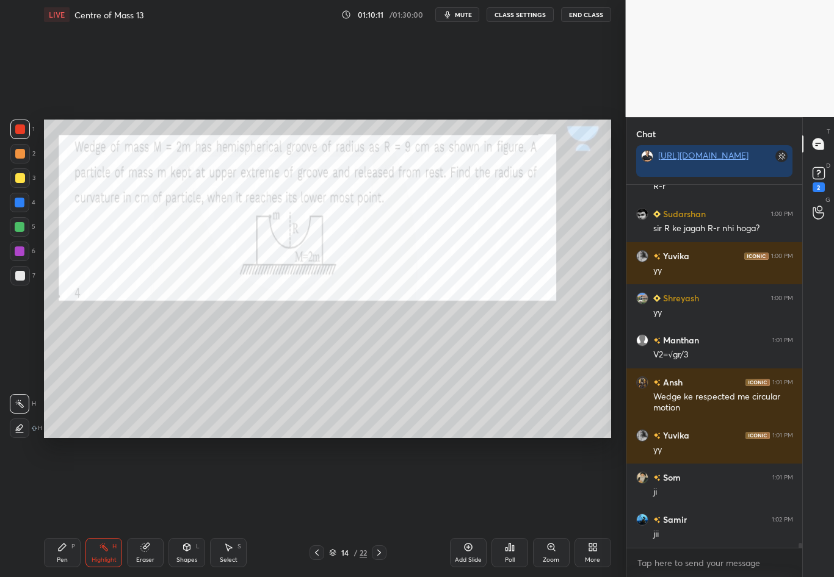
click at [20, 203] on div at bounding box center [20, 203] width 10 height 10
click at [69, 483] on div "Pen P" at bounding box center [62, 552] width 37 height 29
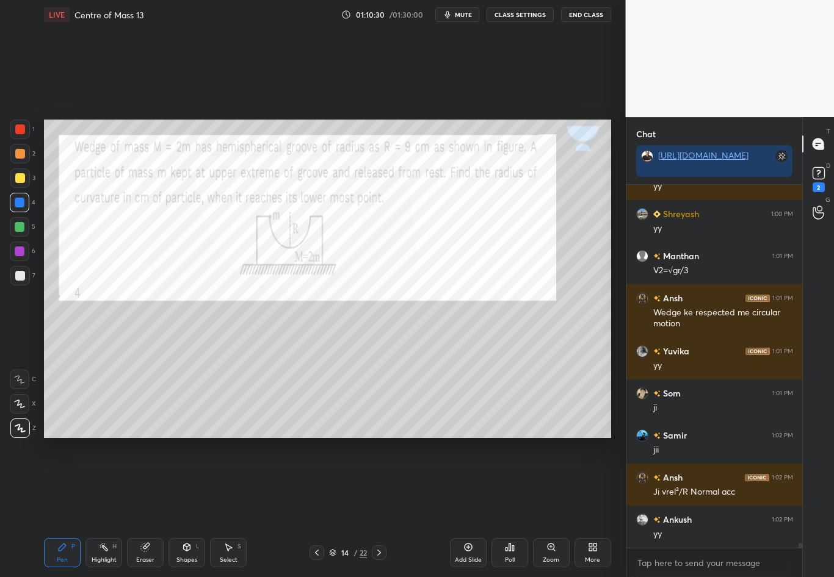
scroll to position [25839, 0]
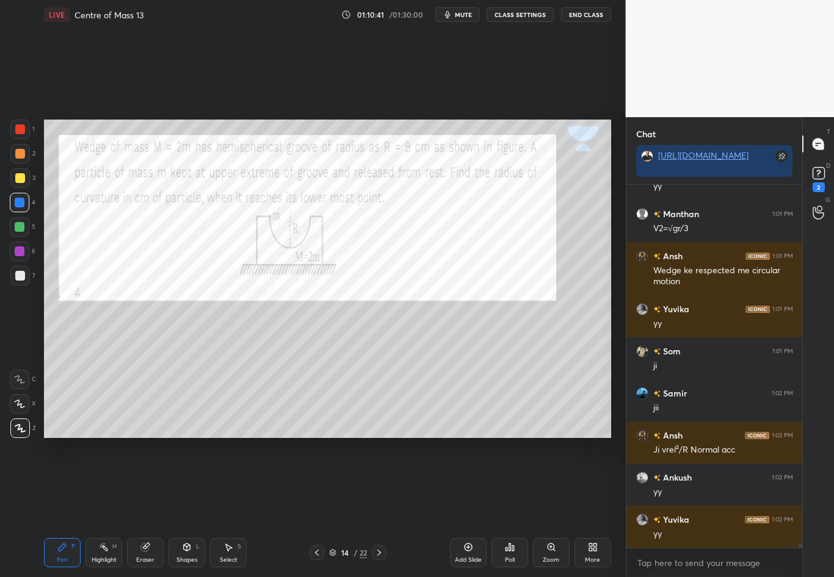
click at [104, 483] on icon at bounding box center [104, 548] width 10 height 10
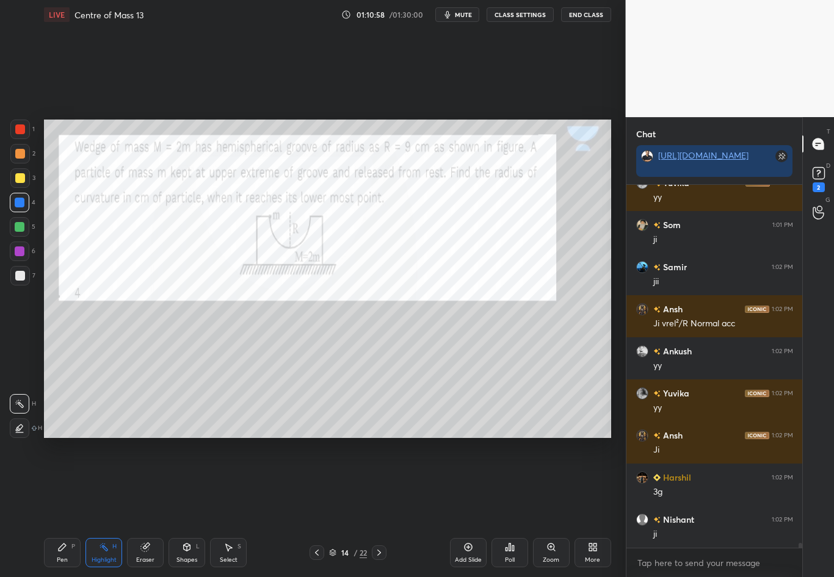
scroll to position [26008, 0]
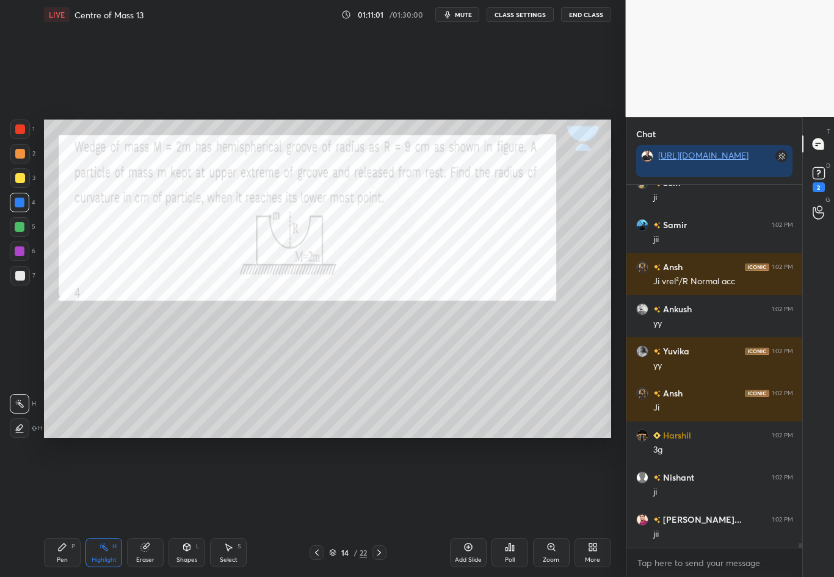
click at [60, 483] on div "Pen P Highlight H Eraser Shapes L Select S 14 / 22 Add Slide Poll Zoom More" at bounding box center [327, 553] width 567 height 49
click at [71, 483] on div "Pen P" at bounding box center [62, 552] width 37 height 29
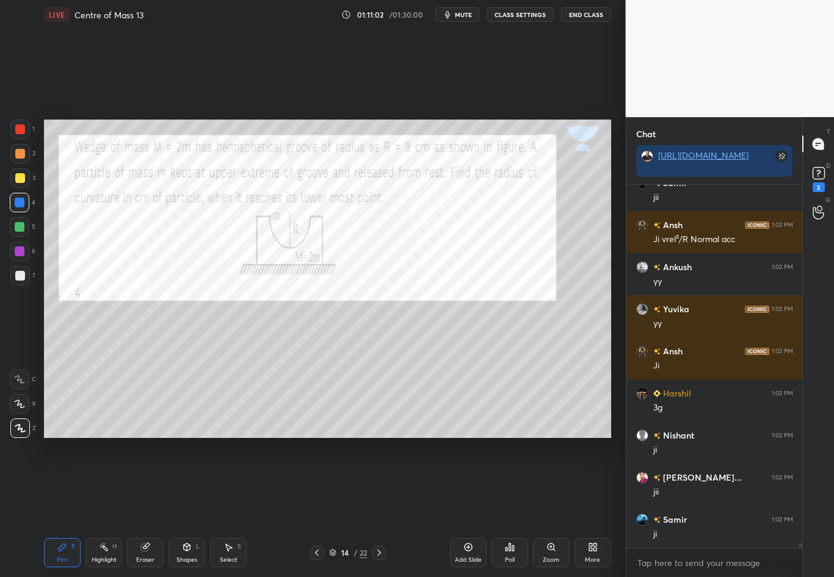
click at [20, 278] on div at bounding box center [20, 276] width 10 height 10
click at [17, 129] on div at bounding box center [20, 130] width 10 height 10
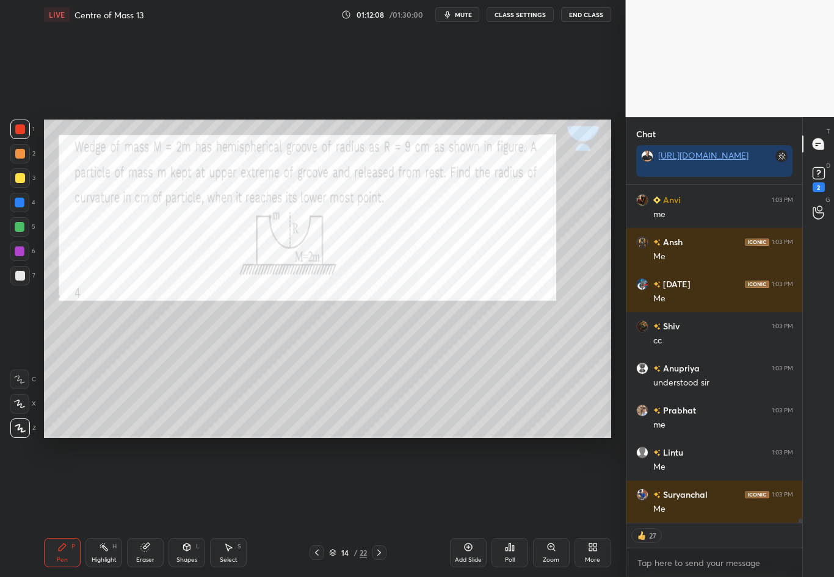
scroll to position [26791, 0]
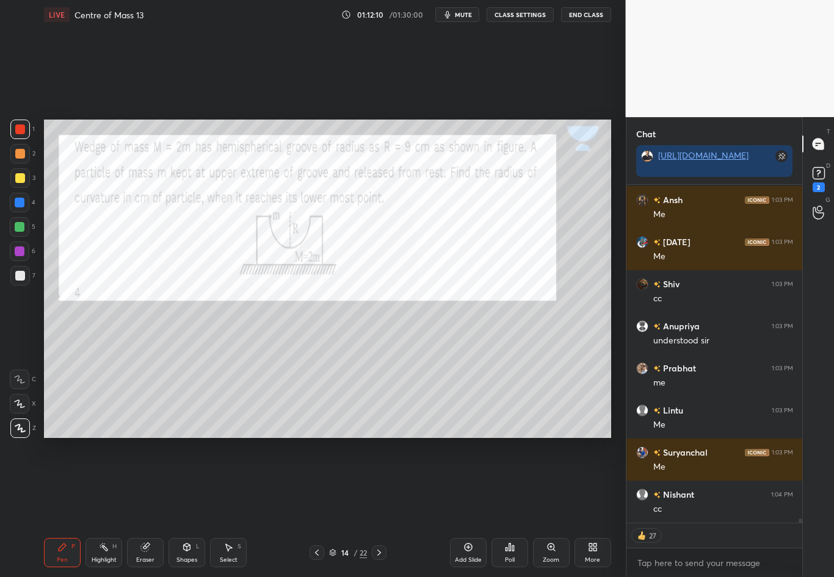
click at [110, 483] on div "Highlight" at bounding box center [104, 560] width 25 height 6
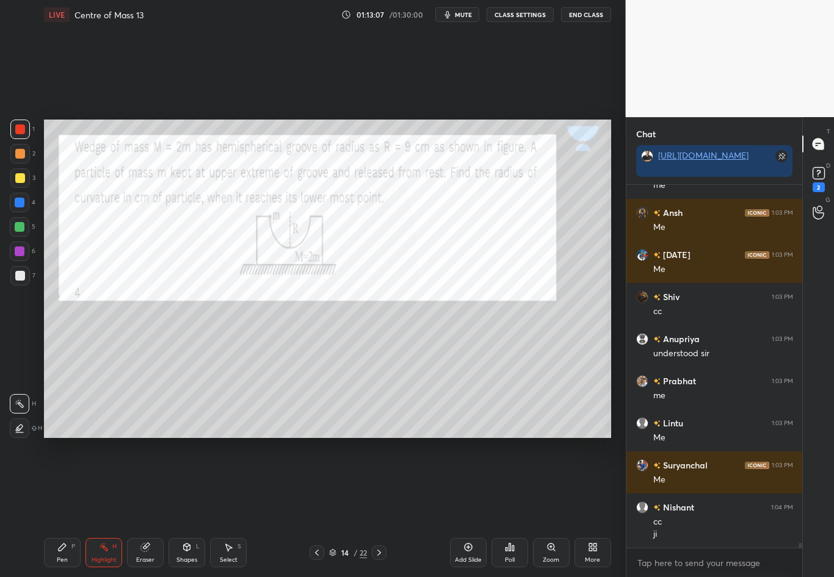
scroll to position [26820, 0]
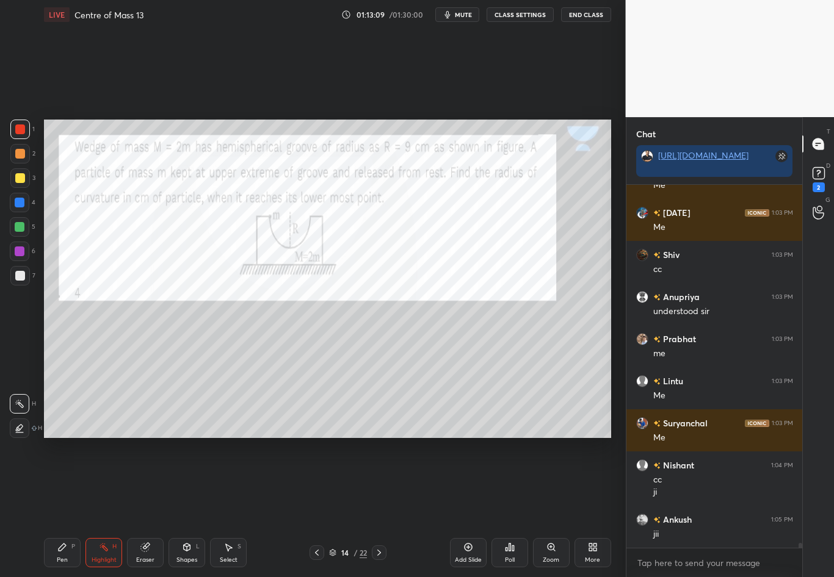
click at [380, 483] on icon at bounding box center [379, 553] width 10 height 10
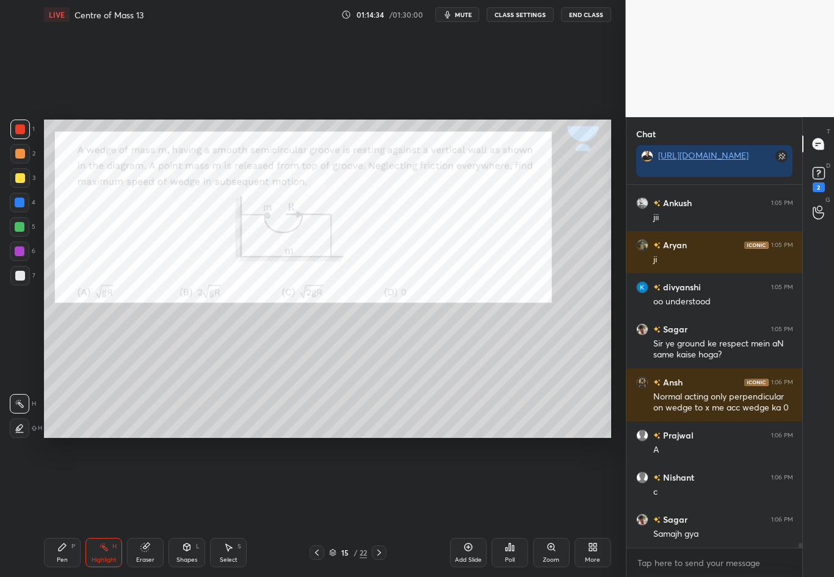
scroll to position [27179, 0]
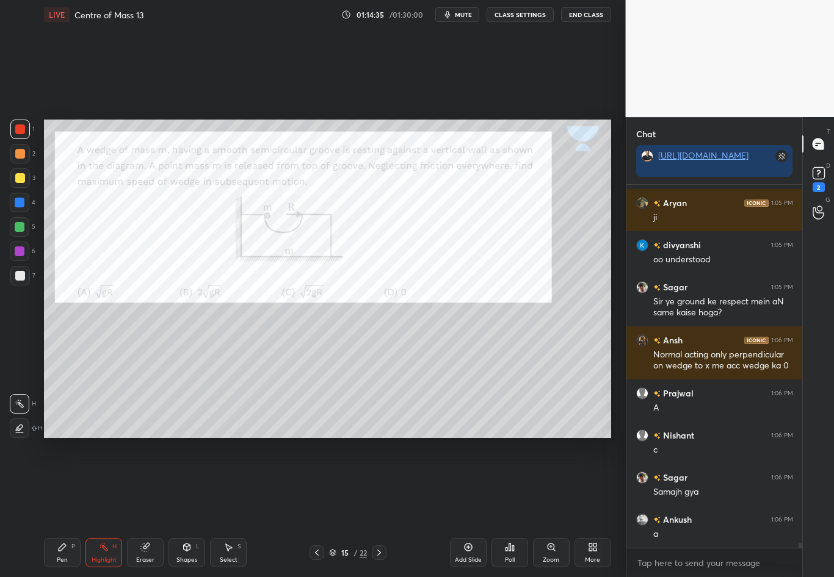
click at [19, 204] on div at bounding box center [20, 203] width 10 height 10
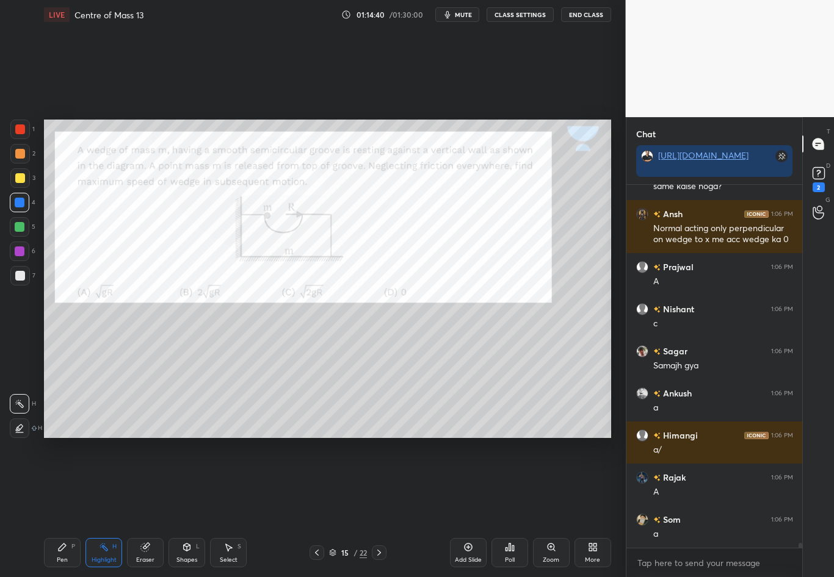
scroll to position [27348, 0]
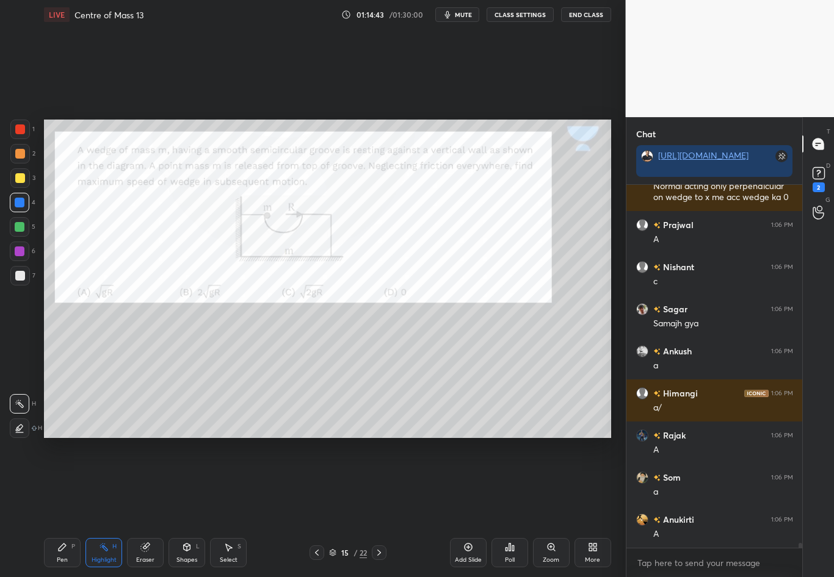
click at [21, 204] on div at bounding box center [20, 203] width 10 height 10
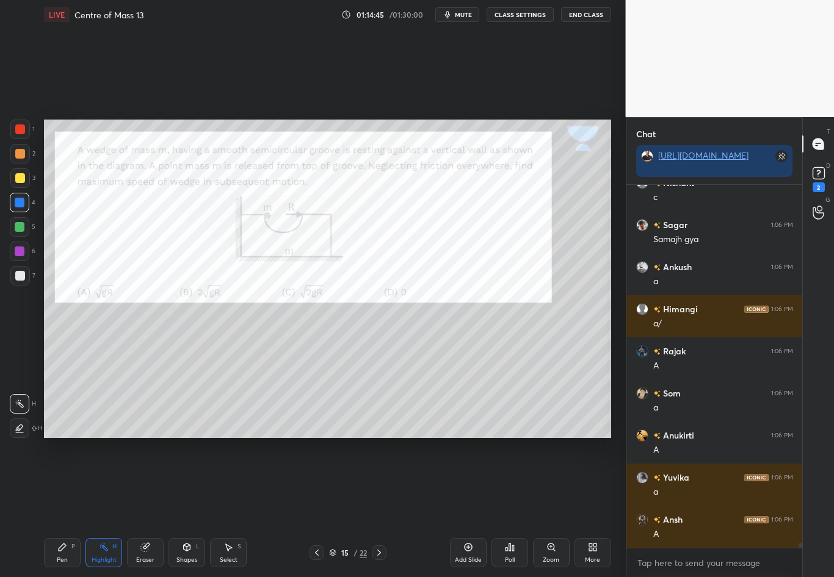
click at [62, 483] on icon at bounding box center [62, 547] width 7 height 7
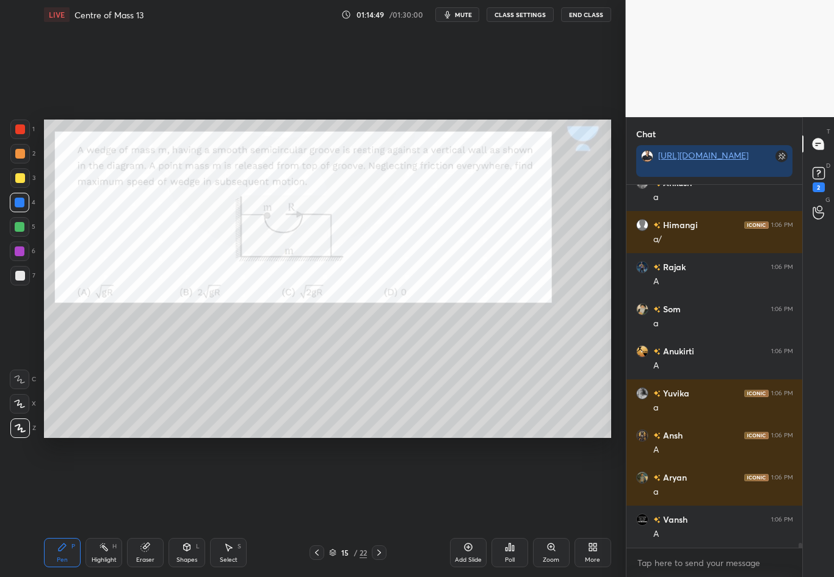
scroll to position [27558, 0]
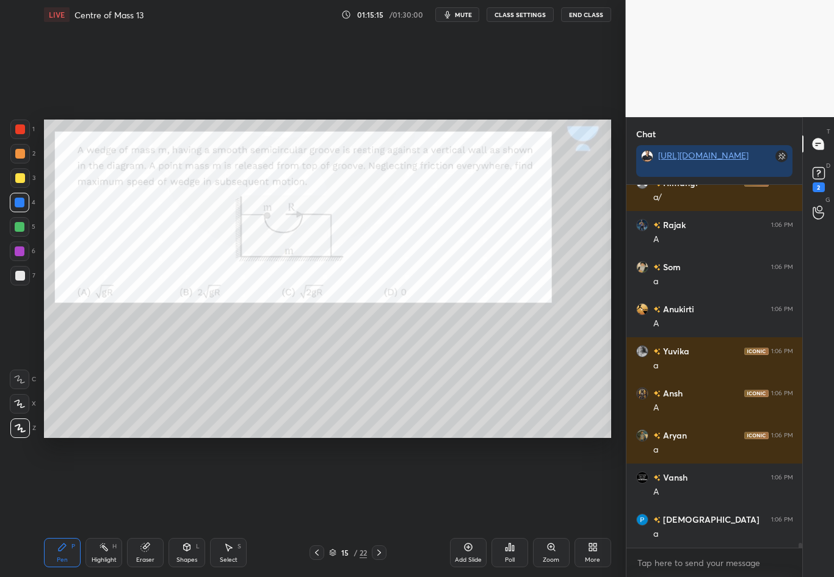
click at [21, 280] on div at bounding box center [20, 276] width 10 height 10
click at [21, 154] on div at bounding box center [20, 154] width 10 height 10
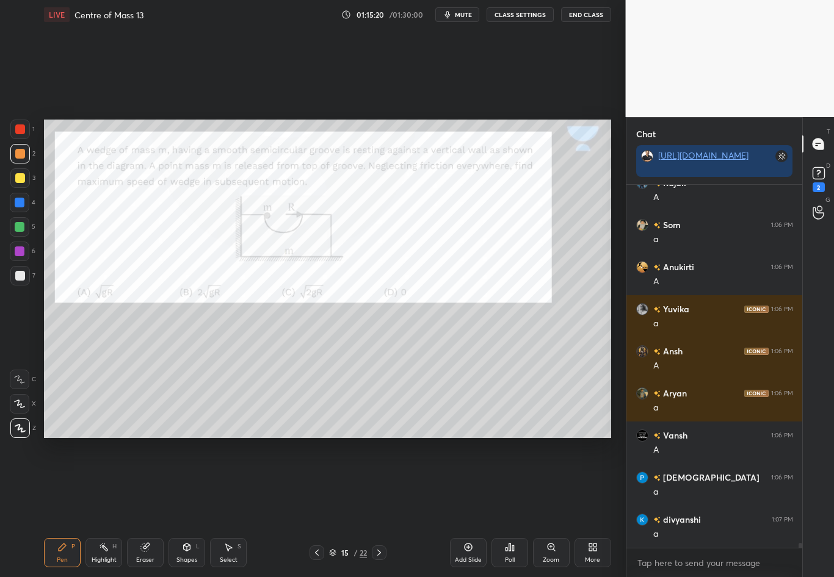
click at [193, 483] on div "Shapes" at bounding box center [186, 560] width 21 height 6
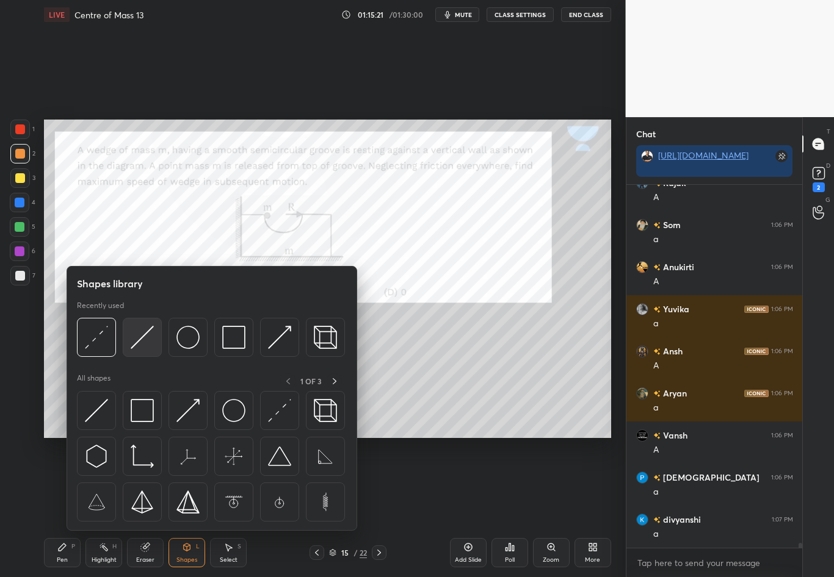
click at [143, 343] on img at bounding box center [142, 337] width 23 height 23
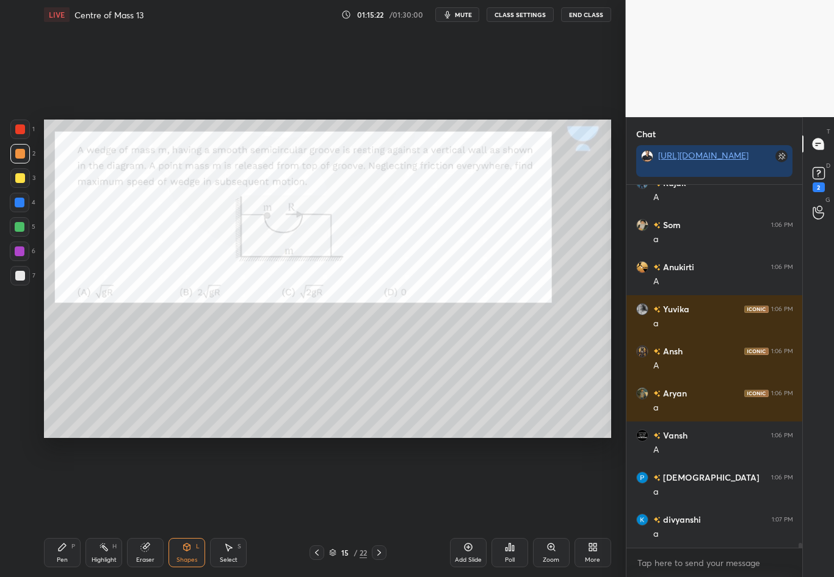
click at [26, 130] on div at bounding box center [20, 130] width 20 height 20
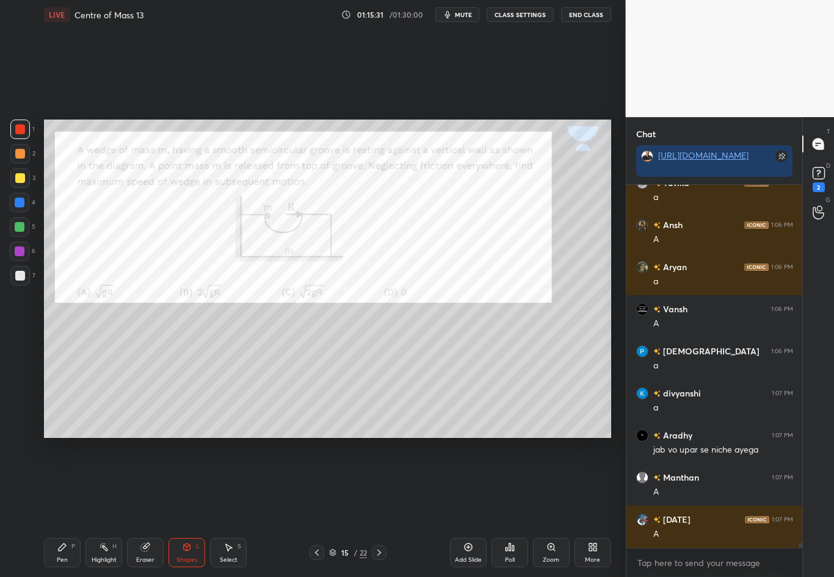
scroll to position [27769, 0]
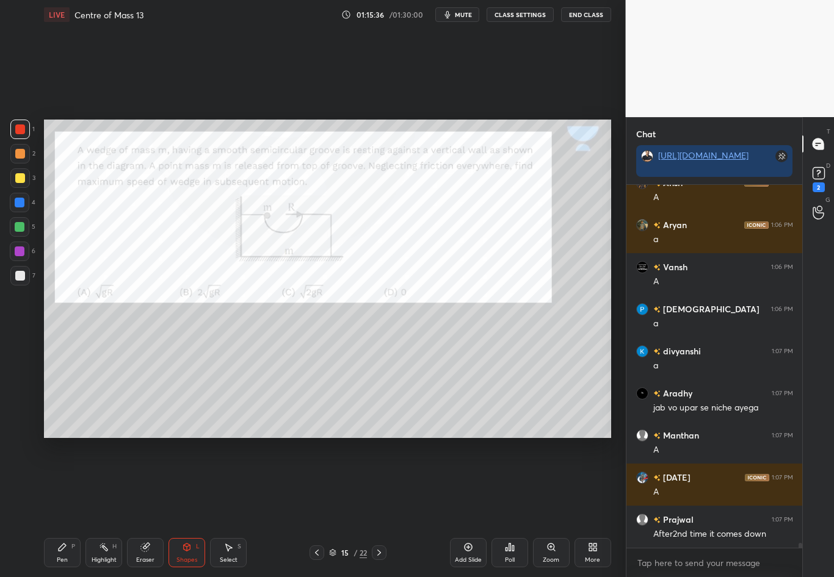
click at [25, 127] on div at bounding box center [20, 130] width 20 height 20
click at [57, 483] on div "Pen P" at bounding box center [62, 552] width 37 height 29
click at [21, 206] on div at bounding box center [20, 203] width 10 height 10
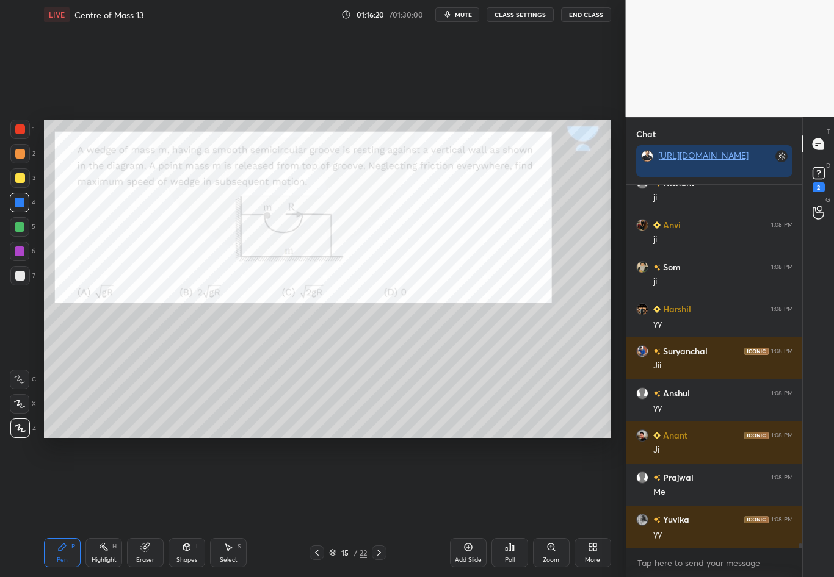
scroll to position [28485, 0]
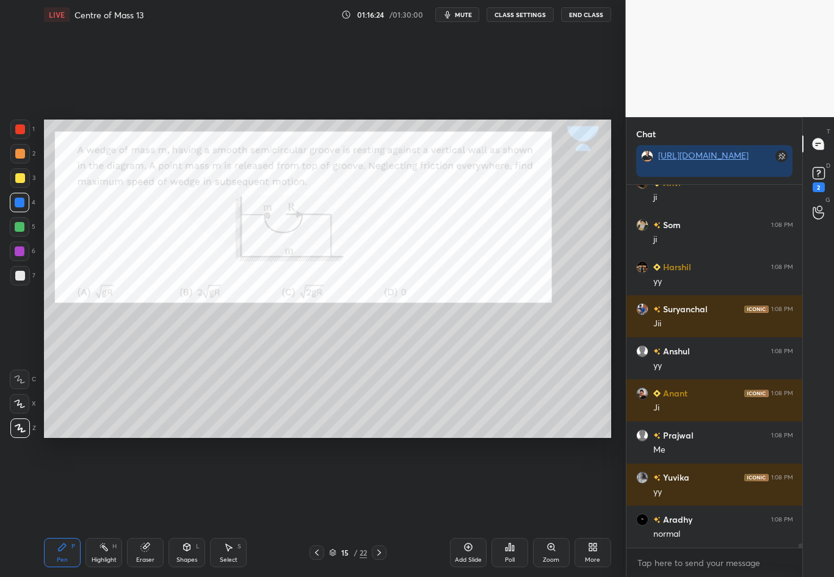
click at [23, 134] on div at bounding box center [20, 130] width 20 height 20
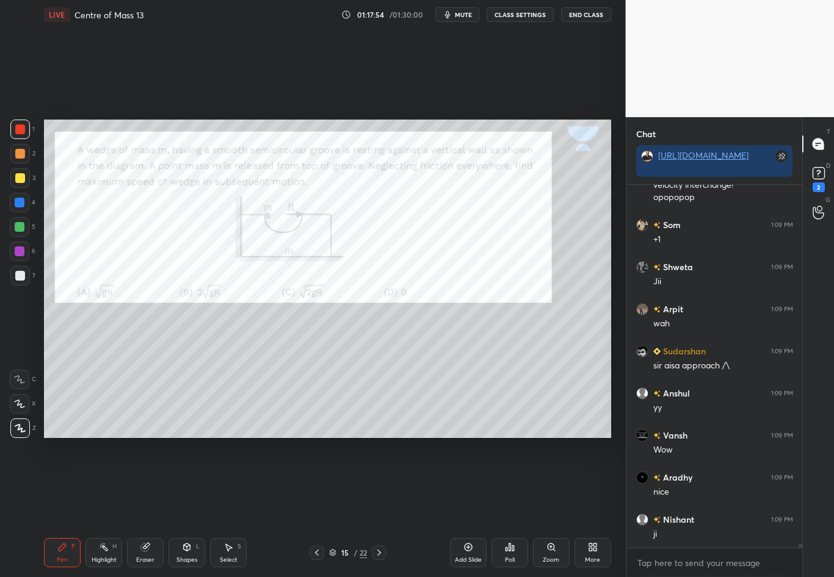
scroll to position [29941, 0]
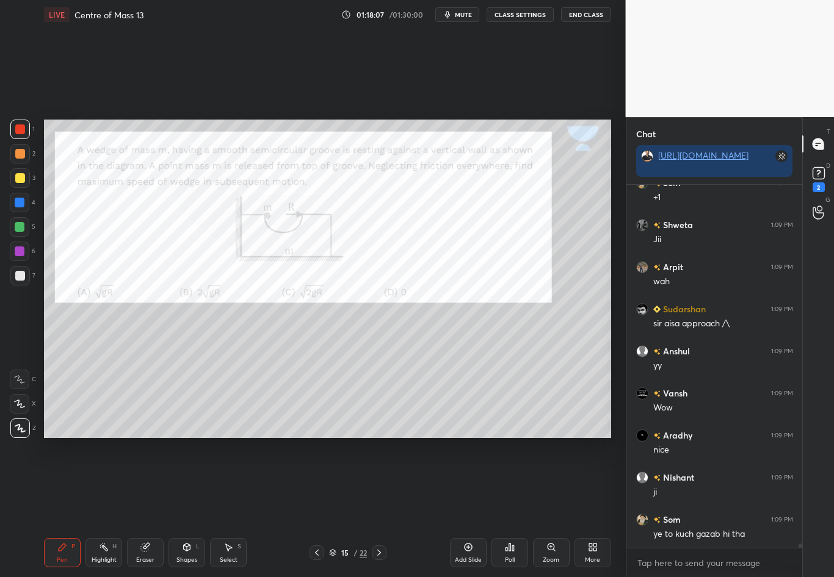
click at [376, 483] on icon at bounding box center [379, 553] width 10 height 10
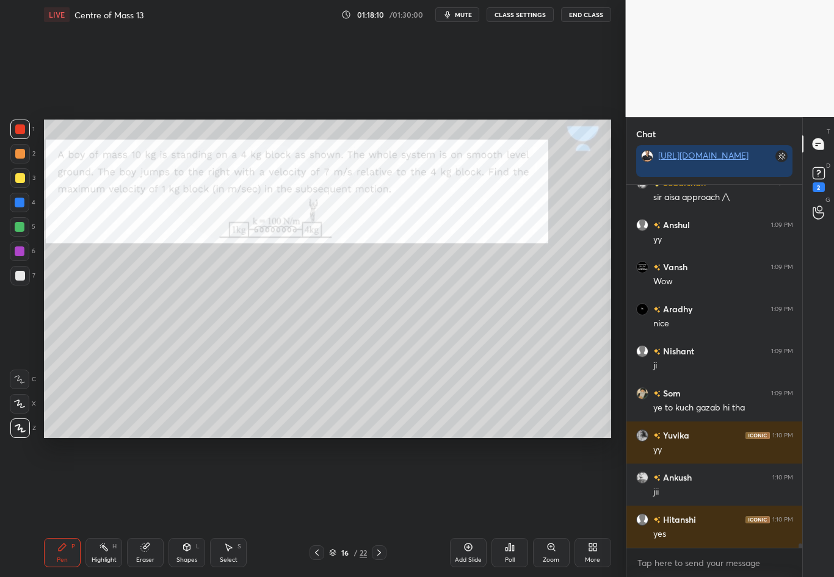
scroll to position [30109, 0]
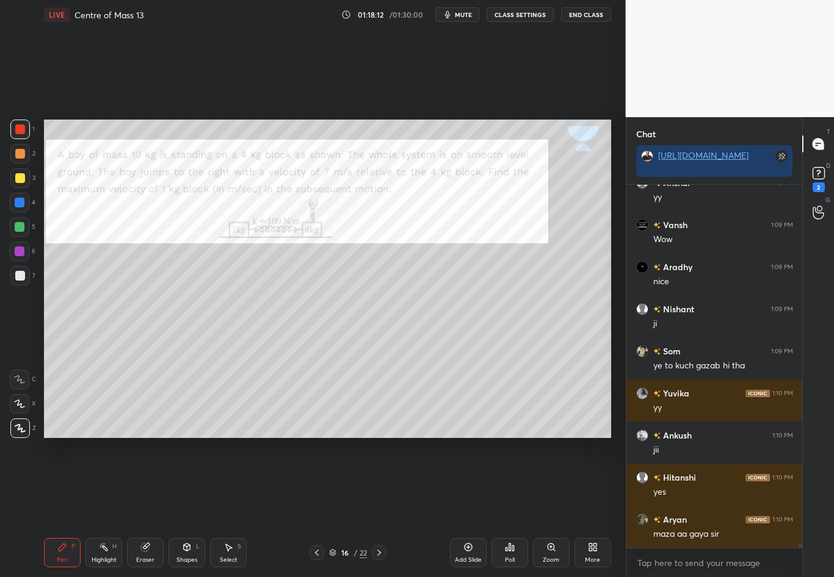
click at [20, 278] on div at bounding box center [20, 276] width 10 height 10
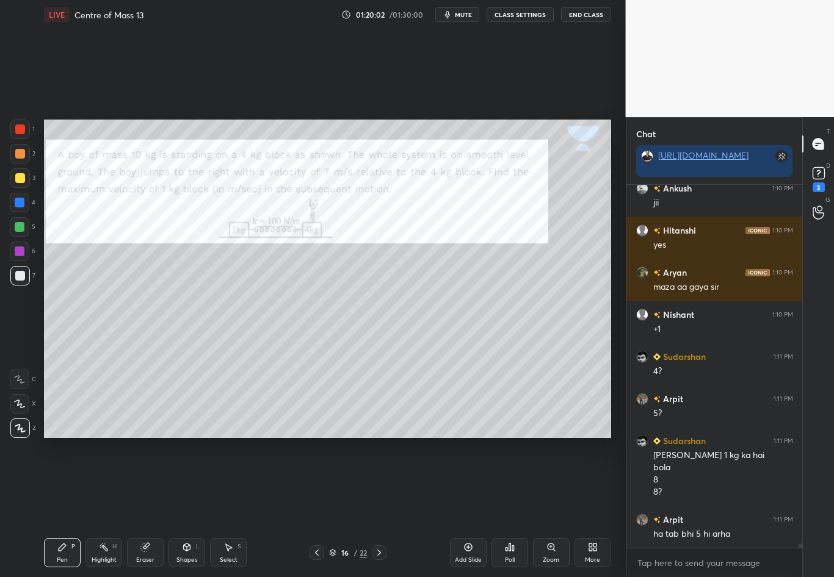
scroll to position [30398, 0]
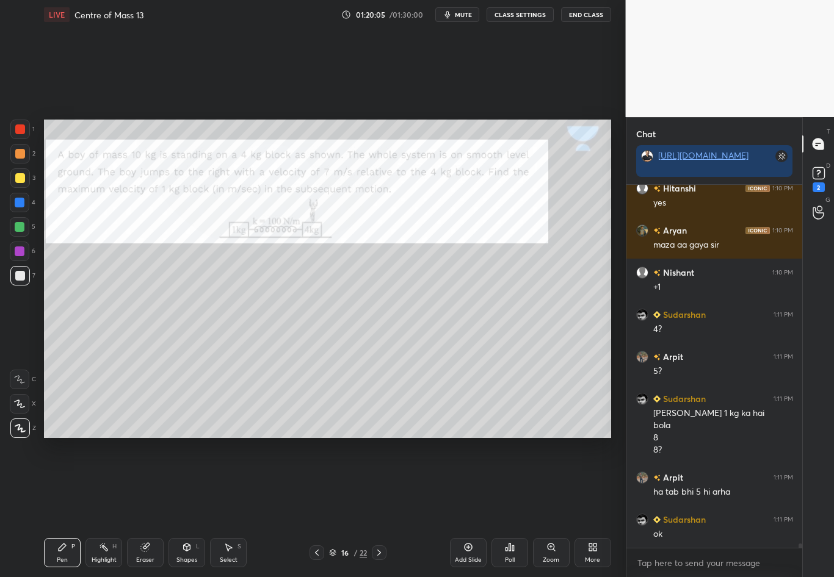
click at [22, 131] on div at bounding box center [20, 130] width 10 height 10
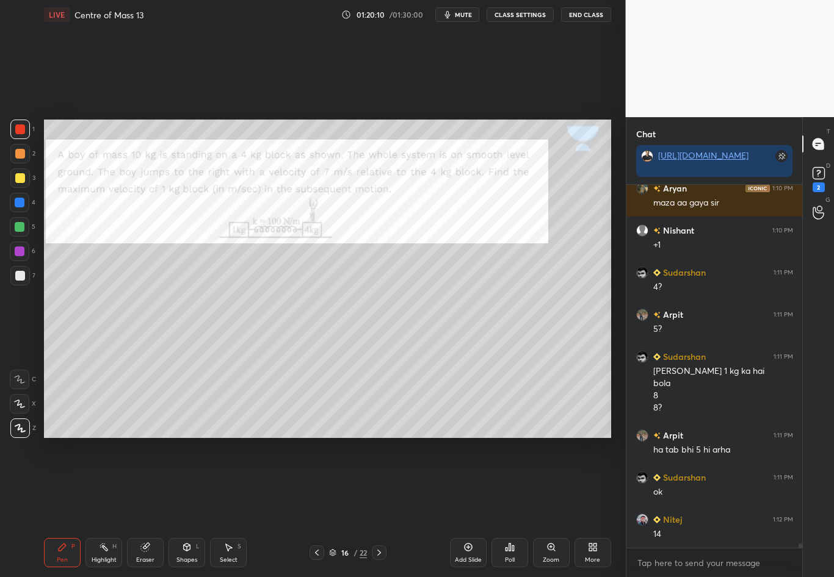
click at [22, 131] on div at bounding box center [20, 130] width 10 height 10
click at [21, 276] on div at bounding box center [20, 276] width 10 height 10
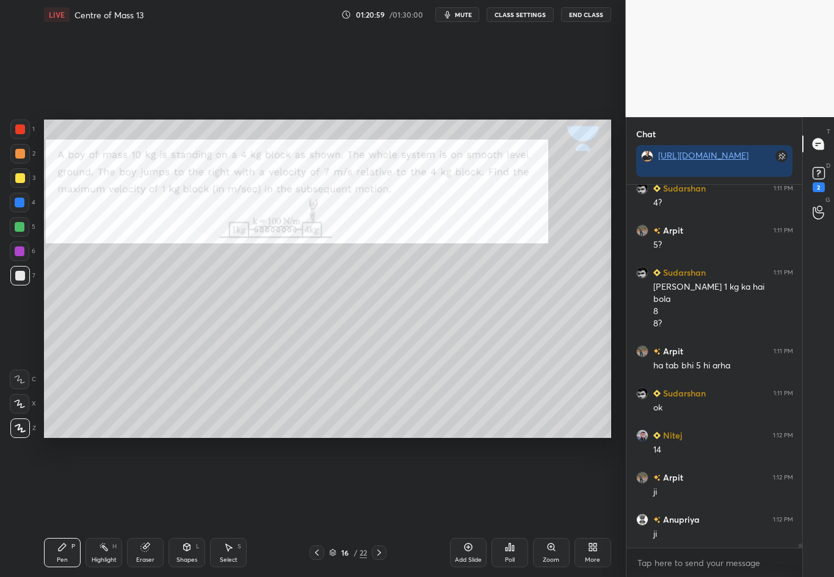
scroll to position [30567, 0]
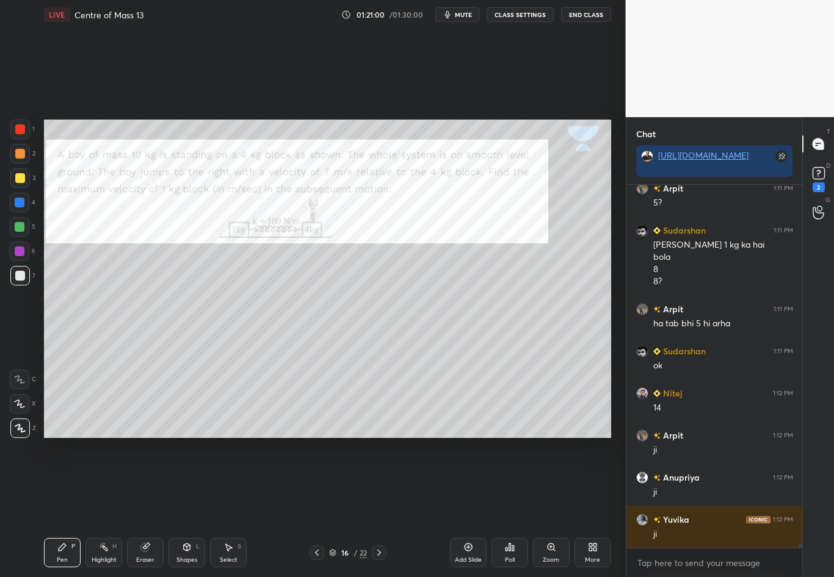
click at [23, 130] on div at bounding box center [20, 130] width 10 height 10
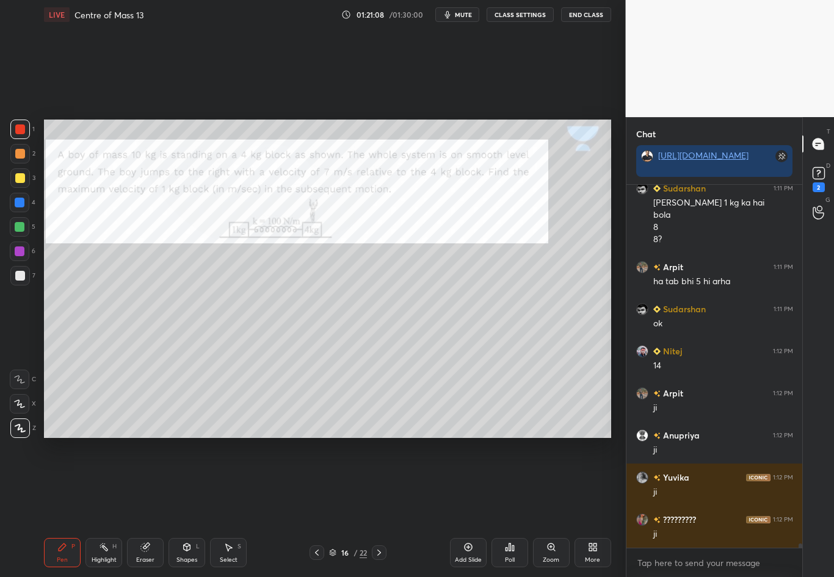
click at [19, 278] on div at bounding box center [20, 276] width 10 height 10
click at [150, 483] on div "Eraser" at bounding box center [145, 552] width 37 height 29
click at [60, 483] on div "Pen" at bounding box center [62, 560] width 11 height 6
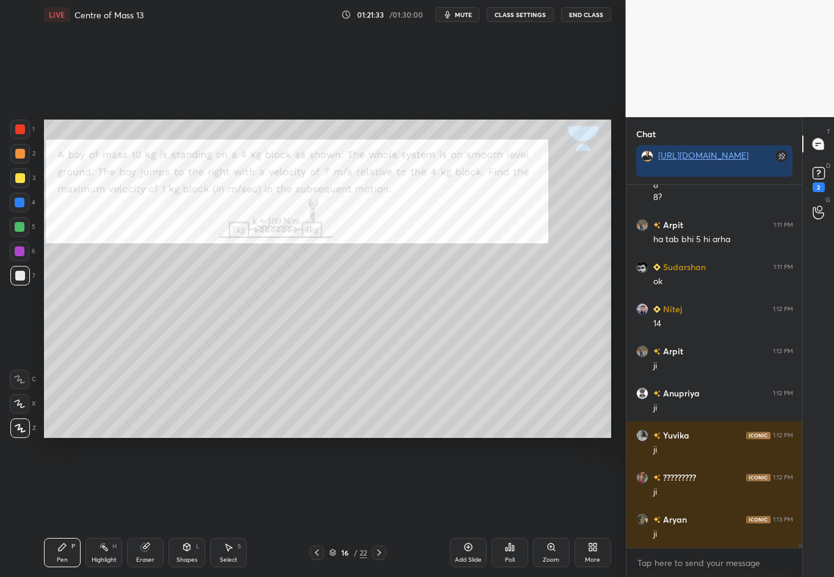
scroll to position [30693, 0]
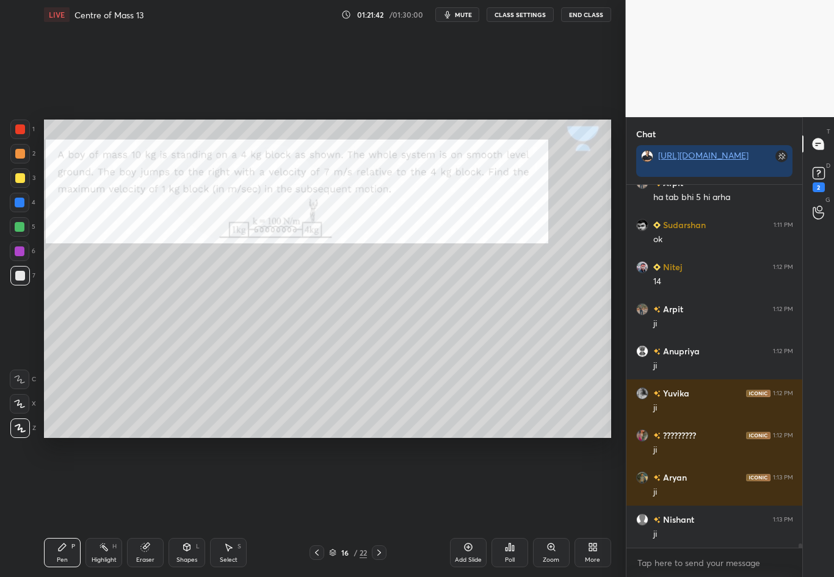
drag, startPoint x: 60, startPoint y: 561, endPoint x: 286, endPoint y: 440, distance: 256.1
click at [286, 441] on div "Setting up your live class Poll for secs No correct answer Start poll" at bounding box center [327, 278] width 577 height 499
click at [23, 179] on div at bounding box center [20, 178] width 20 height 20
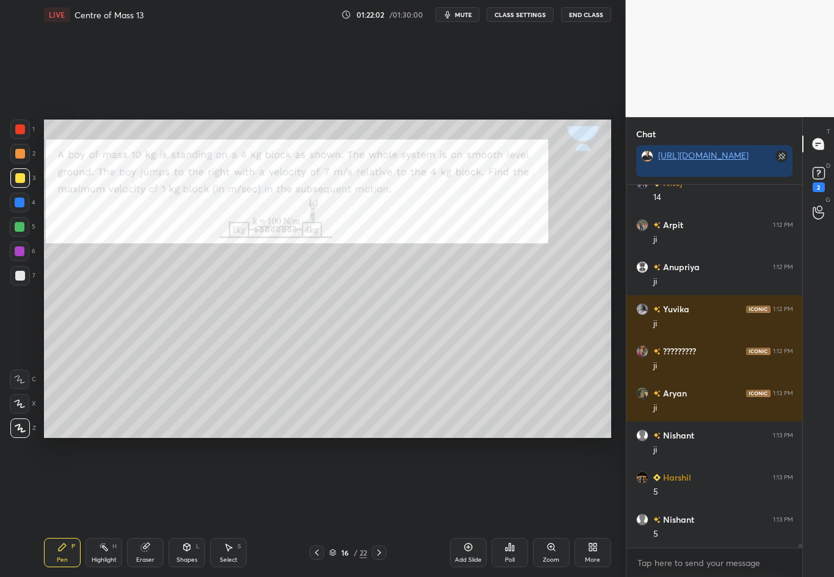
scroll to position [30820, 0]
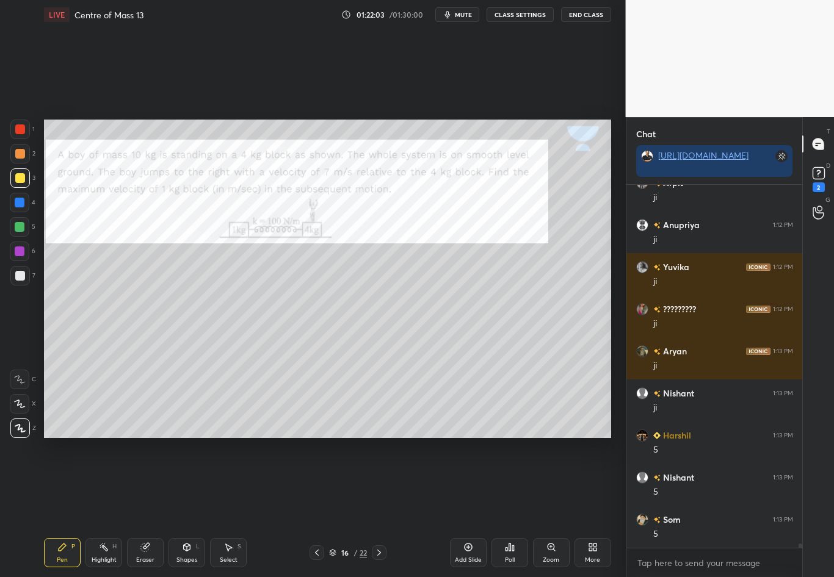
click at [19, 129] on div at bounding box center [20, 130] width 10 height 10
click at [20, 275] on div at bounding box center [20, 276] width 10 height 10
click at [104, 483] on div "Highlight H" at bounding box center [103, 552] width 37 height 29
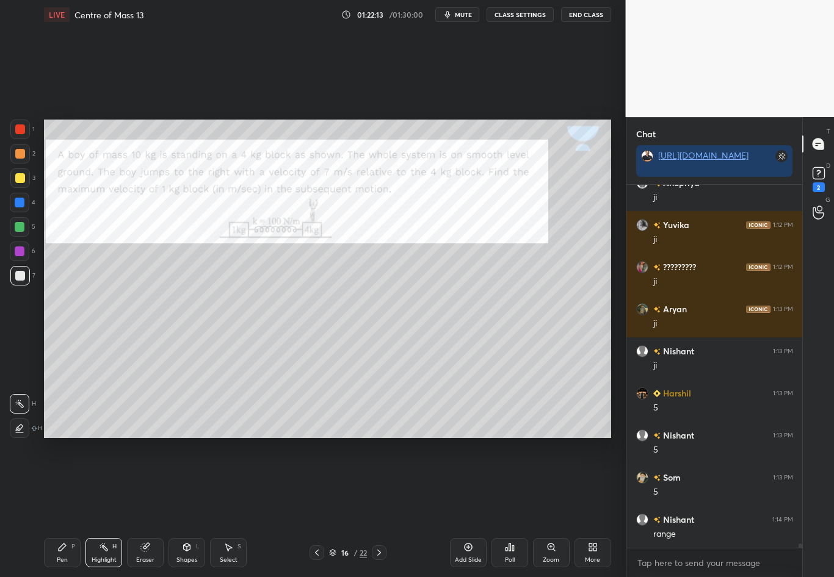
click at [53, 483] on div "Pen P" at bounding box center [62, 552] width 37 height 29
click at [20, 280] on div at bounding box center [20, 276] width 10 height 10
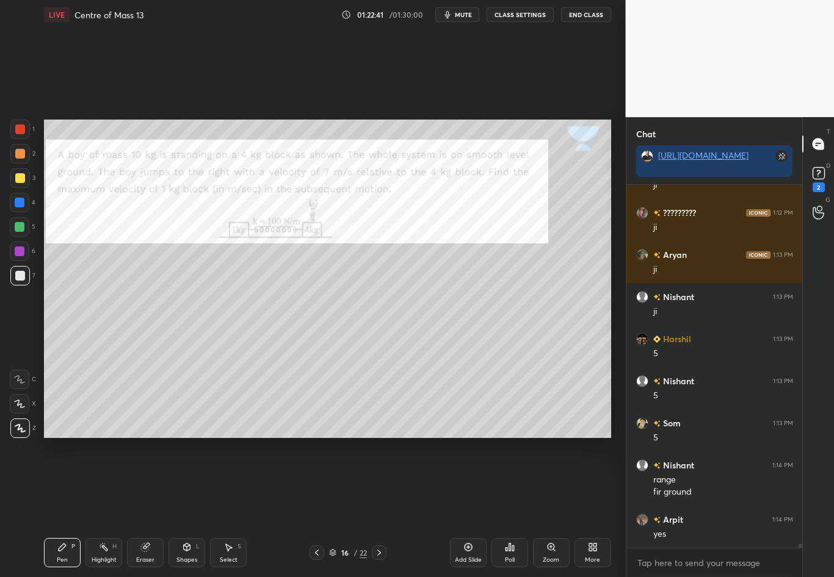
scroll to position [30958, 0]
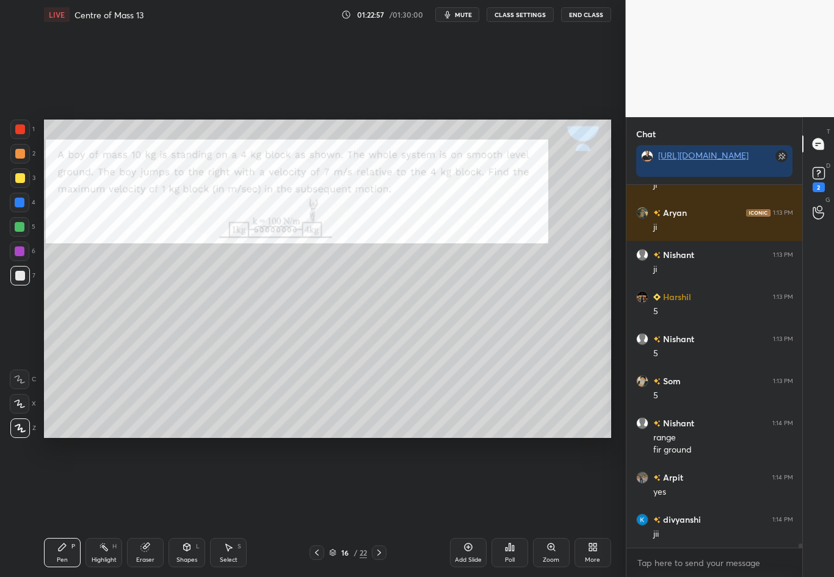
click at [231, 483] on div "Select S" at bounding box center [228, 552] width 37 height 29
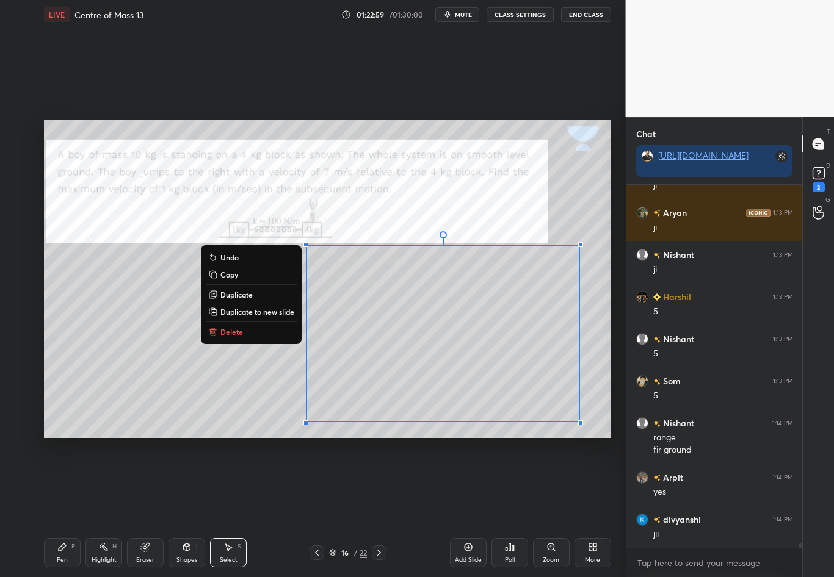
drag, startPoint x: 297, startPoint y: 247, endPoint x: 593, endPoint y: 438, distance: 352.8
click at [593, 438] on div "0 ° Undo Copy Duplicate Duplicate to new slide Delete Setting up your live clas…" at bounding box center [327, 278] width 577 height 499
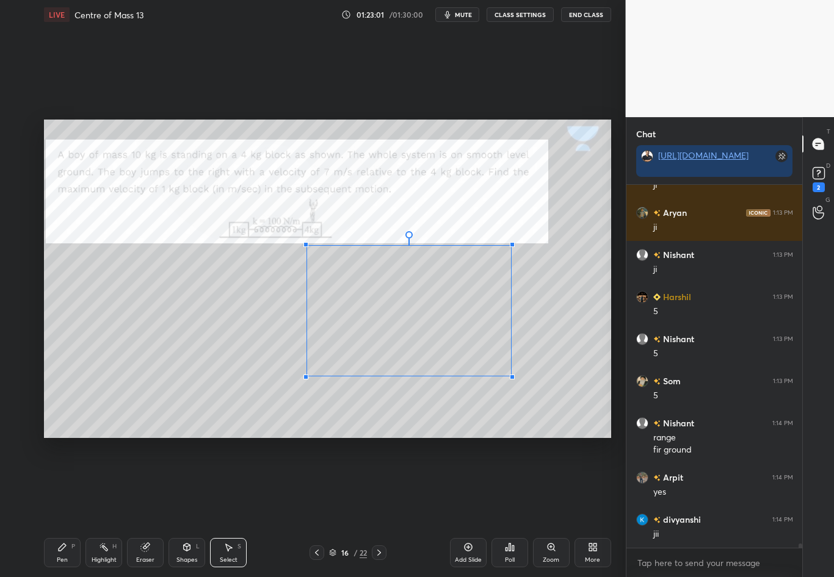
drag, startPoint x: 571, startPoint y: 418, endPoint x: 511, endPoint y: 376, distance: 73.6
click at [511, 375] on div at bounding box center [512, 377] width 5 height 5
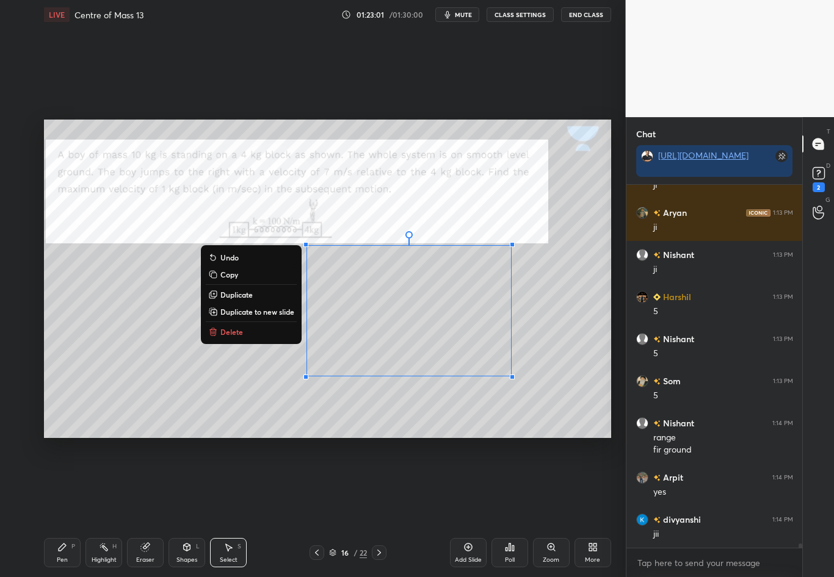
click at [569, 368] on div "0 ° Undo Copy Duplicate Duplicate to new slide Delete" at bounding box center [327, 279] width 567 height 319
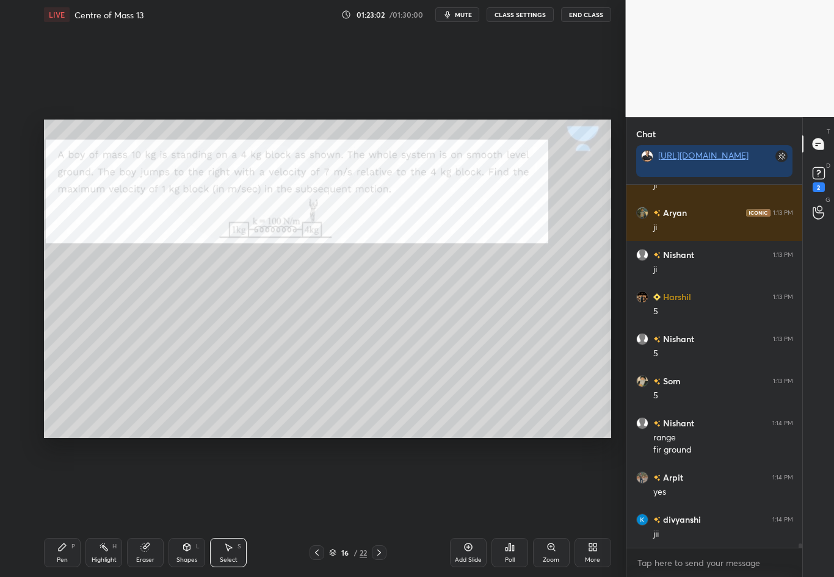
click at [69, 483] on div "Pen P" at bounding box center [62, 552] width 37 height 29
click at [21, 276] on div at bounding box center [20, 276] width 10 height 10
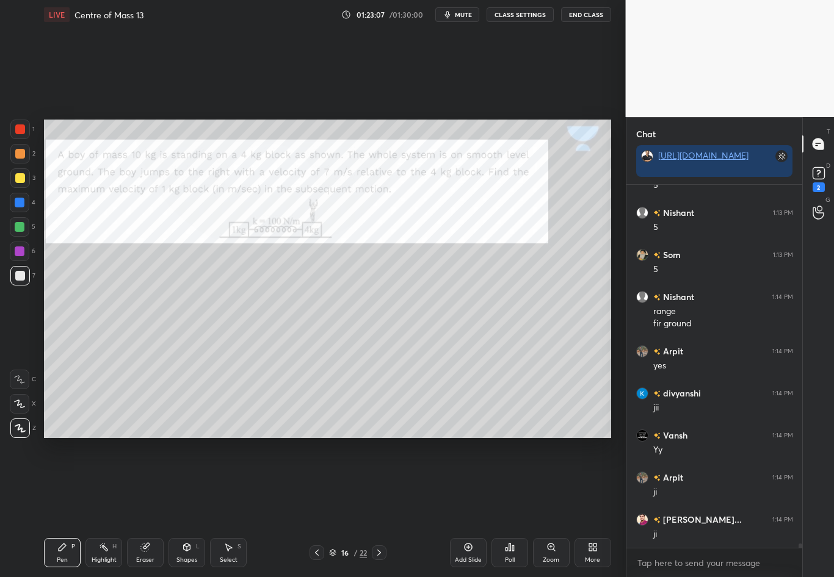
scroll to position [31169, 0]
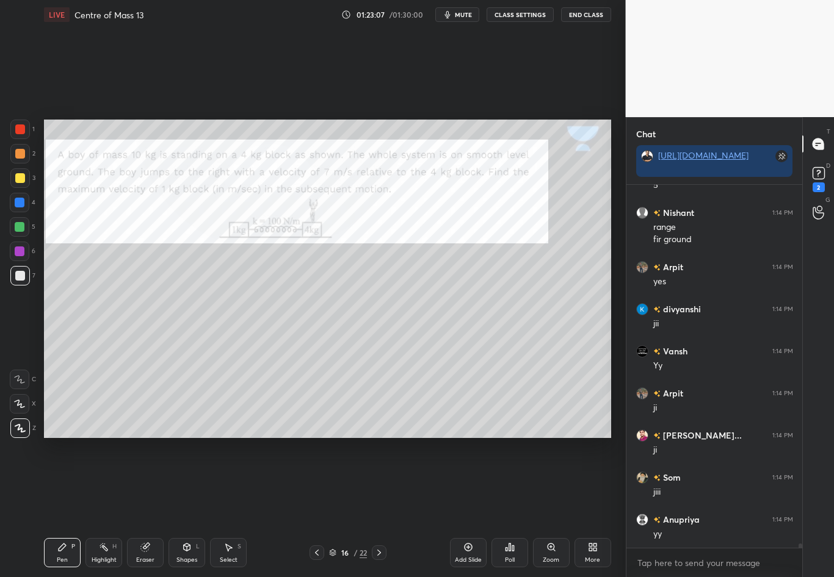
click at [152, 483] on div "Eraser" at bounding box center [145, 552] width 37 height 29
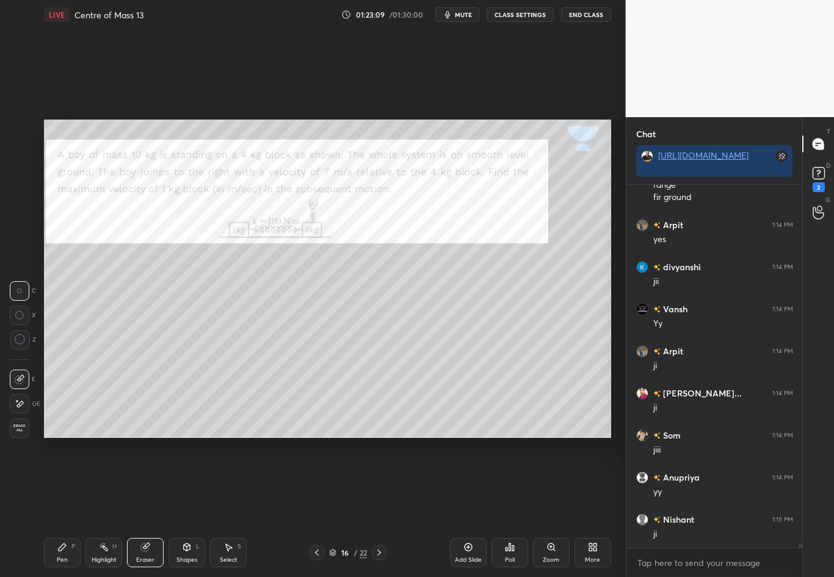
click at [64, 483] on icon at bounding box center [62, 548] width 10 height 10
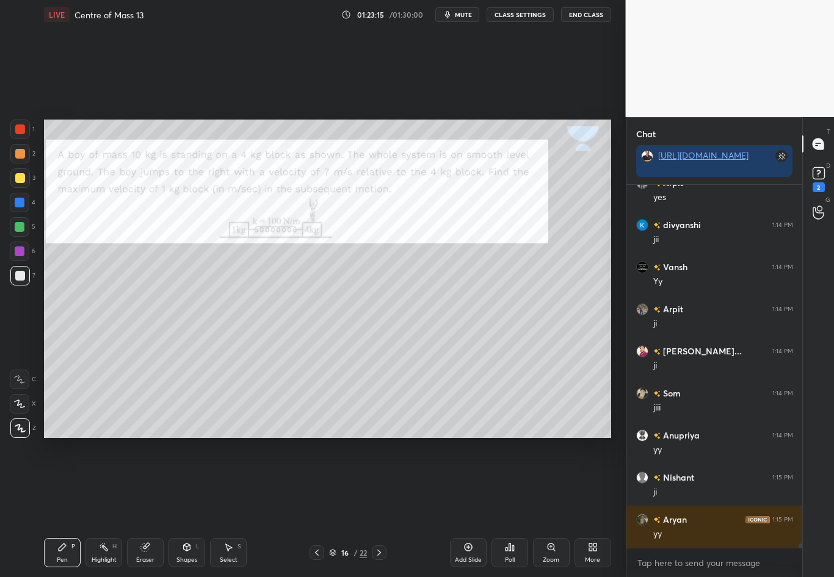
click at [23, 176] on div at bounding box center [20, 178] width 10 height 10
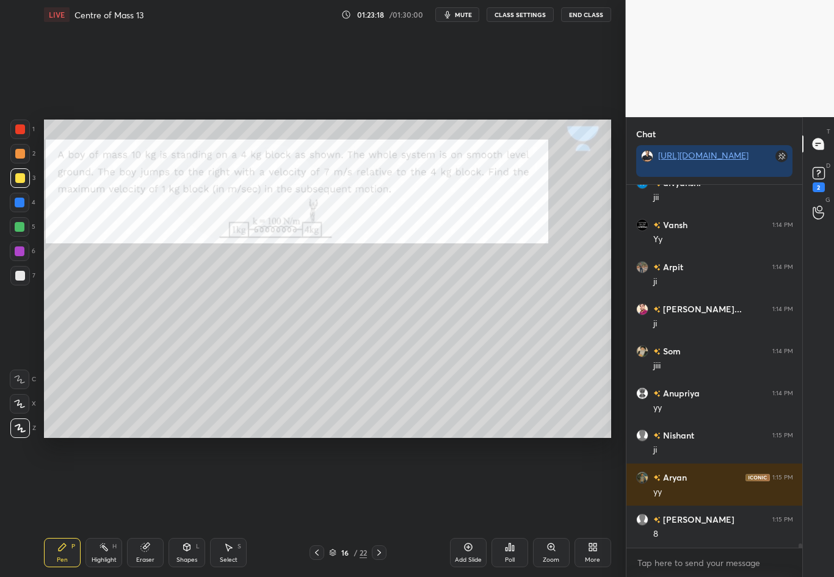
click at [23, 281] on div at bounding box center [20, 276] width 20 height 20
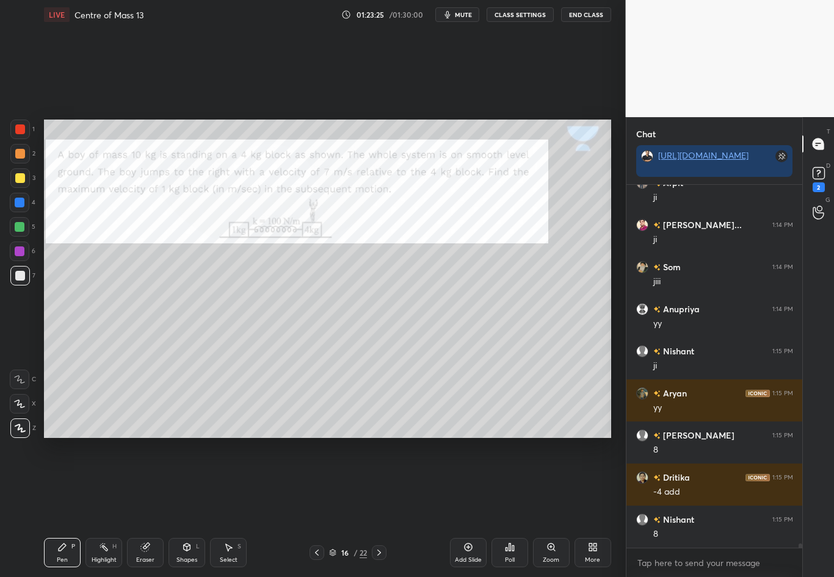
scroll to position [31421, 0]
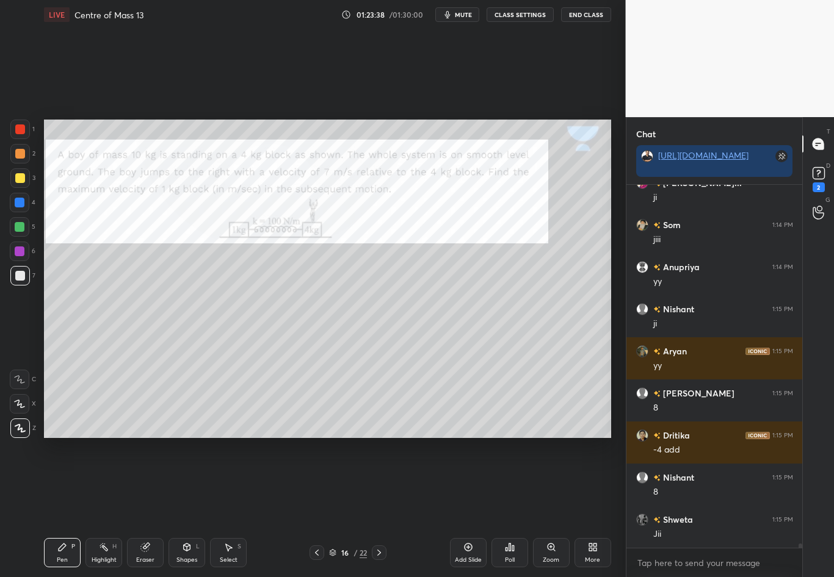
click at [104, 483] on div "Highlight" at bounding box center [104, 560] width 25 height 6
click at [60, 483] on div "Pen" at bounding box center [62, 560] width 11 height 6
click at [24, 132] on div at bounding box center [20, 130] width 10 height 10
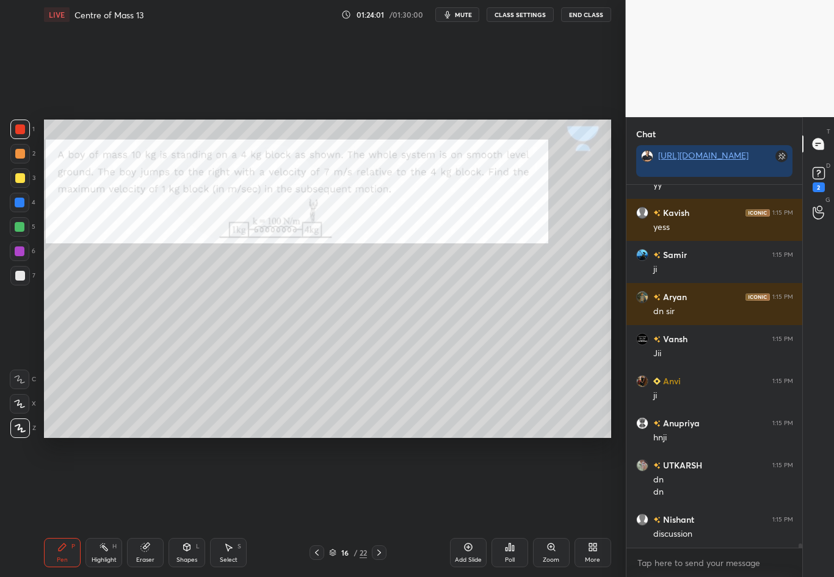
scroll to position [32191, 0]
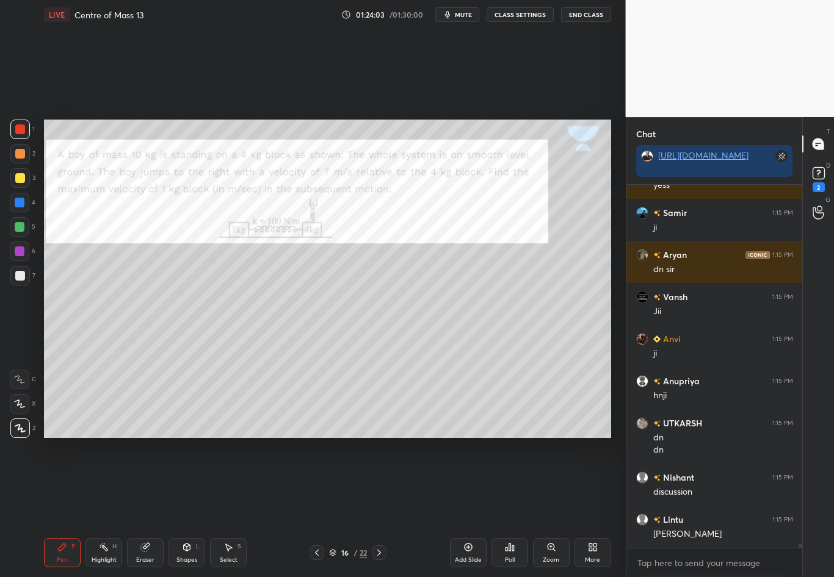
click at [380, 483] on icon at bounding box center [379, 553] width 10 height 10
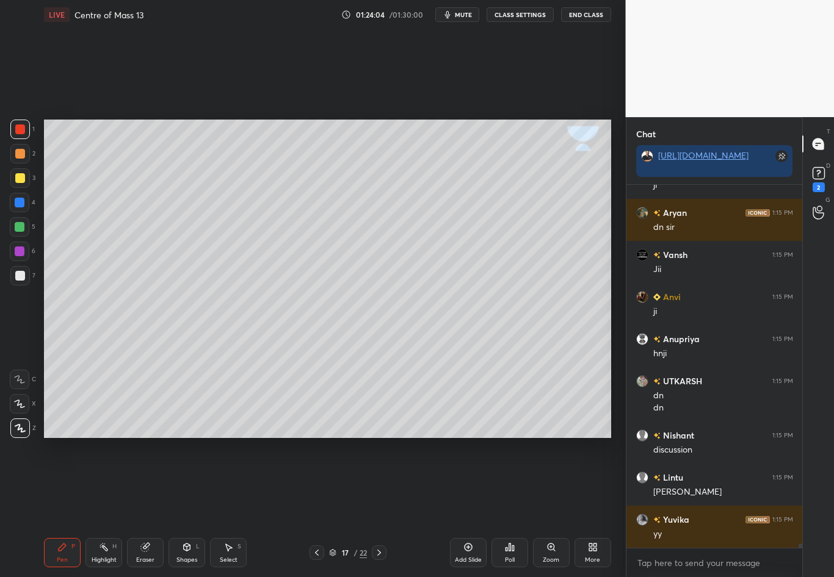
click at [375, 483] on icon at bounding box center [379, 553] width 10 height 10
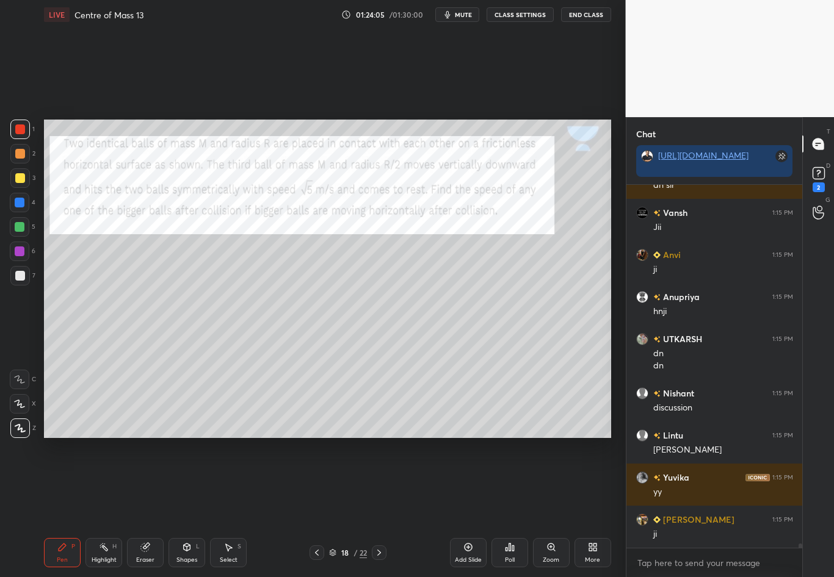
scroll to position [4, 4]
click at [381, 483] on icon at bounding box center [379, 553] width 10 height 10
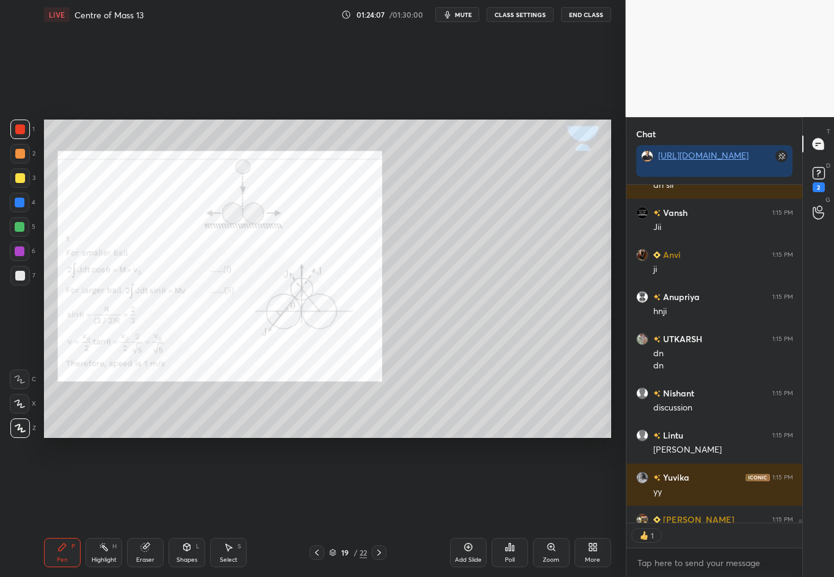
click at [310, 483] on div at bounding box center [316, 553] width 15 height 15
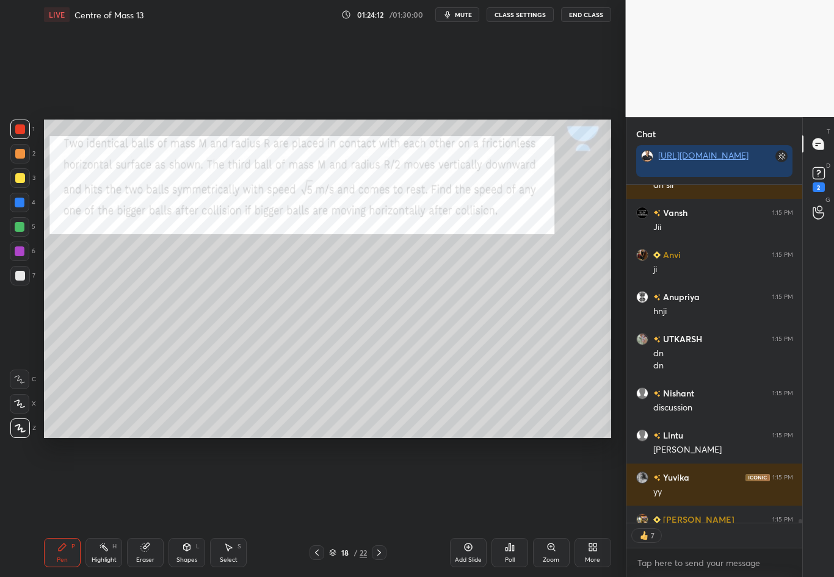
click at [372, 483] on div at bounding box center [379, 553] width 15 height 15
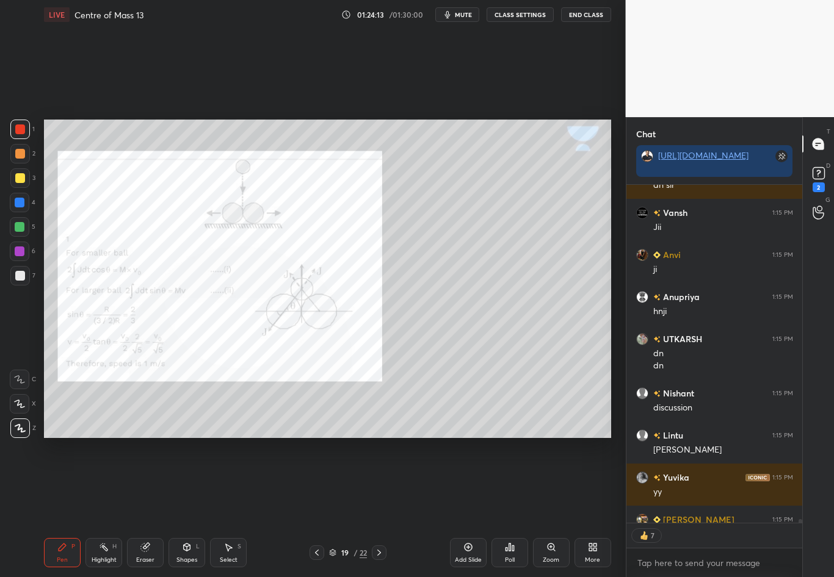
click at [112, 483] on div "Highlight H" at bounding box center [103, 552] width 37 height 29
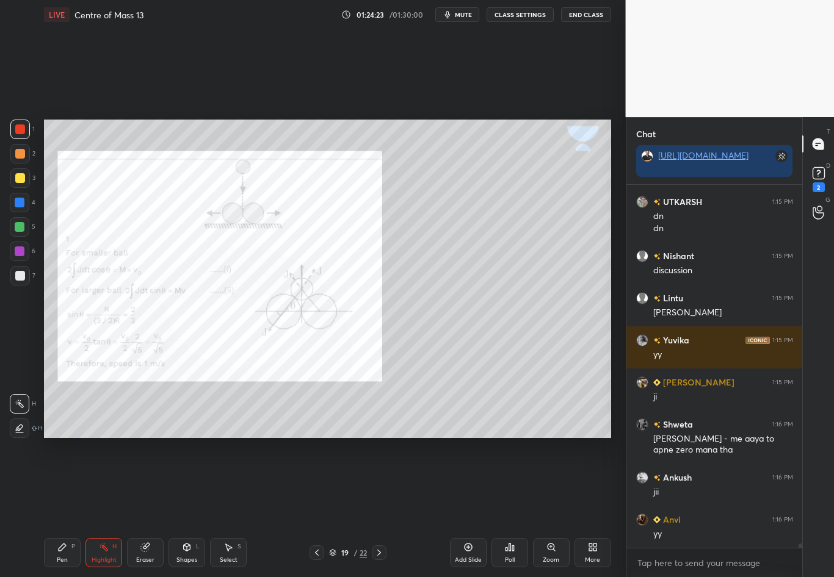
scroll to position [32455, 0]
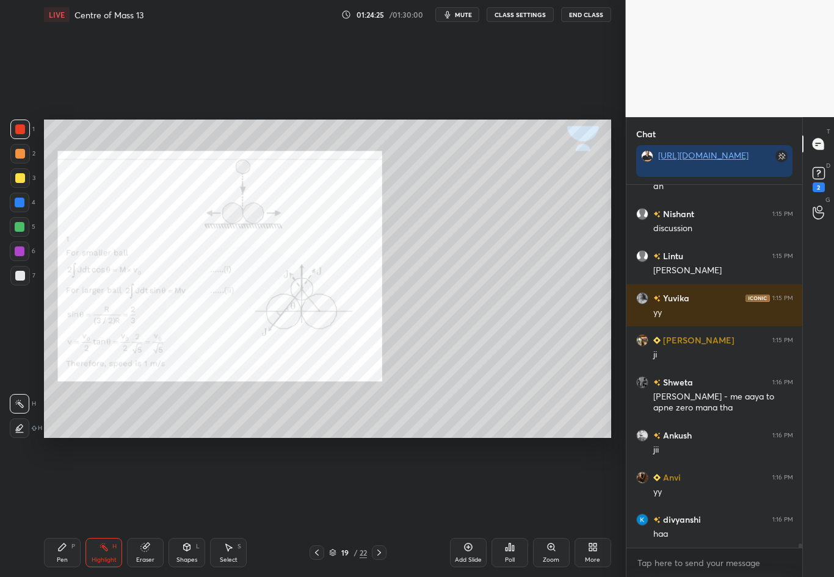
click at [318, 483] on icon at bounding box center [317, 553] width 10 height 10
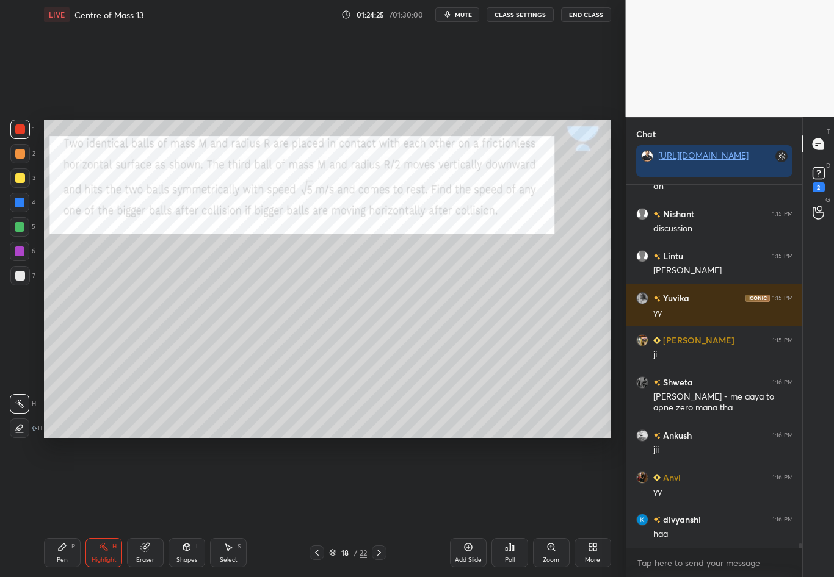
click at [318, 483] on div "Pen P Highlight H Eraser Shapes L Select S 18 / 22 Add Slide Poll Zoom More" at bounding box center [327, 553] width 567 height 49
click at [316, 483] on icon at bounding box center [317, 553] width 10 height 10
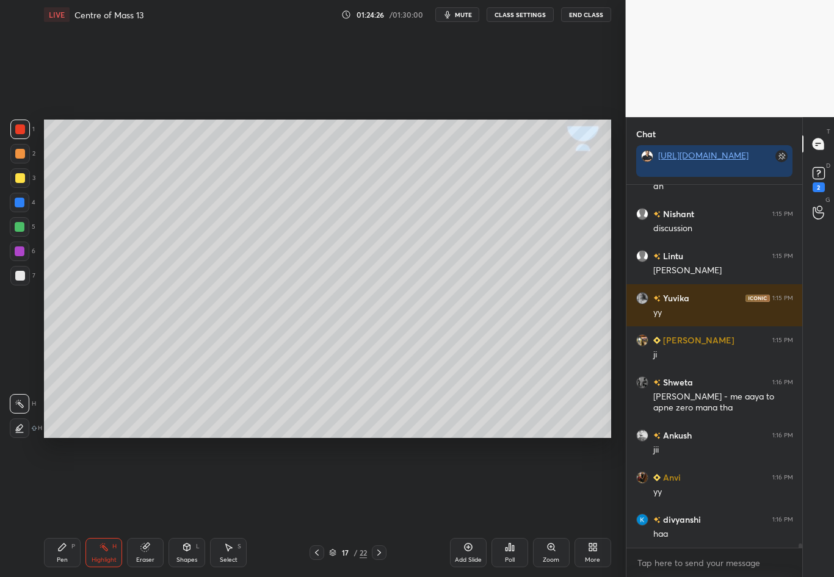
click at [319, 483] on icon at bounding box center [317, 553] width 10 height 10
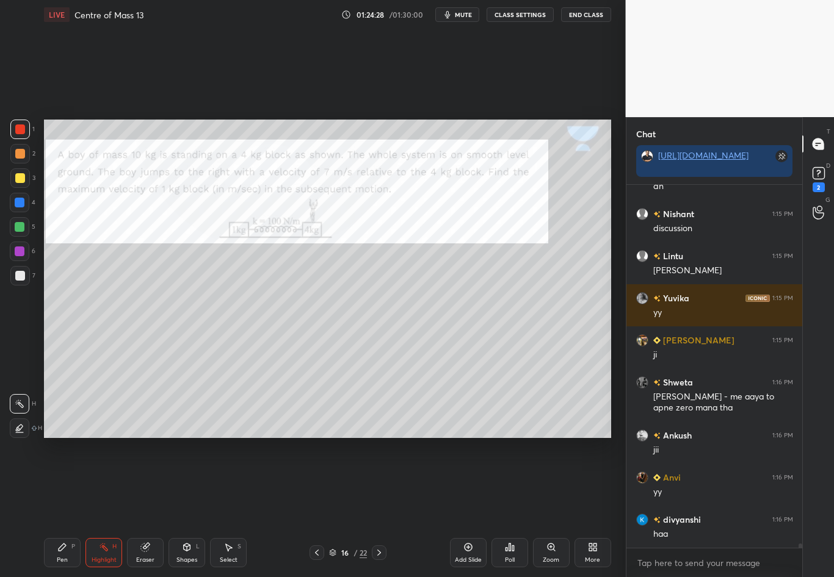
click at [25, 215] on div "1 2 3 4 5 6 7 C X Z C X Z E E Erase all H H LIVE Centre of Mass 13 01:24:28 / 0…" at bounding box center [308, 288] width 616 height 577
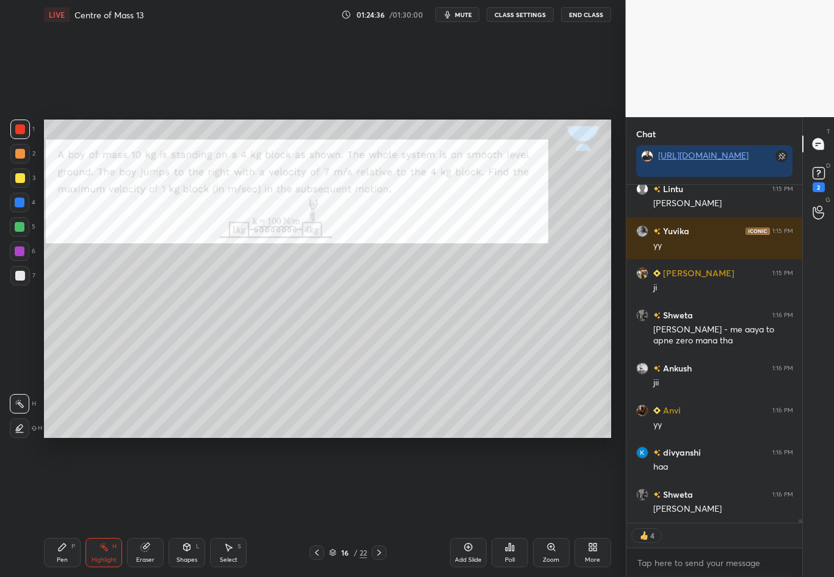
click at [383, 483] on icon at bounding box center [379, 553] width 10 height 10
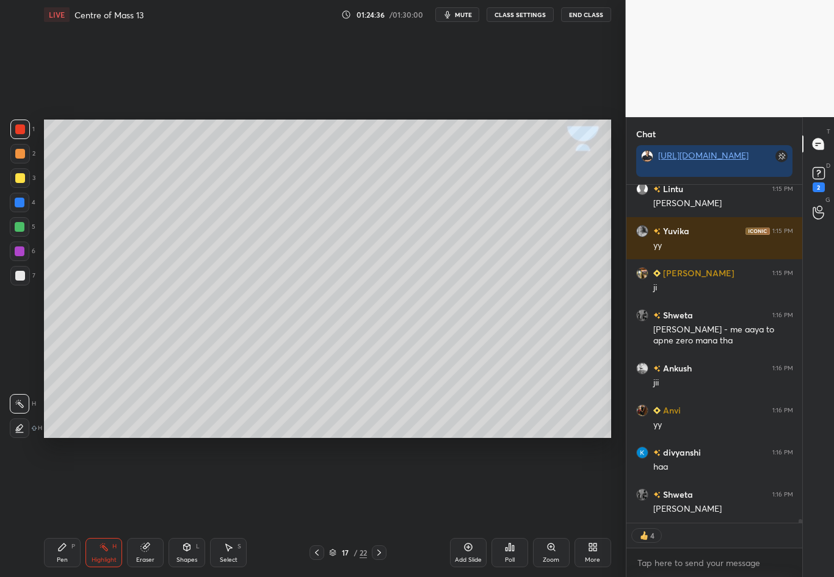
click at [383, 483] on div at bounding box center [379, 553] width 15 height 15
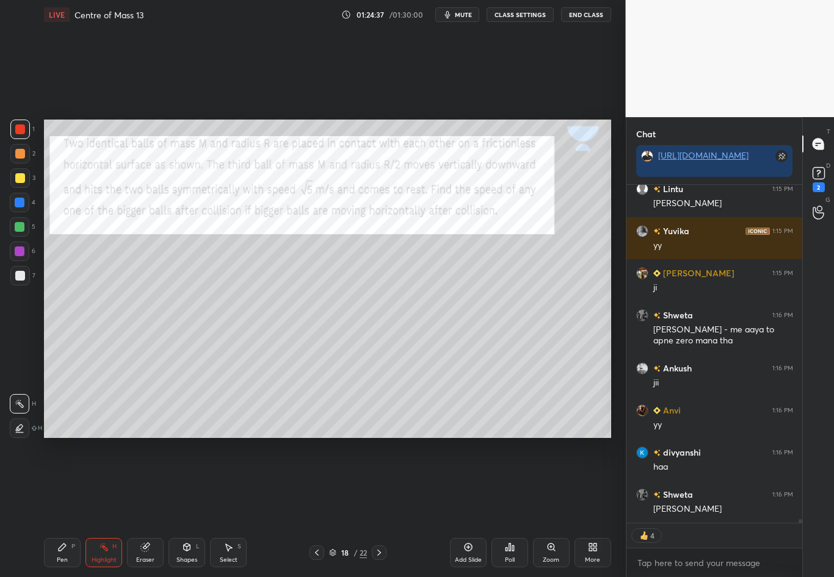
click at [381, 483] on icon at bounding box center [379, 553] width 10 height 10
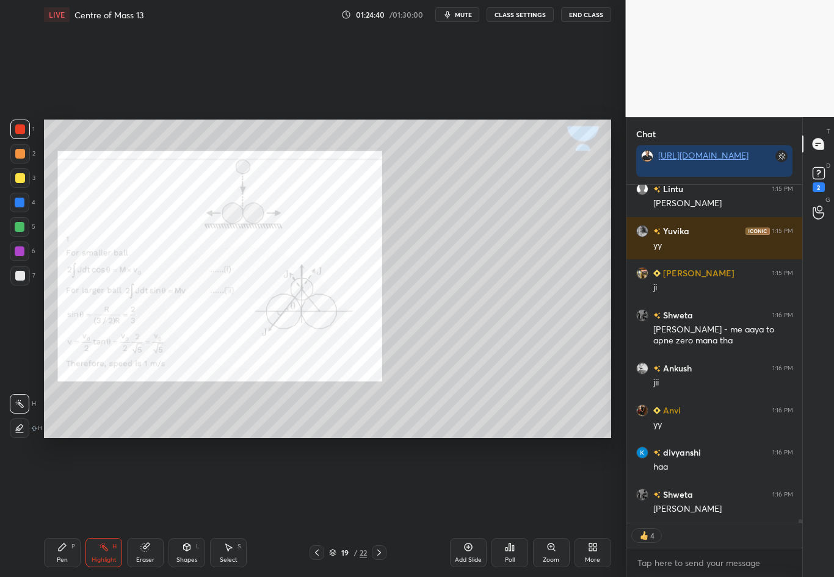
click at [310, 483] on div at bounding box center [316, 553] width 15 height 15
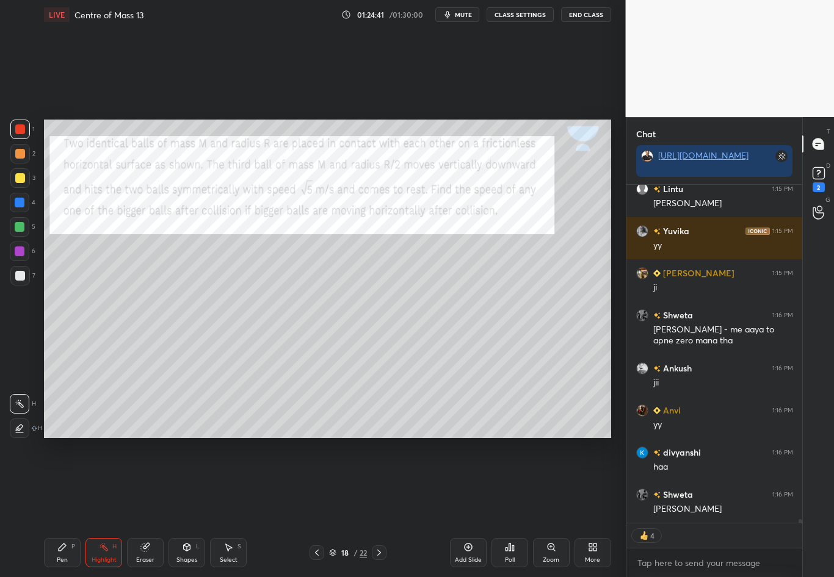
click at [400, 483] on div "Pen P Highlight H Eraser Shapes L Select S 18 / 22 Add Slide Poll Zoom More" at bounding box center [327, 553] width 567 height 49
click at [379, 483] on icon at bounding box center [379, 553] width 10 height 10
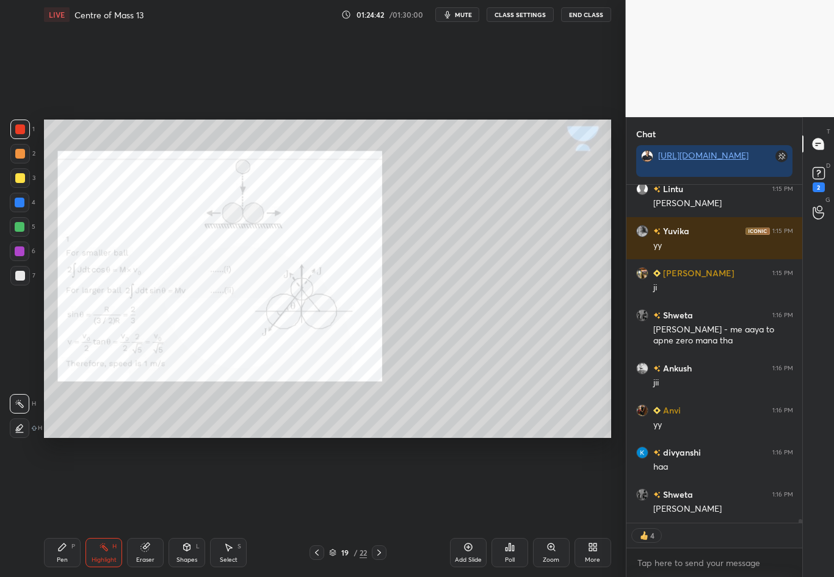
click at [380, 483] on icon at bounding box center [379, 553] width 10 height 10
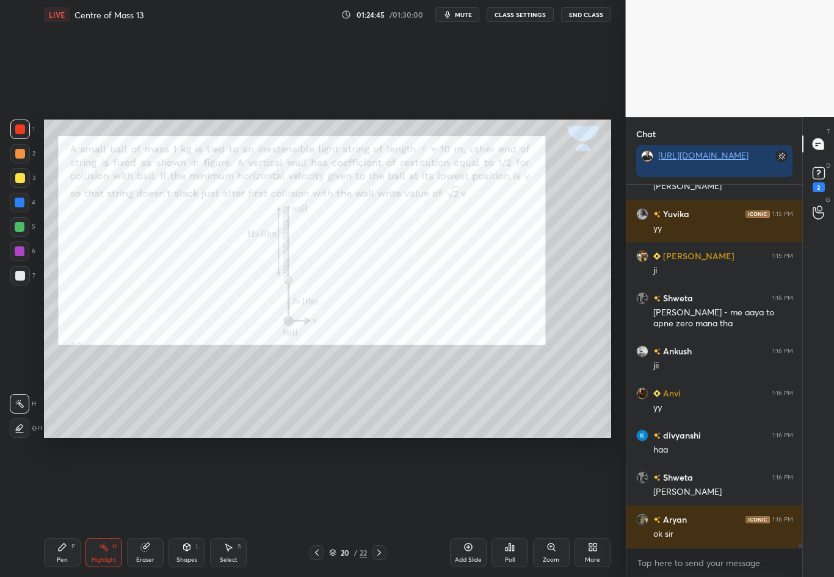
scroll to position [32539, 0]
click at [393, 16] on div "/ 01:30:00" at bounding box center [408, 14] width 38 height 7
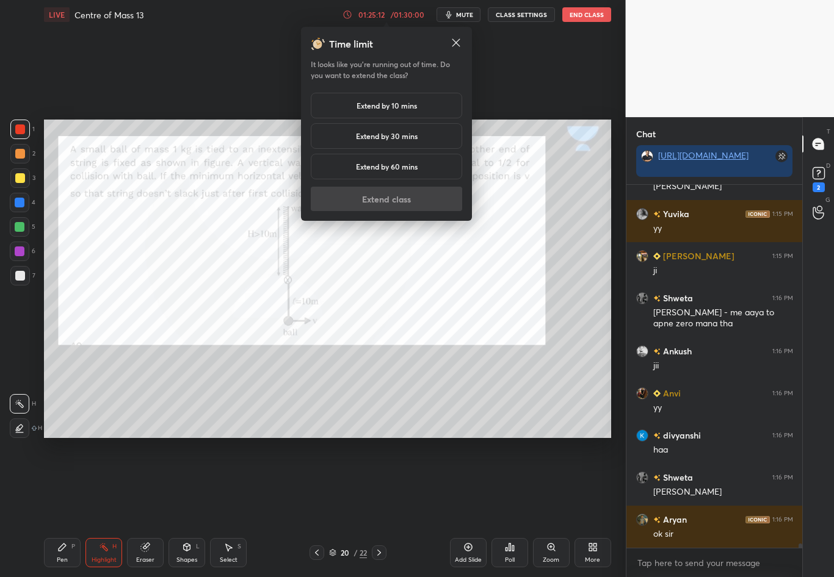
click at [386, 139] on h5 "Extend by 30 mins" at bounding box center [387, 136] width 62 height 11
click at [389, 201] on button "Extend class" at bounding box center [386, 199] width 151 height 24
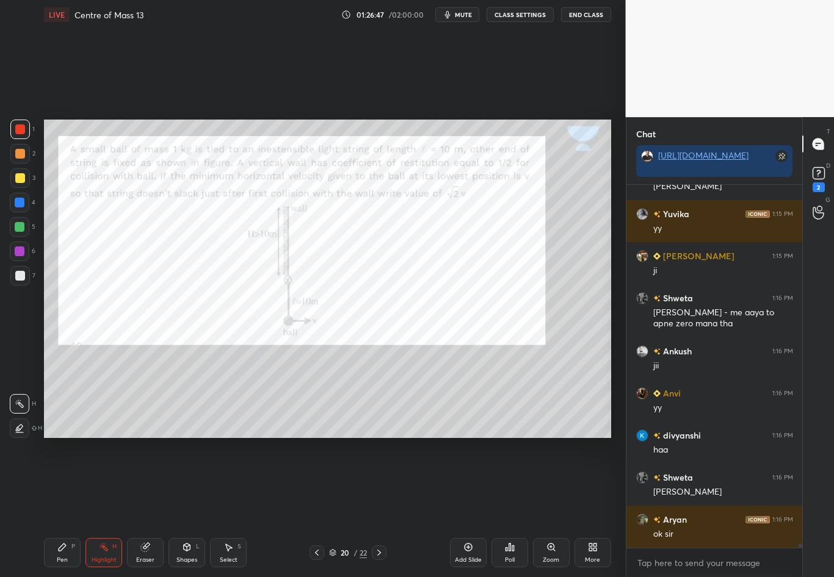
scroll to position [32581, 0]
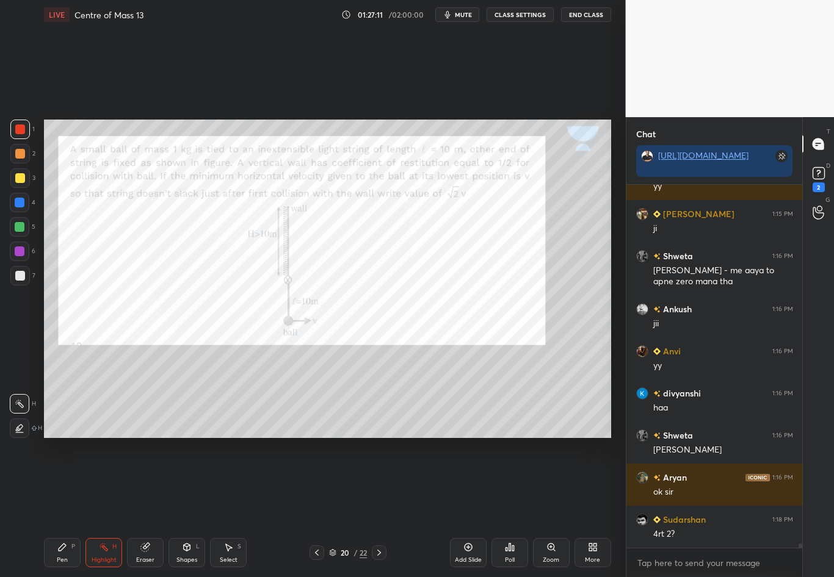
click at [25, 202] on div at bounding box center [20, 203] width 20 height 20
click at [63, 483] on div "Pen" at bounding box center [62, 560] width 11 height 6
click at [21, 206] on div at bounding box center [20, 203] width 10 height 10
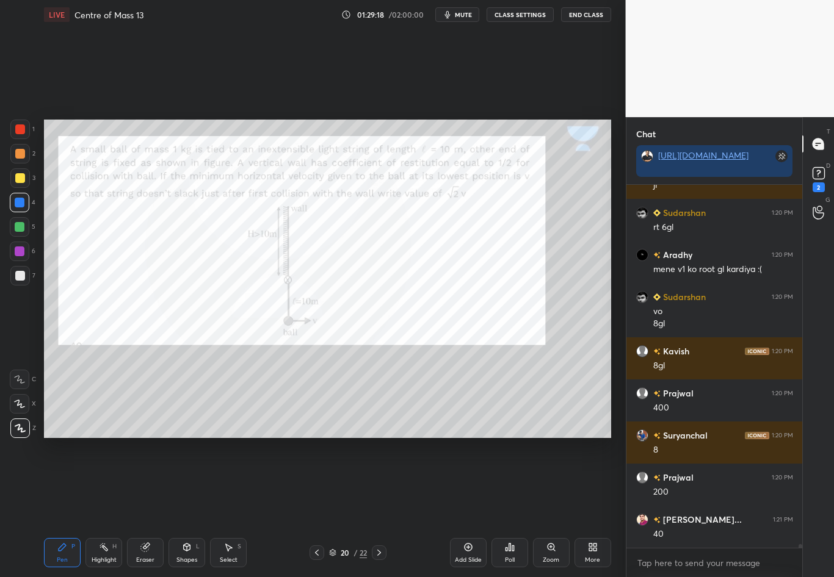
scroll to position [33225, 0]
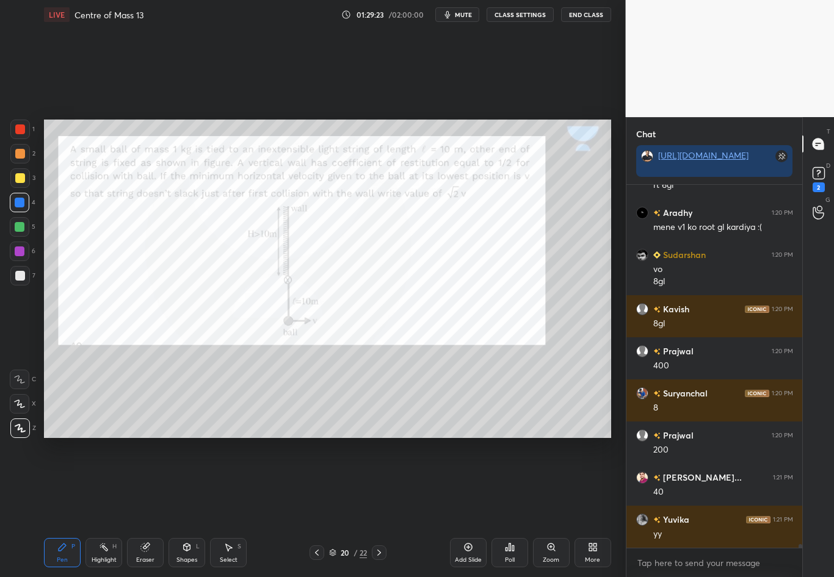
click at [145, 483] on div "Eraser" at bounding box center [145, 552] width 37 height 29
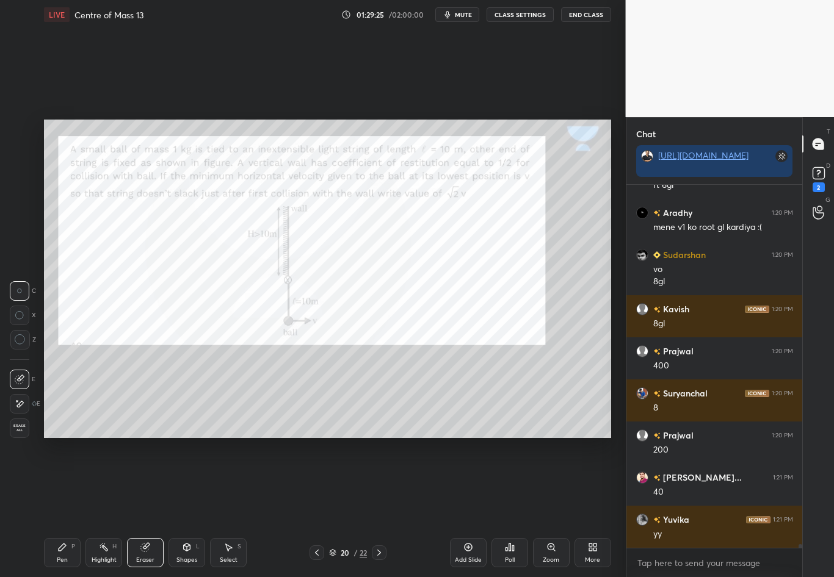
click at [68, 483] on div "Pen P" at bounding box center [62, 552] width 37 height 29
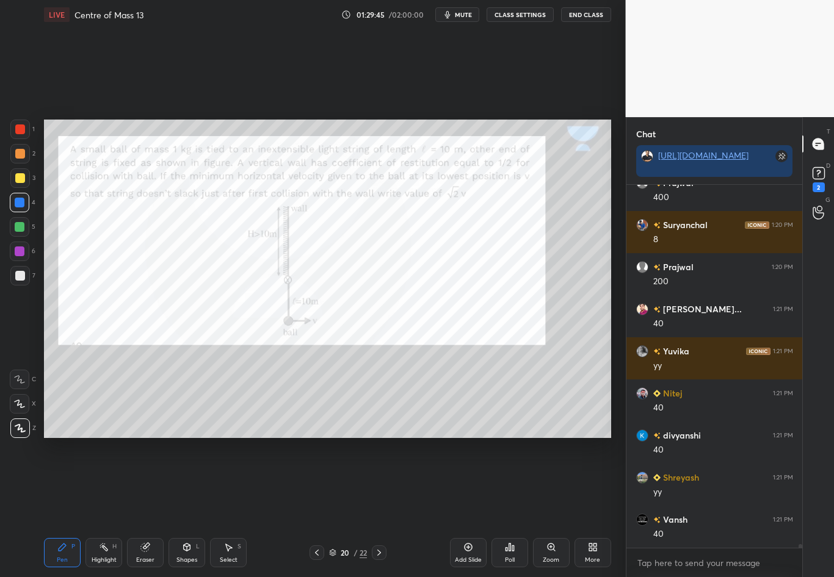
scroll to position [33436, 0]
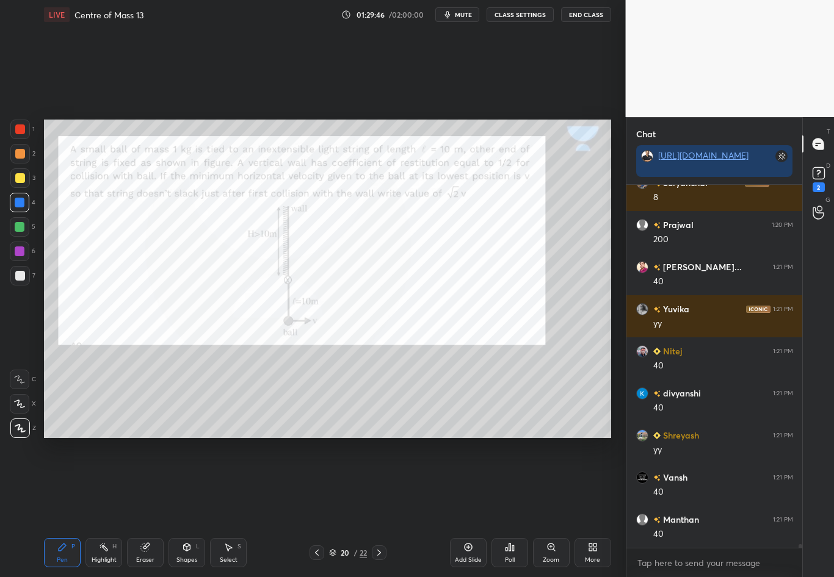
click at [377, 483] on icon at bounding box center [379, 553] width 10 height 10
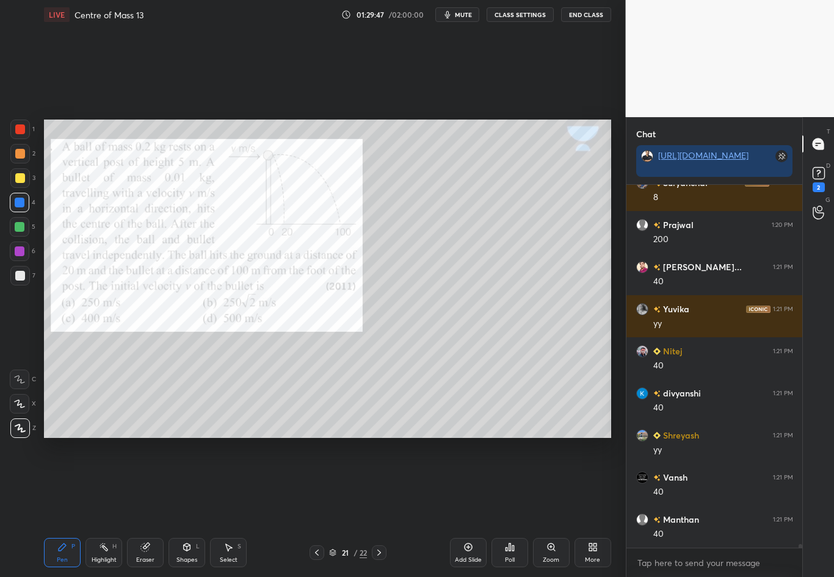
scroll to position [33478, 0]
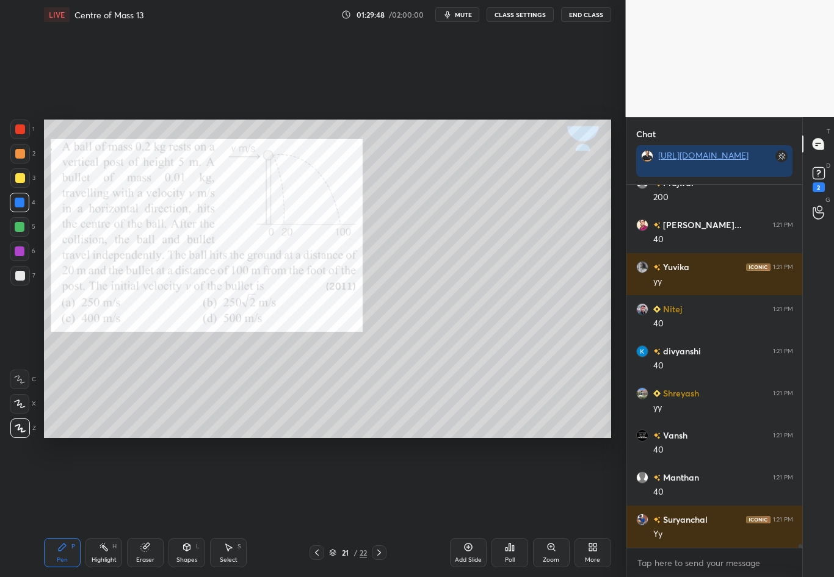
click at [380, 483] on icon at bounding box center [379, 553] width 10 height 10
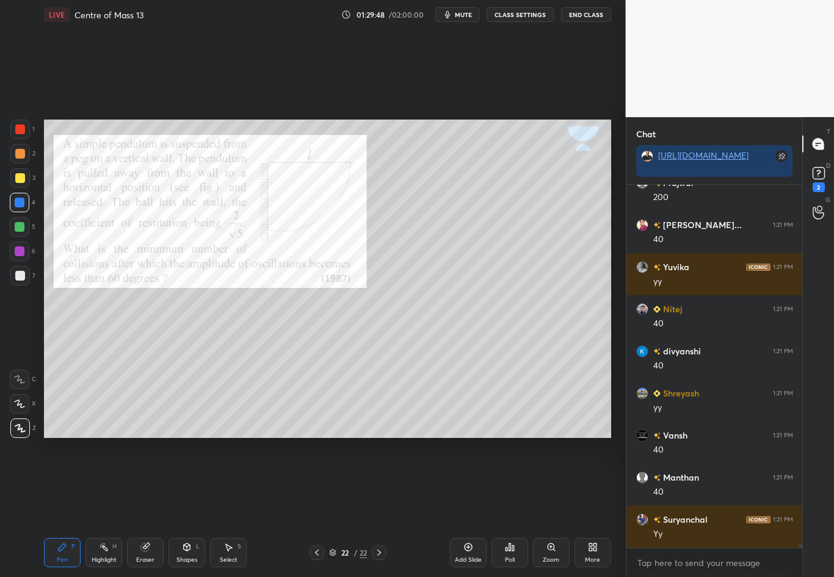
click at [312, 483] on div at bounding box center [316, 553] width 15 height 15
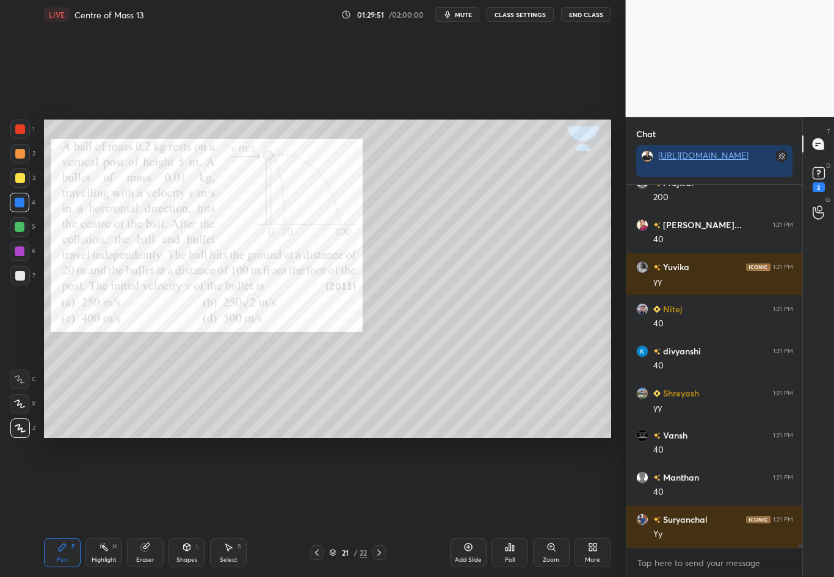
click at [24, 134] on div at bounding box center [20, 130] width 20 height 20
click at [377, 483] on icon at bounding box center [379, 553] width 10 height 10
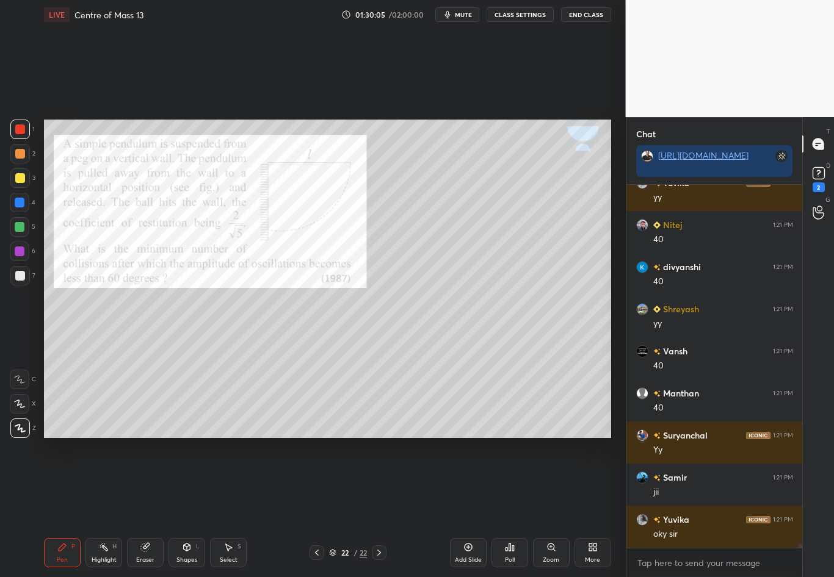
scroll to position [33604, 0]
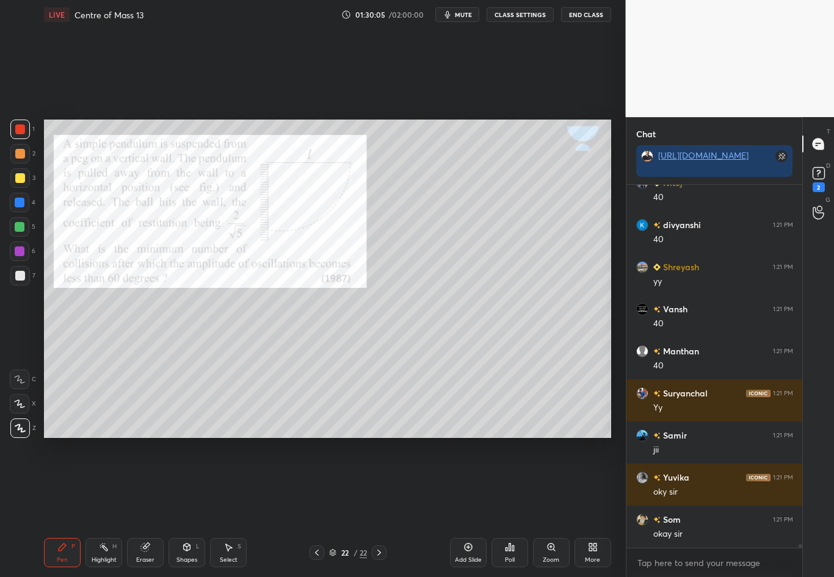
click at [310, 483] on div at bounding box center [316, 553] width 15 height 15
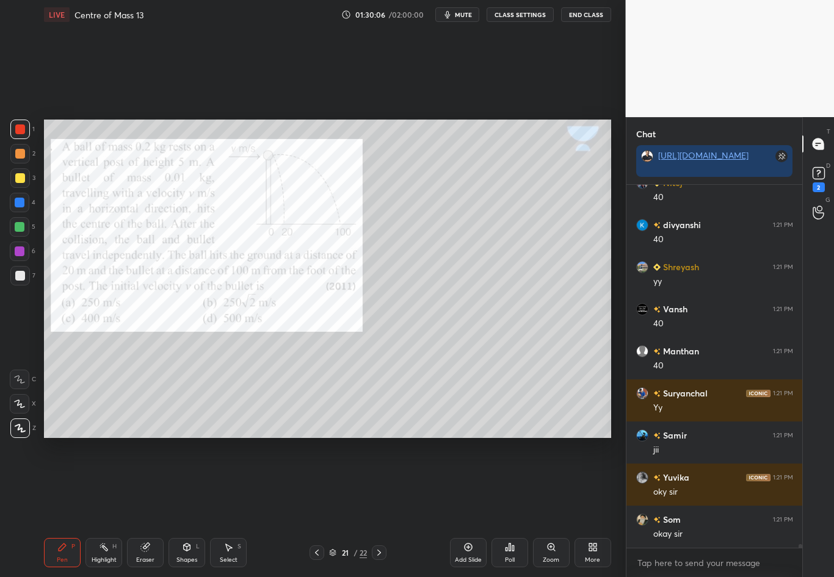
click at [311, 483] on div at bounding box center [316, 553] width 15 height 15
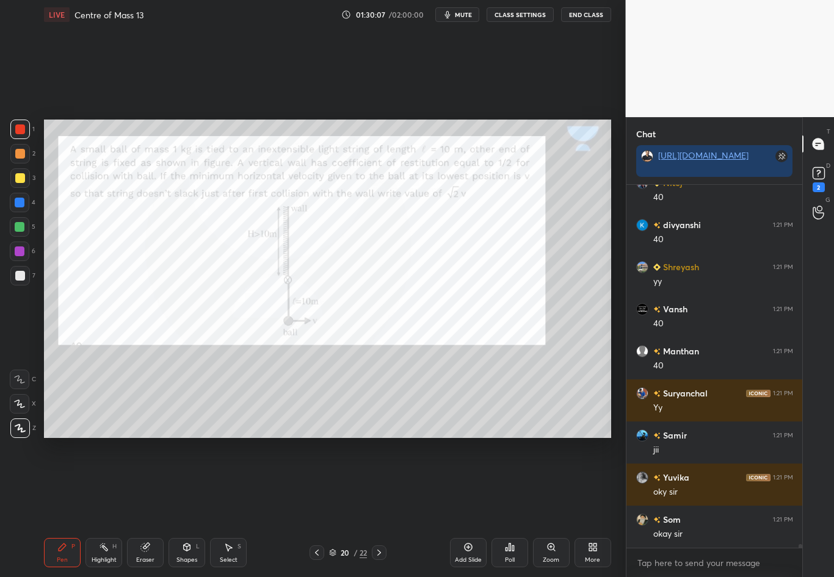
scroll to position [33646, 0]
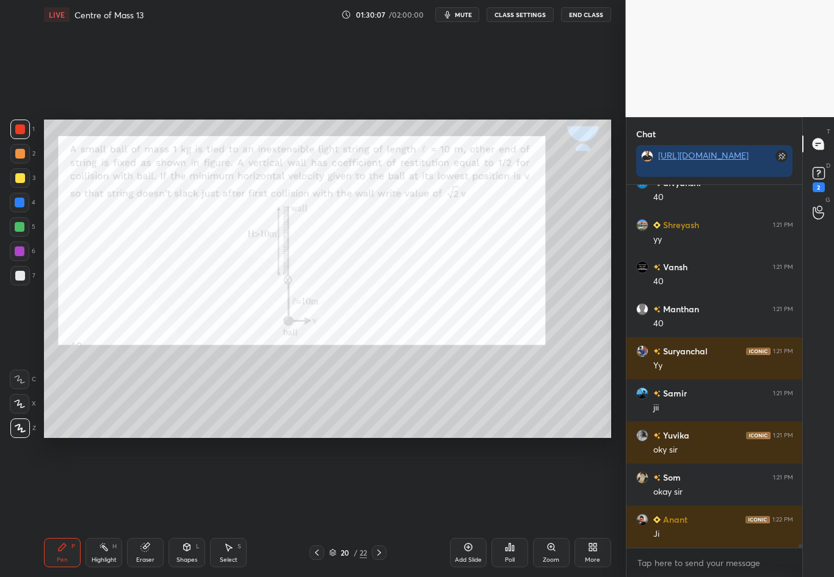
click at [381, 483] on icon at bounding box center [379, 553] width 10 height 10
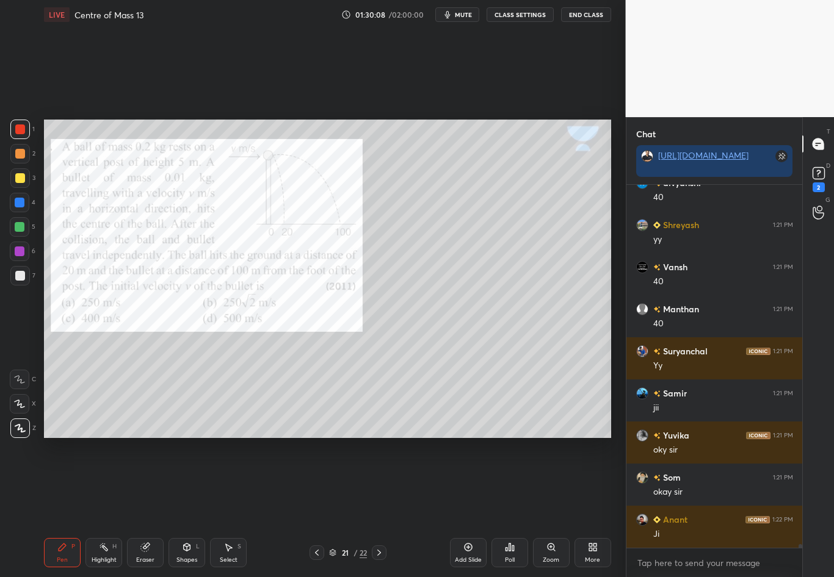
click at [379, 483] on icon at bounding box center [379, 553] width 10 height 10
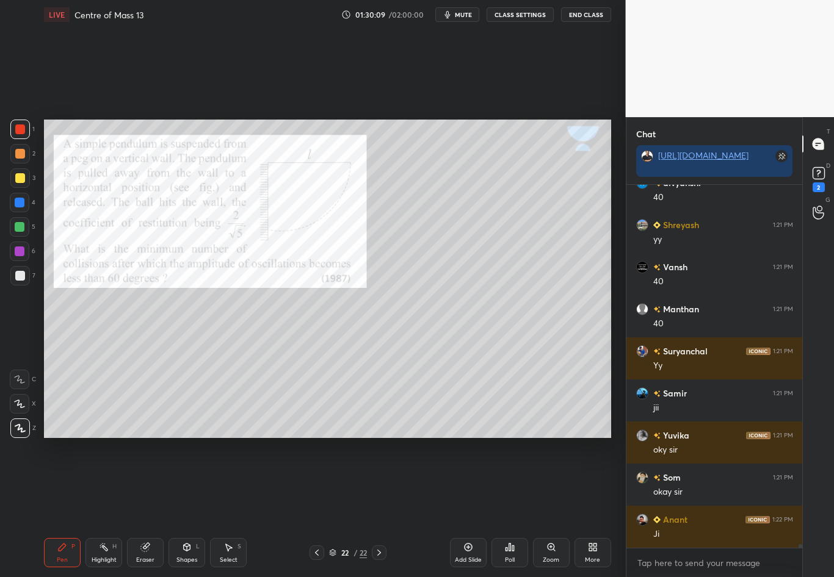
scroll to position [33689, 0]
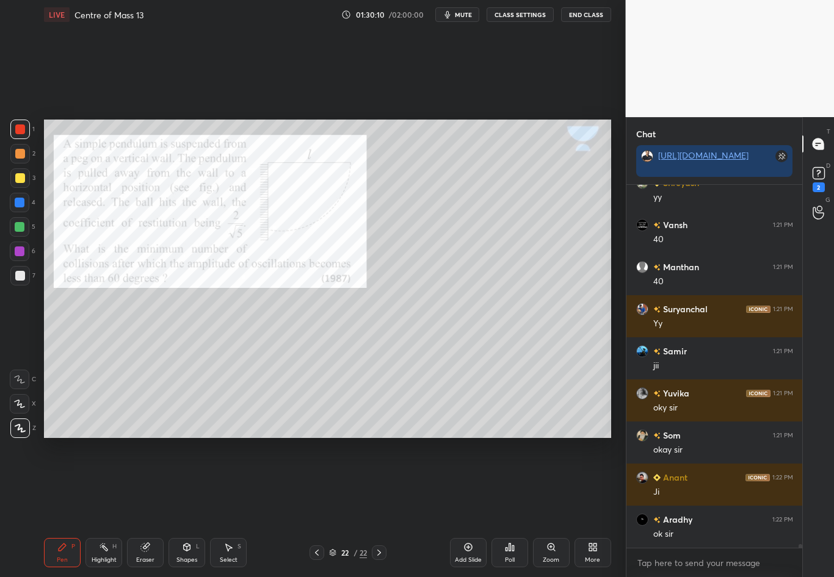
click at [313, 483] on icon at bounding box center [317, 553] width 10 height 10
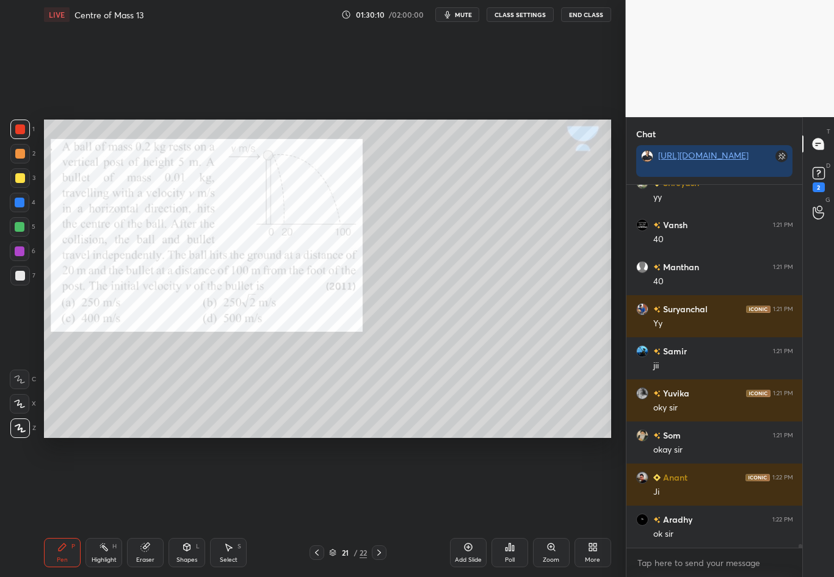
click at [311, 483] on div at bounding box center [316, 553] width 15 height 15
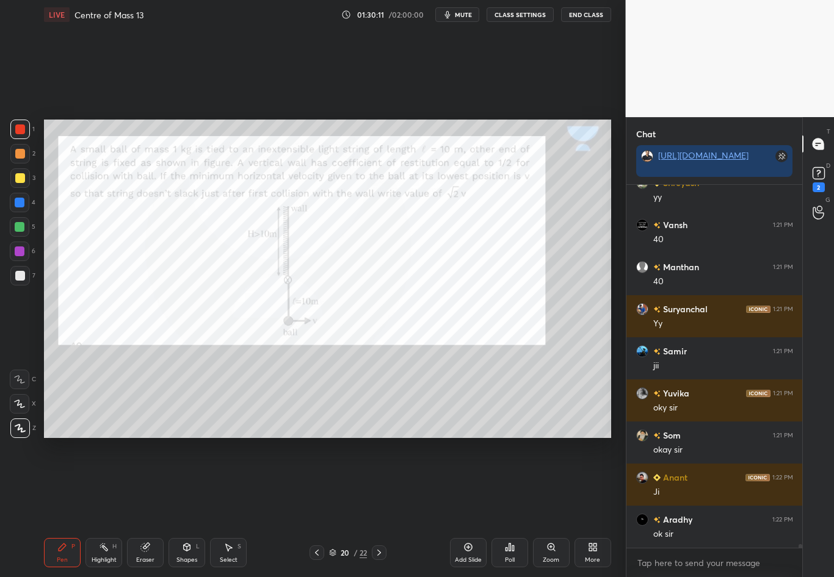
click at [313, 483] on icon at bounding box center [317, 553] width 10 height 10
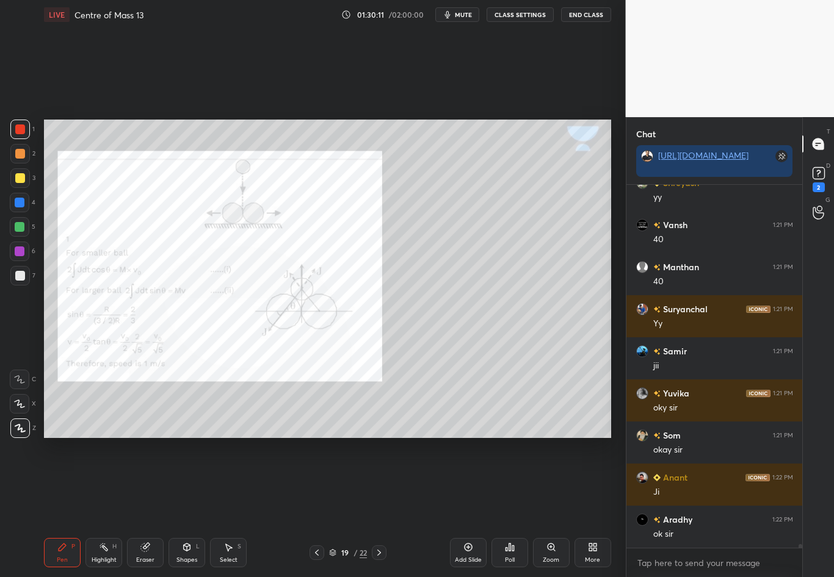
click at [308, 483] on div "19 / 22" at bounding box center [348, 553] width 203 height 15
click at [312, 483] on icon at bounding box center [317, 553] width 10 height 10
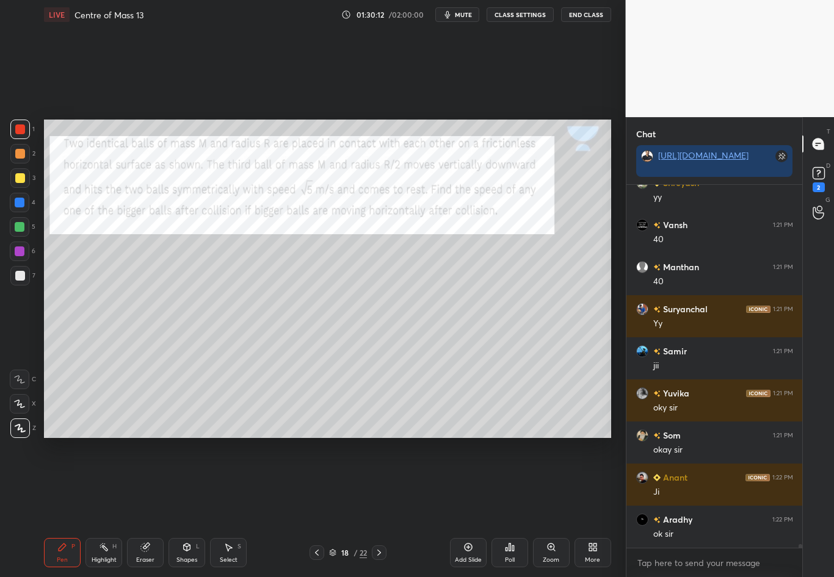
click at [315, 483] on icon at bounding box center [317, 553] width 10 height 10
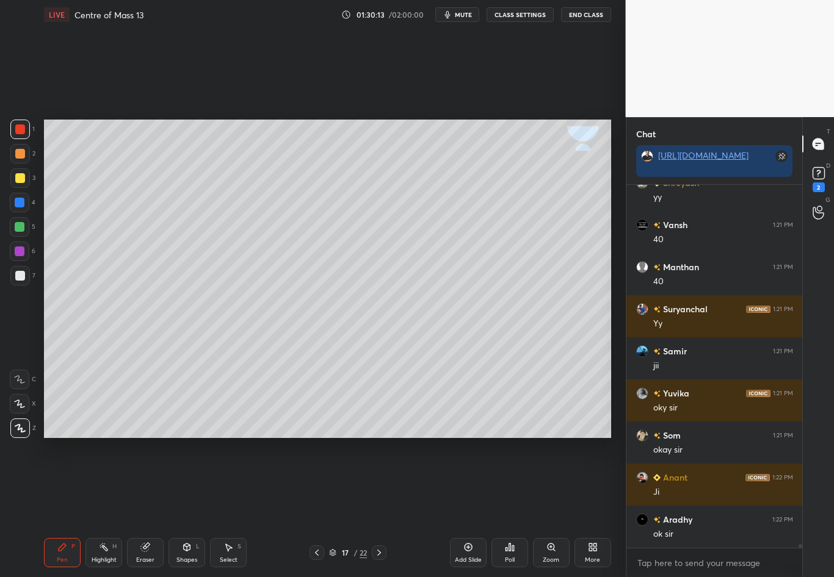
click at [314, 483] on icon at bounding box center [317, 553] width 10 height 10
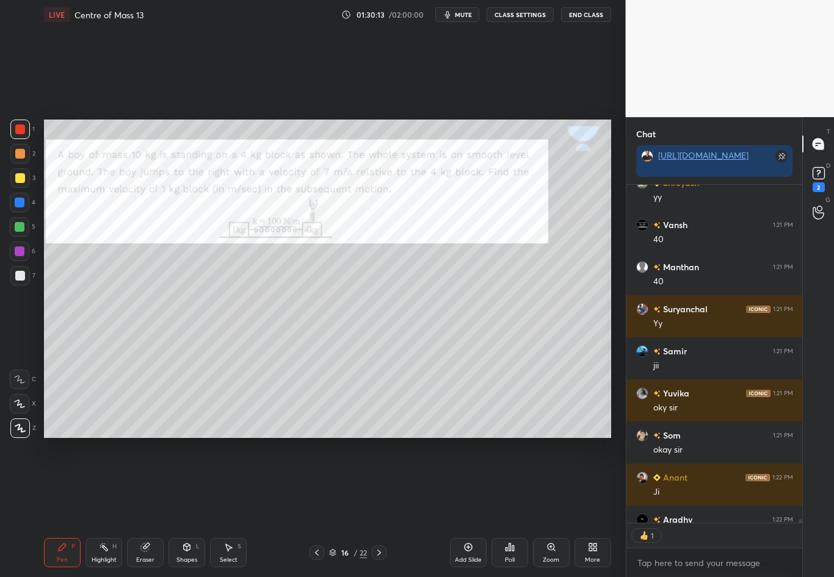
scroll to position [4, 4]
click at [316, 483] on icon at bounding box center [317, 553] width 10 height 10
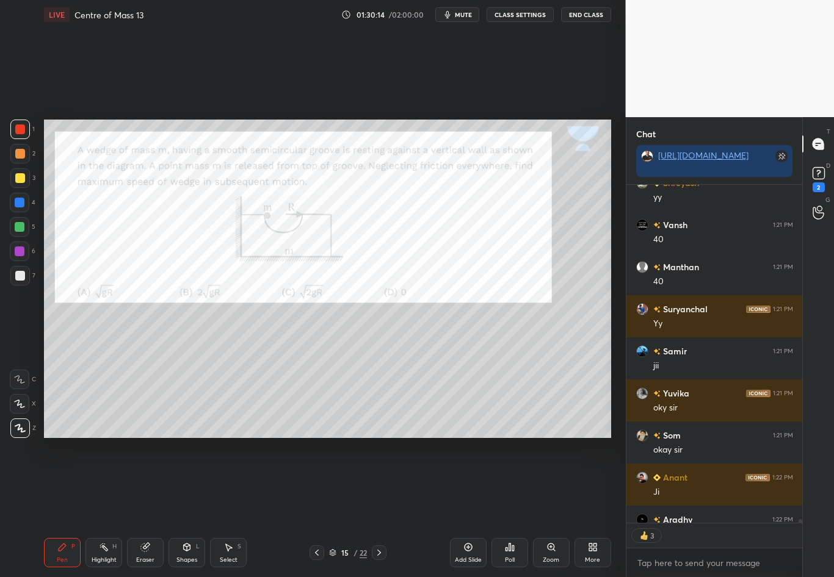
click at [316, 483] on icon at bounding box center [317, 553] width 10 height 10
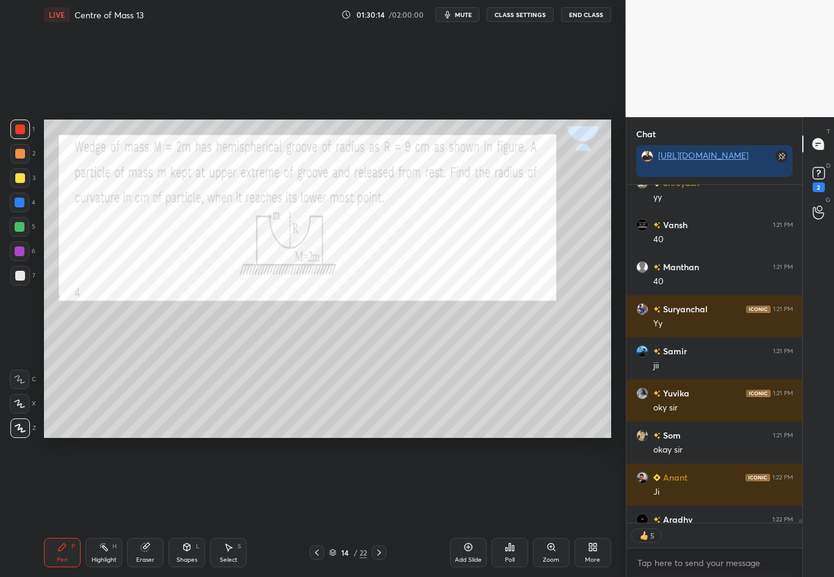
click at [317, 483] on icon at bounding box center [317, 553] width 10 height 10
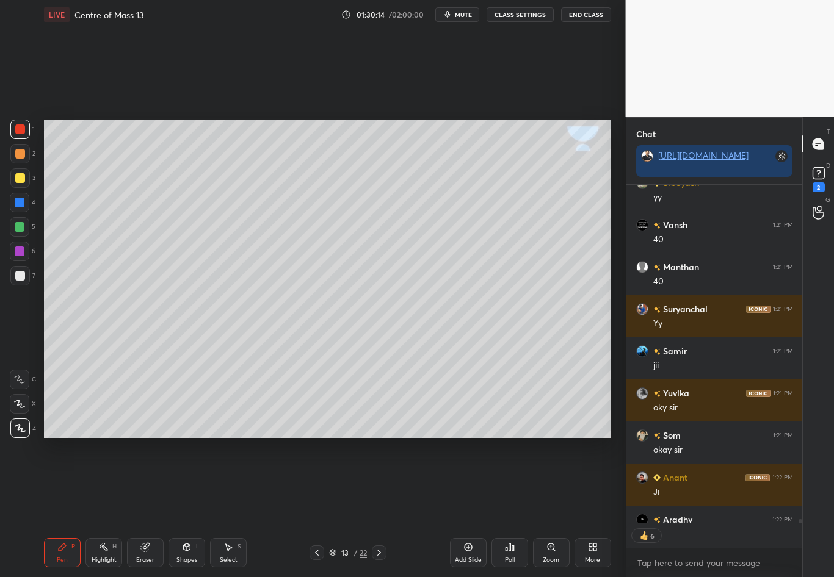
click at [319, 483] on icon at bounding box center [317, 553] width 10 height 10
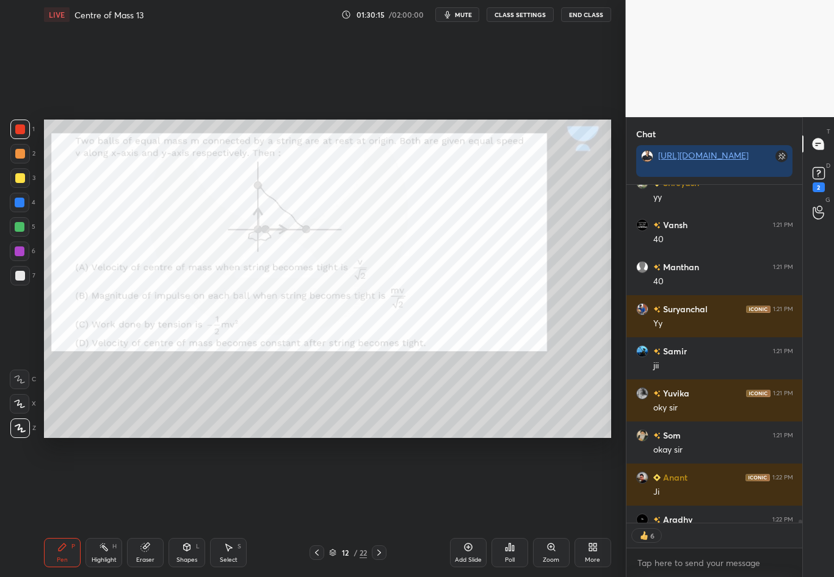
scroll to position [33756, 0]
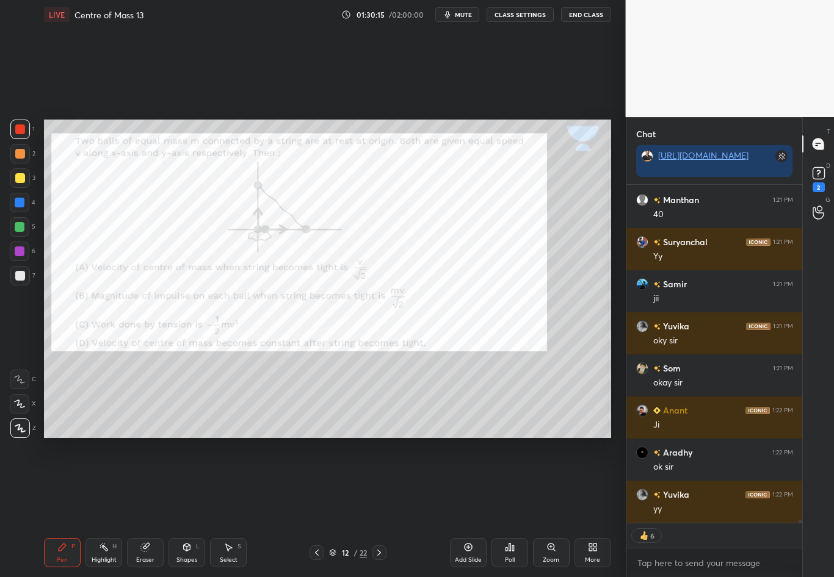
click at [319, 483] on icon at bounding box center [317, 553] width 10 height 10
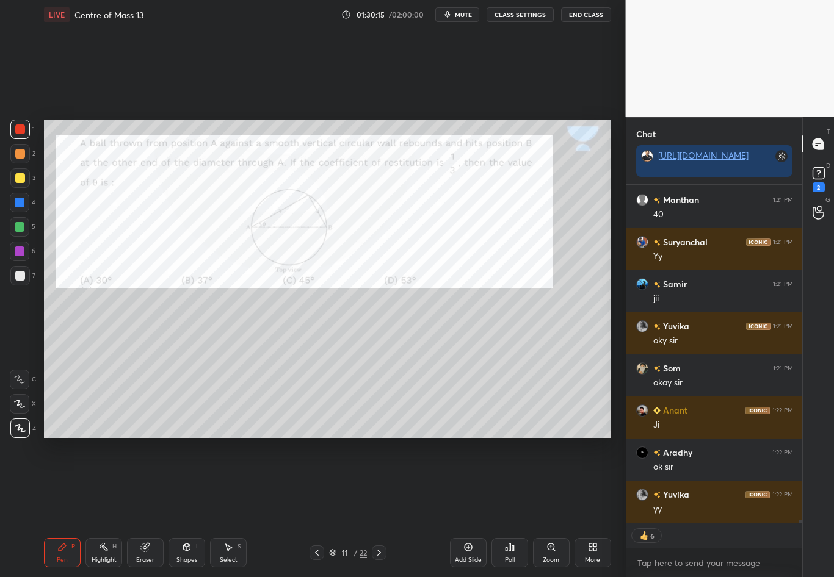
click at [317, 483] on icon at bounding box center [317, 553] width 10 height 10
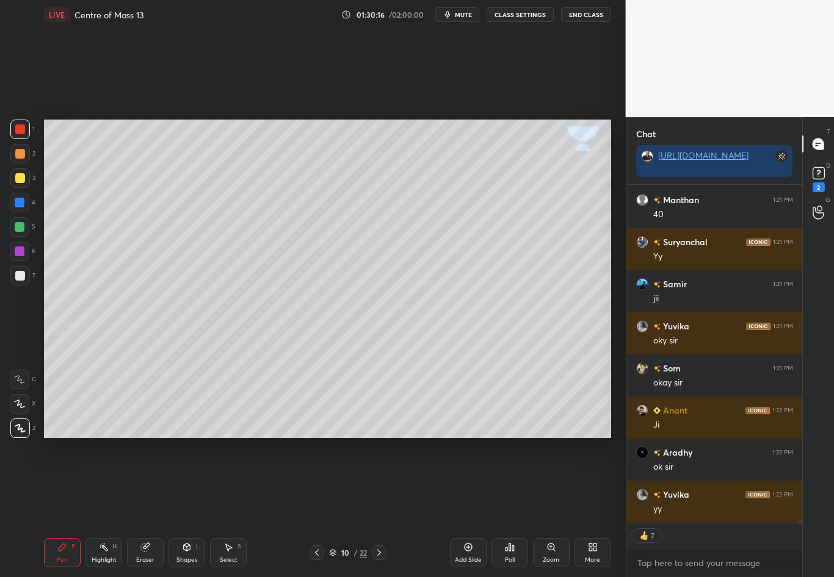
click at [384, 483] on div at bounding box center [379, 553] width 15 height 15
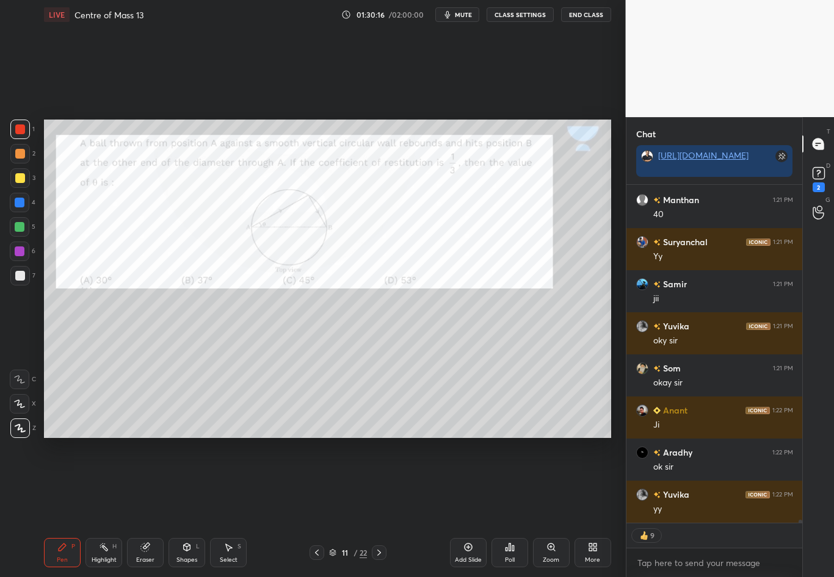
click at [384, 483] on div at bounding box center [379, 553] width 15 height 15
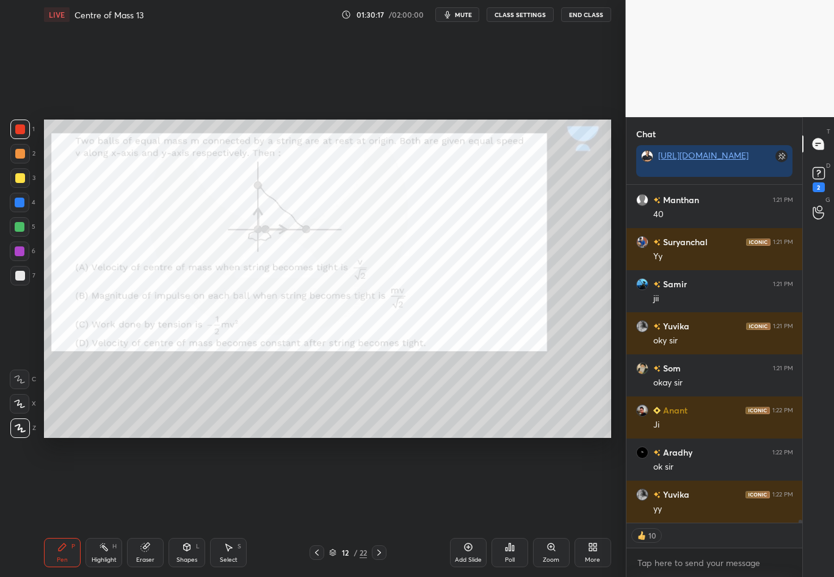
click at [385, 483] on div "12 / 22" at bounding box center [348, 553] width 203 height 15
click at [384, 483] on div at bounding box center [379, 553] width 15 height 15
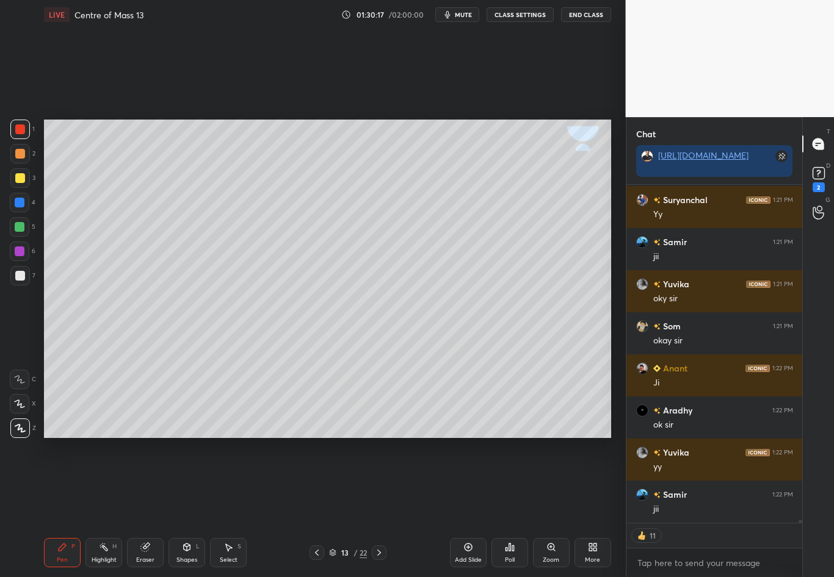
click at [382, 483] on icon at bounding box center [379, 553] width 10 height 10
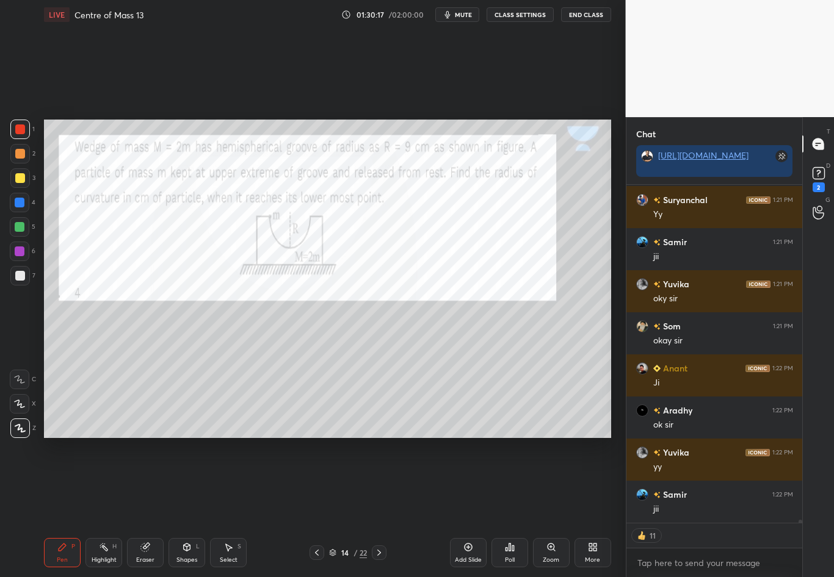
click at [382, 483] on icon at bounding box center [379, 553] width 10 height 10
click at [381, 483] on icon at bounding box center [379, 553] width 10 height 10
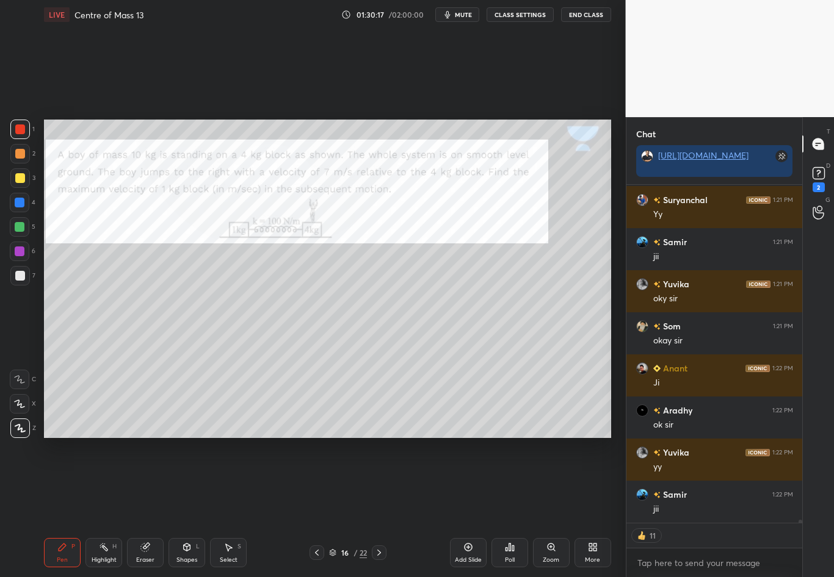
click at [381, 483] on icon at bounding box center [379, 553] width 10 height 10
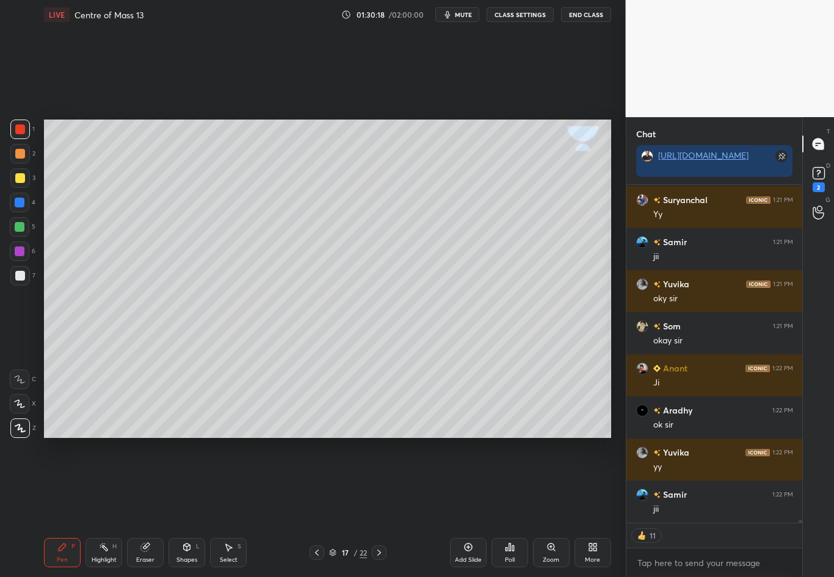
click at [383, 483] on div at bounding box center [379, 553] width 15 height 15
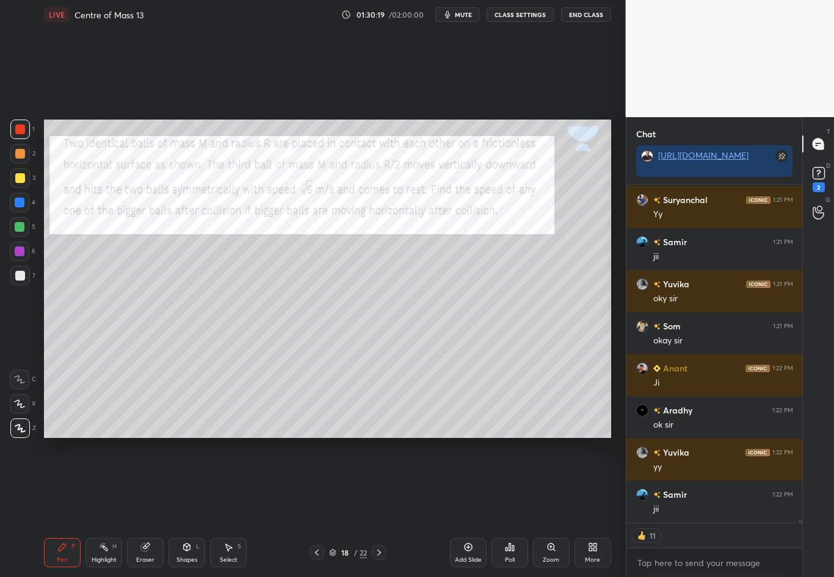
click at [383, 483] on div at bounding box center [379, 553] width 15 height 15
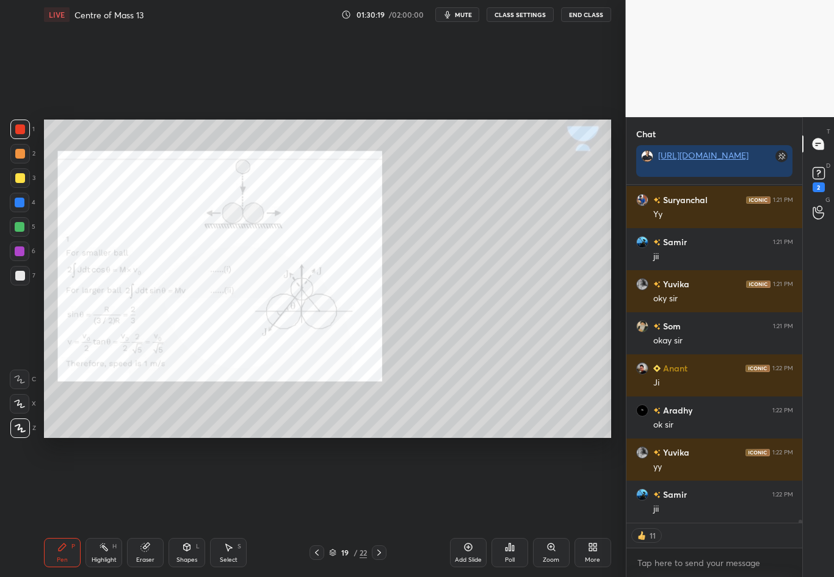
click at [380, 483] on icon at bounding box center [379, 553] width 10 height 10
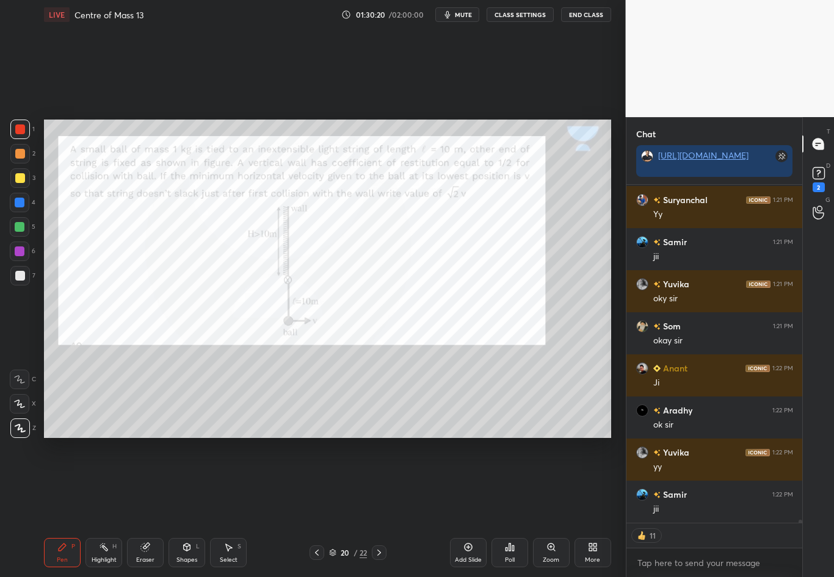
scroll to position [33840, 0]
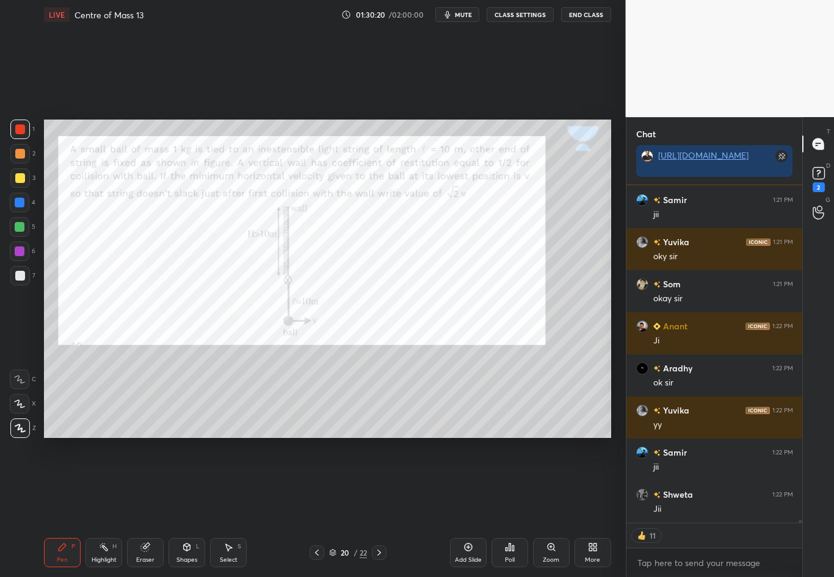
click at [456, 483] on div "Add Slide" at bounding box center [468, 552] width 37 height 29
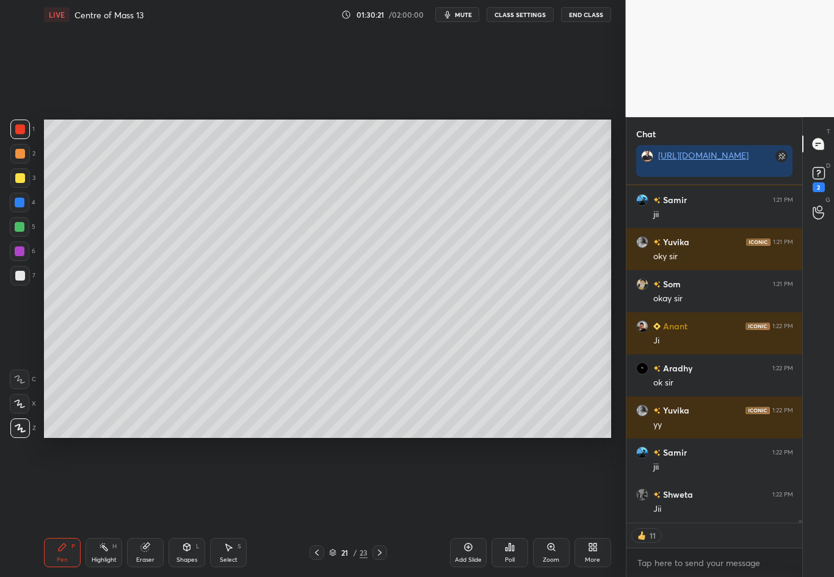
click at [310, 483] on div "21 / 23" at bounding box center [348, 553] width 203 height 15
click at [312, 483] on icon at bounding box center [317, 553] width 10 height 10
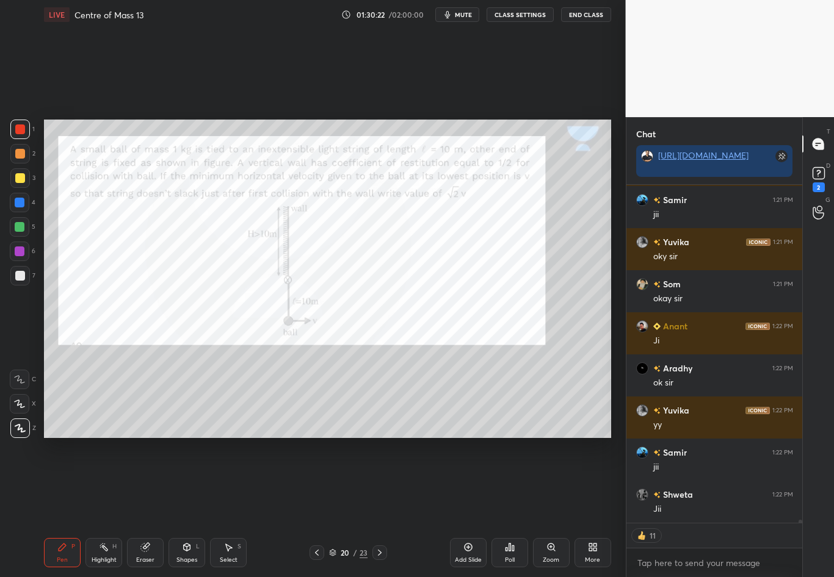
scroll to position [33882, 0]
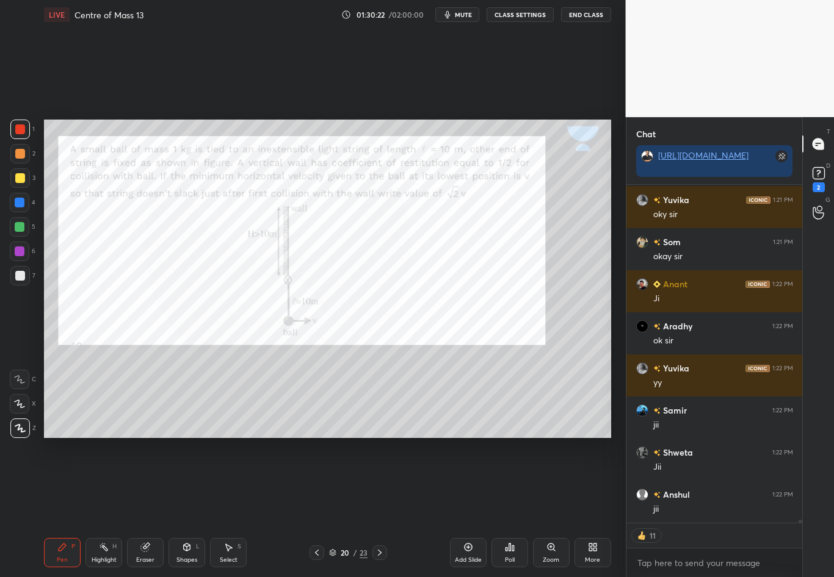
click at [377, 483] on icon at bounding box center [380, 553] width 10 height 10
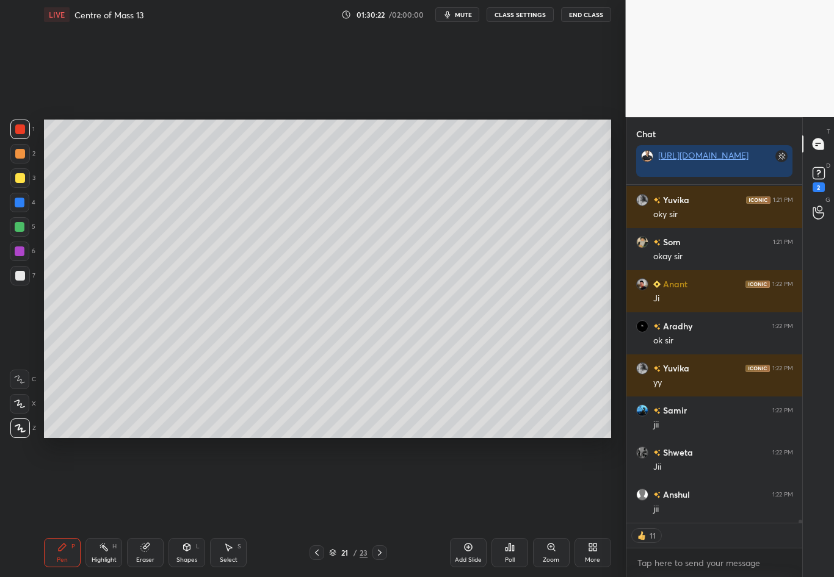
click at [379, 483] on icon at bounding box center [380, 553] width 10 height 10
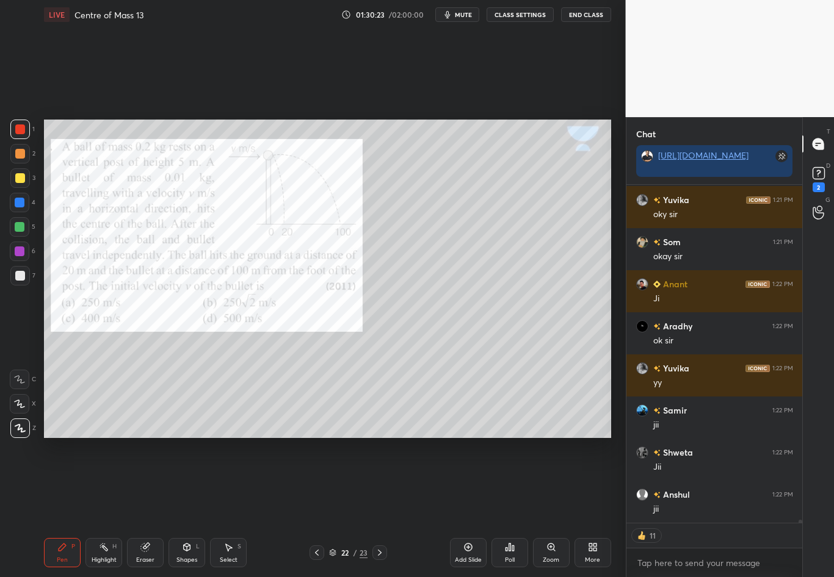
scroll to position [33924, 0]
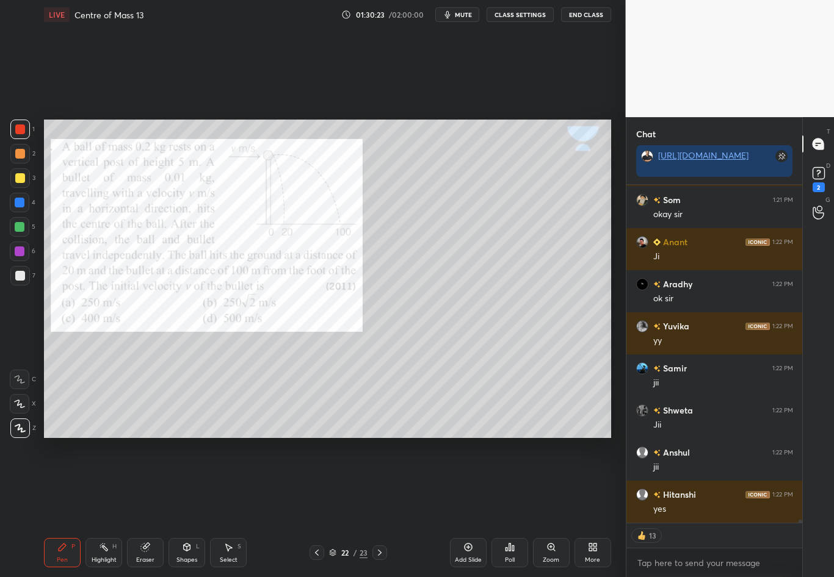
click at [380, 483] on icon at bounding box center [380, 553] width 10 height 10
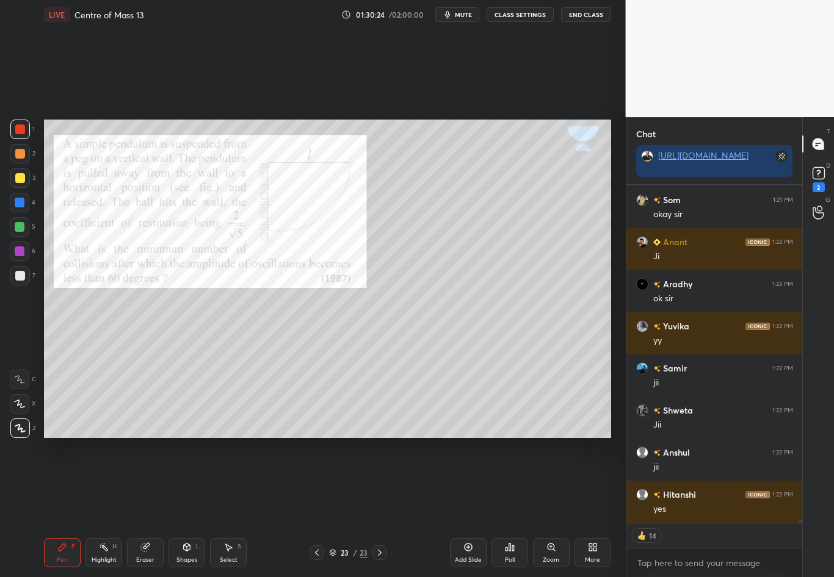
click at [380, 483] on icon at bounding box center [380, 553] width 10 height 10
click at [458, 483] on div "Add Slide" at bounding box center [468, 552] width 37 height 29
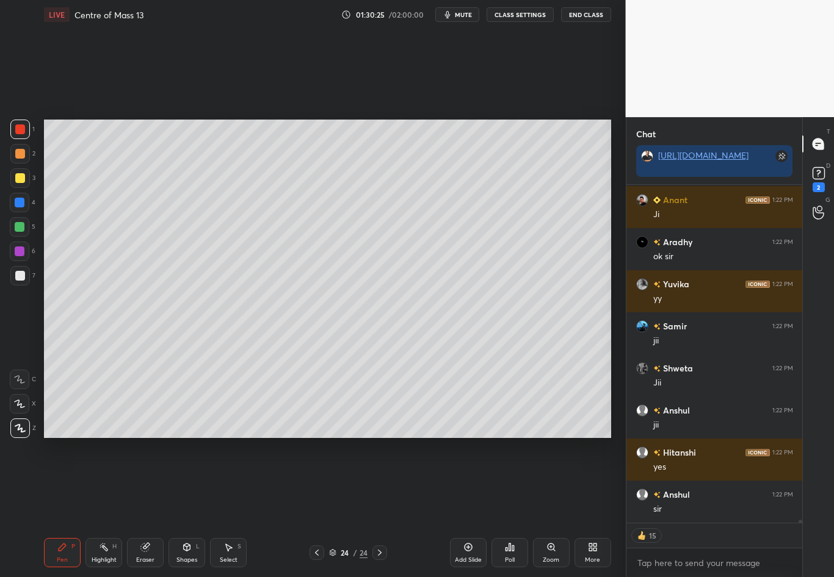
click at [459, 483] on div "Add Slide" at bounding box center [468, 552] width 37 height 29
click at [461, 483] on div "Add Slide" at bounding box center [468, 552] width 37 height 29
click at [319, 483] on icon at bounding box center [317, 553] width 10 height 10
click at [317, 483] on icon at bounding box center [317, 553] width 10 height 10
click at [318, 483] on icon at bounding box center [317, 553] width 10 height 10
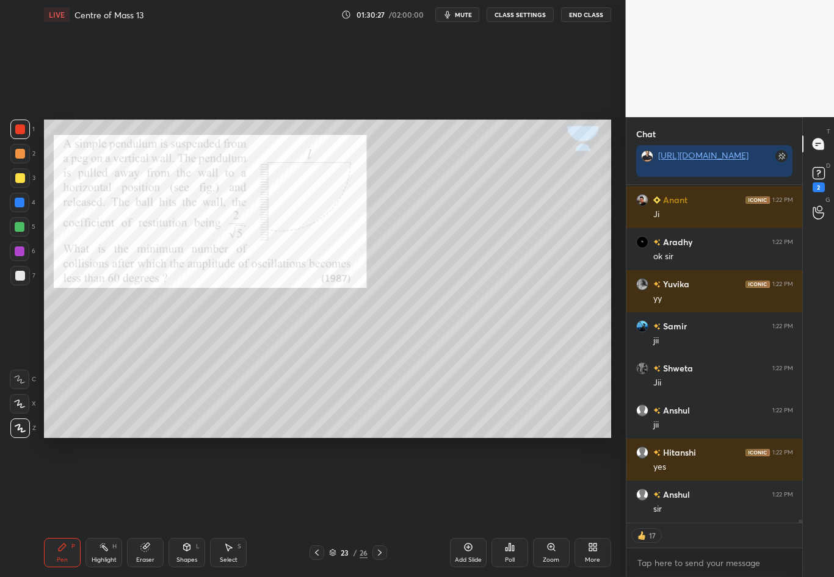
click at [315, 483] on icon at bounding box center [317, 553] width 10 height 10
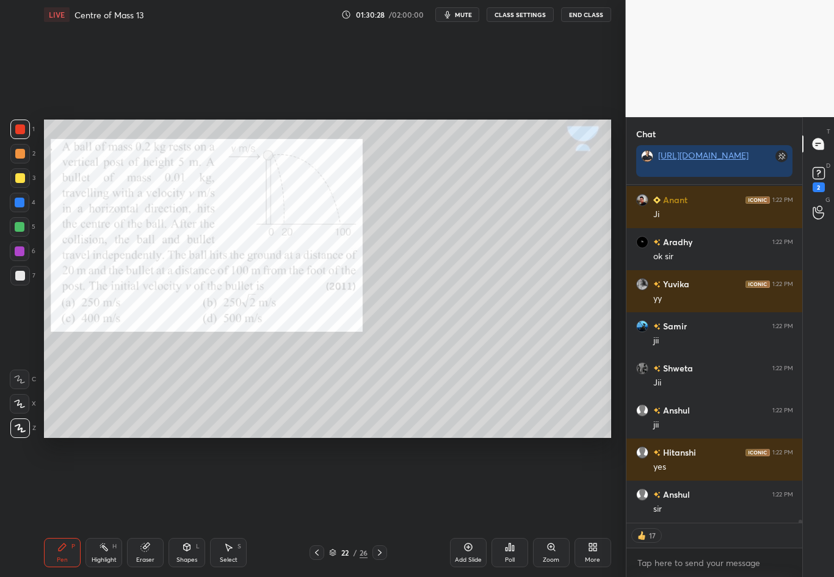
click at [377, 483] on icon at bounding box center [380, 553] width 10 height 10
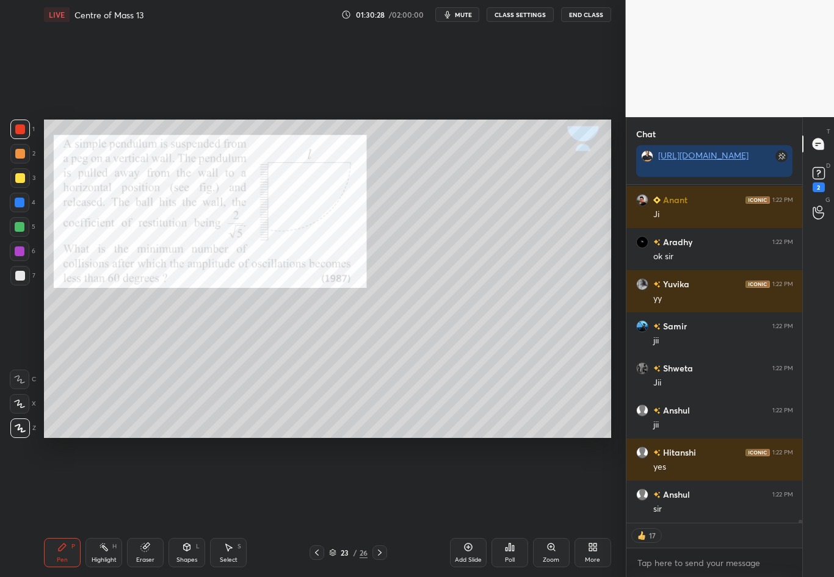
click at [383, 483] on icon at bounding box center [380, 553] width 10 height 10
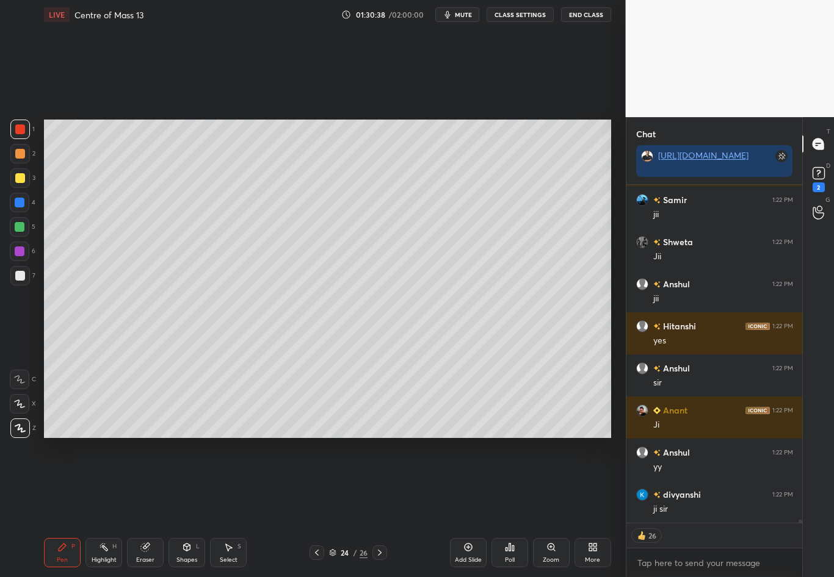
scroll to position [34135, 0]
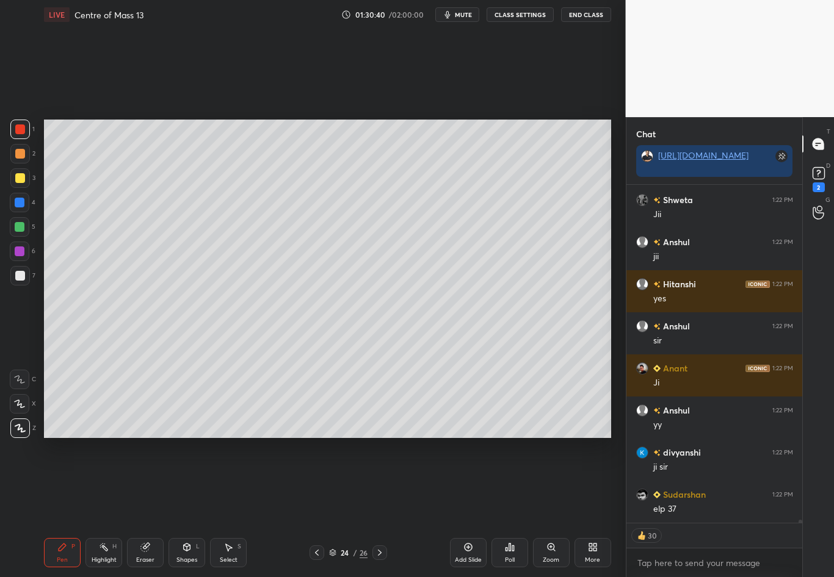
click at [24, 277] on div at bounding box center [20, 276] width 20 height 20
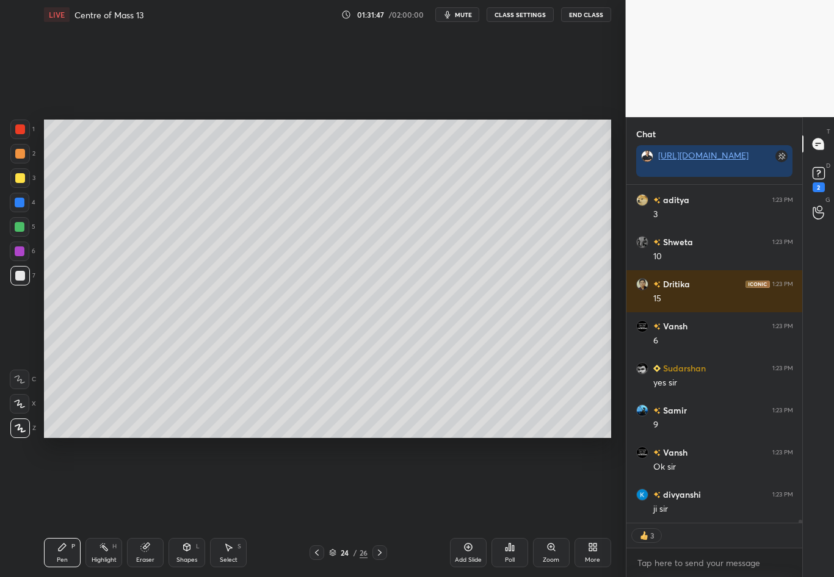
scroll to position [35103, 0]
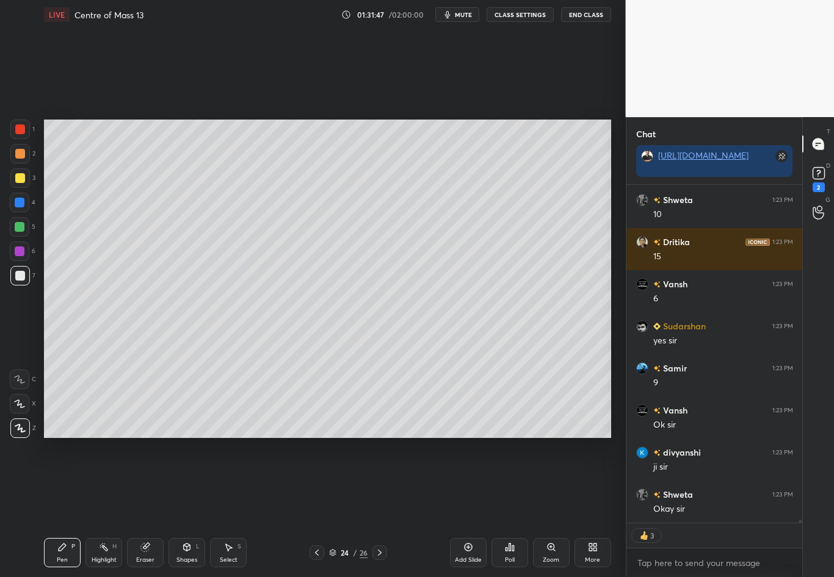
click at [141, 483] on icon at bounding box center [145, 548] width 8 height 8
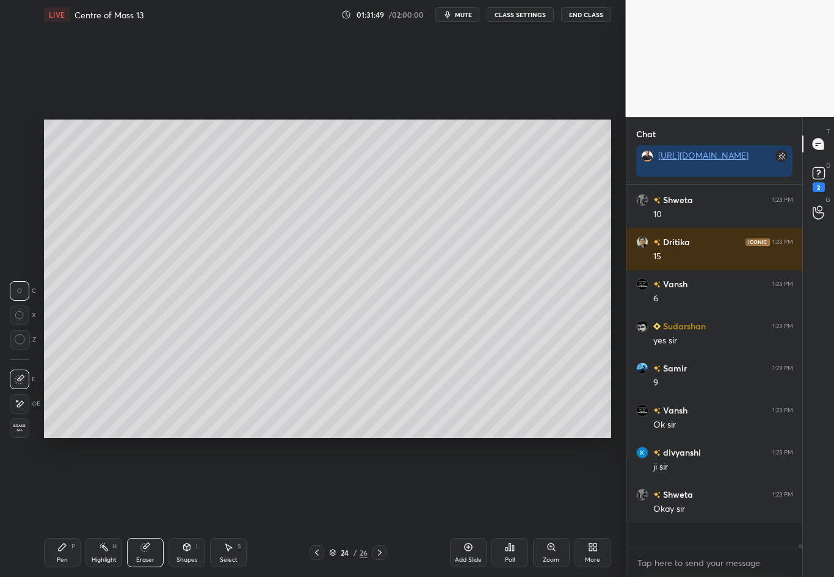
scroll to position [35078, 0]
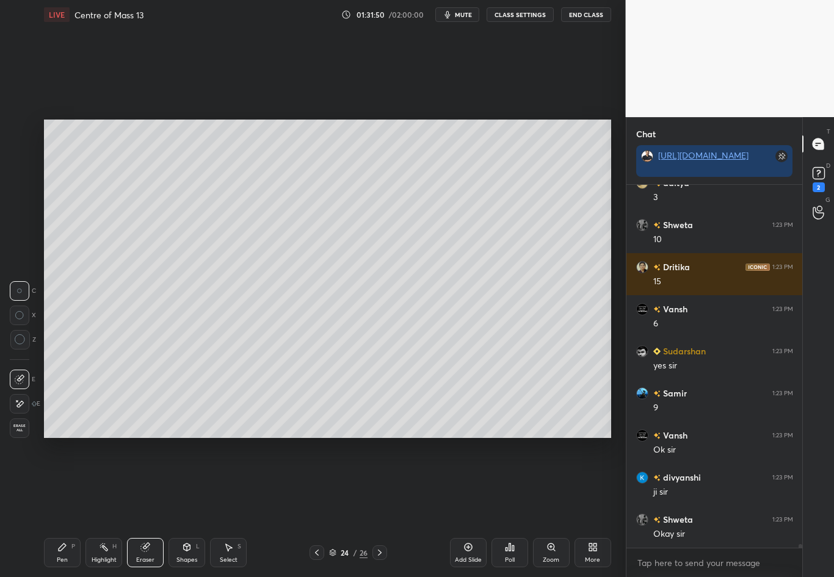
click at [58, 483] on icon at bounding box center [62, 548] width 10 height 10
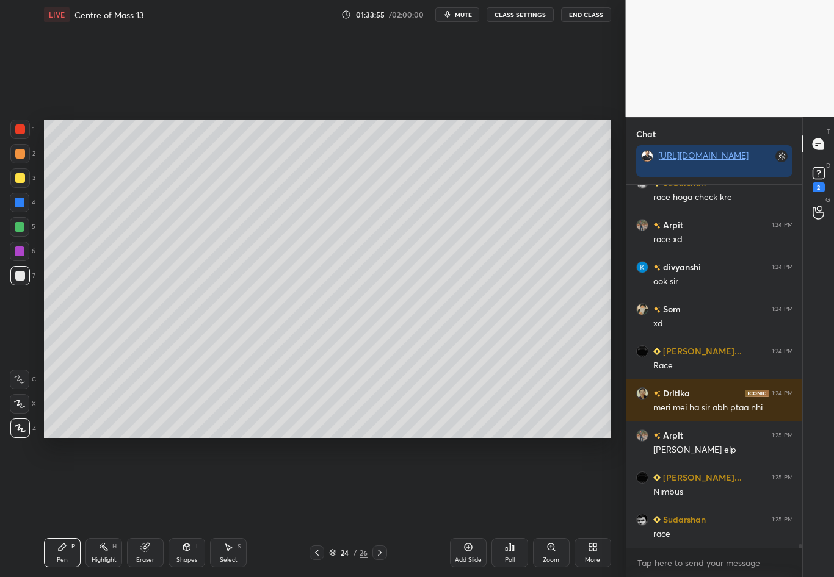
scroll to position [36594, 0]
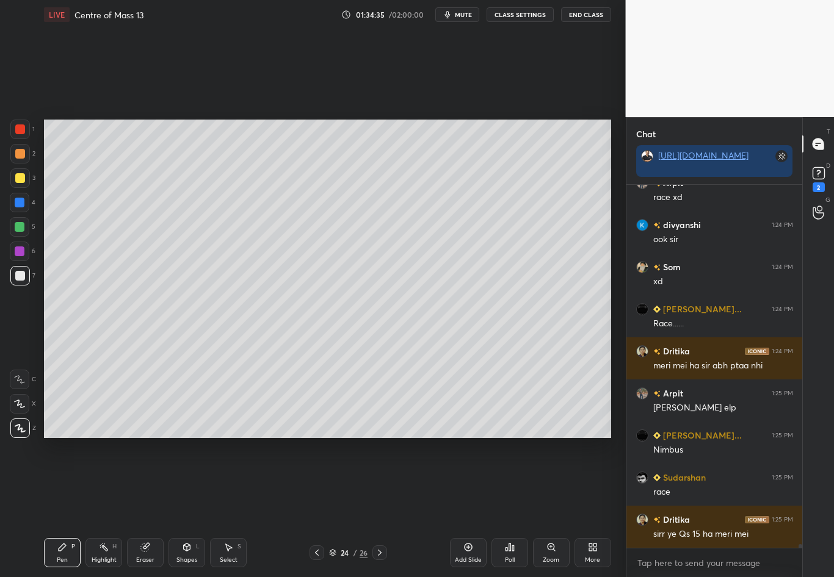
click at [25, 183] on div at bounding box center [20, 178] width 20 height 20
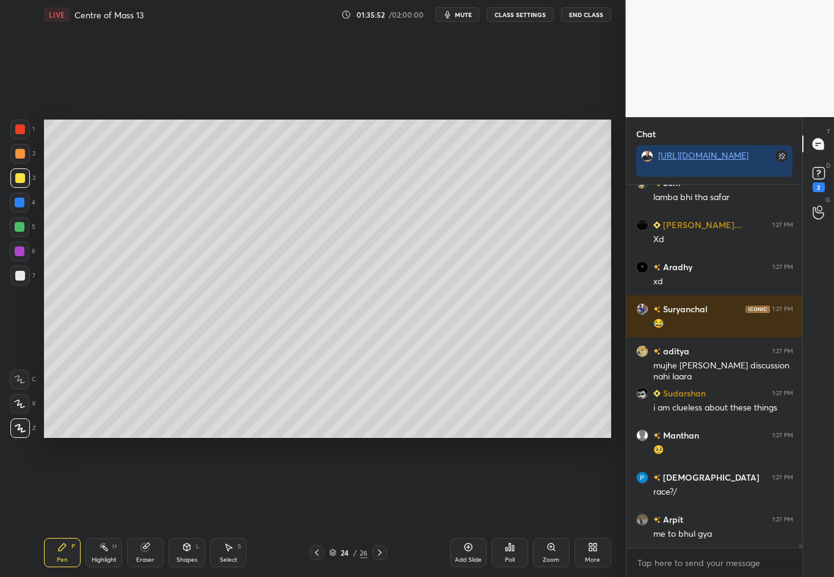
scroll to position [37521, 0]
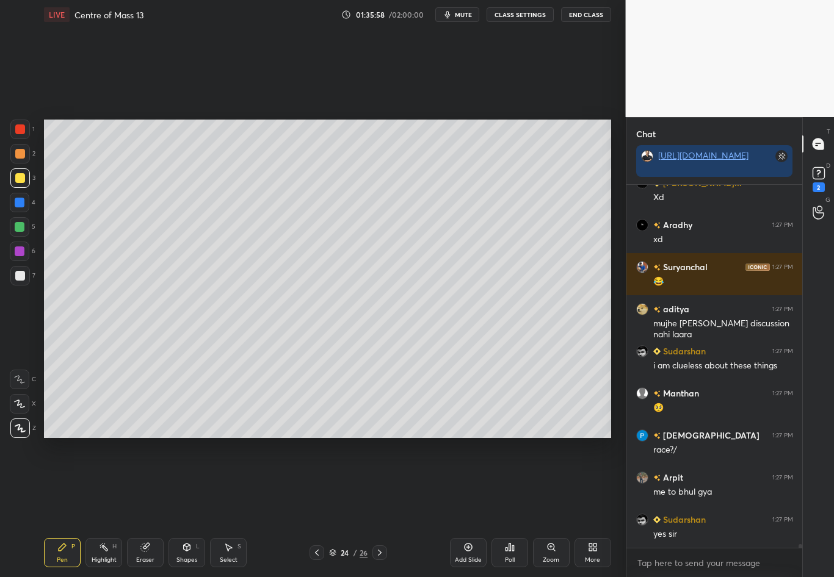
click at [373, 483] on div at bounding box center [379, 553] width 15 height 15
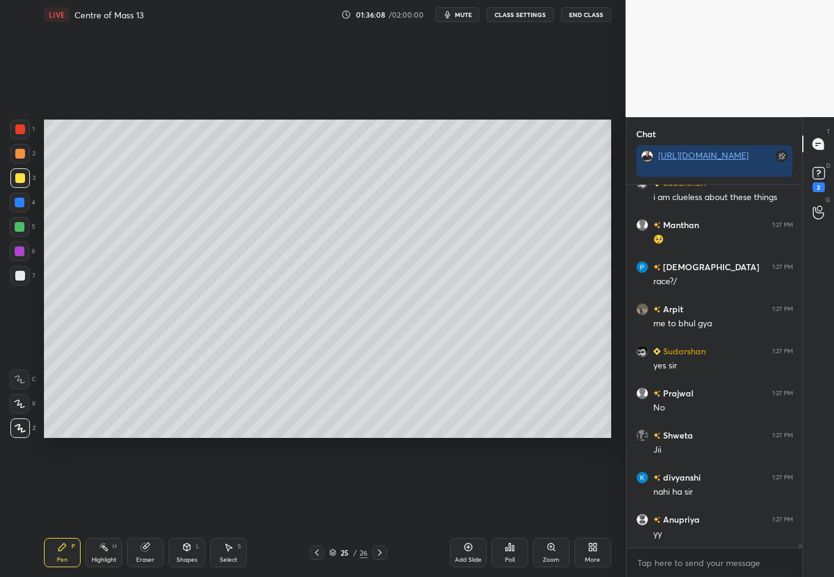
scroll to position [37731, 0]
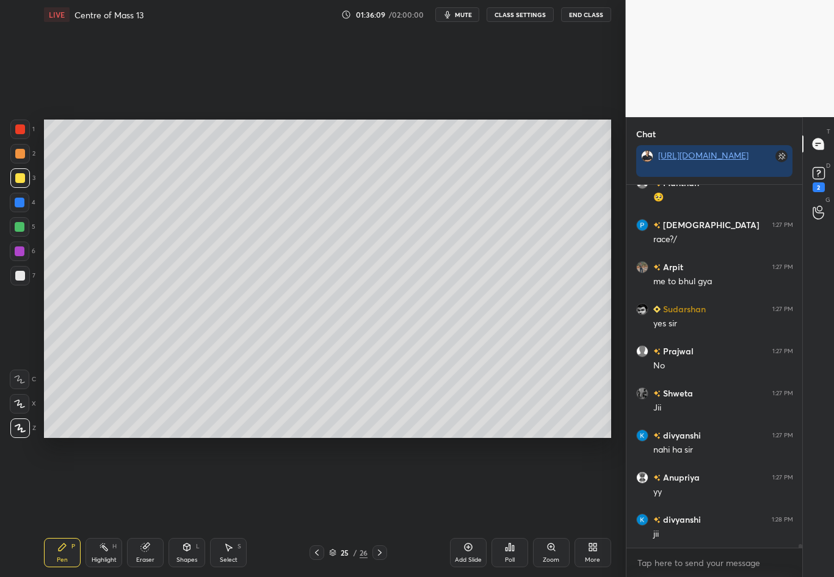
click at [16, 278] on div at bounding box center [20, 276] width 10 height 10
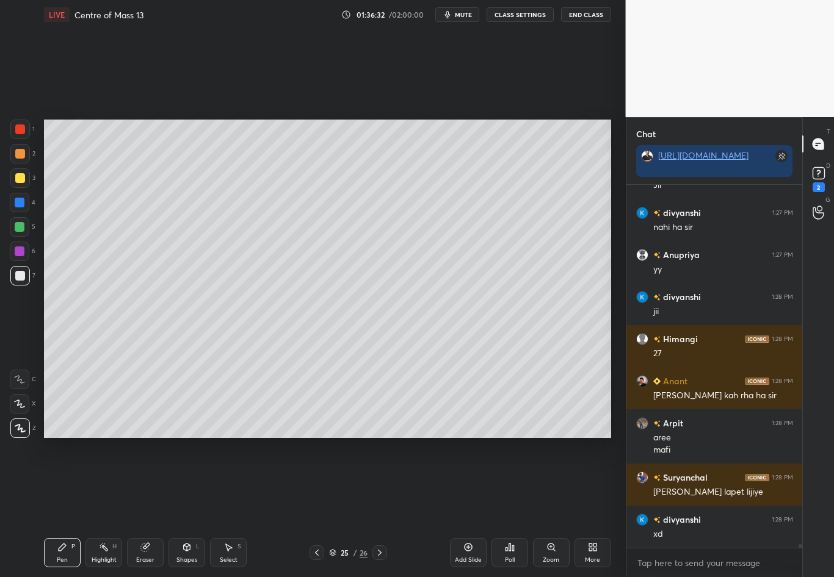
scroll to position [37996, 0]
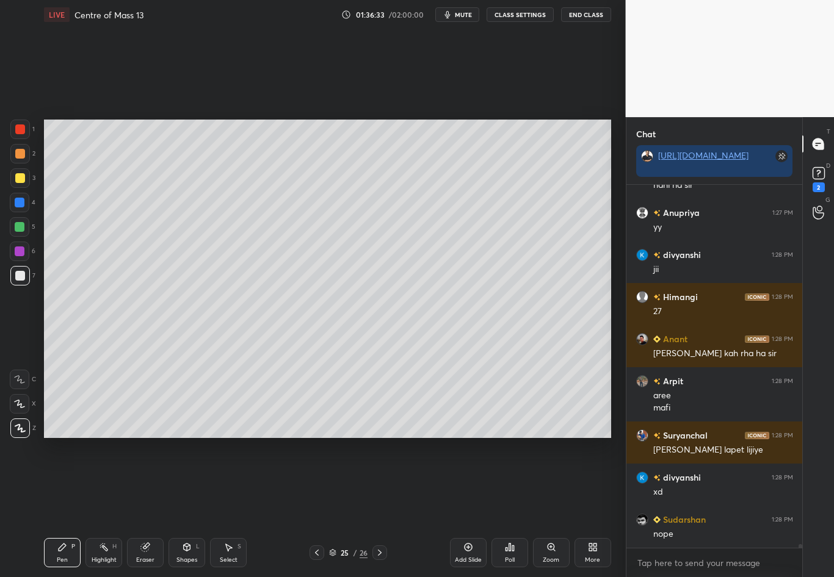
click at [15, 184] on div at bounding box center [20, 178] width 20 height 20
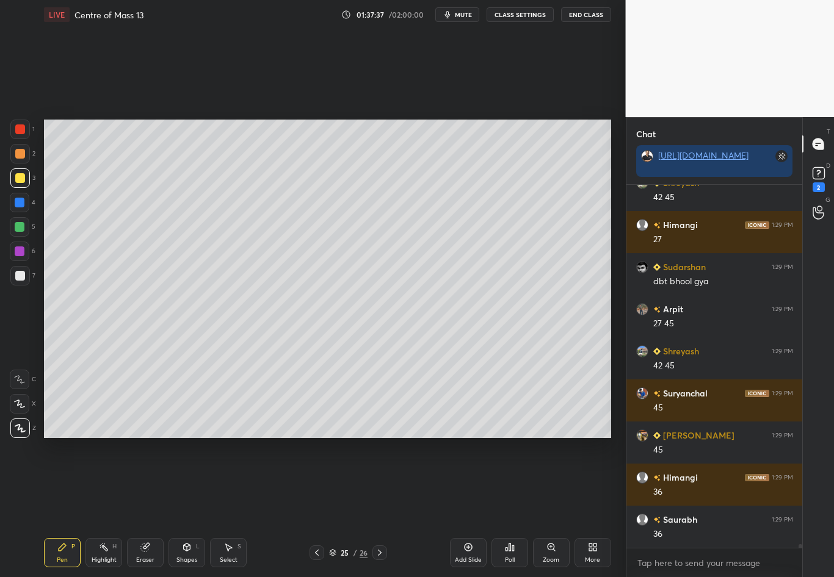
scroll to position [38723, 0]
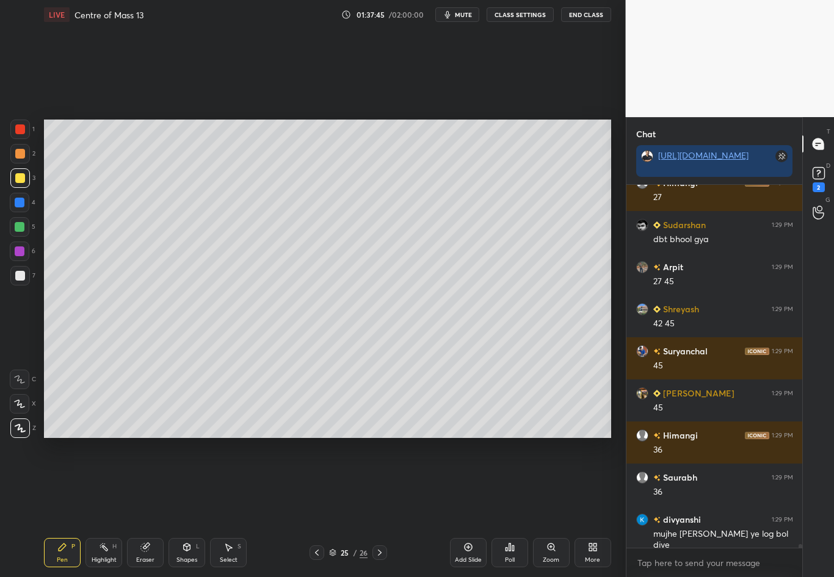
click at [16, 276] on div at bounding box center [20, 276] width 10 height 10
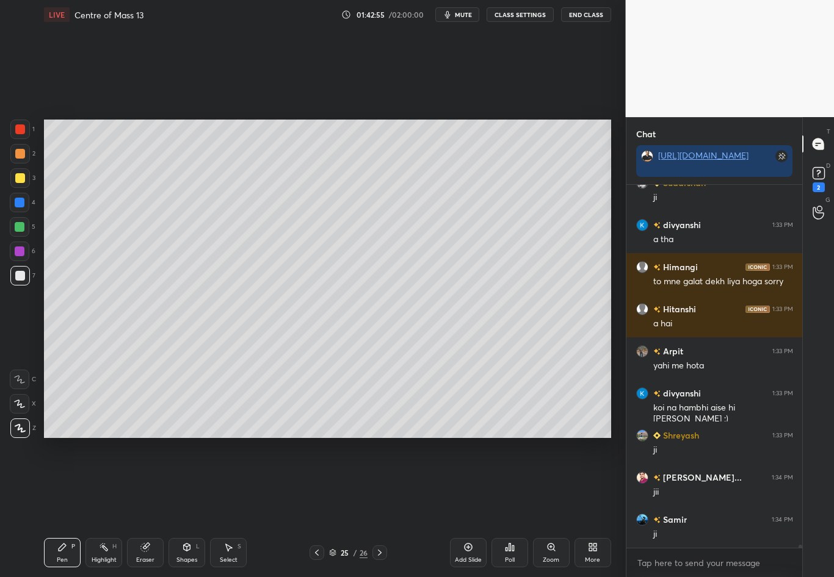
scroll to position [40599, 0]
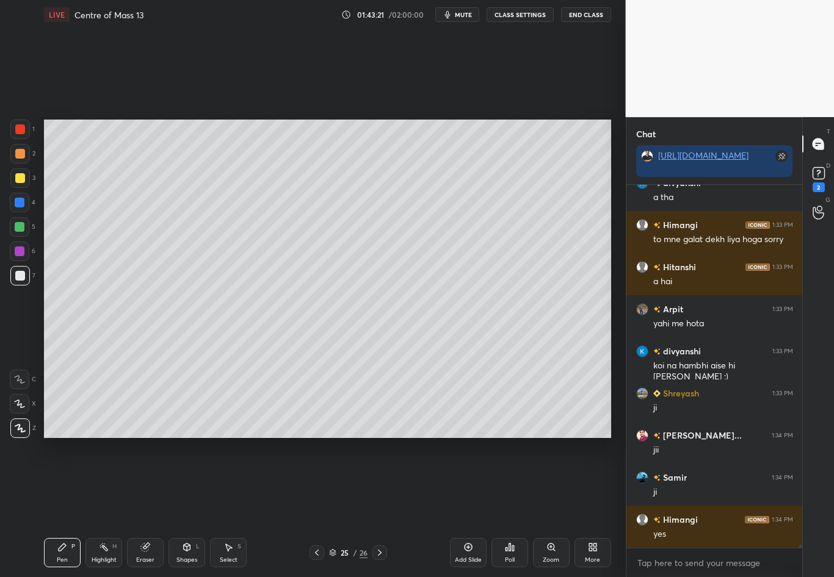
click at [222, 483] on div "Select" at bounding box center [229, 560] width 18 height 6
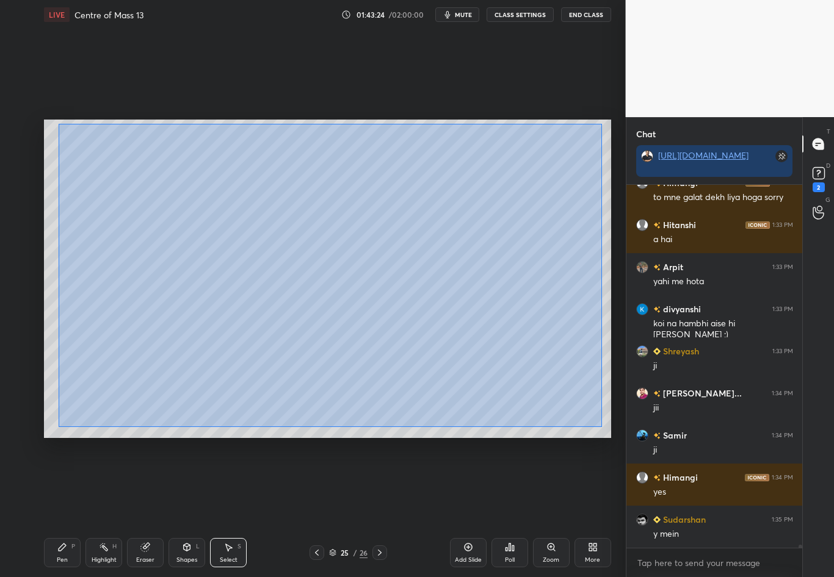
drag, startPoint x: 57, startPoint y: 122, endPoint x: 602, endPoint y: 427, distance: 624.1
click at [602, 427] on div "0 ° Undo Copy Duplicate Duplicate to new slide Delete" at bounding box center [327, 279] width 567 height 319
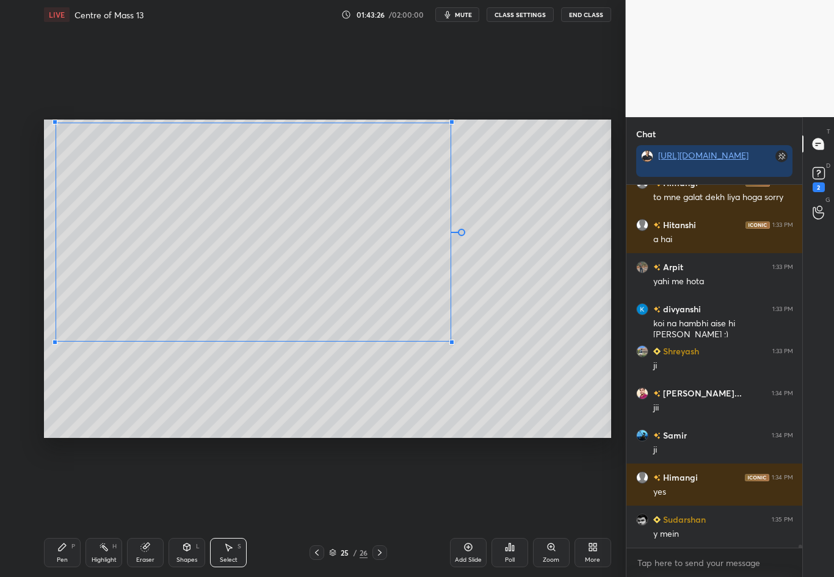
drag, startPoint x: 569, startPoint y: 419, endPoint x: 450, endPoint y: 341, distance: 141.8
click at [450, 342] on div at bounding box center [451, 342] width 5 height 5
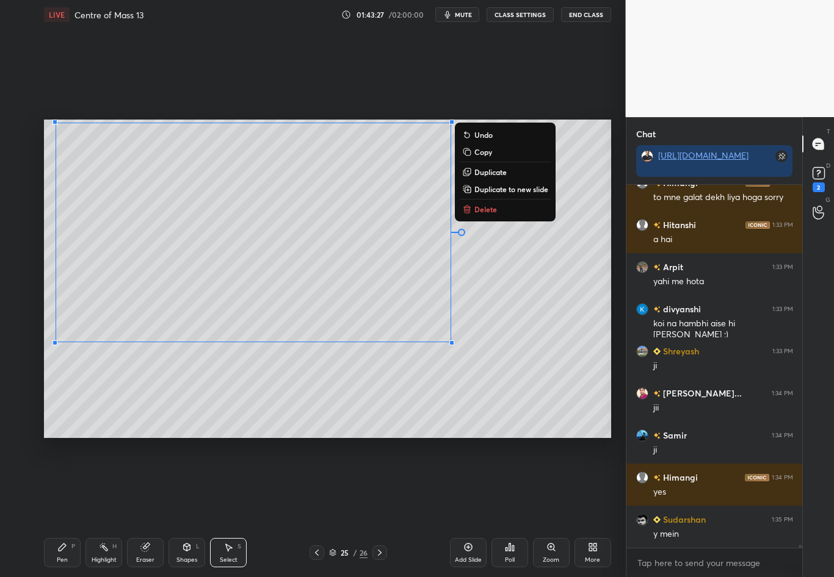
click at [427, 398] on div "0 ° Undo Copy Duplicate Duplicate to new slide Delete" at bounding box center [327, 279] width 567 height 319
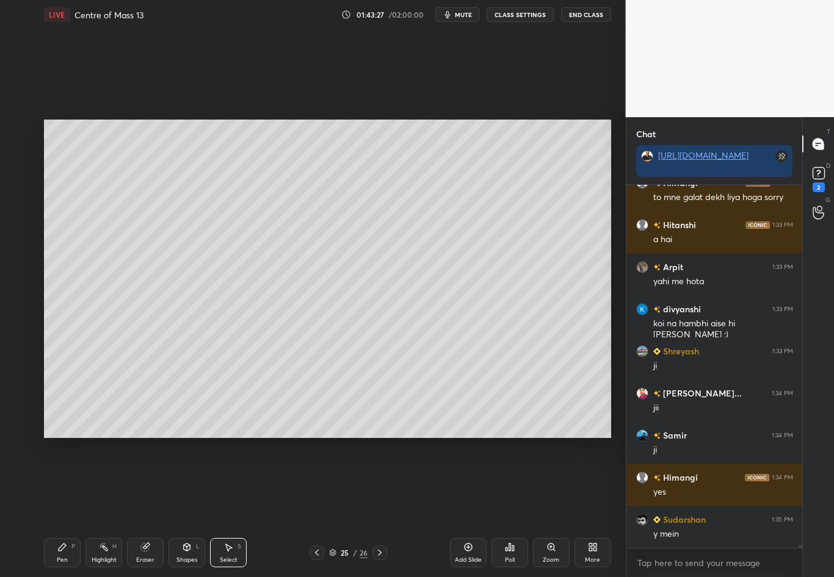
click at [50, 483] on div "Pen P" at bounding box center [62, 552] width 37 height 29
click at [24, 179] on div at bounding box center [20, 178] width 20 height 20
click at [145, 483] on div "Eraser" at bounding box center [145, 552] width 37 height 29
click at [61, 483] on div "Pen P" at bounding box center [62, 552] width 37 height 29
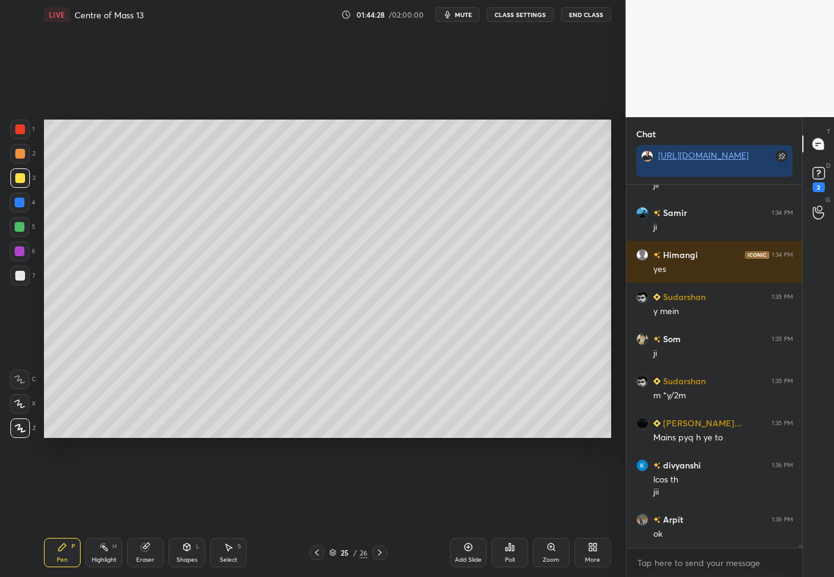
scroll to position [40893, 0]
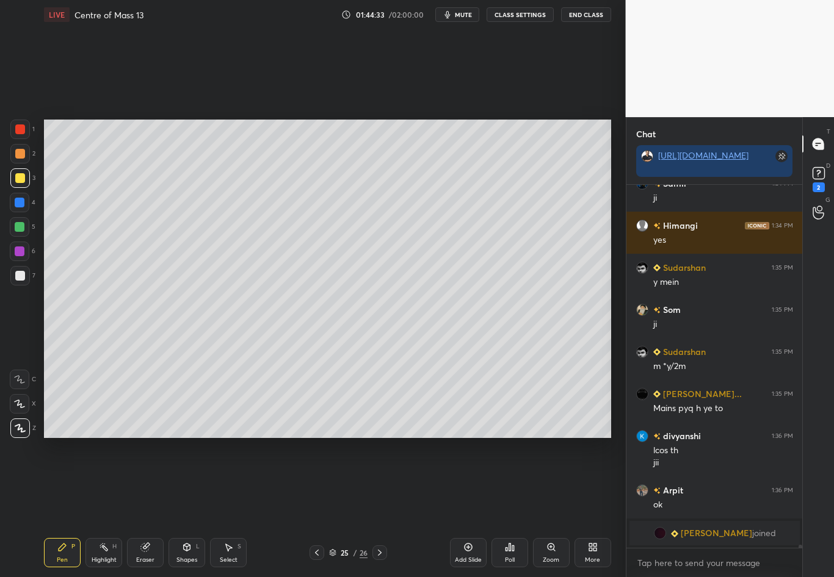
click at [150, 483] on div "Eraser" at bounding box center [145, 552] width 37 height 29
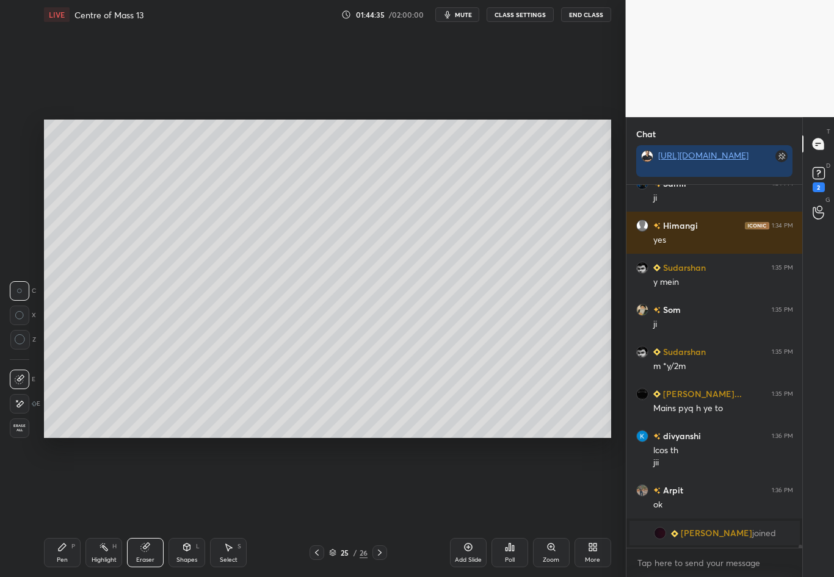
click at [59, 483] on div "Pen P" at bounding box center [62, 552] width 37 height 29
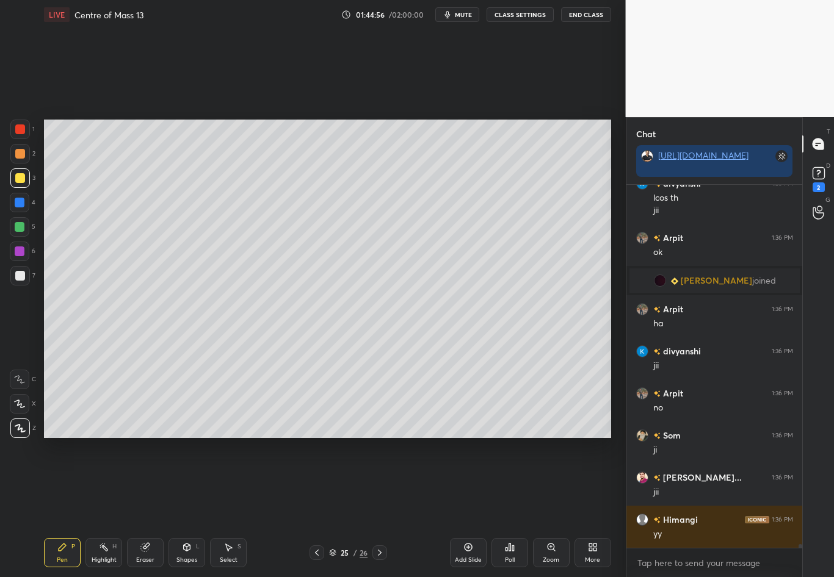
scroll to position [36537, 0]
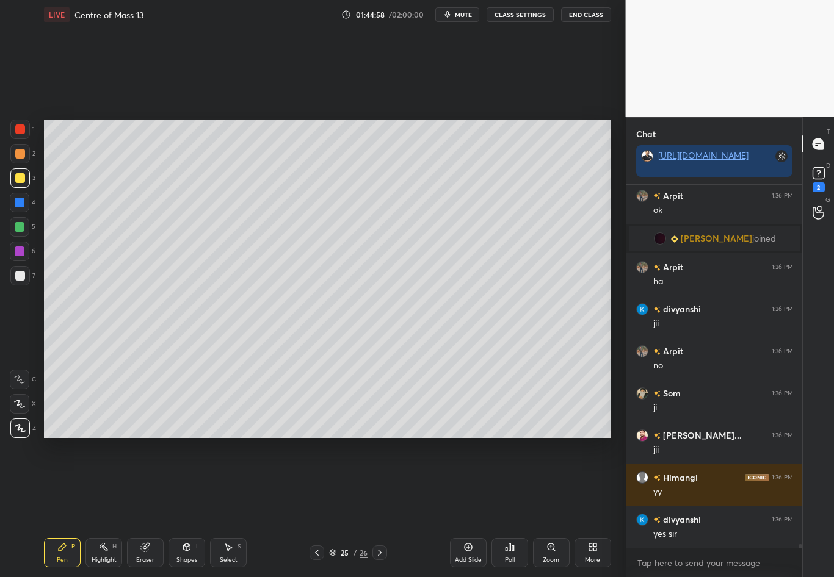
click at [373, 483] on div "Pen P Highlight H Eraser Shapes L Select S 25 / 26 Add Slide Poll Zoom More" at bounding box center [327, 553] width 567 height 49
click at [381, 483] on div "Pen P Highlight H Eraser Shapes L Select S 25 / 26 Add Slide Poll Zoom More" at bounding box center [327, 553] width 567 height 49
click at [378, 483] on icon at bounding box center [380, 553] width 10 height 10
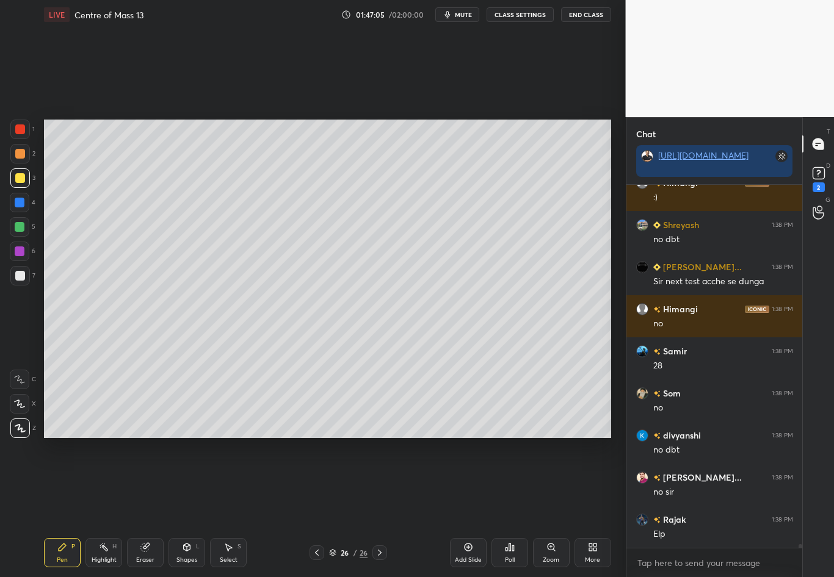
scroll to position [37264, 0]
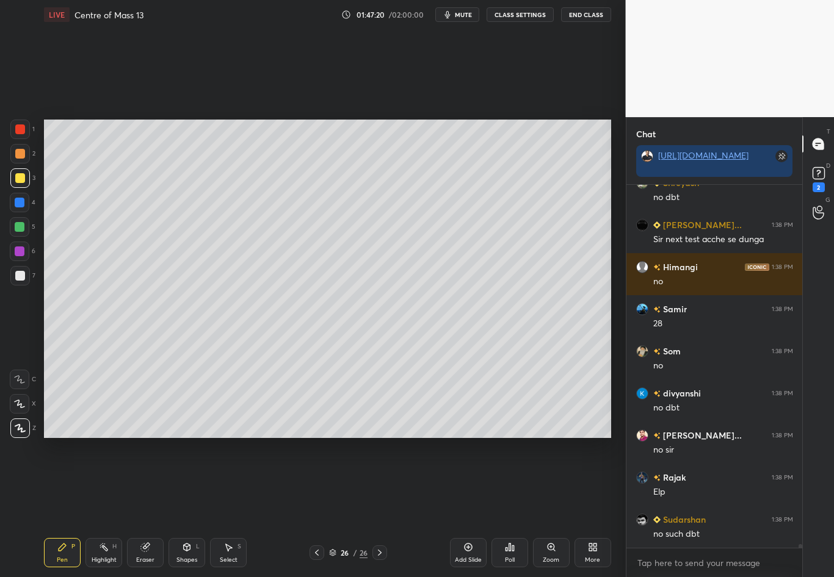
click at [144, 483] on div "Eraser" at bounding box center [145, 560] width 18 height 6
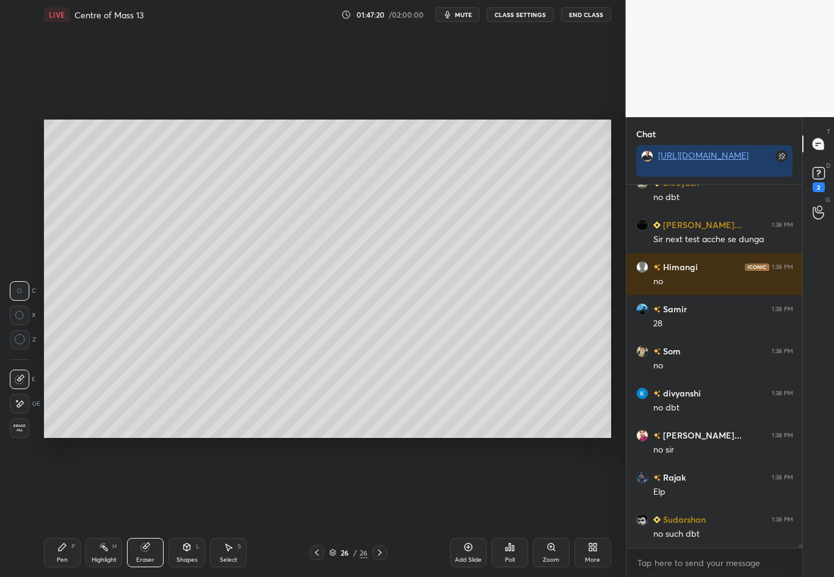
scroll to position [37306, 0]
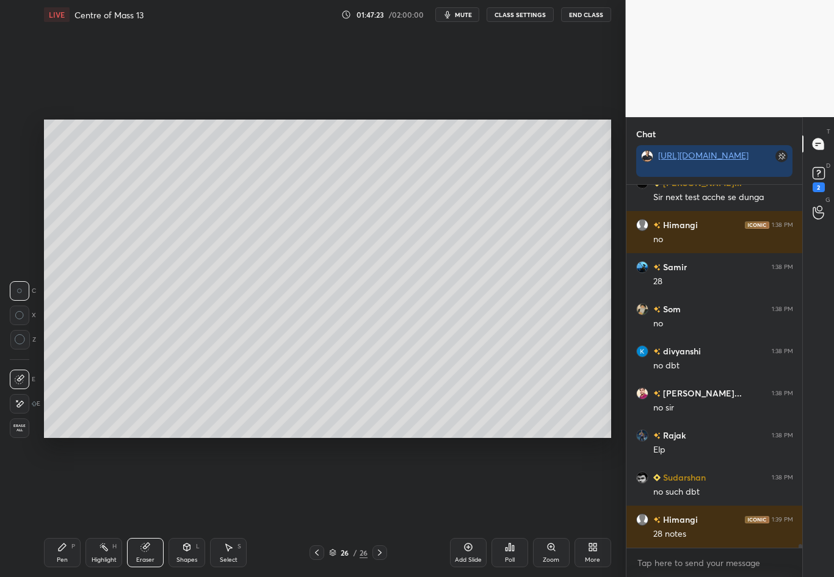
click at [60, 483] on div "Pen" at bounding box center [62, 560] width 11 height 6
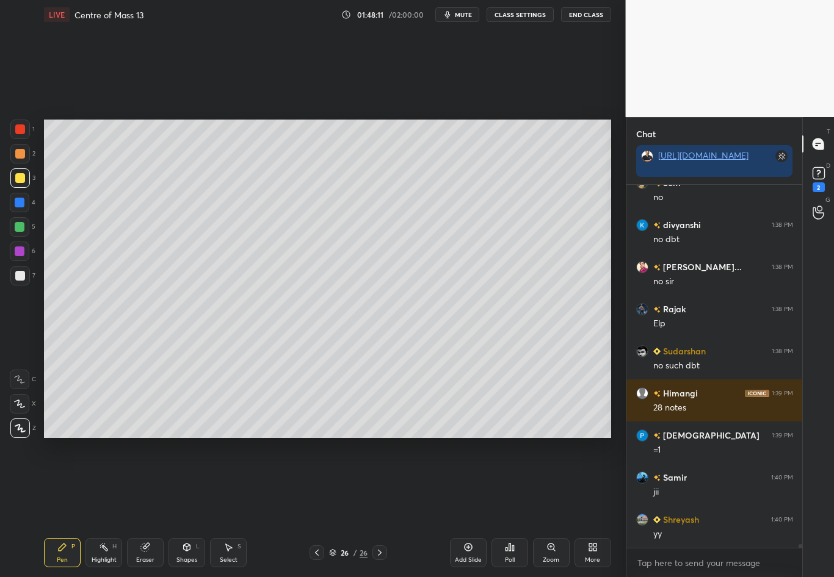
scroll to position [37474, 0]
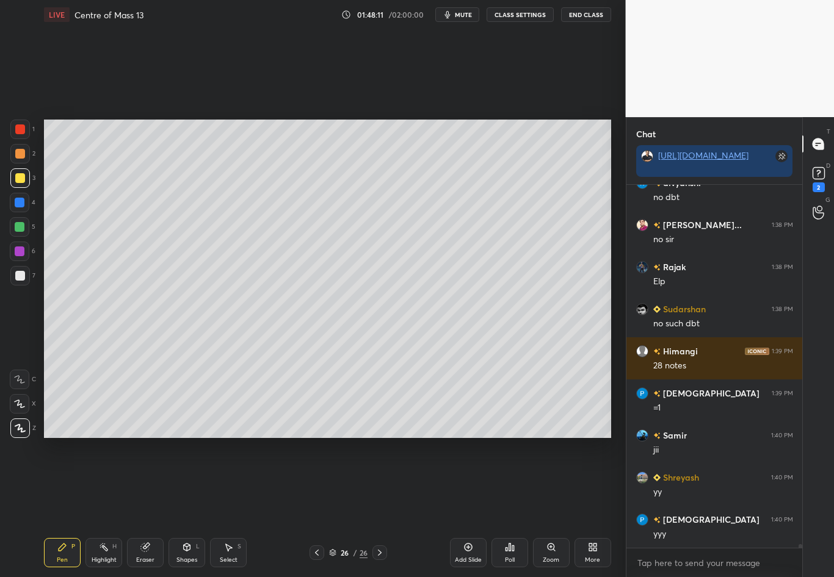
click at [112, 483] on div "Highlight H" at bounding box center [103, 552] width 37 height 29
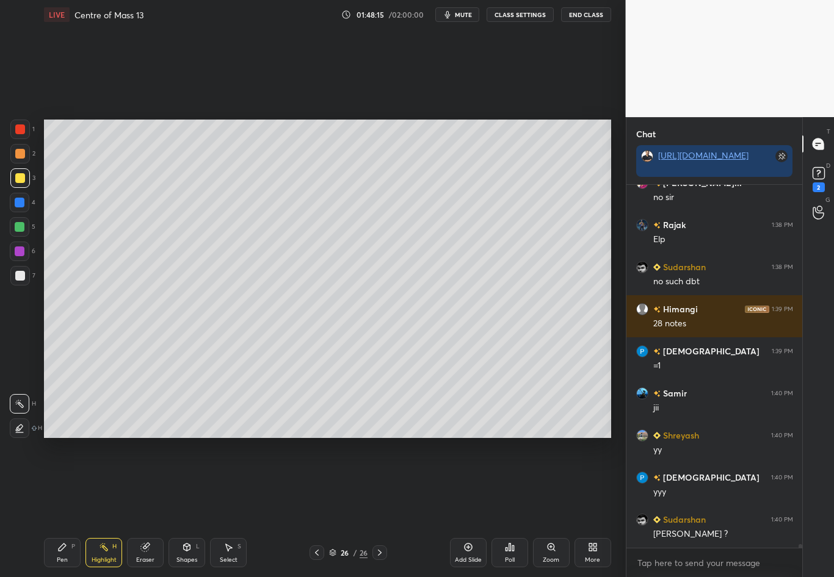
click at [143, 483] on div "Eraser" at bounding box center [145, 552] width 37 height 29
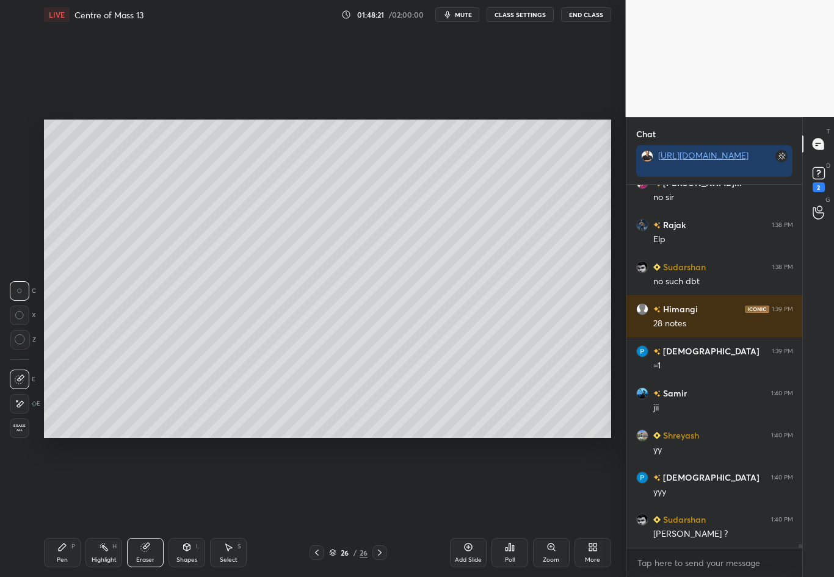
click at [67, 483] on div "Pen P" at bounding box center [62, 552] width 37 height 29
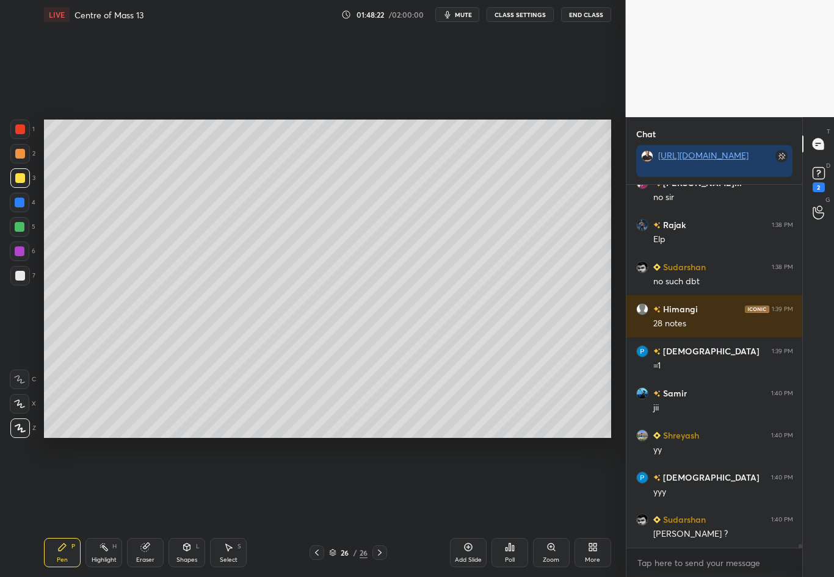
click at [26, 280] on div at bounding box center [20, 276] width 20 height 20
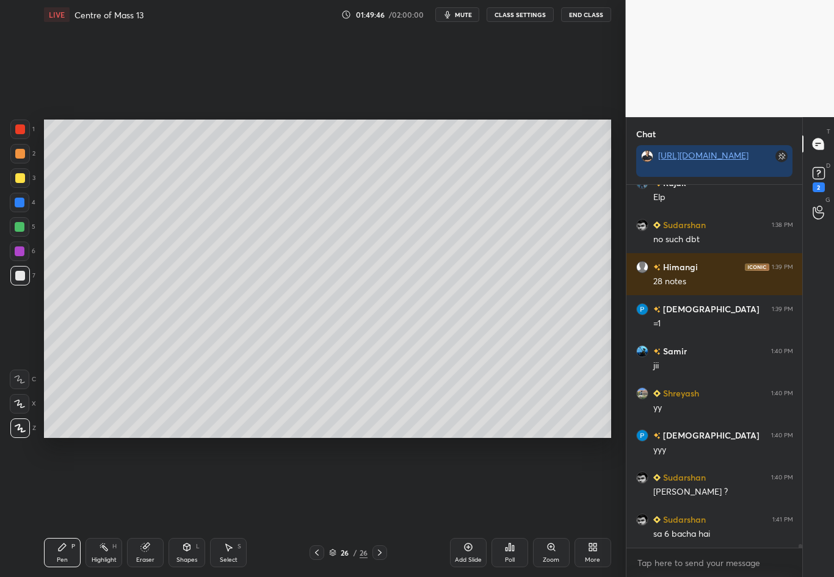
click at [23, 155] on div at bounding box center [20, 154] width 10 height 10
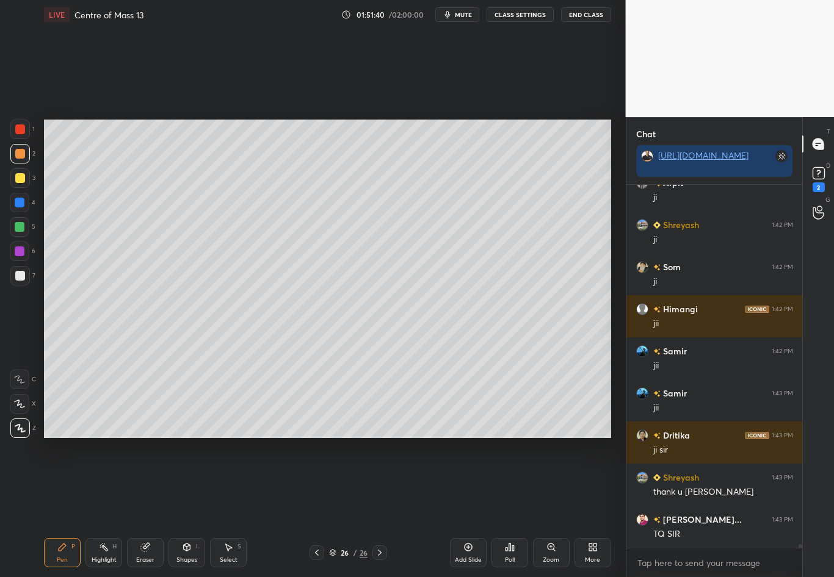
scroll to position [37765, 0]
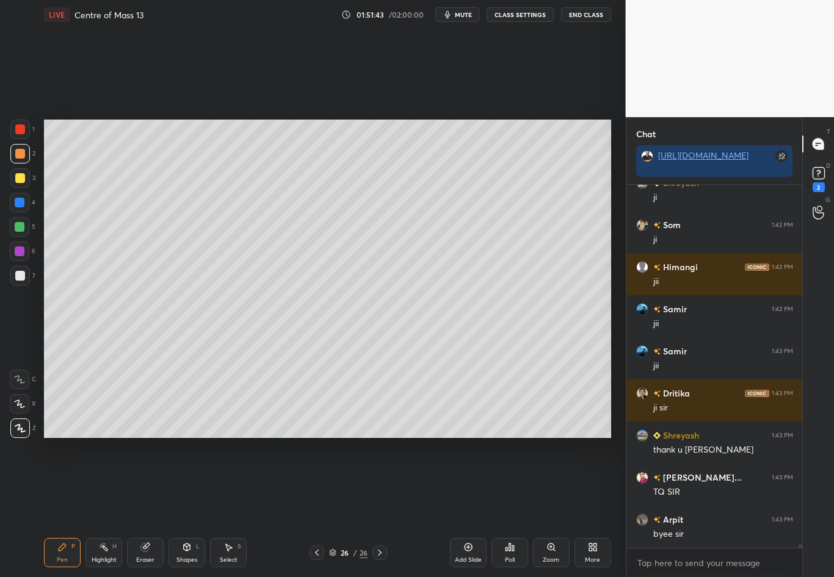
click at [590, 17] on button "End Class" at bounding box center [586, 14] width 50 height 15
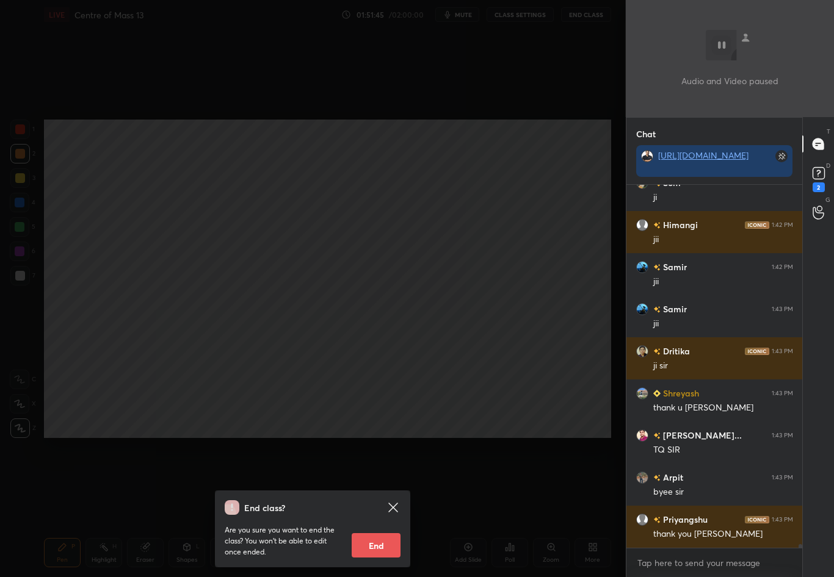
click at [380, 483] on button "End" at bounding box center [376, 545] width 49 height 24
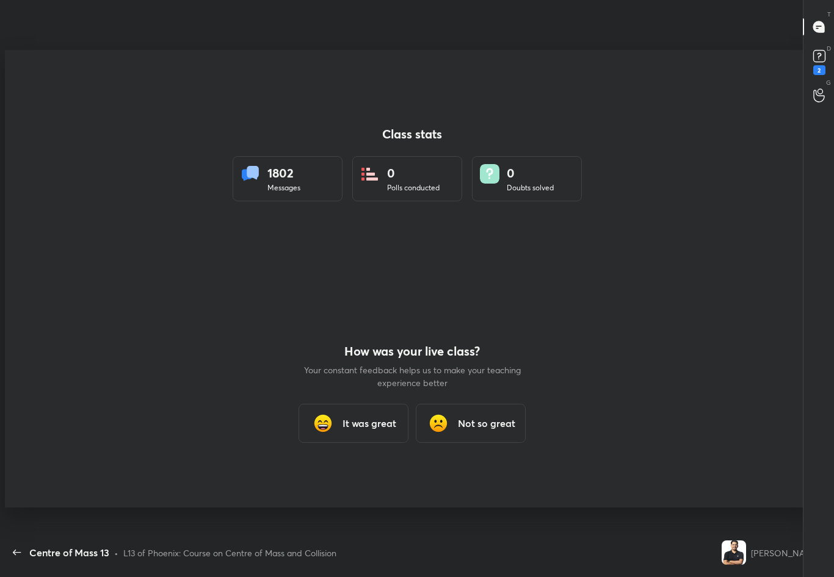
scroll to position [60531, 60206]
click at [361, 420] on h3 "It was great" at bounding box center [369, 423] width 54 height 15
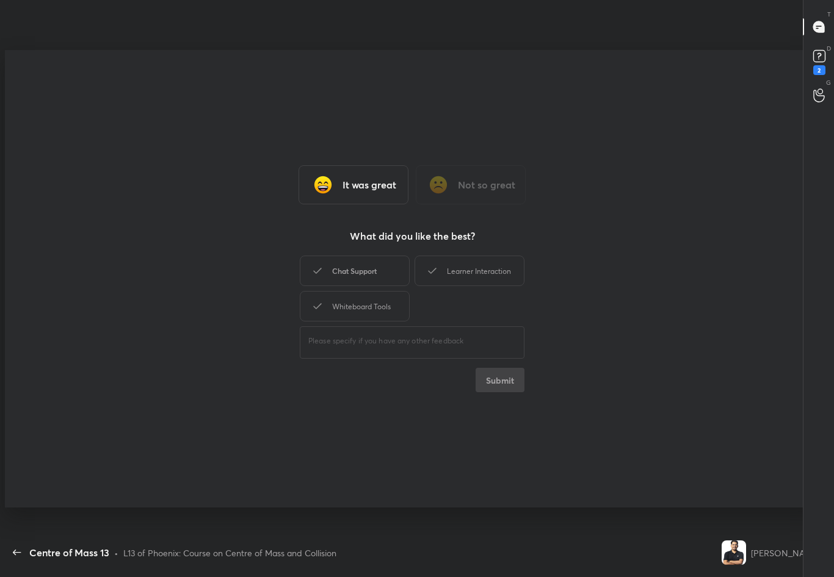
click at [350, 258] on div "Chat Support" at bounding box center [355, 271] width 110 height 31
click at [492, 272] on div "Learner Interaction" at bounding box center [469, 271] width 110 height 31
click at [372, 292] on div "Whiteboard Tools" at bounding box center [355, 306] width 110 height 31
click at [502, 394] on div "It was great Not so great What did you like the best? Chat Support Learner Inte…" at bounding box center [412, 279] width 814 height 458
click at [516, 381] on button "Submit" at bounding box center [499, 380] width 49 height 24
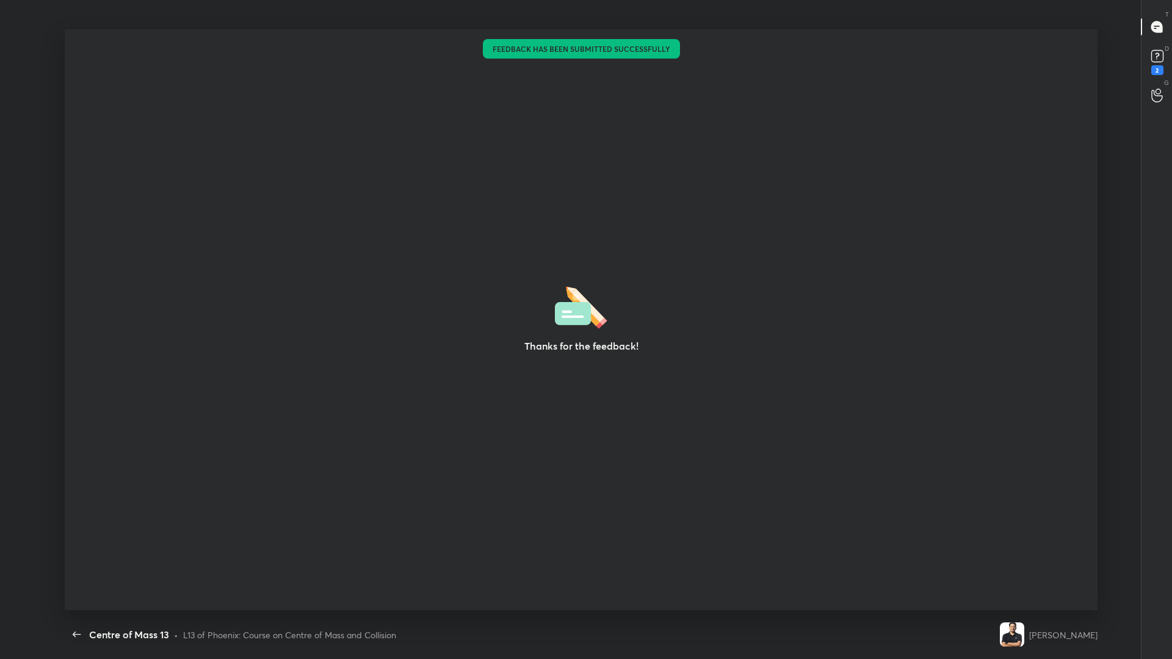
scroll to position [581, 1162]
type textarea "x"
